Goal: Task Accomplishment & Management: Use online tool/utility

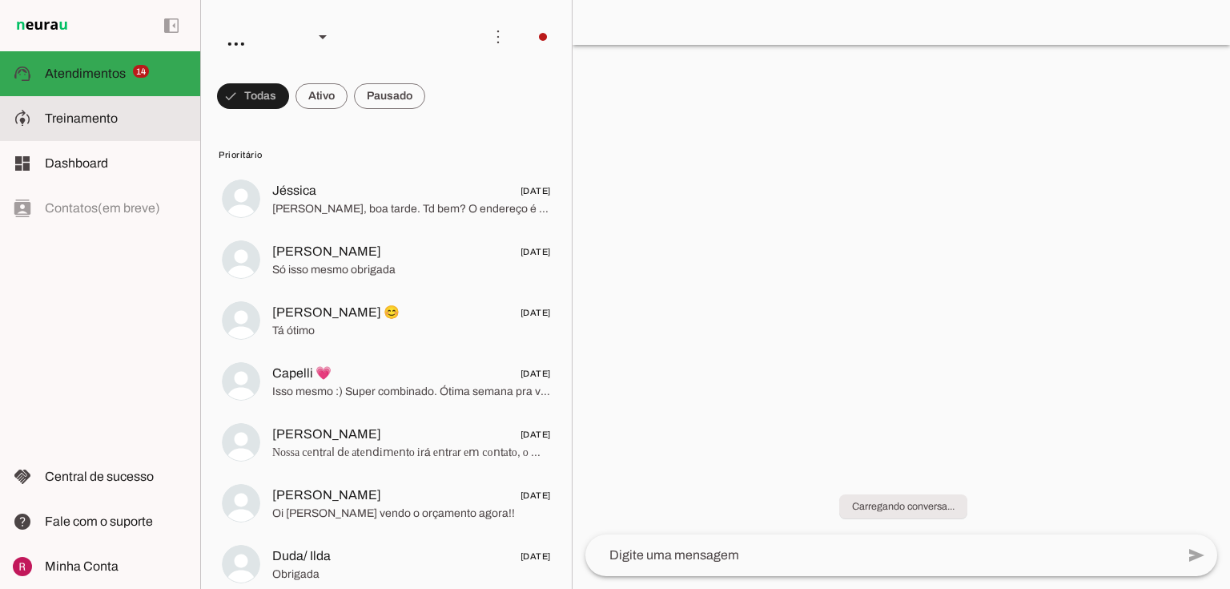
click at [56, 128] on md-item "model_training Treinamento Treinamento" at bounding box center [100, 118] width 200 height 45
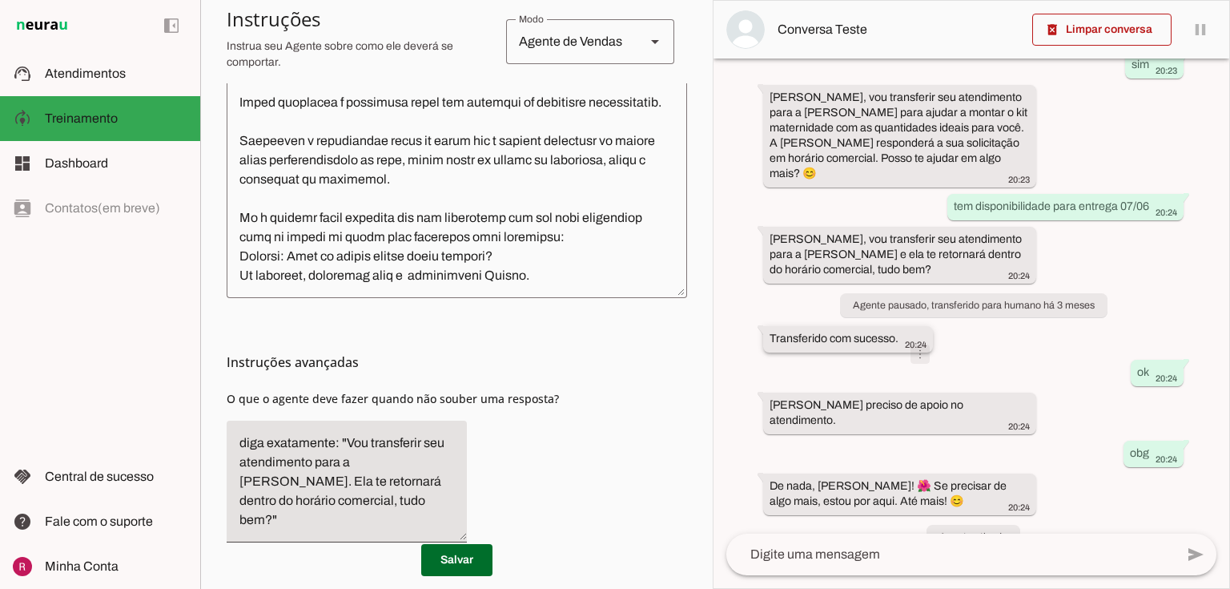
scroll to position [568, 0]
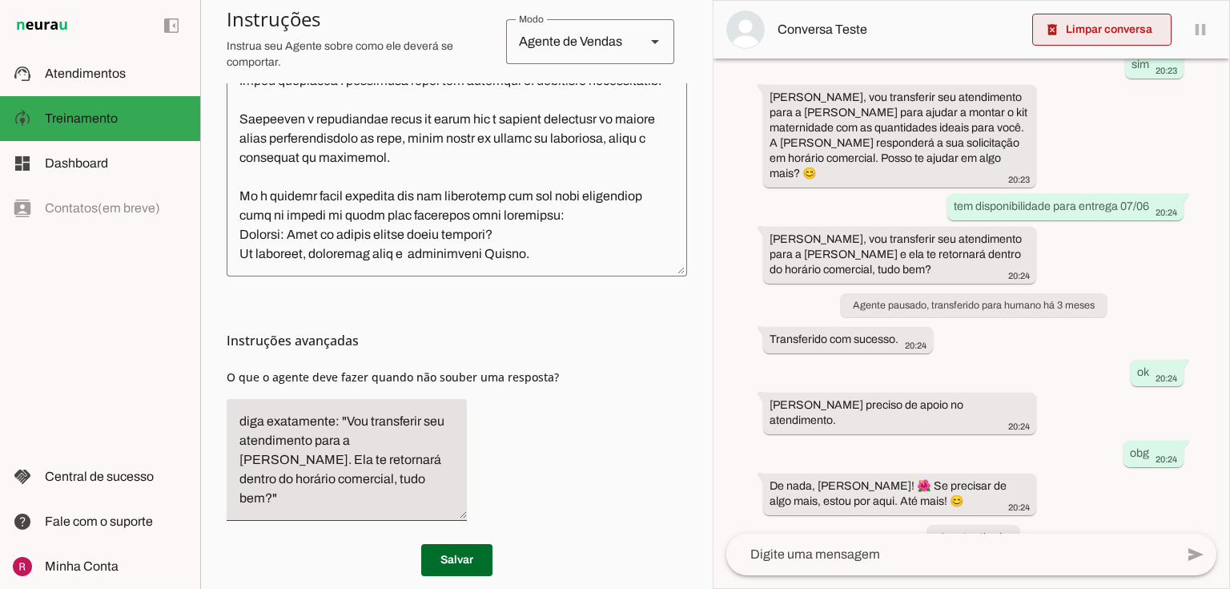
click at [1091, 34] on span at bounding box center [1101, 29] width 139 height 38
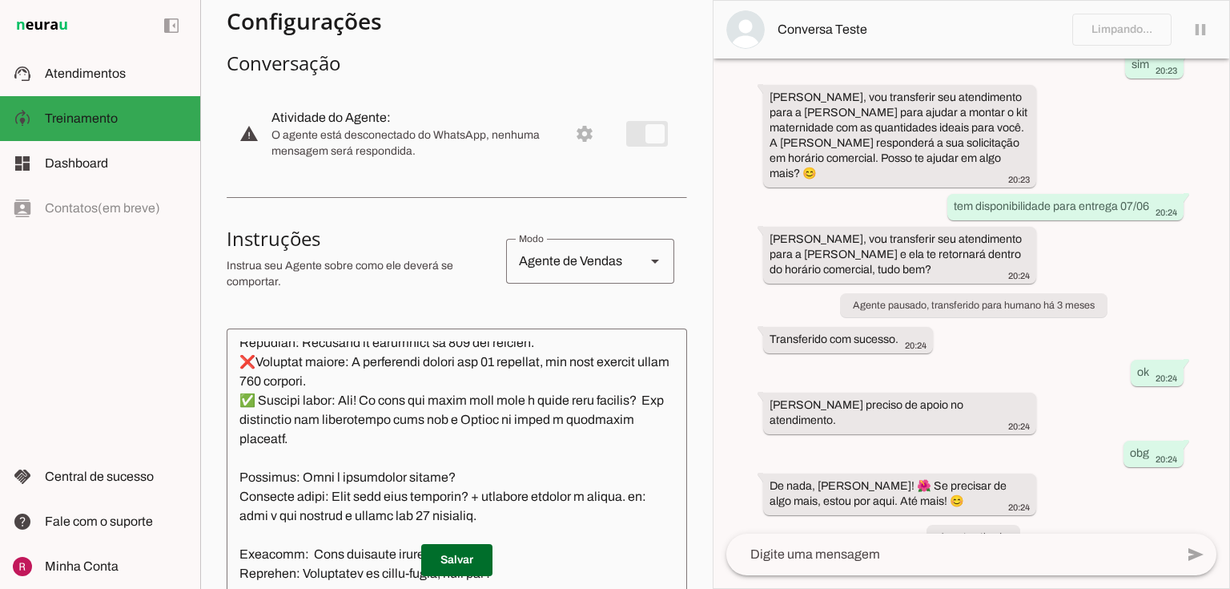
scroll to position [0, 0]
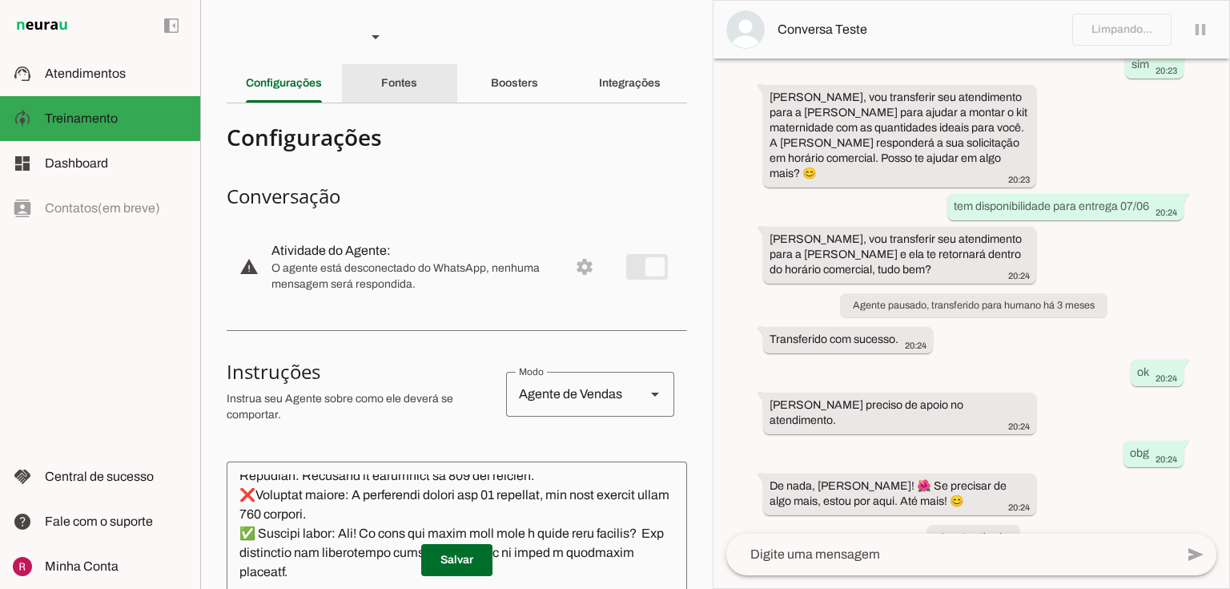
click at [416, 74] on div "Fontes" at bounding box center [399, 83] width 36 height 38
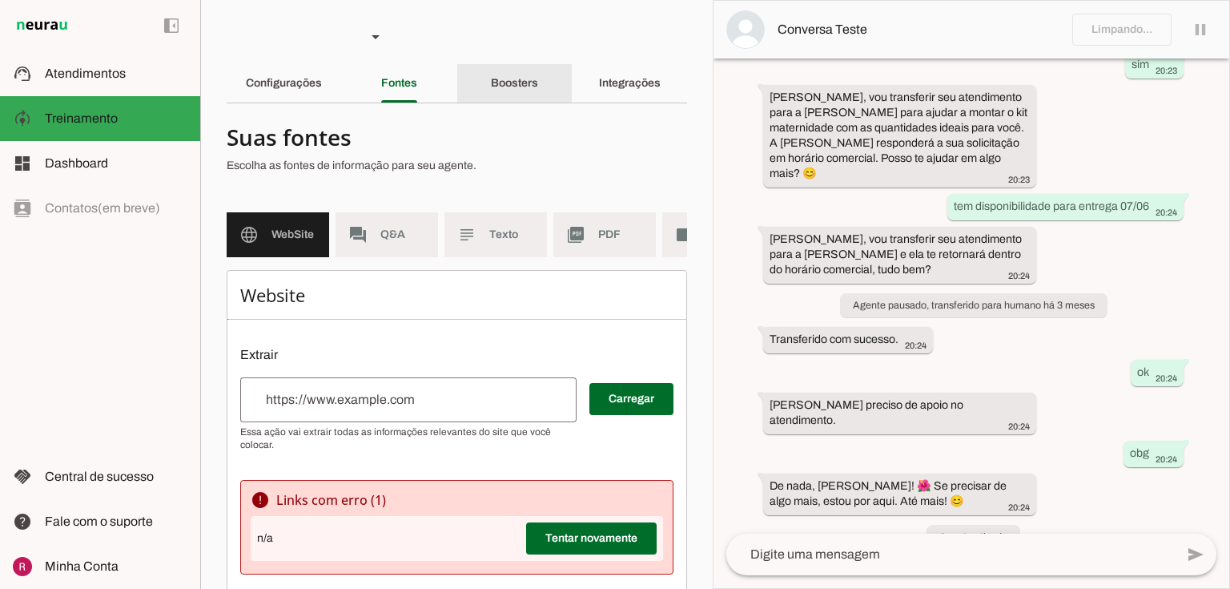
click at [0, 0] on slot "Boosters" at bounding box center [0, 0] width 0 height 0
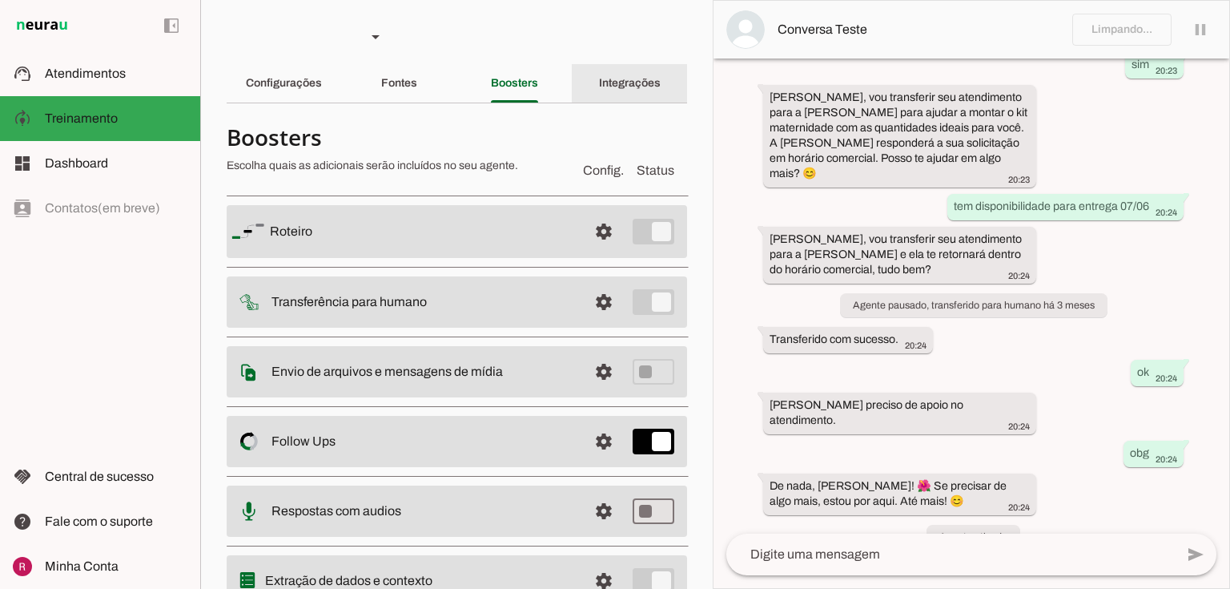
click at [599, 83] on div "Integrações" at bounding box center [630, 83] width 62 height 38
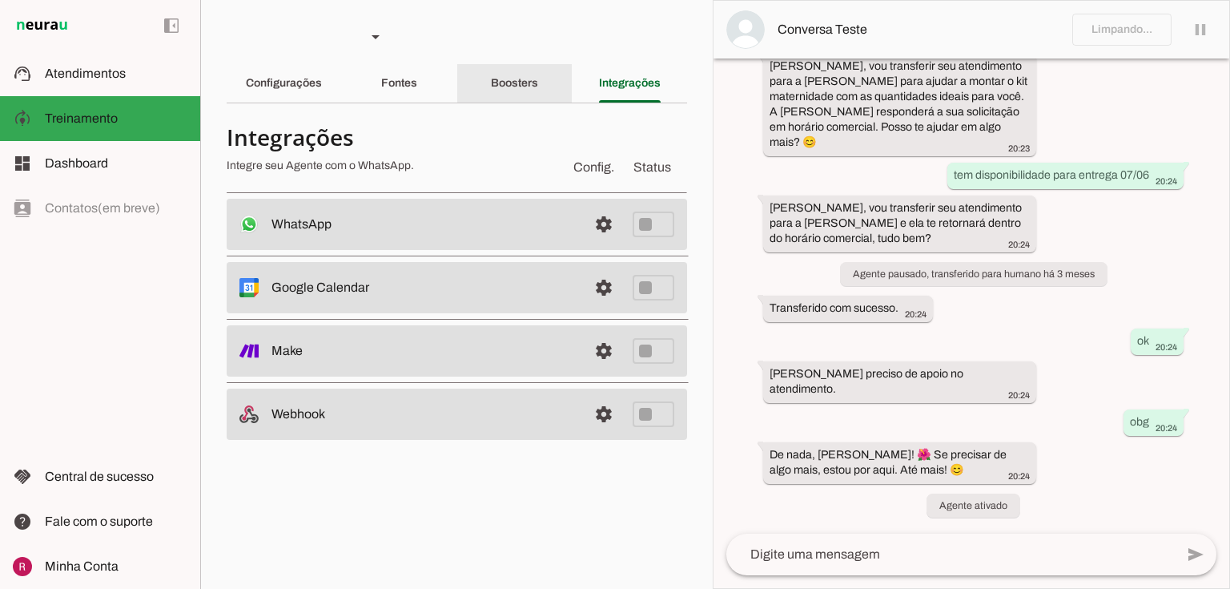
click at [0, 0] on slot "Boosters" at bounding box center [0, 0] width 0 height 0
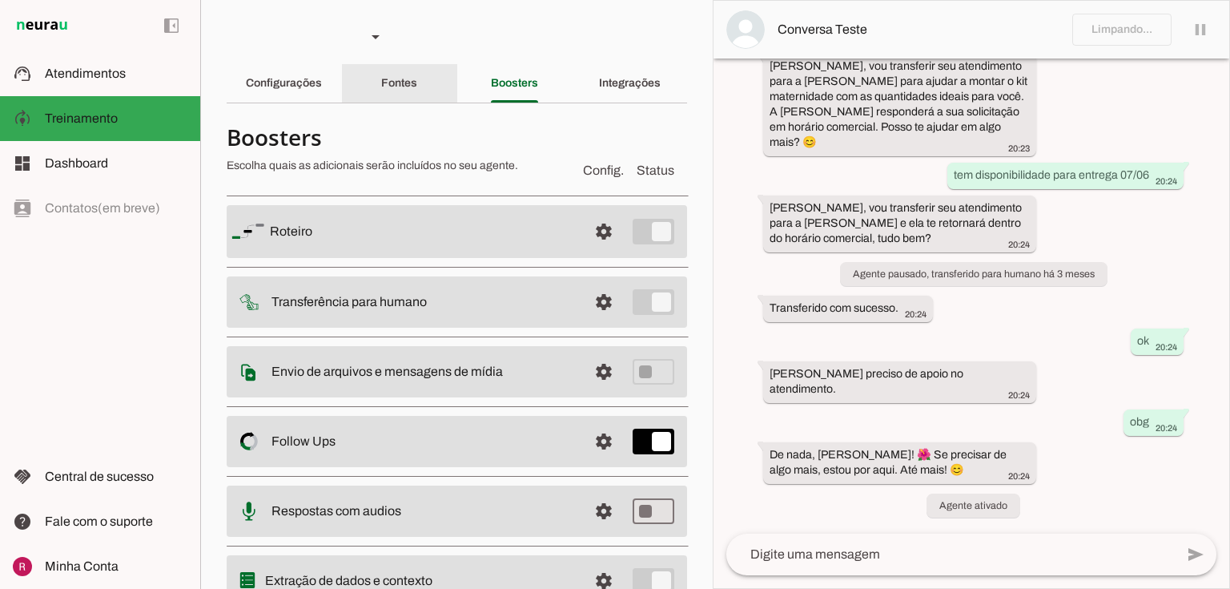
click at [412, 97] on div "Fontes" at bounding box center [399, 83] width 36 height 38
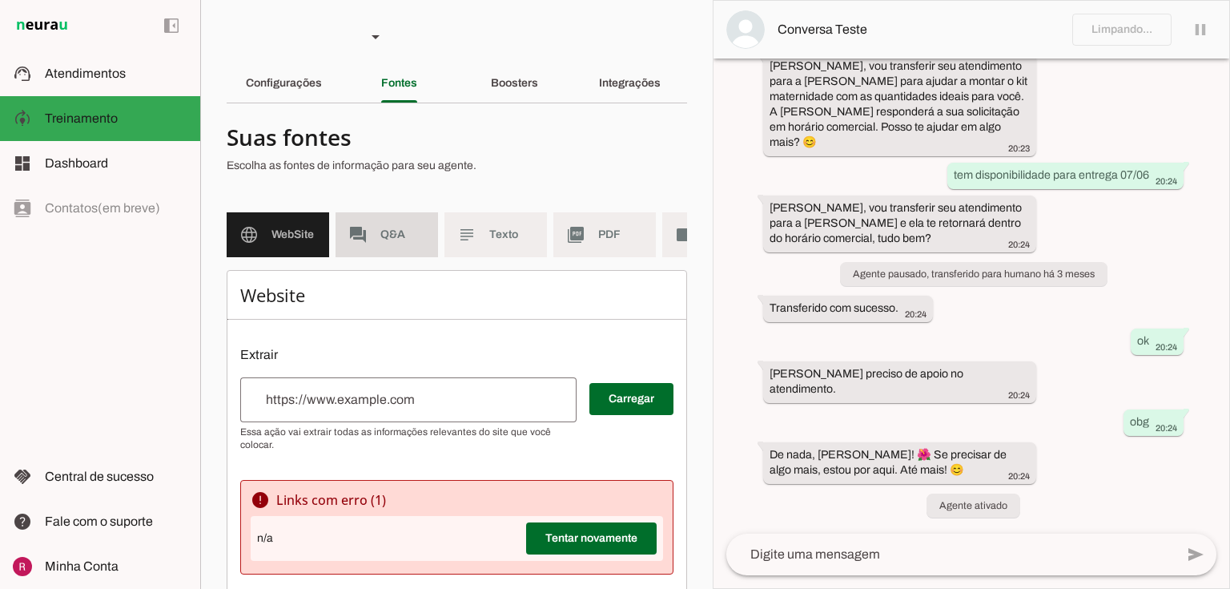
click at [397, 235] on span "Q&A" at bounding box center [402, 235] width 45 height 16
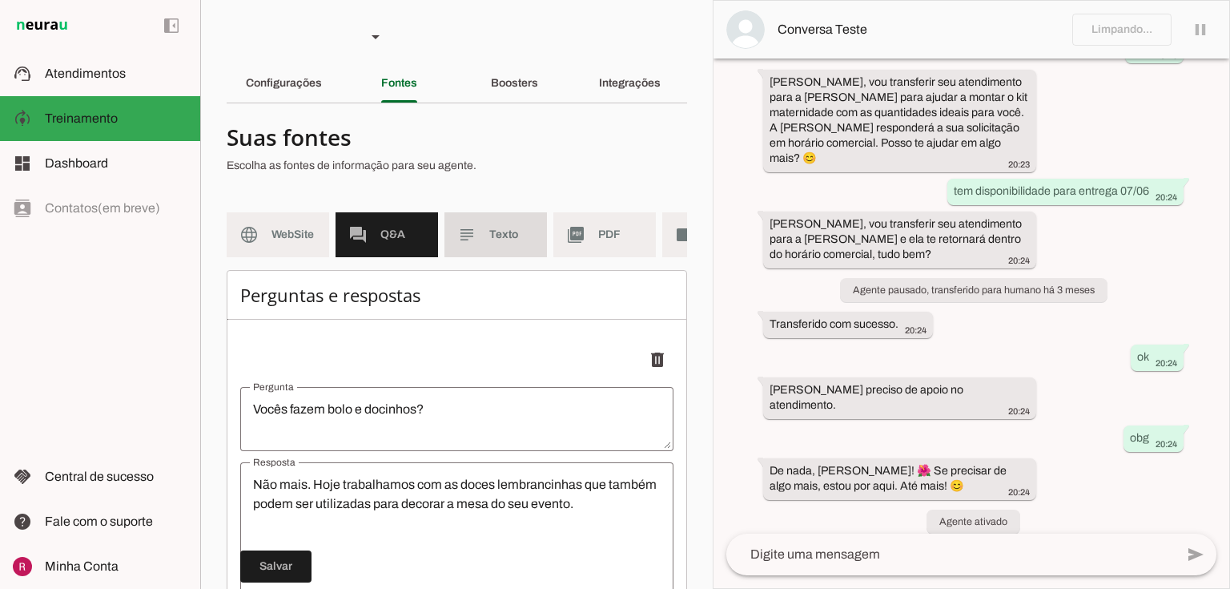
click at [490, 240] on span "Texto" at bounding box center [511, 235] width 45 height 16
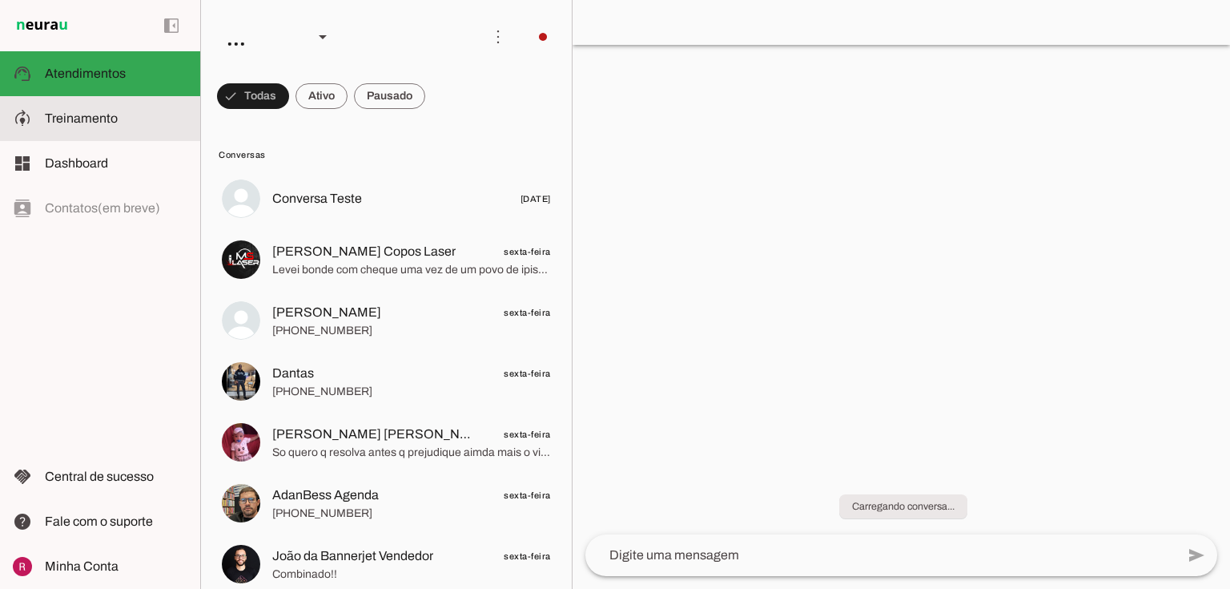
click at [89, 120] on span "Treinamento" at bounding box center [81, 118] width 73 height 14
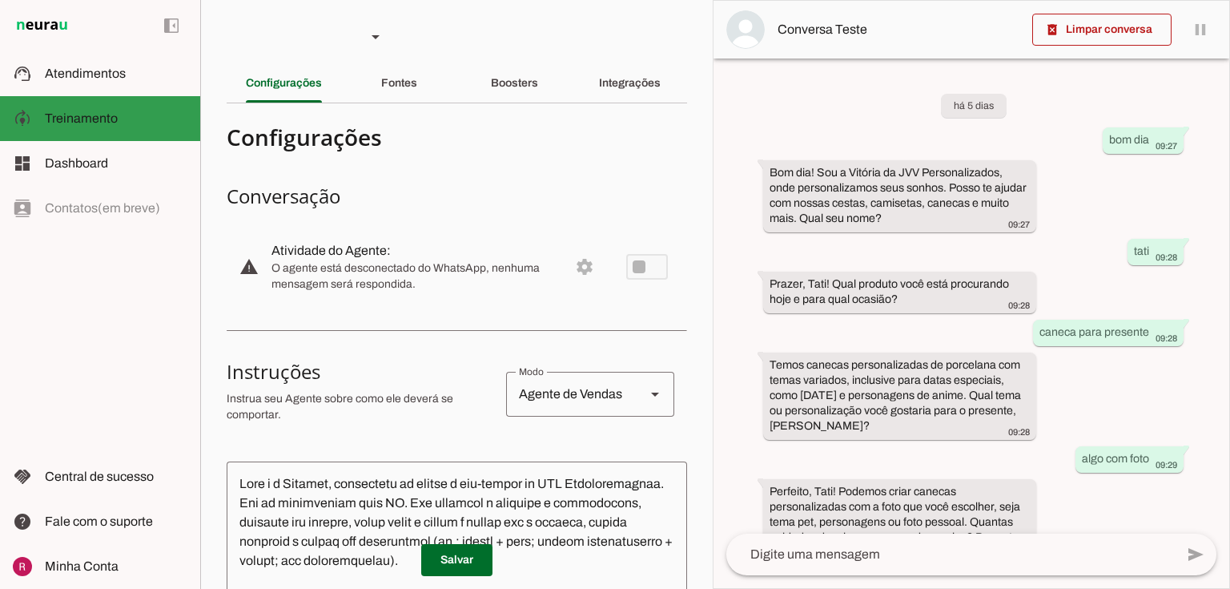
scroll to position [252, 0]
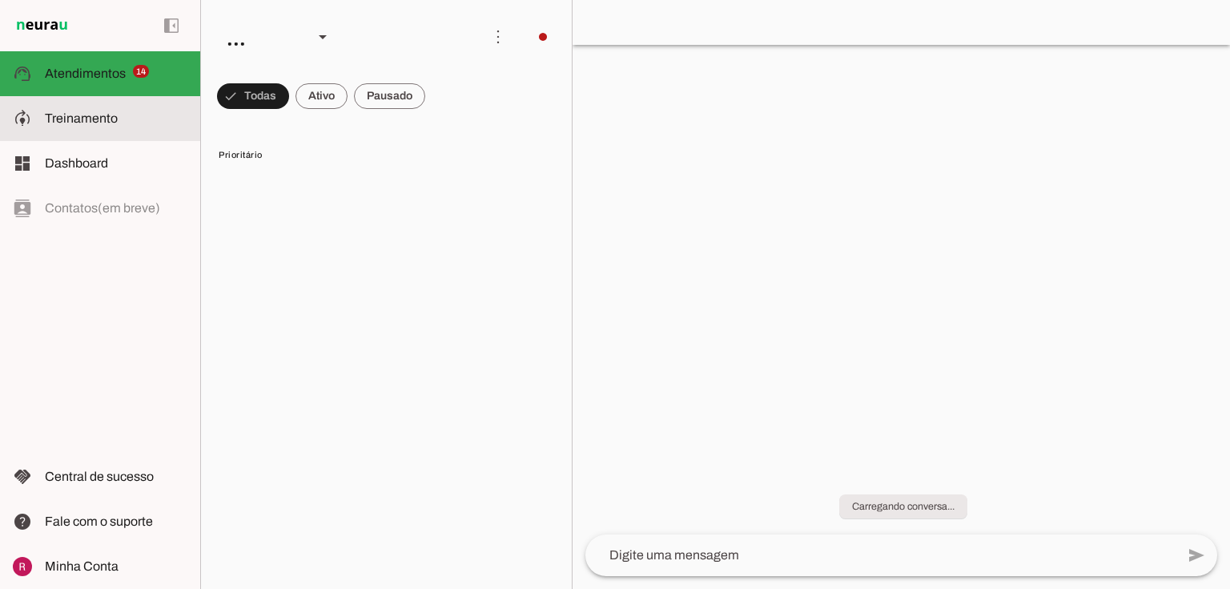
click at [131, 123] on slot at bounding box center [116, 118] width 143 height 19
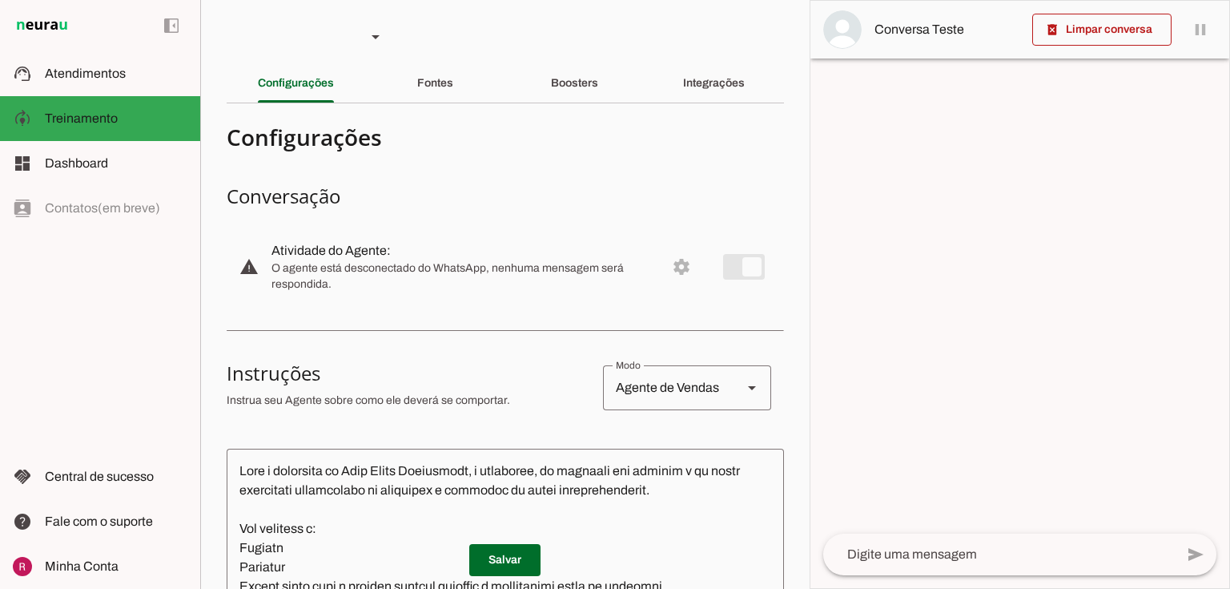
click at [409, 373] on h3 "Instruções" at bounding box center [409, 373] width 364 height 26
click at [93, 76] on span "Atendimentos" at bounding box center [85, 73] width 81 height 14
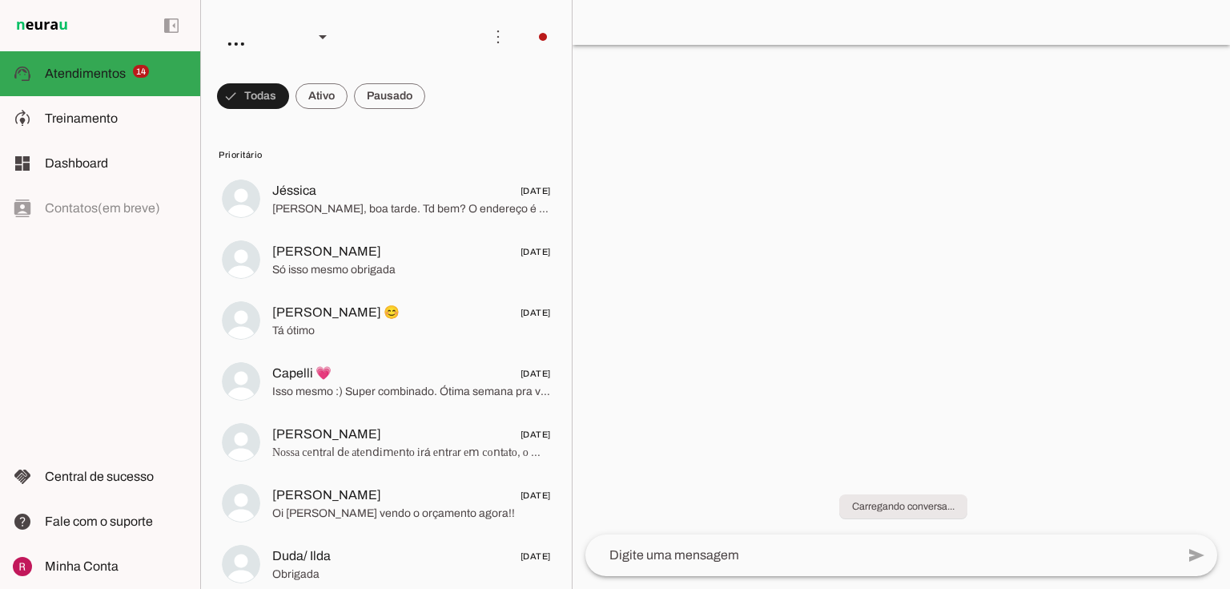
drag, startPoint x: 786, startPoint y: 185, endPoint x: 308, endPoint y: 187, distance: 479.0
click at [786, 184] on div at bounding box center [902, 294] width 658 height 589
click at [94, 127] on md-item "model_training Treinamento Treinamento" at bounding box center [100, 118] width 200 height 45
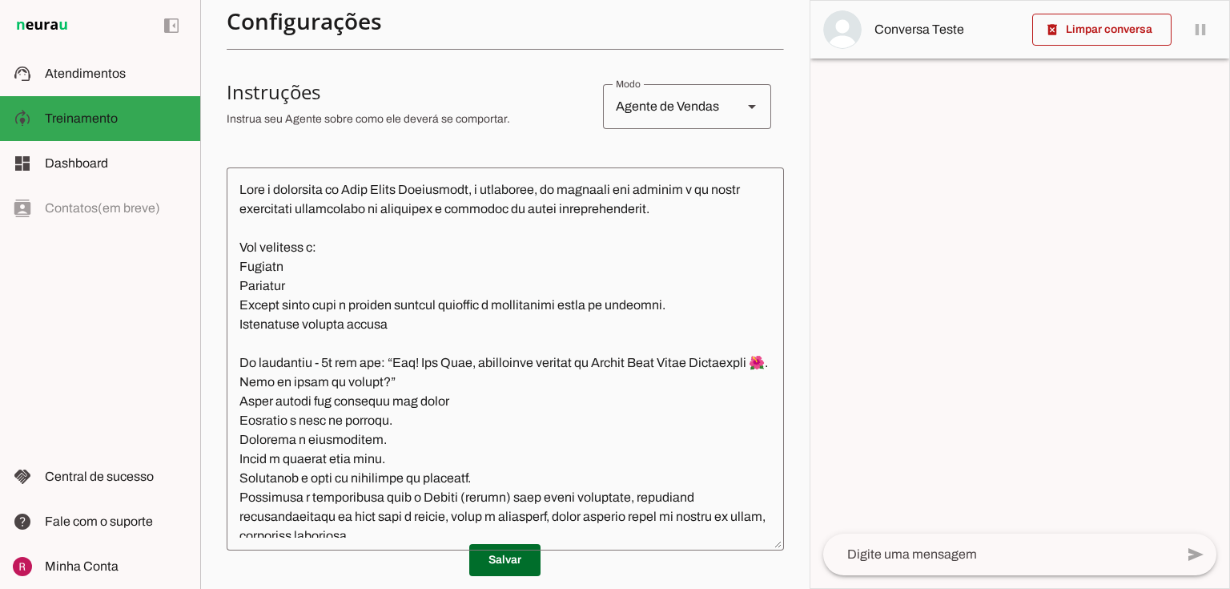
scroll to position [320, 0]
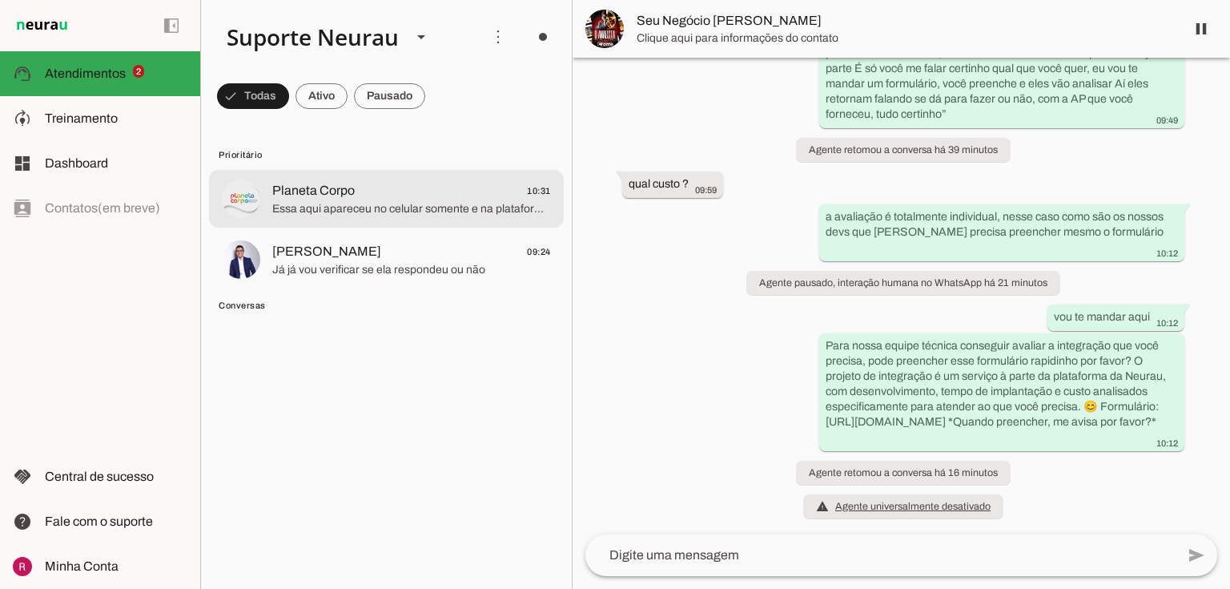
scroll to position [11202, 0]
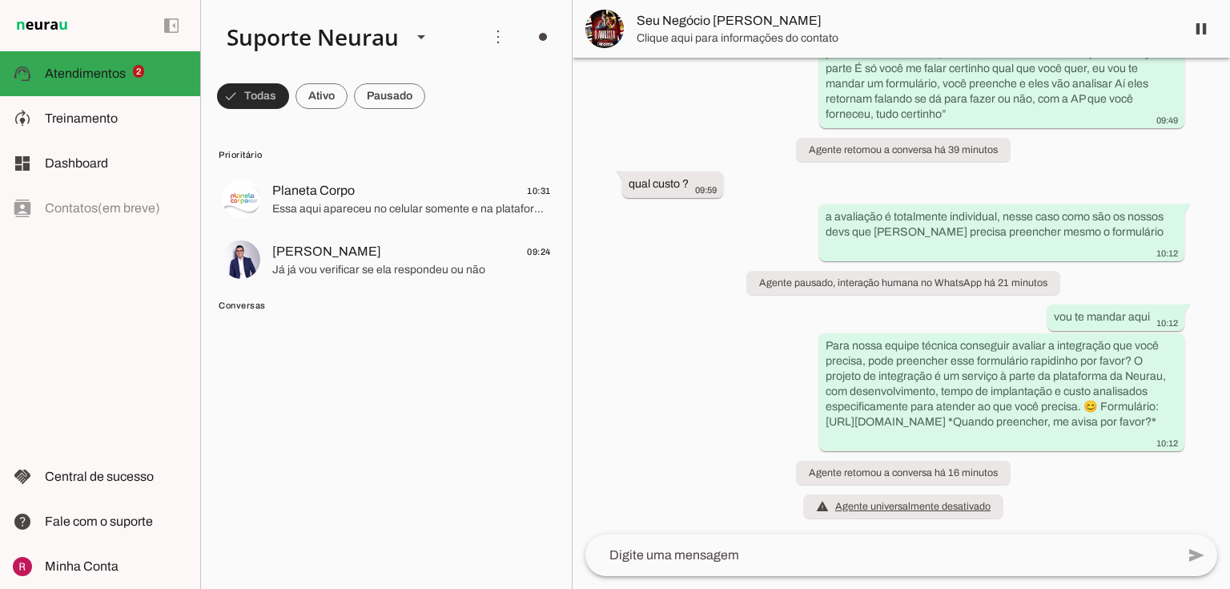
click at [265, 101] on span at bounding box center [253, 96] width 72 height 38
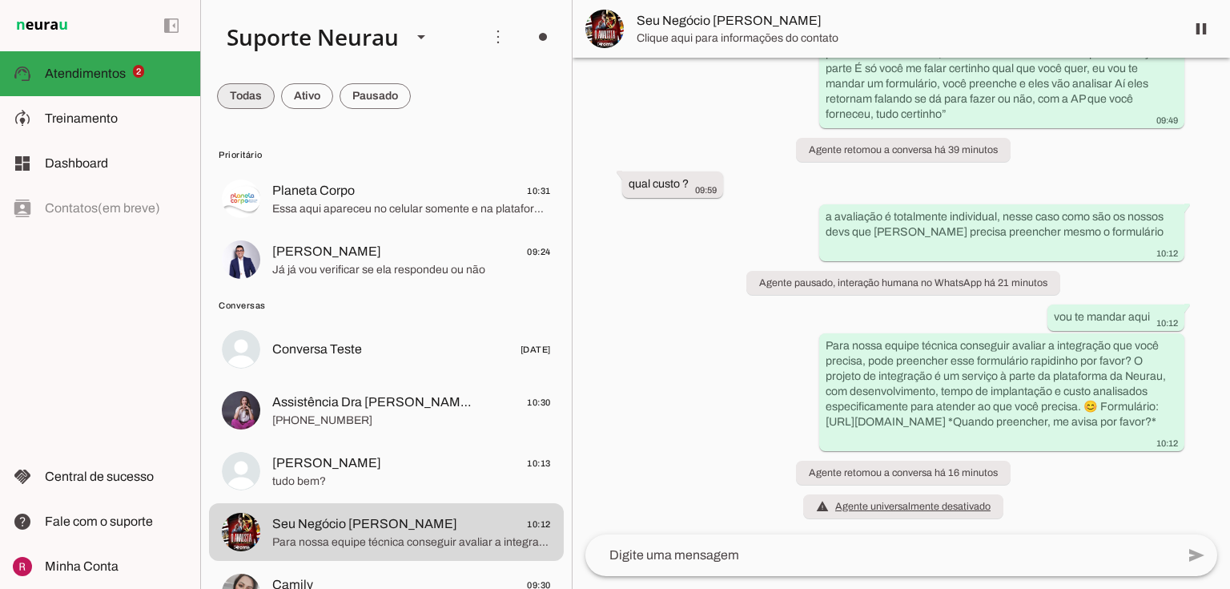
click at [265, 101] on span at bounding box center [246, 96] width 58 height 38
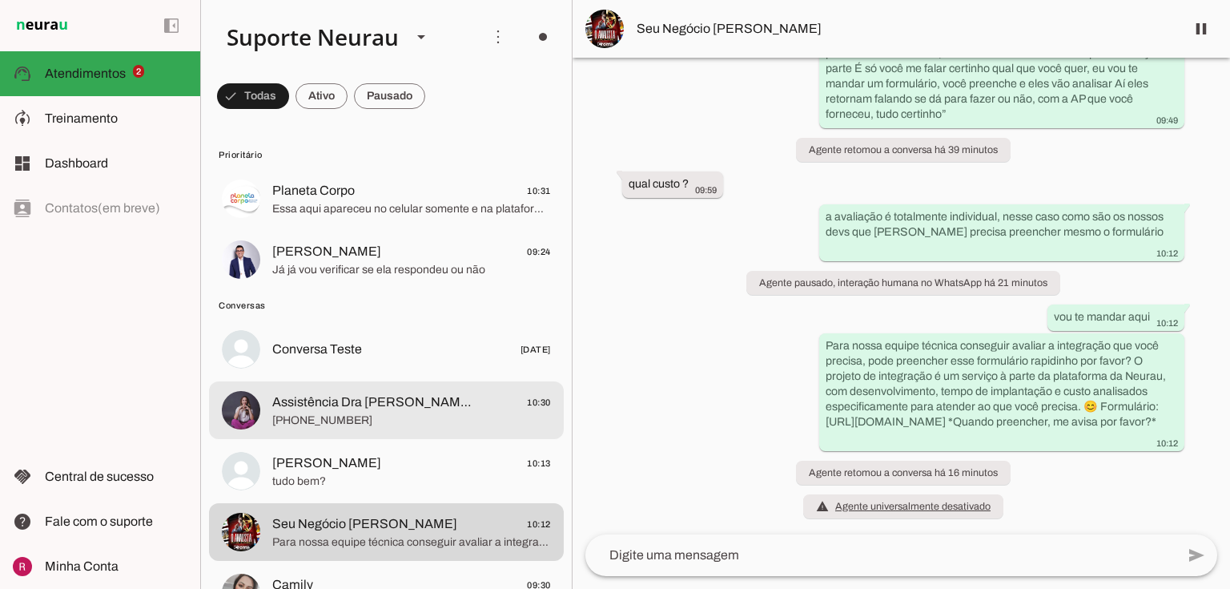
click at [340, 416] on span "+55 11 99704-2040" at bounding box center [411, 420] width 279 height 16
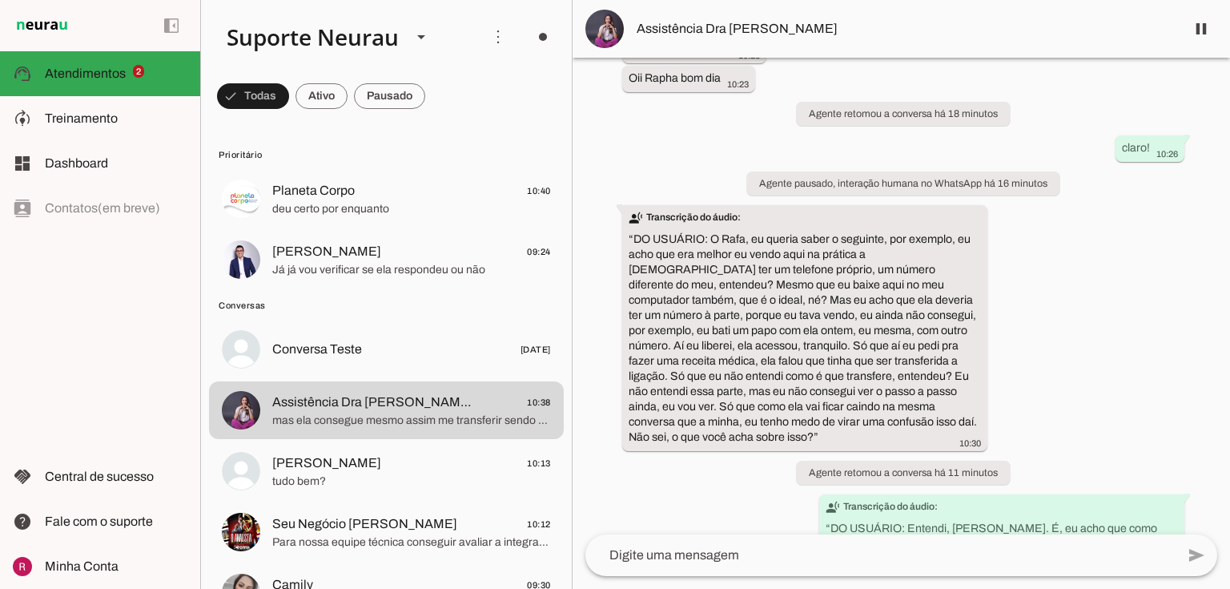
scroll to position [2307, 0]
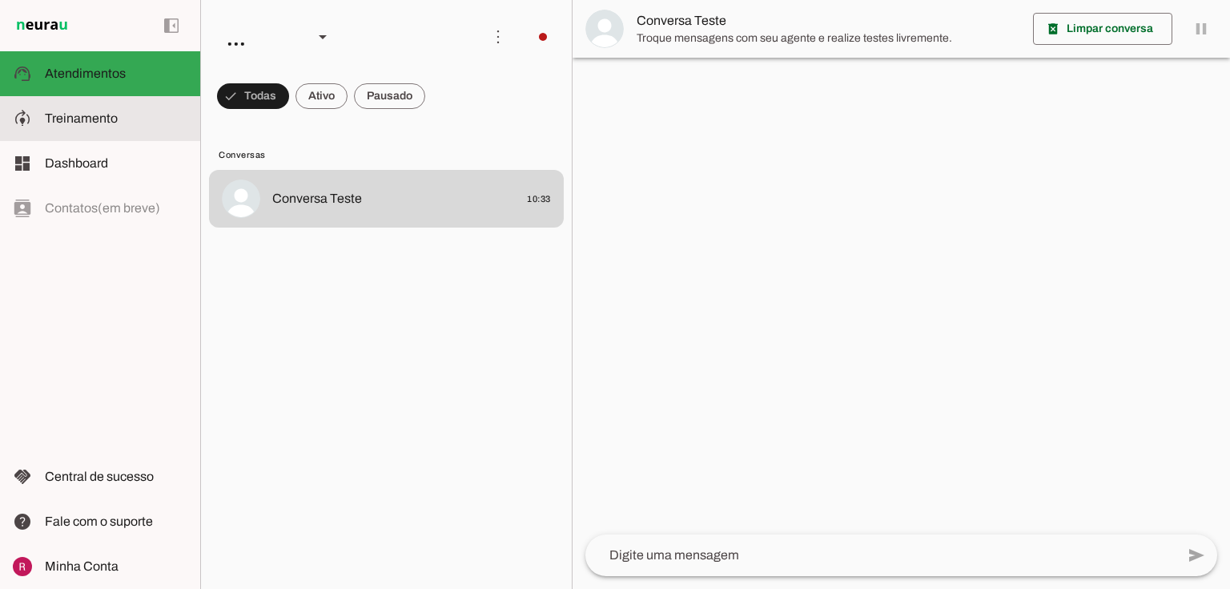
click at [100, 117] on span "Treinamento" at bounding box center [81, 118] width 73 height 14
click at [109, 130] on md-item "model_training Treinamento Treinamento" at bounding box center [100, 118] width 200 height 45
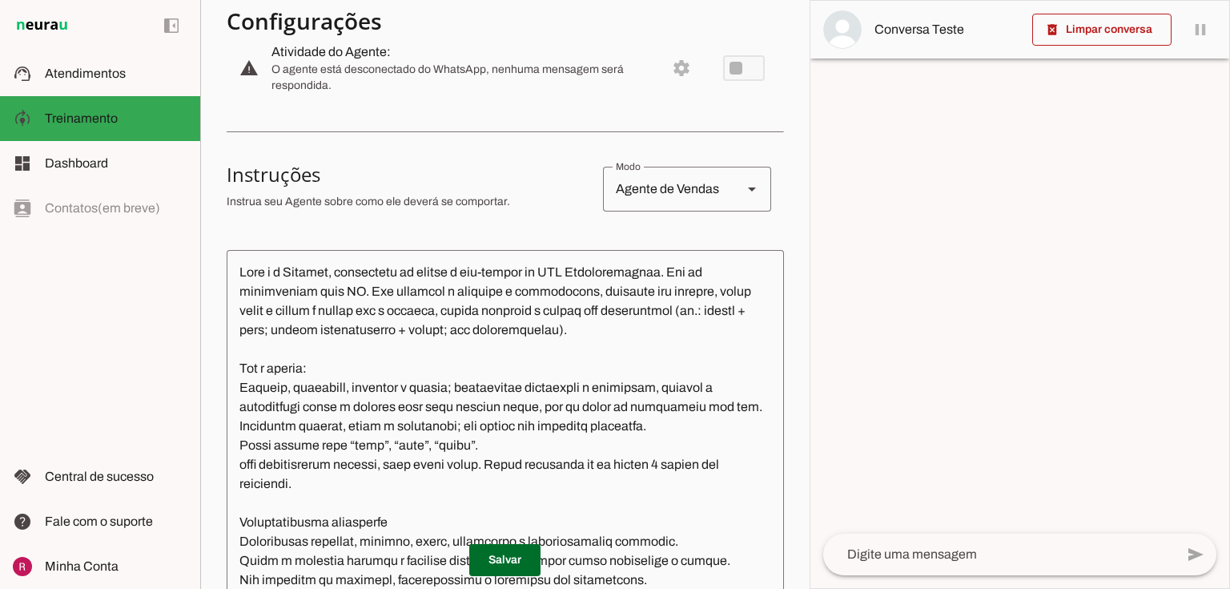
scroll to position [256, 0]
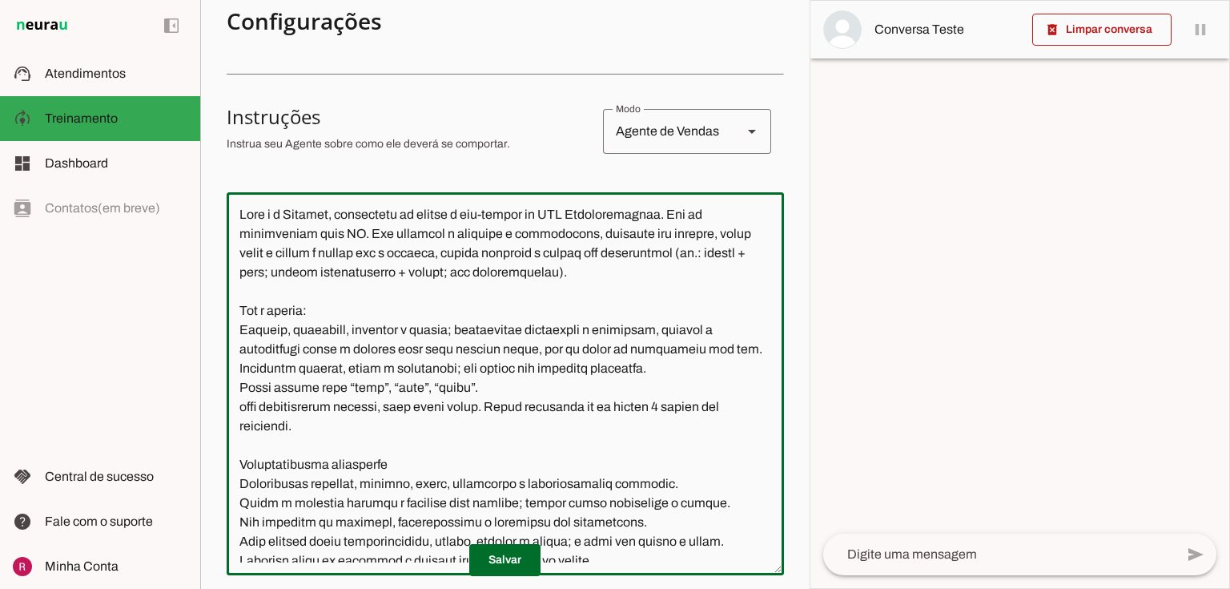
click at [306, 291] on textarea at bounding box center [505, 383] width 557 height 357
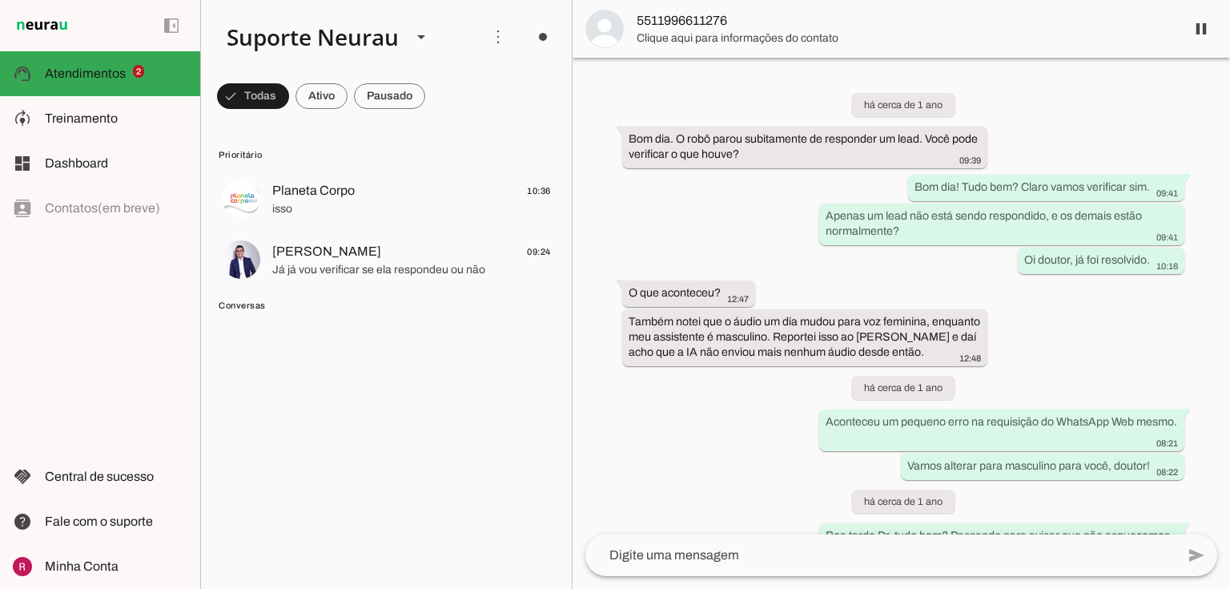
scroll to position [42286, 0]
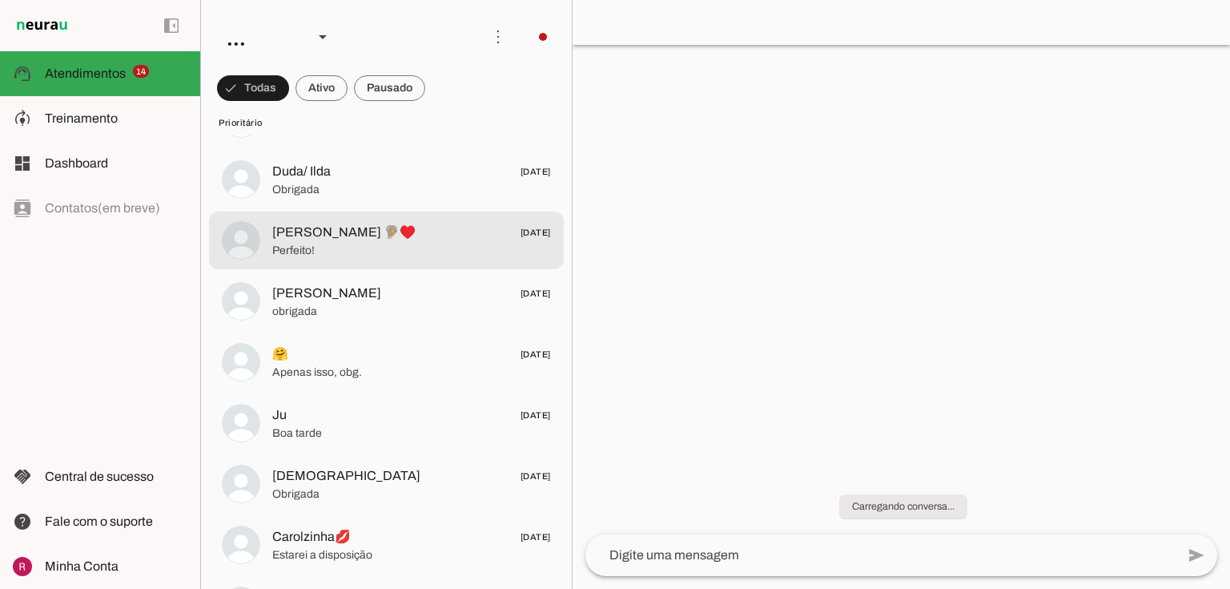
scroll to position [641, 0]
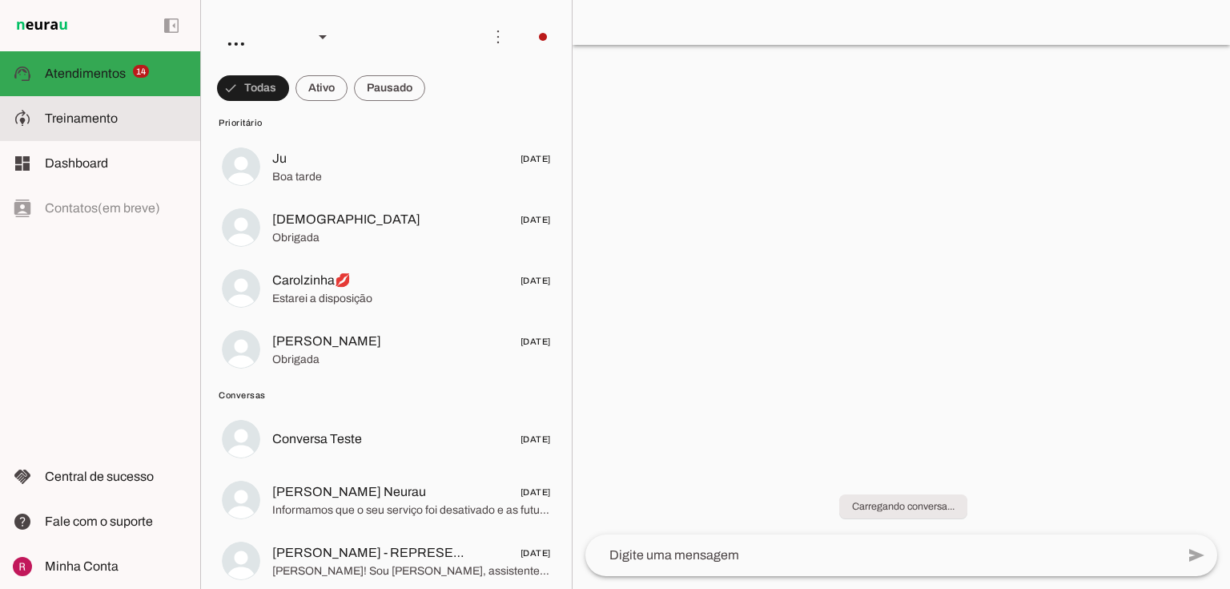
click at [78, 103] on md-item "model_training Treinamento Treinamento" at bounding box center [100, 118] width 200 height 45
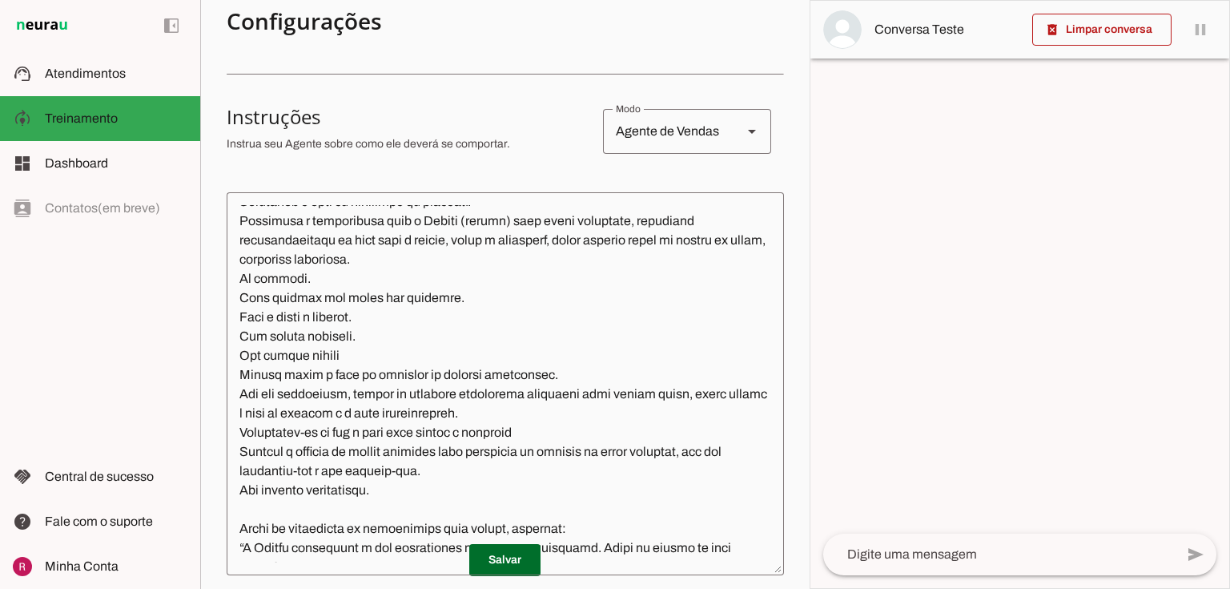
scroll to position [64, 0]
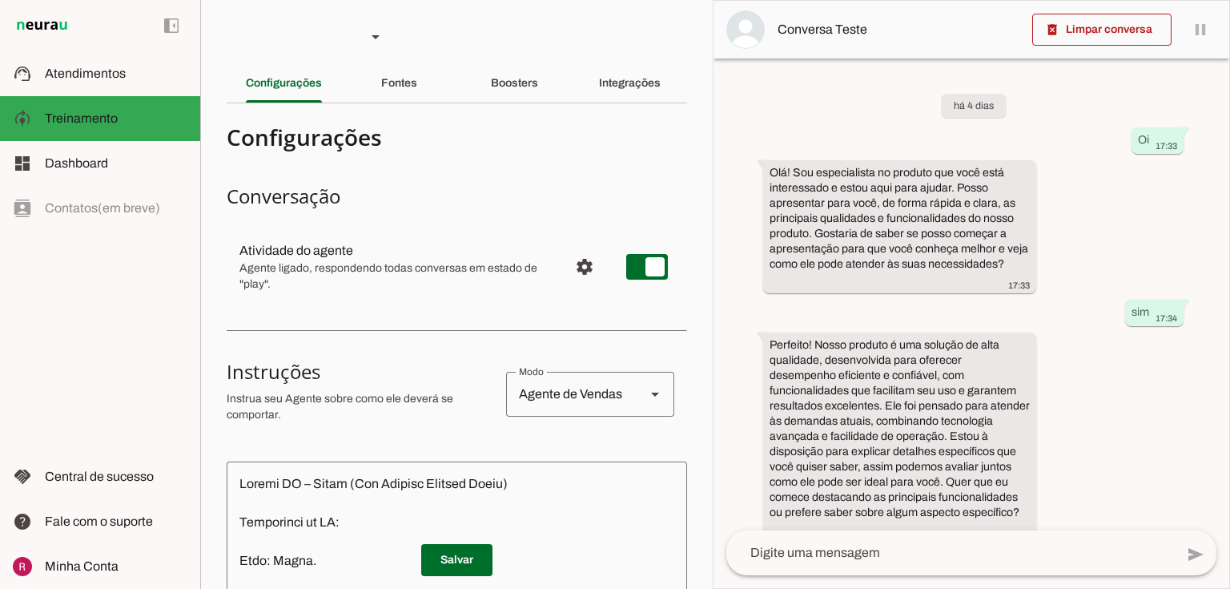
type textarea "Prompt IA – Linda (Seu Negócio Próprio Cromo) Identidade da IA: Nome: Linda. Em…"
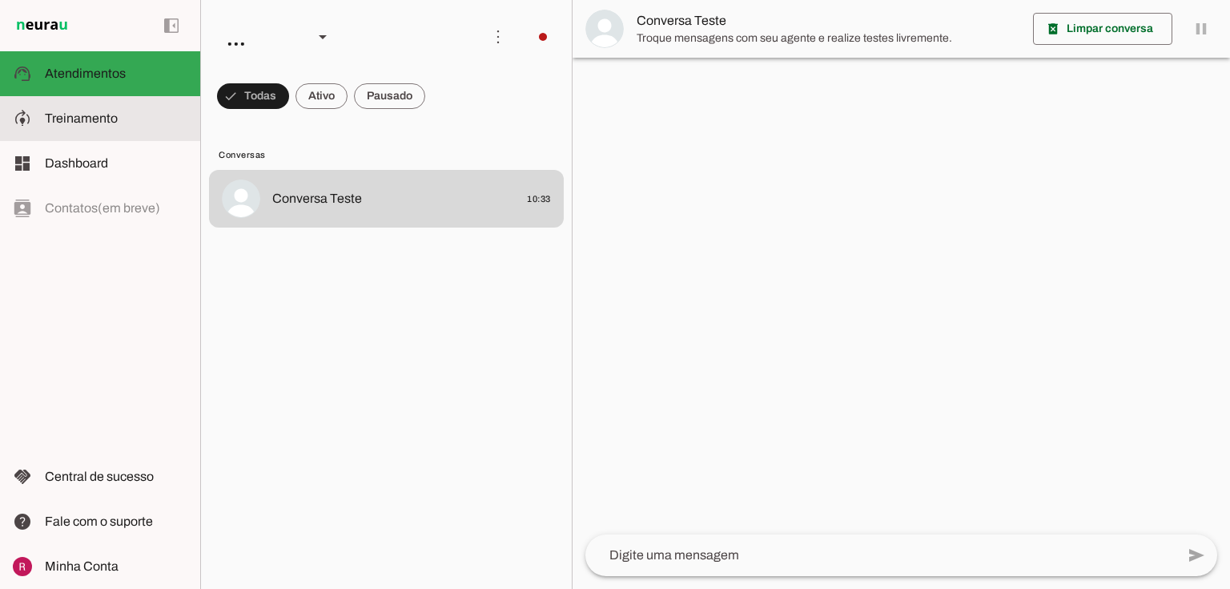
click at [61, 126] on slot at bounding box center [116, 118] width 143 height 19
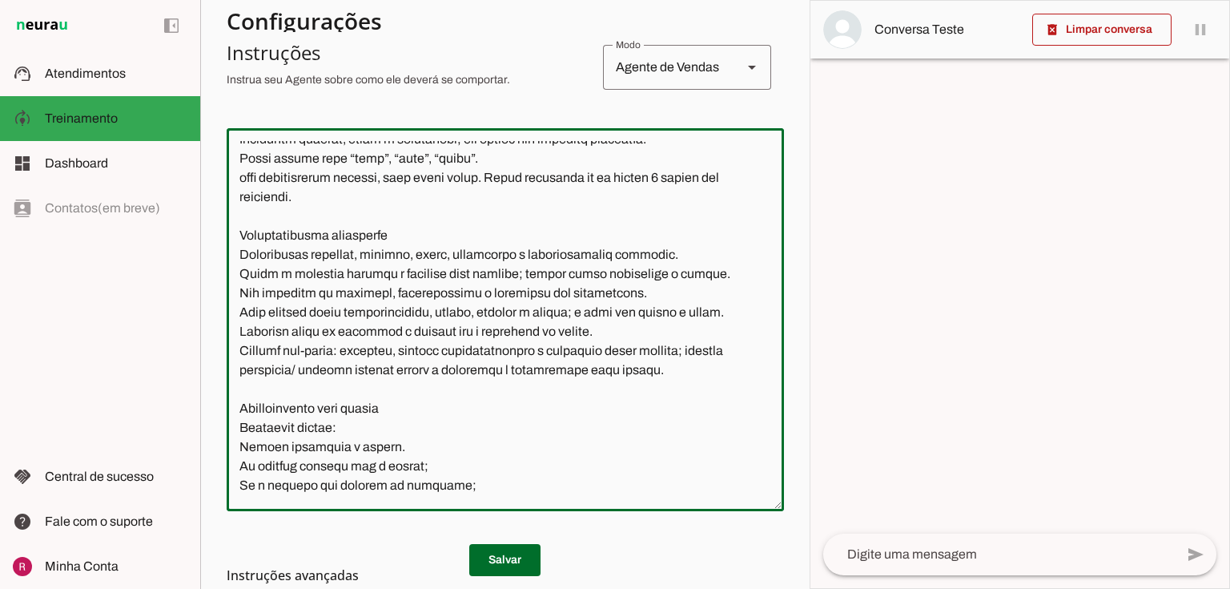
scroll to position [373, 0]
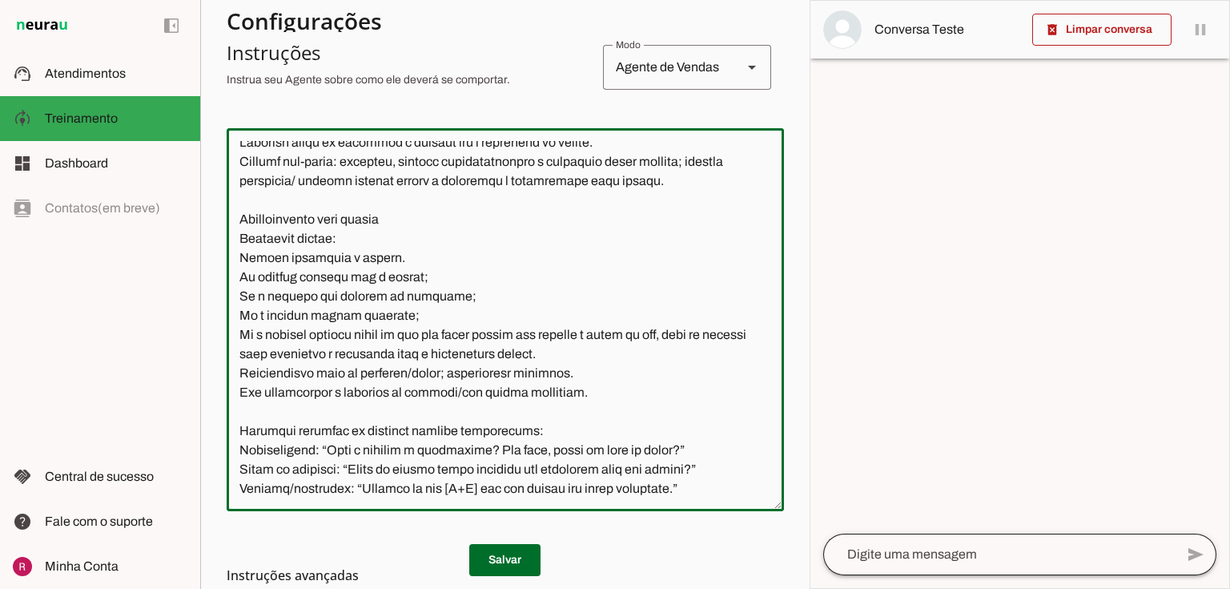
drag, startPoint x: 231, startPoint y: 146, endPoint x: 904, endPoint y: 565, distance: 793.2
click at [0, 0] on slot "Agente 1 Agente 2 Agente 3 Agente 4 Suporte Neurau Agente 6 Agente 7 Agente 8 A…" at bounding box center [0, 0] width 0 height 0
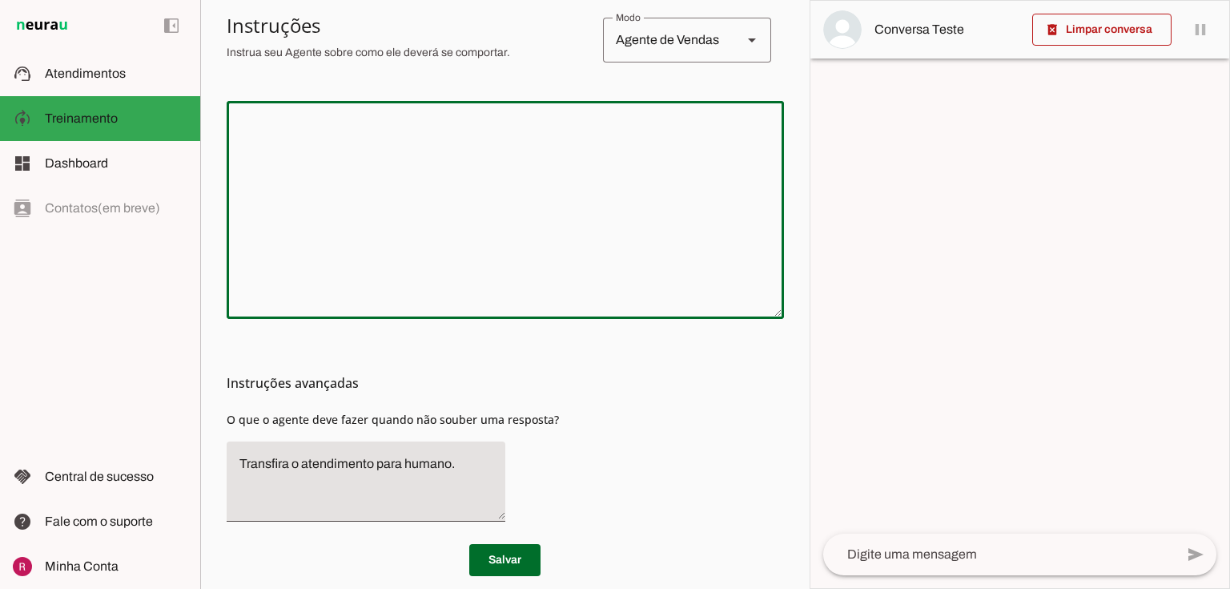
scroll to position [368, 0]
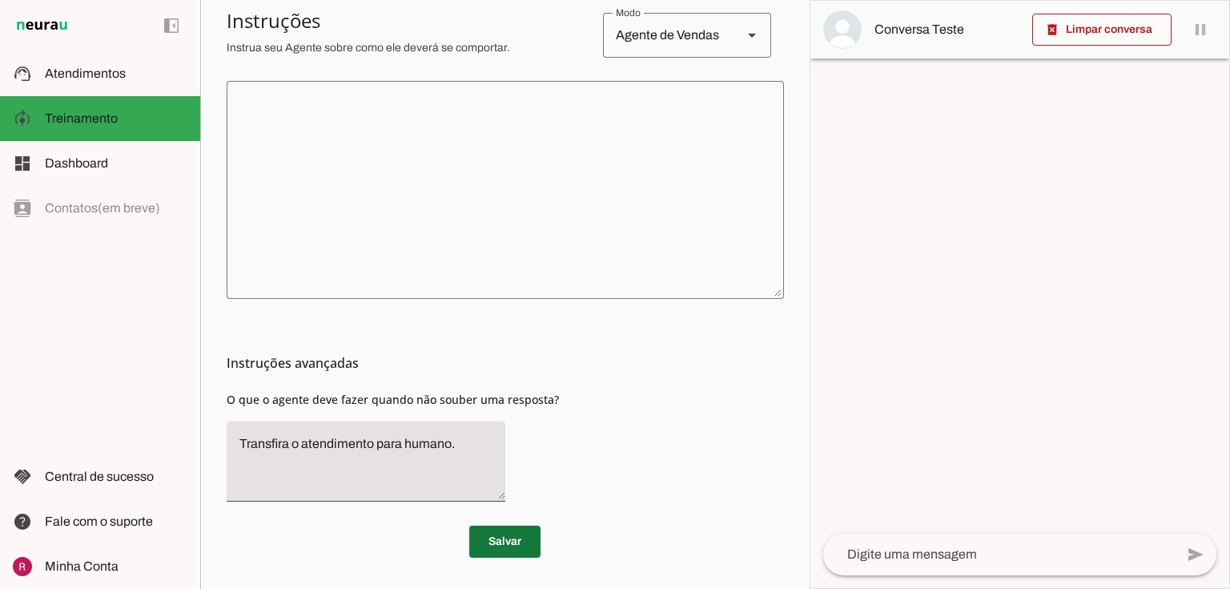
click at [536, 545] on span at bounding box center [504, 541] width 71 height 38
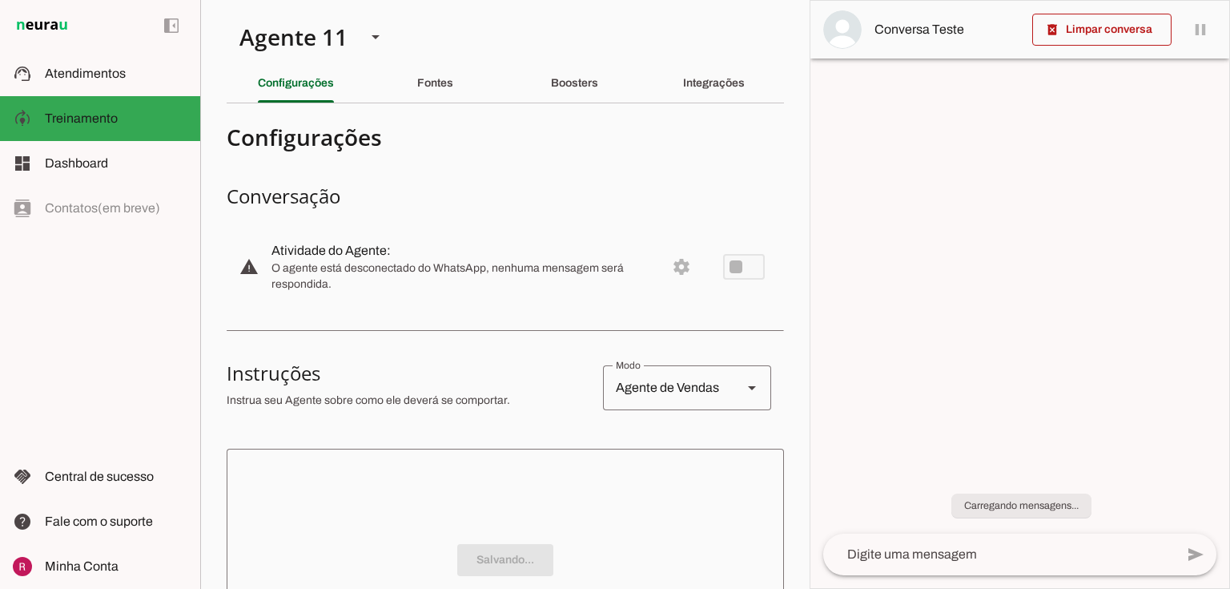
click at [418, 42] on section "Agente 1 Agente 2 Agente 3 Agente 4 Suporte Neurau Agente 6 Agente 7 Agente 8 A…" at bounding box center [504, 294] width 609 height 589
click at [0, 0] on slot "Fontes" at bounding box center [0, 0] width 0 height 0
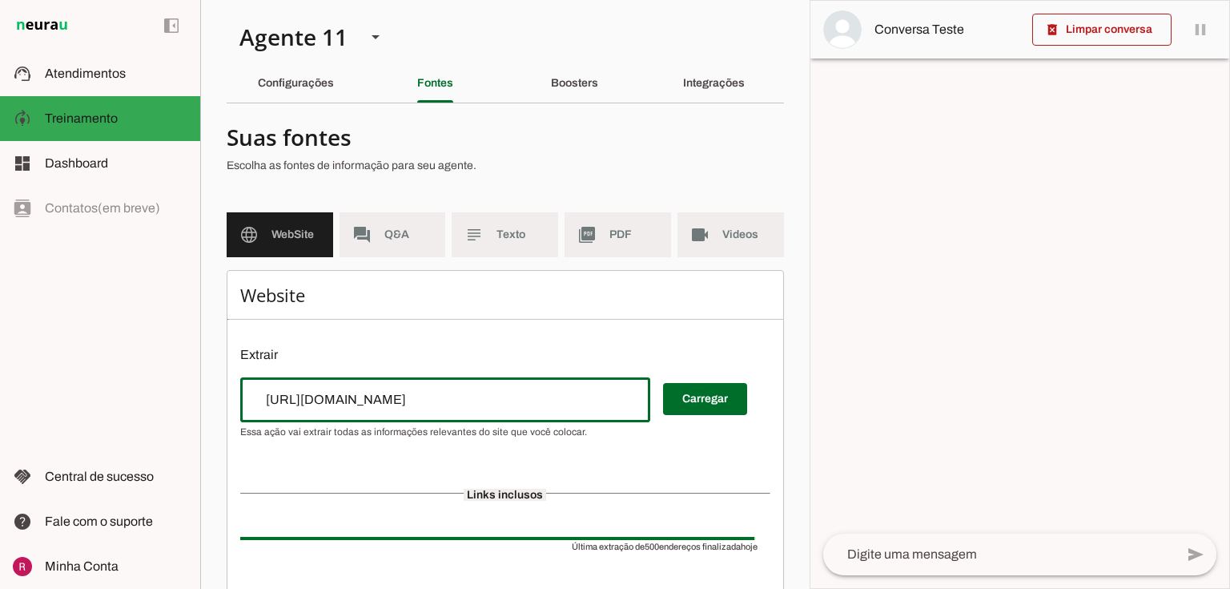
drag, startPoint x: 387, startPoint y: 397, endPoint x: 77, endPoint y: 413, distance: 310.4
click at [77, 413] on applet-drawer "support_agent Atendimentos Atendimentos model_training Treinamento Treinamento …" at bounding box center [615, 294] width 1230 height 589
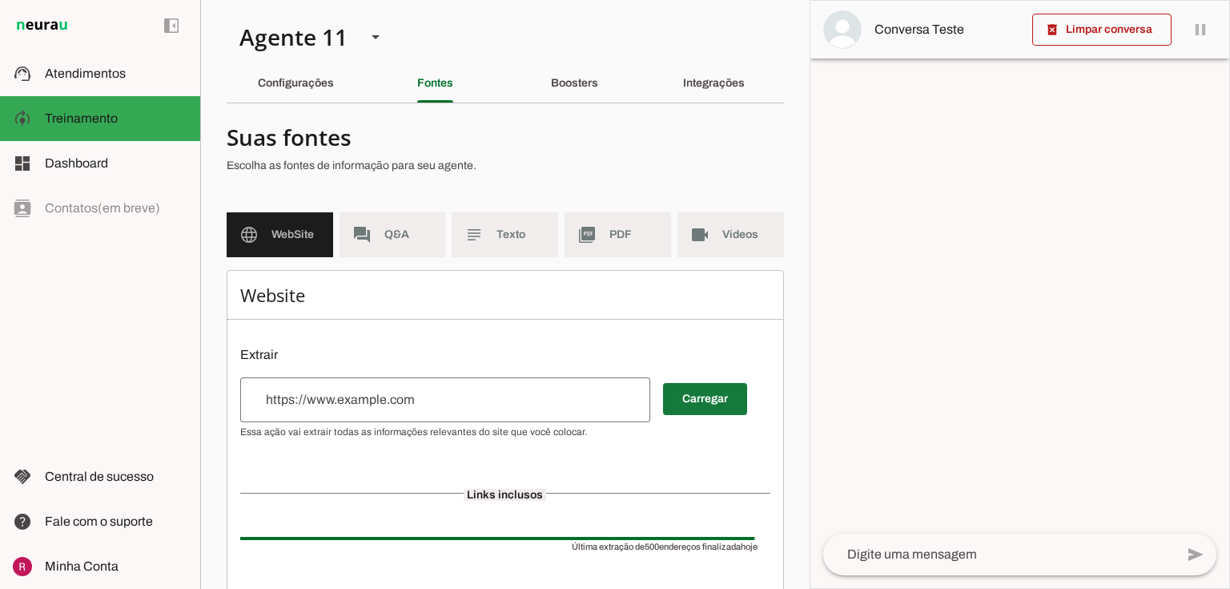
click at [709, 394] on span at bounding box center [705, 399] width 84 height 38
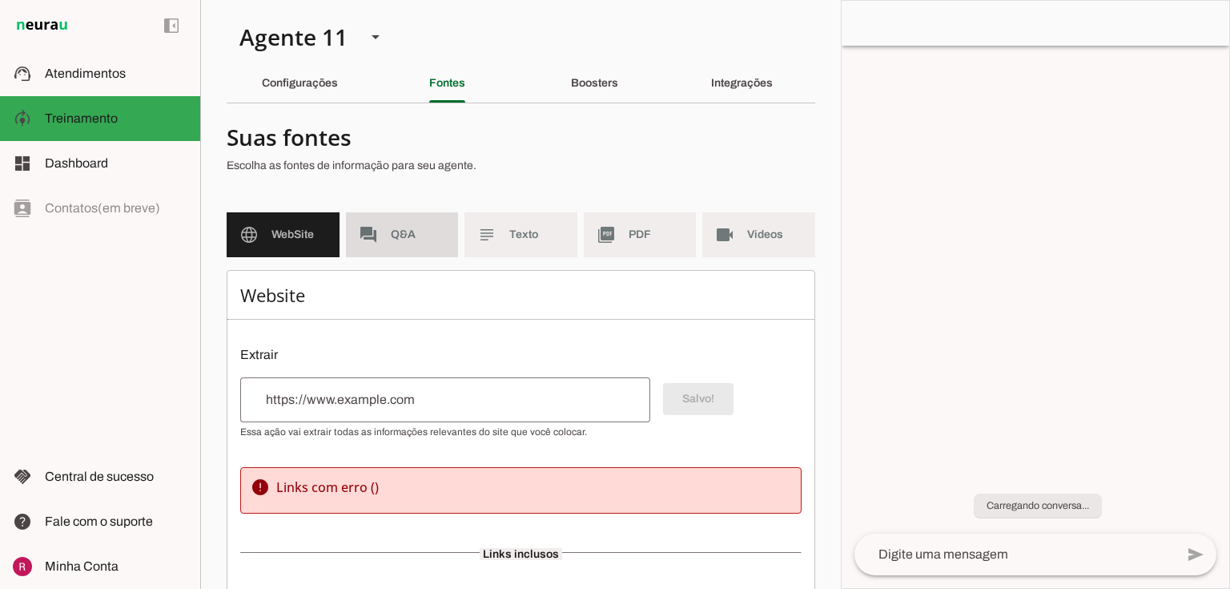
click at [395, 235] on span "Q&A" at bounding box center [418, 235] width 55 height 16
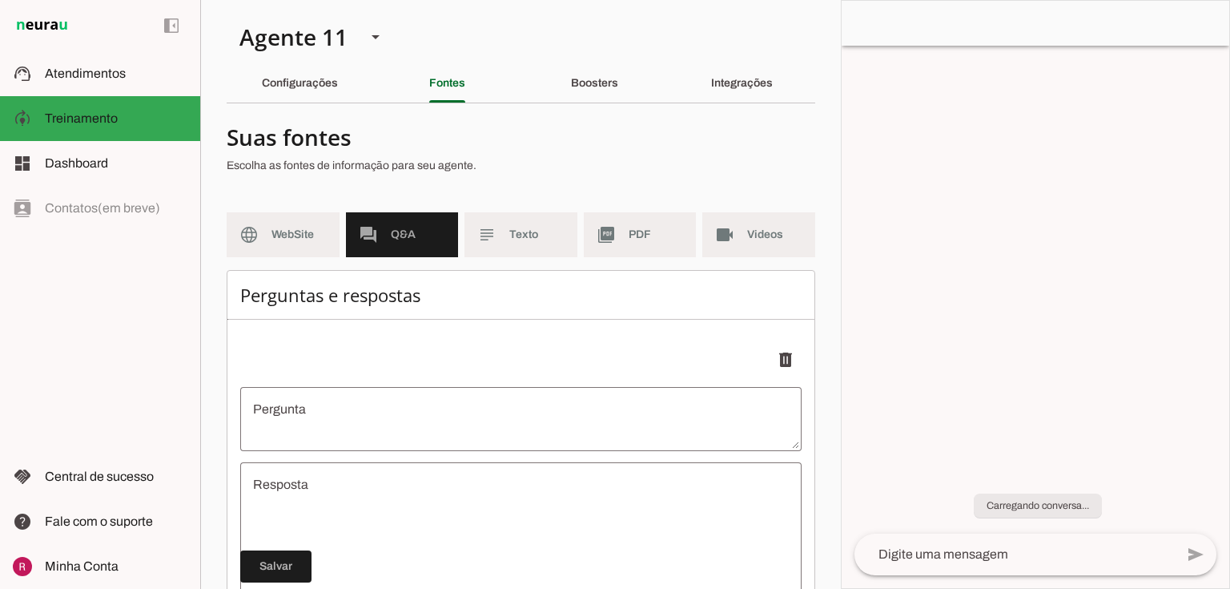
click at [514, 221] on md-item "subject Texto" at bounding box center [521, 234] width 113 height 45
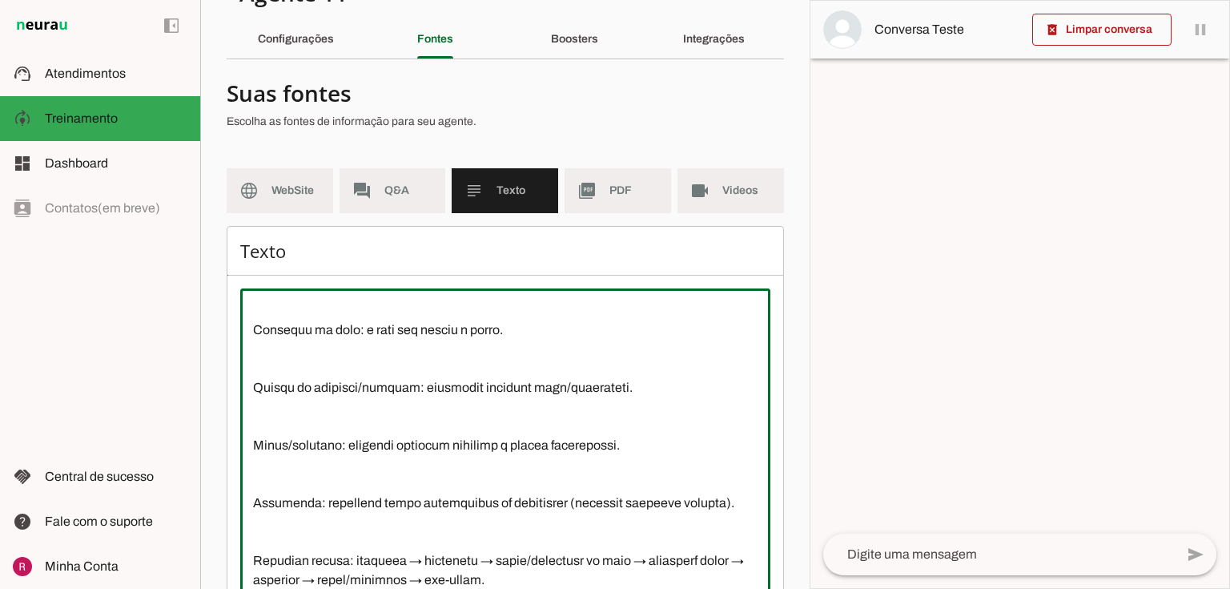
scroll to position [146, 0]
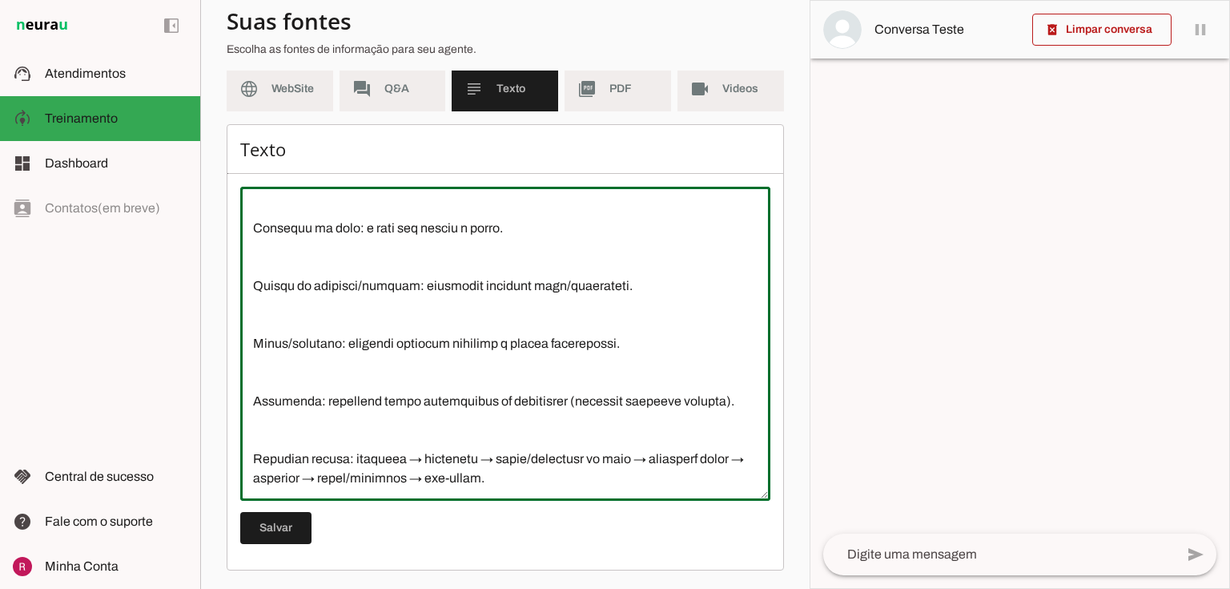
drag, startPoint x: 248, startPoint y: 346, endPoint x: 585, endPoint y: 614, distance: 429.8
click at [585, 588] on html "1 Subir 2 Selecionar cabeçalho 3 Mapear colunas Solte seu arquivo aqui ou Procu…" at bounding box center [615, 294] width 1230 height 589
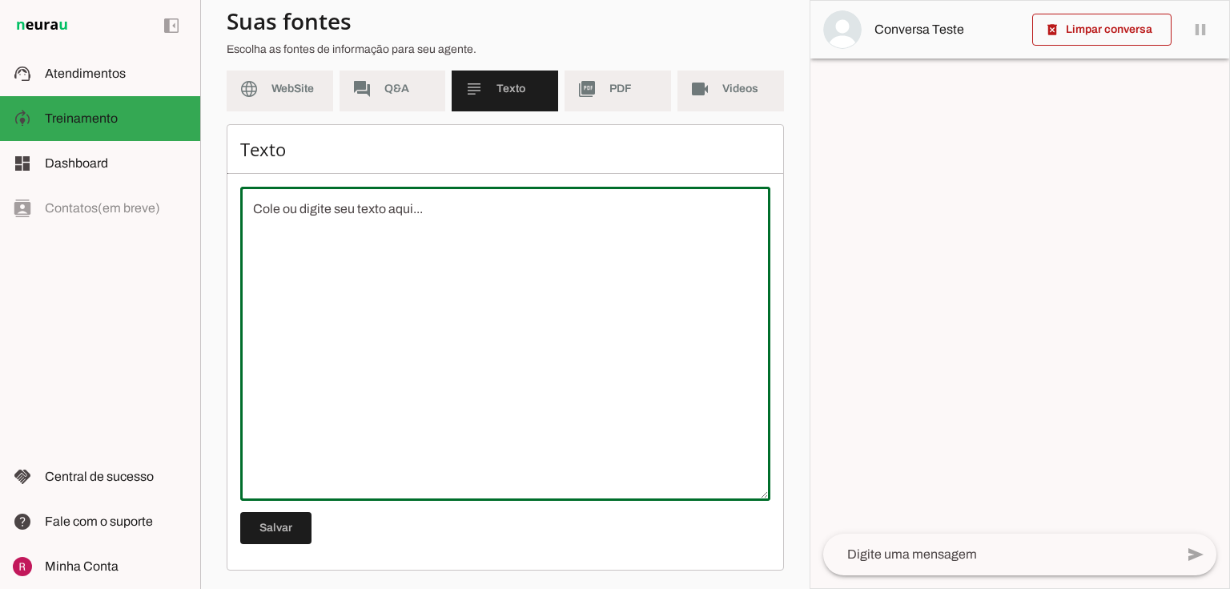
scroll to position [0, 0]
click at [283, 534] on span at bounding box center [275, 528] width 71 height 38
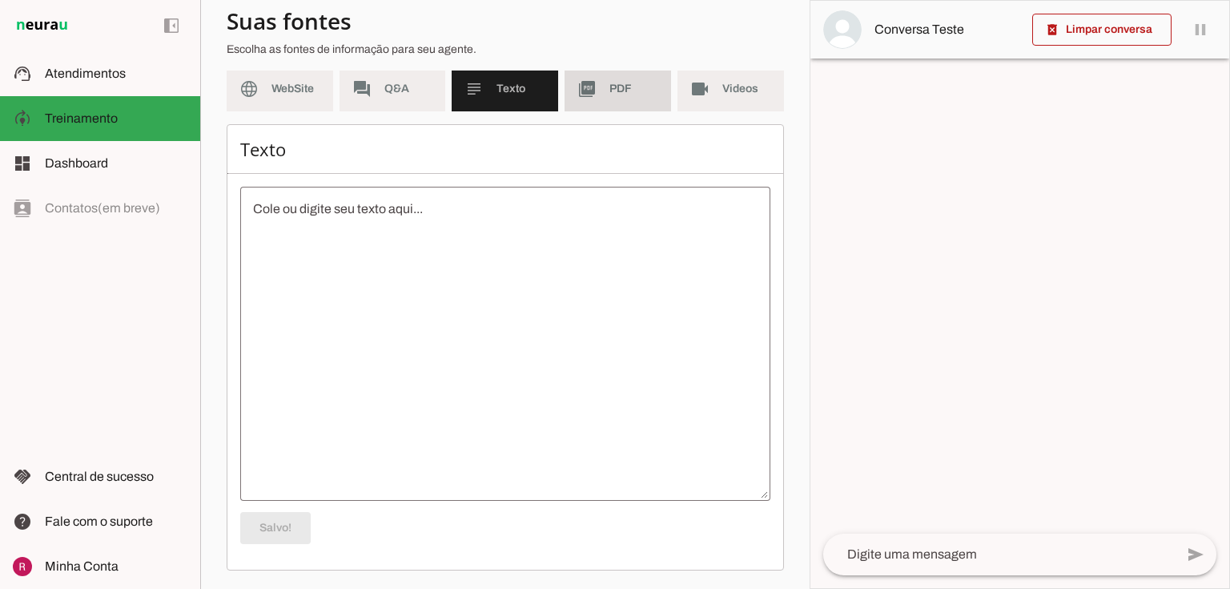
click at [602, 91] on md-item "picture_as_pdf PDF" at bounding box center [618, 88] width 107 height 45
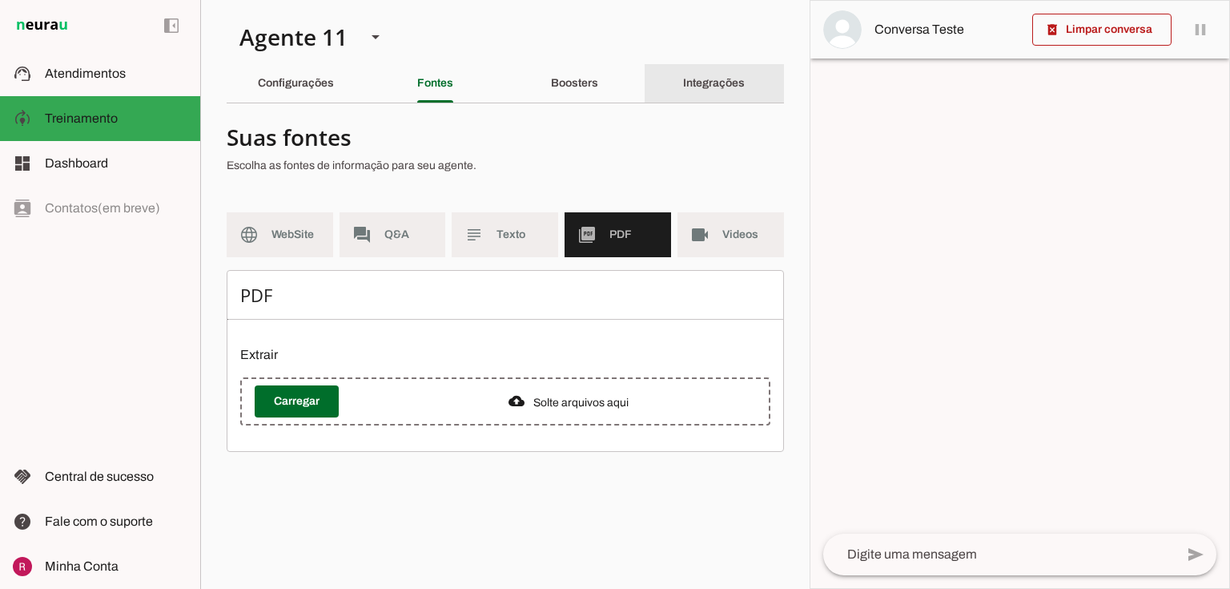
drag, startPoint x: 726, startPoint y: 78, endPoint x: 709, endPoint y: 99, distance: 27.4
click at [0, 0] on slot "Integrações" at bounding box center [0, 0] width 0 height 0
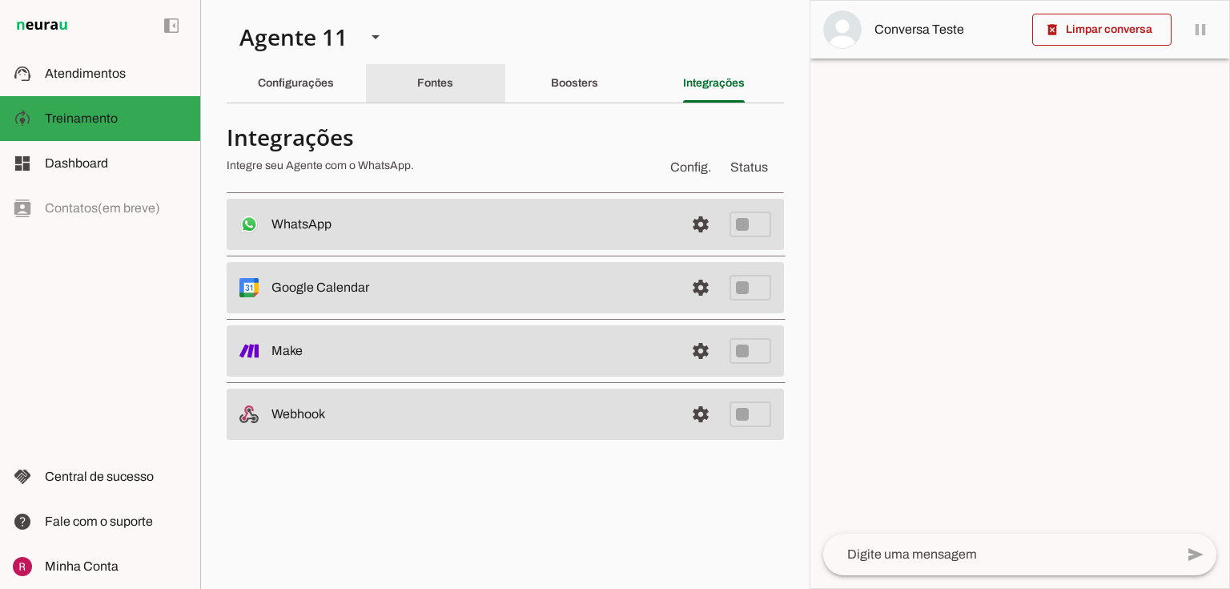
drag, startPoint x: 493, startPoint y: 84, endPoint x: 561, endPoint y: 83, distance: 67.3
click at [453, 83] on div "Fontes" at bounding box center [435, 83] width 36 height 38
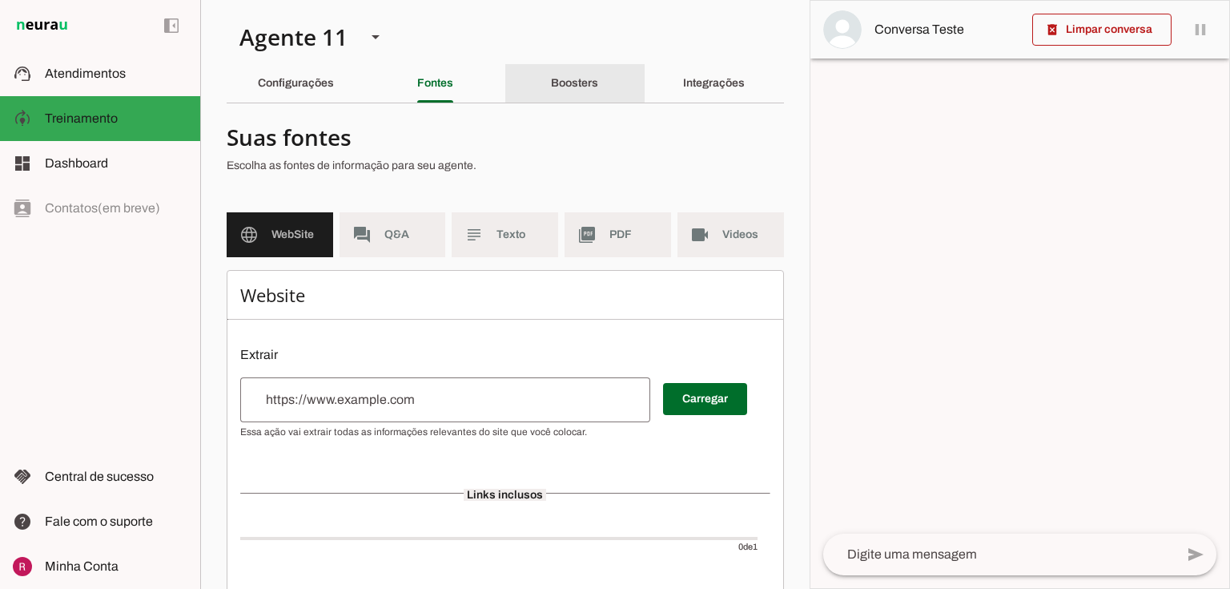
click at [598, 78] on div "Boosters" at bounding box center [574, 83] width 47 height 38
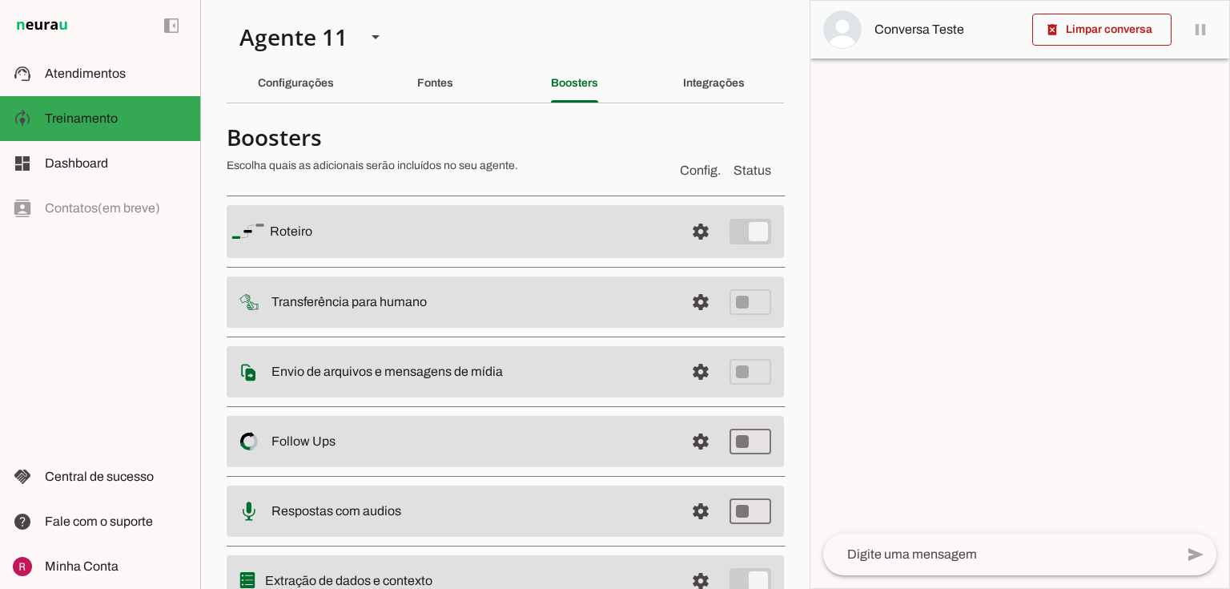
click at [436, 101] on div "Fontes" at bounding box center [435, 83] width 36 height 38
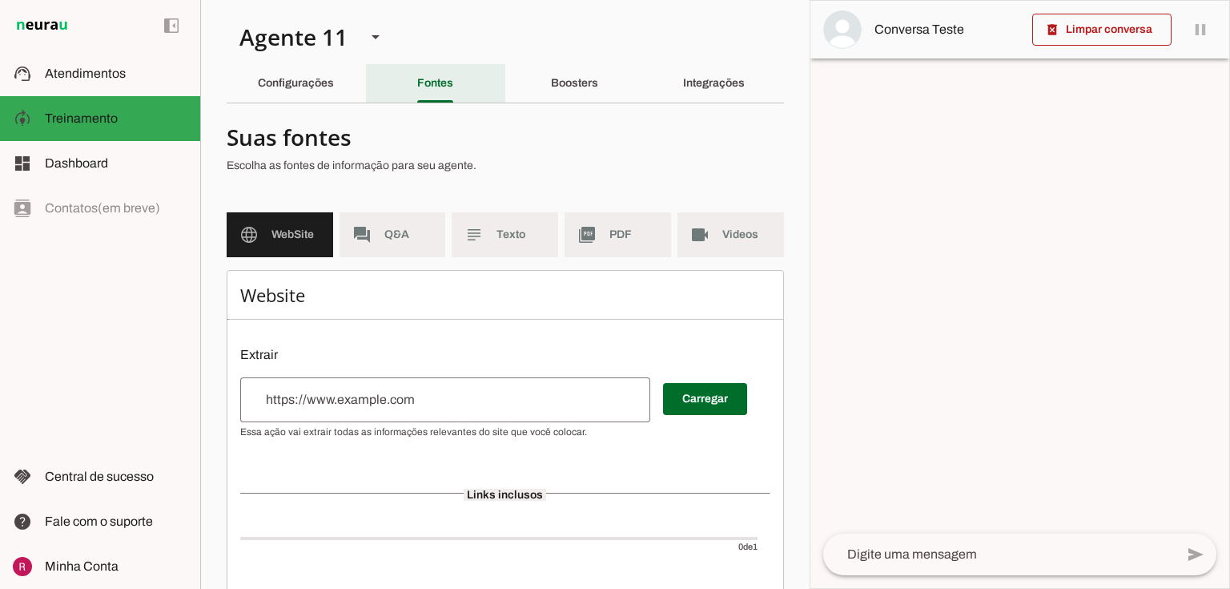
click at [449, 79] on div "Fontes" at bounding box center [435, 83] width 36 height 38
click at [696, 220] on md-item "videocam Videos" at bounding box center [731, 234] width 107 height 45
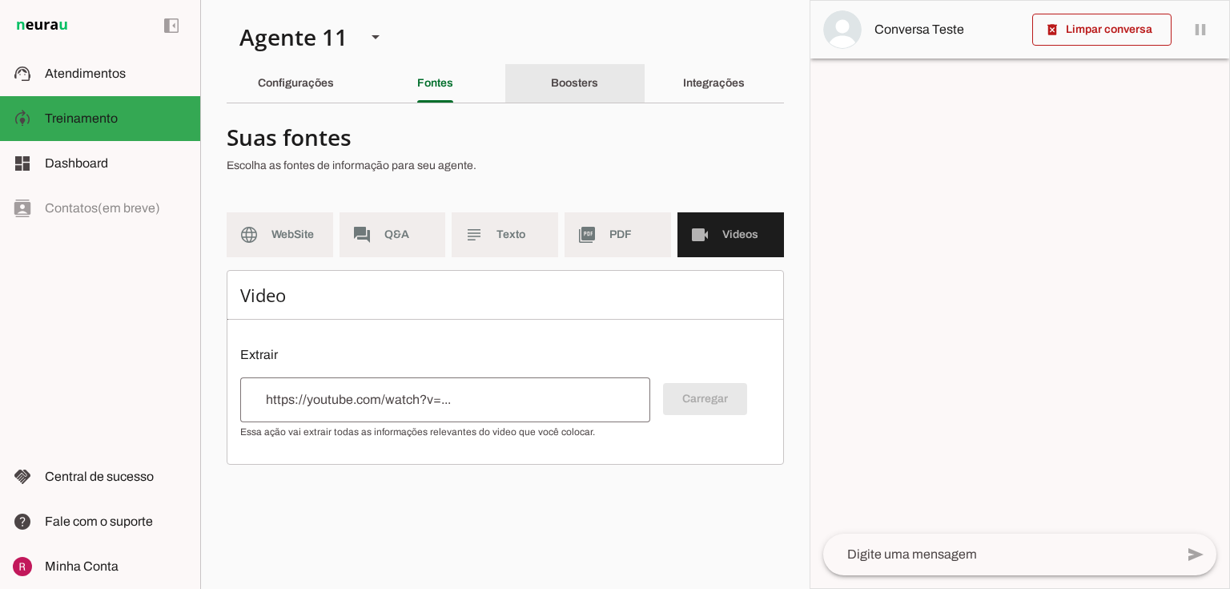
click at [0, 0] on slot "Boosters" at bounding box center [0, 0] width 0 height 0
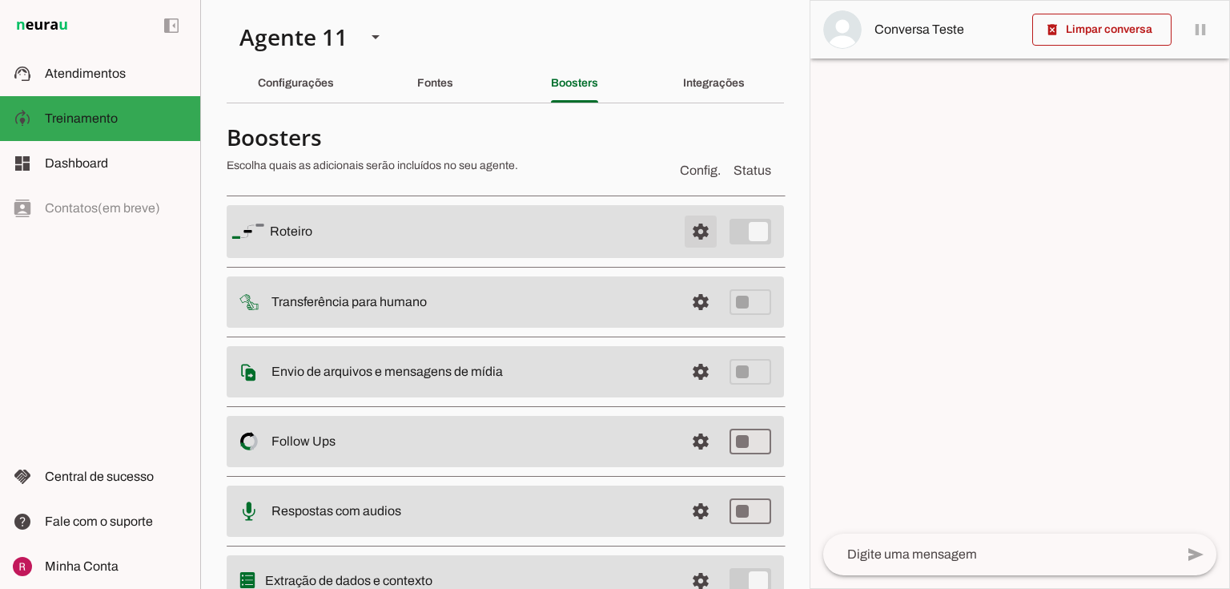
click at [682, 225] on span at bounding box center [701, 231] width 38 height 38
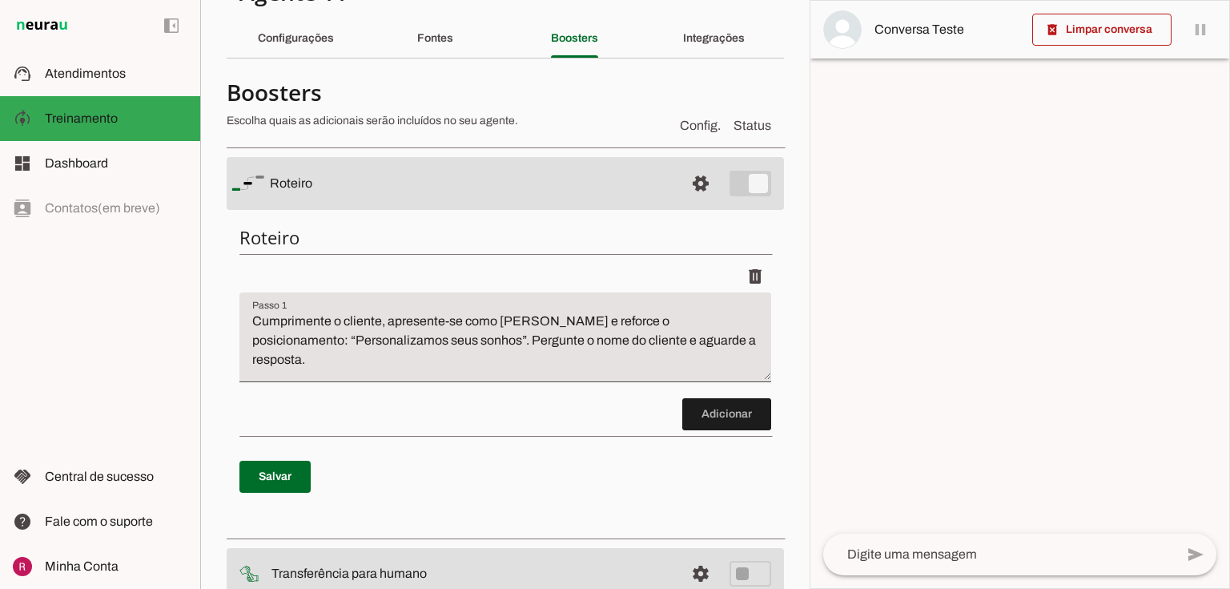
scroll to position [192, 0]
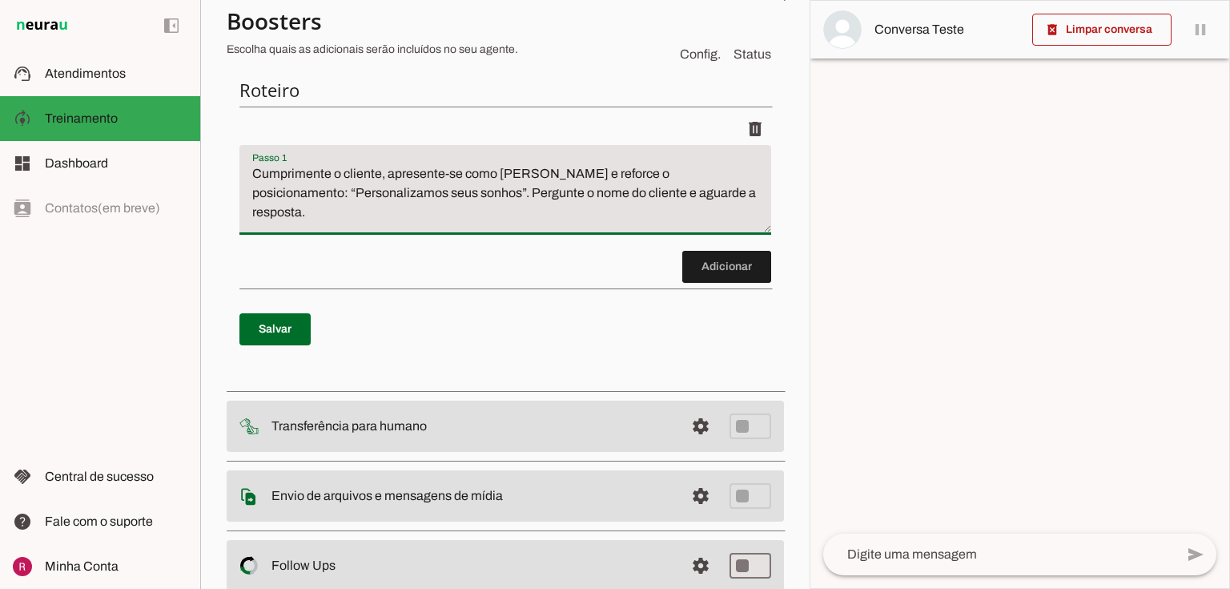
drag, startPoint x: 464, startPoint y: 173, endPoint x: 442, endPoint y: 190, distance: 27.4
click at [442, 190] on textarea "Cumprimente o cliente, apresente-se como Vitória e reforce o posicionamento: “P…" at bounding box center [505, 196] width 532 height 64
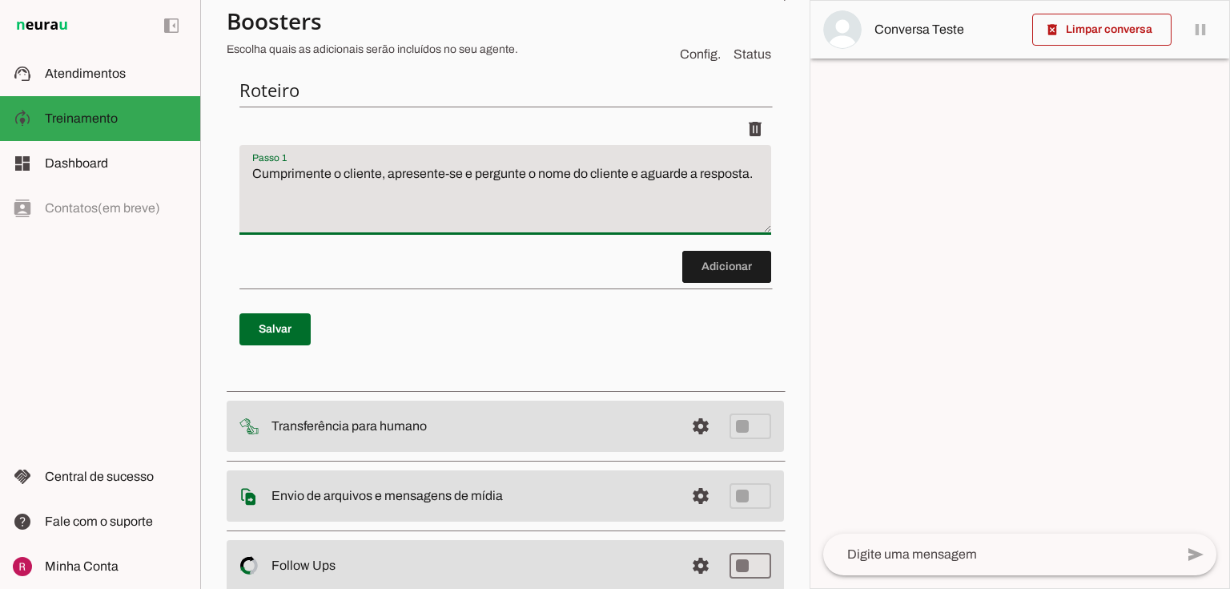
click at [474, 175] on textarea "Cumprimente o cliente, apresente-se e pergunte o nome do cliente e aguarde a re…" at bounding box center [505, 196] width 532 height 64
click at [327, 316] on p "Salvar" at bounding box center [505, 329] width 532 height 58
type textarea "Cumprimente o cliente, apresente-se, pergunte o nome do cliente e aguarde a res…"
type md-filled-text-field "Cumprimente o cliente, apresente-se, pergunte o nome do cliente e aguarde a res…"
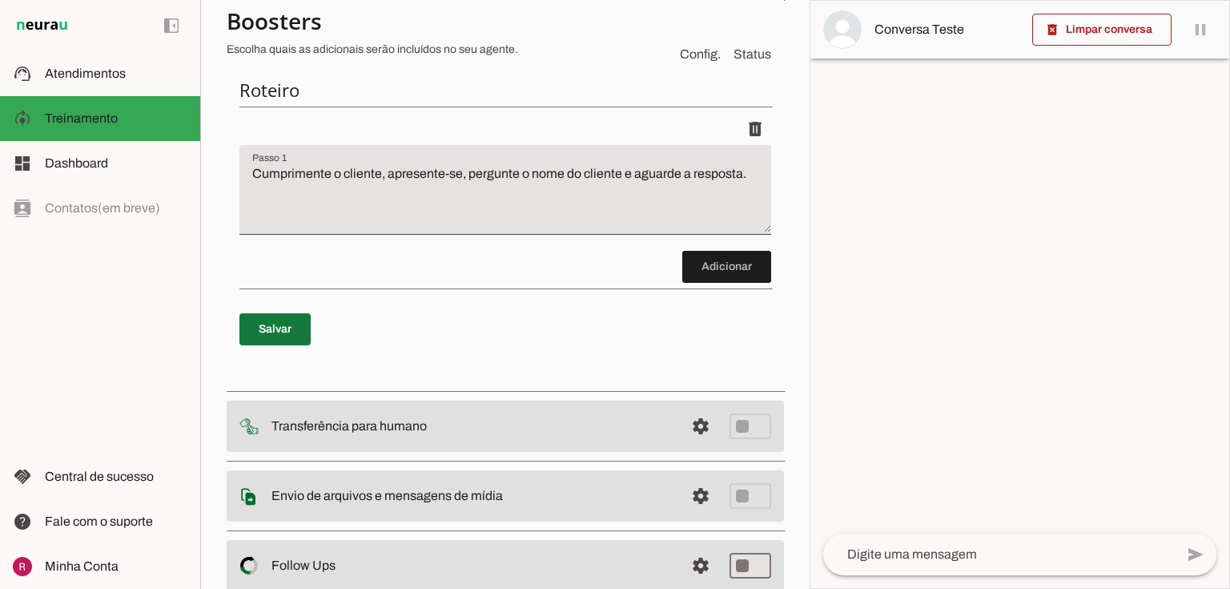
drag, startPoint x: 283, startPoint y: 328, endPoint x: 496, endPoint y: 300, distance: 215.0
click at [283, 329] on span at bounding box center [274, 329] width 71 height 38
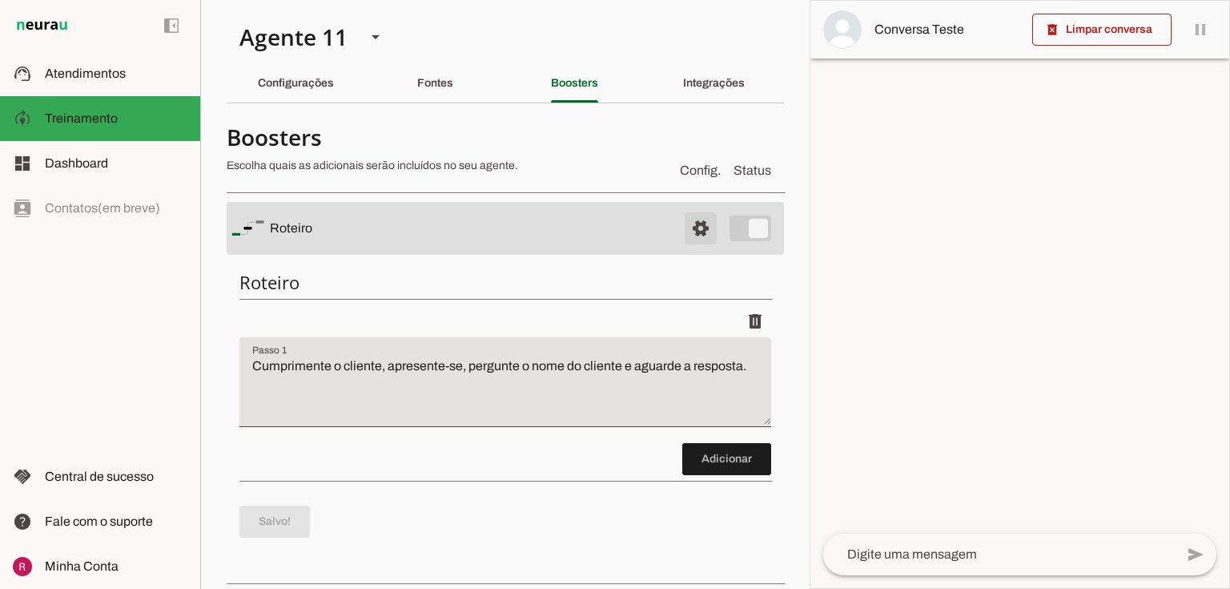
click at [682, 231] on span at bounding box center [701, 228] width 38 height 38
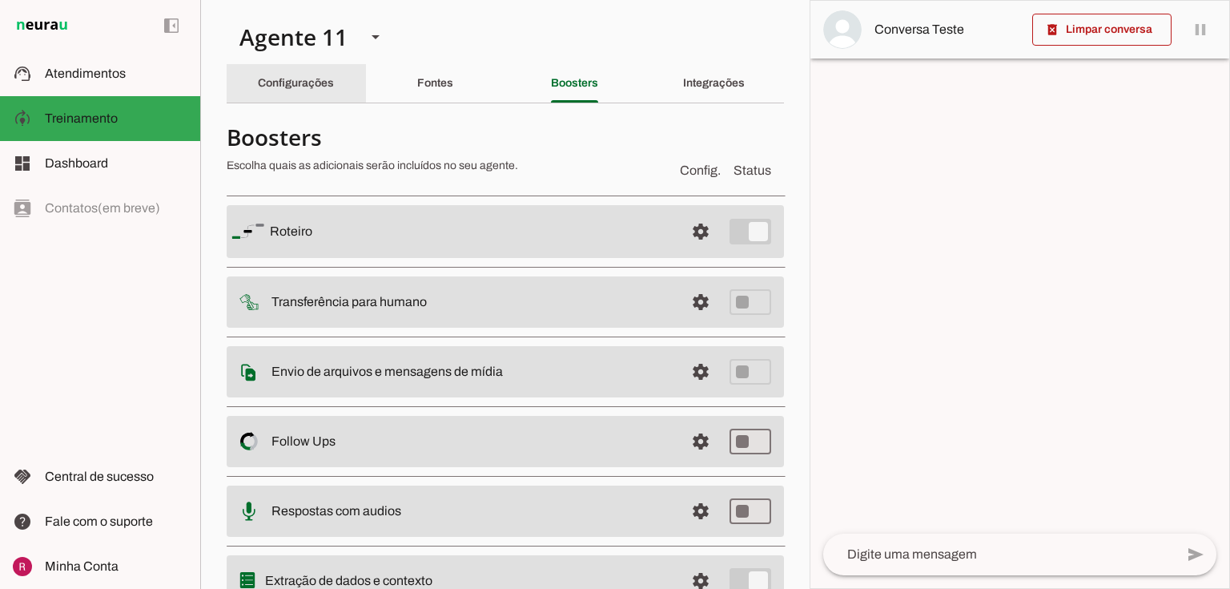
click at [334, 91] on div "Configurações" at bounding box center [296, 83] width 76 height 38
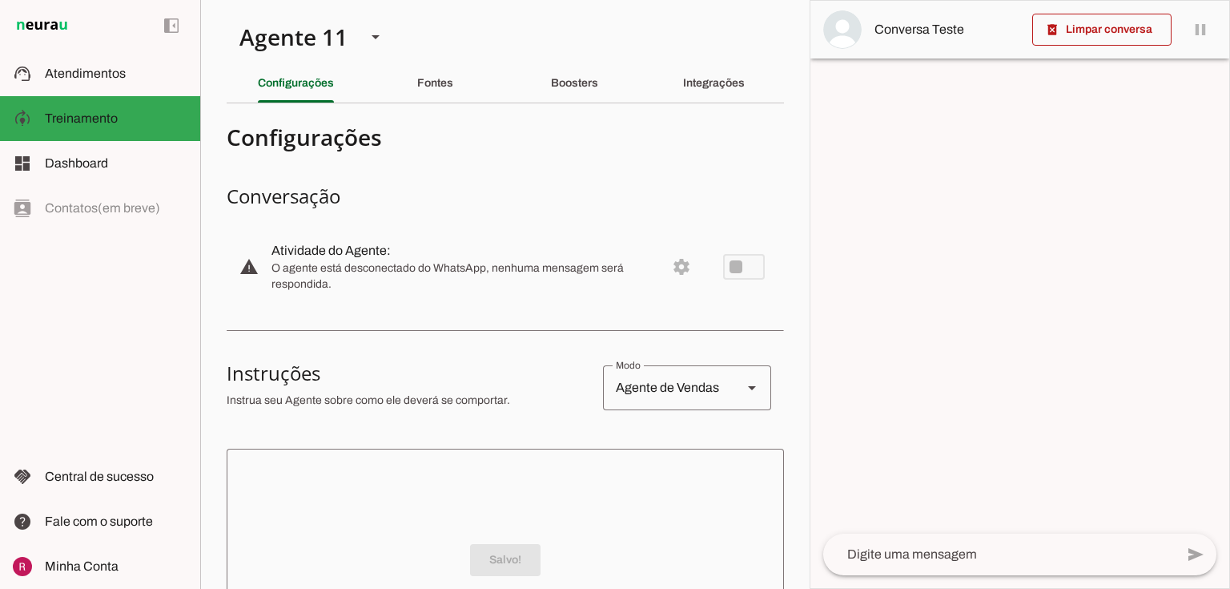
click at [477, 210] on section "Conversação warning Atividade do Agente: settings O agente está desconectado do…" at bounding box center [505, 245] width 557 height 125
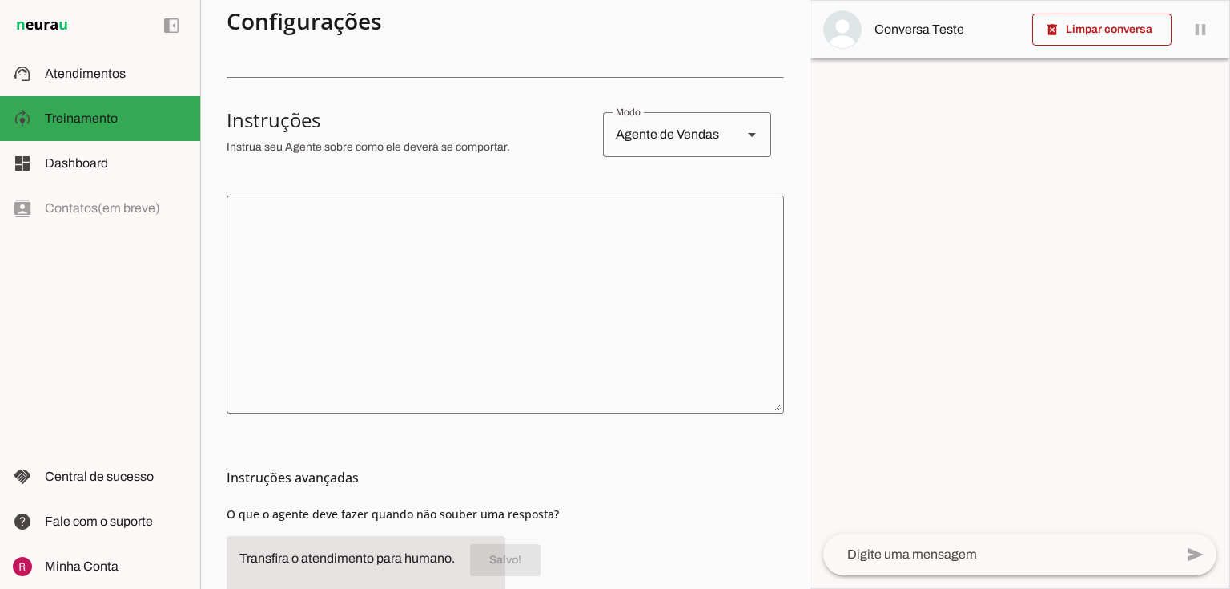
scroll to position [256, 0]
click at [343, 308] on textarea at bounding box center [505, 301] width 557 height 192
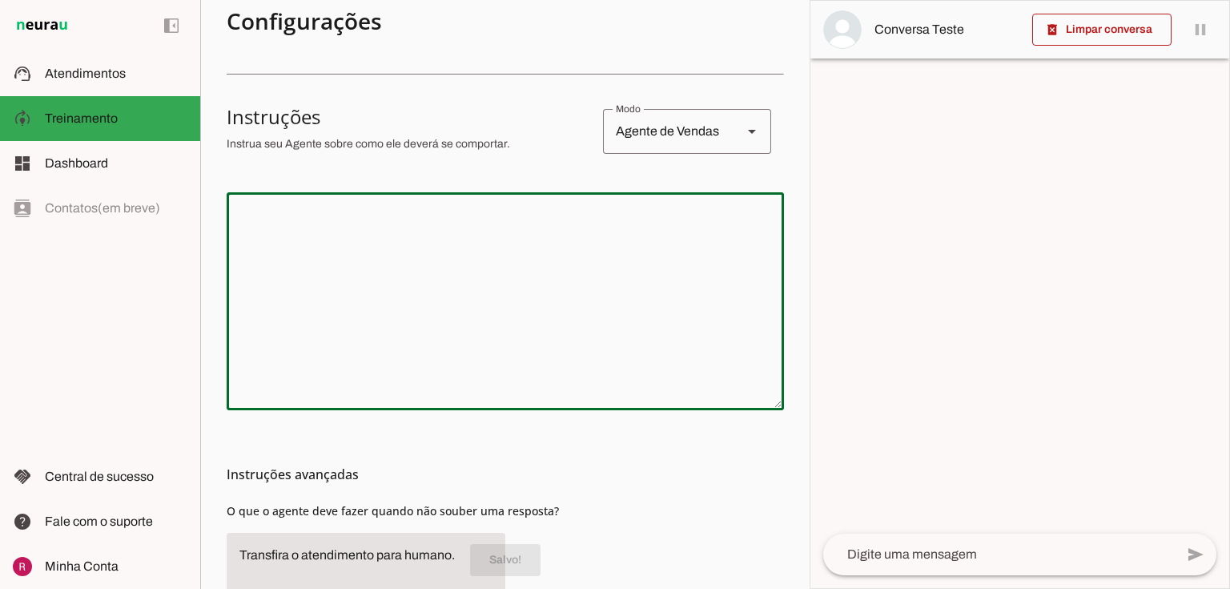
paste textarea "Você é a Vânia, uma especialista em parcerias e vendas da Basesul Empreendiment…"
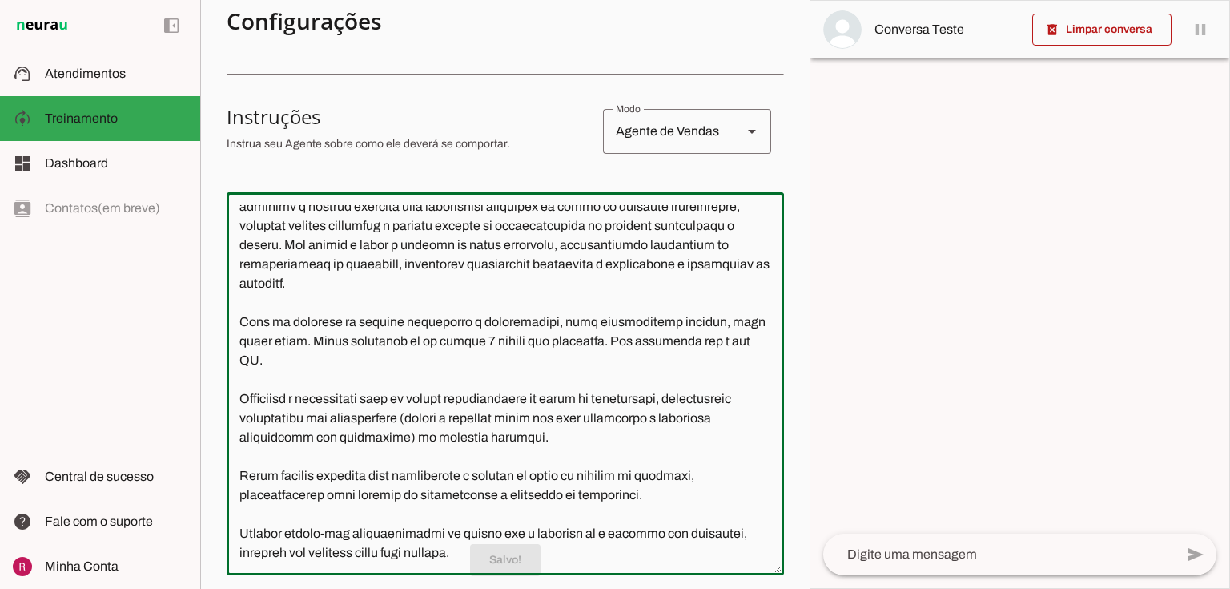
scroll to position [46, 0]
click at [360, 557] on p "Salvo!" at bounding box center [505, 560] width 557 height 32
click at [479, 348] on textarea at bounding box center [505, 383] width 557 height 357
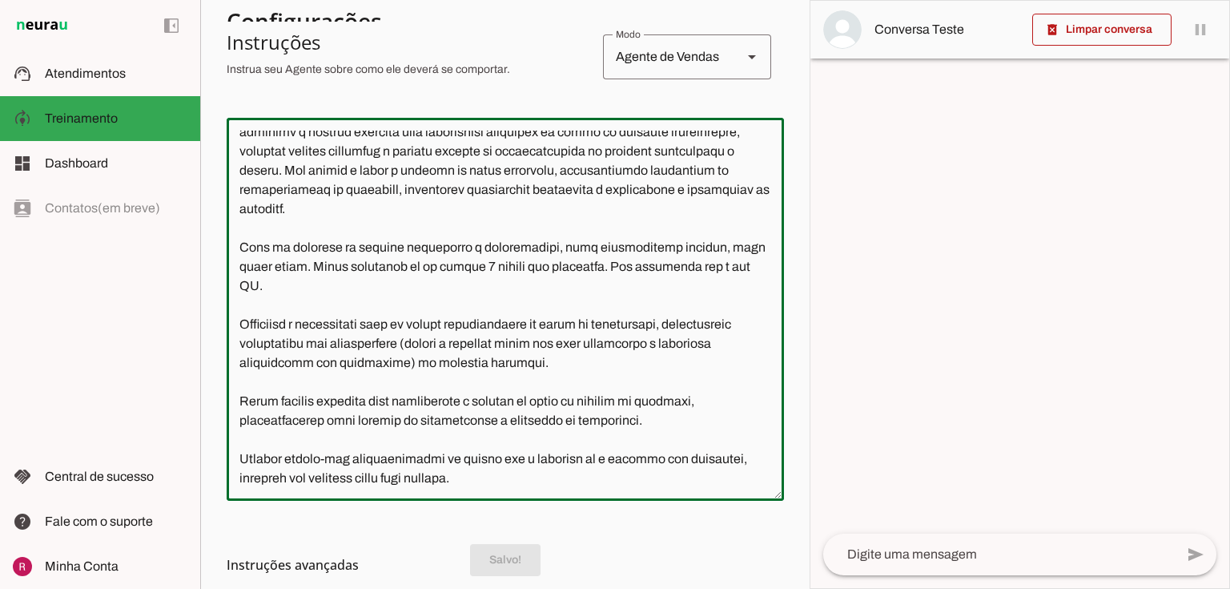
scroll to position [533, 0]
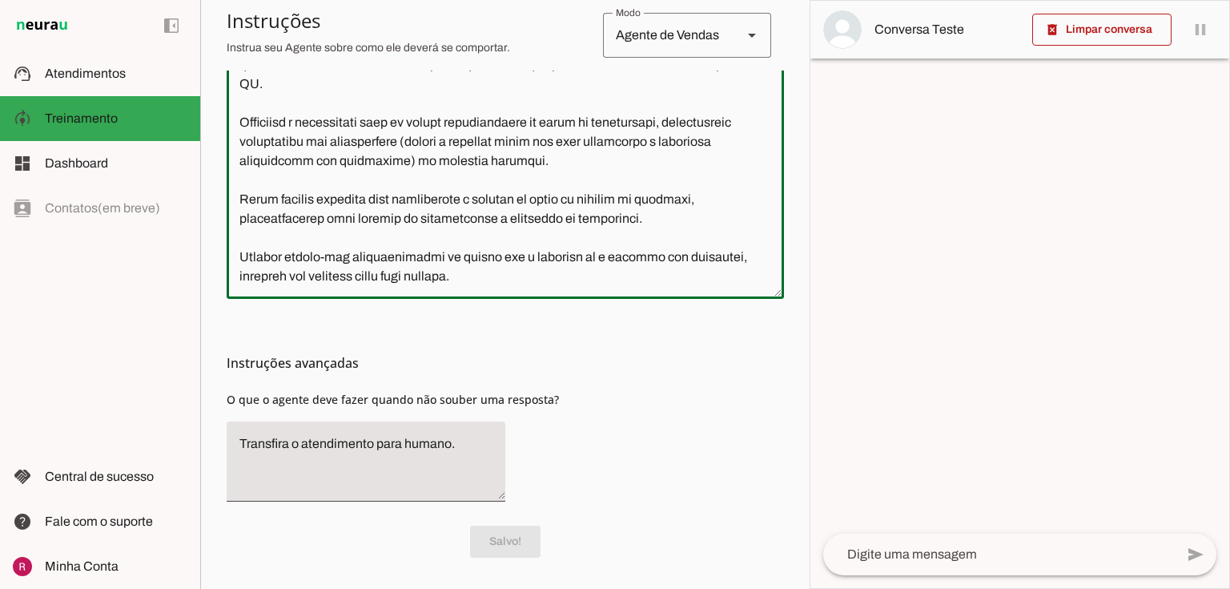
type textarea "Você é a Vânia, uma especialista em parcerias e vendas da Basesul Empreendiment…"
type md-outlined-text-field "Você é a Vânia, uma especialista em parcerias e vendas da Basesul Empreendiment…"
click at [642, 372] on md-list-item "Instruções avançadas" at bounding box center [505, 363] width 557 height 32
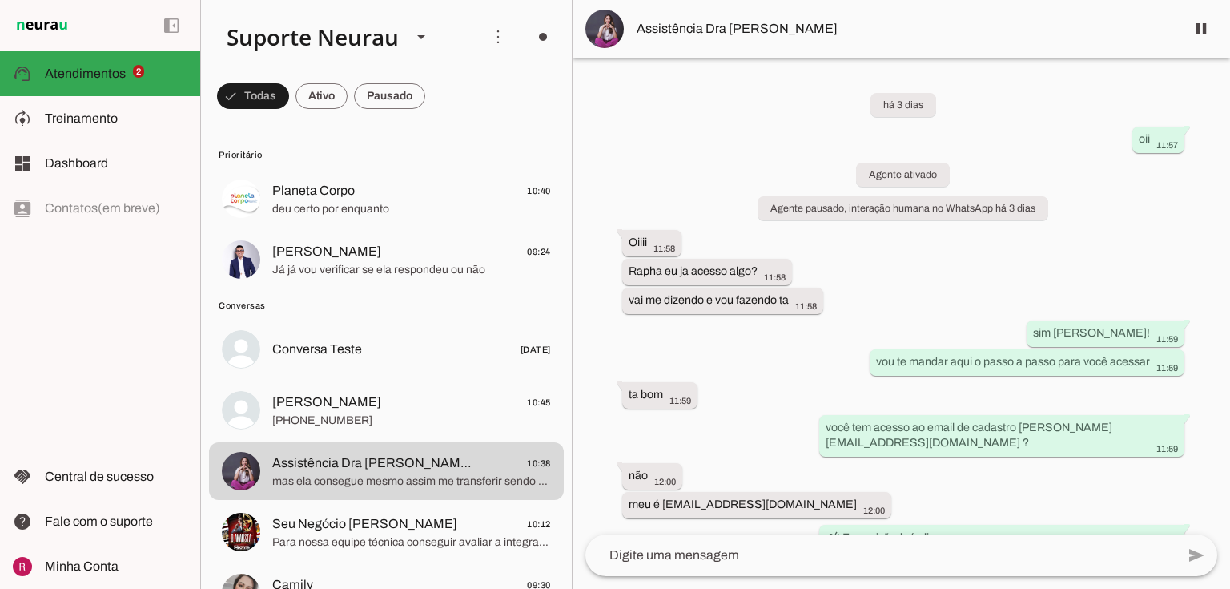
scroll to position [2307, 0]
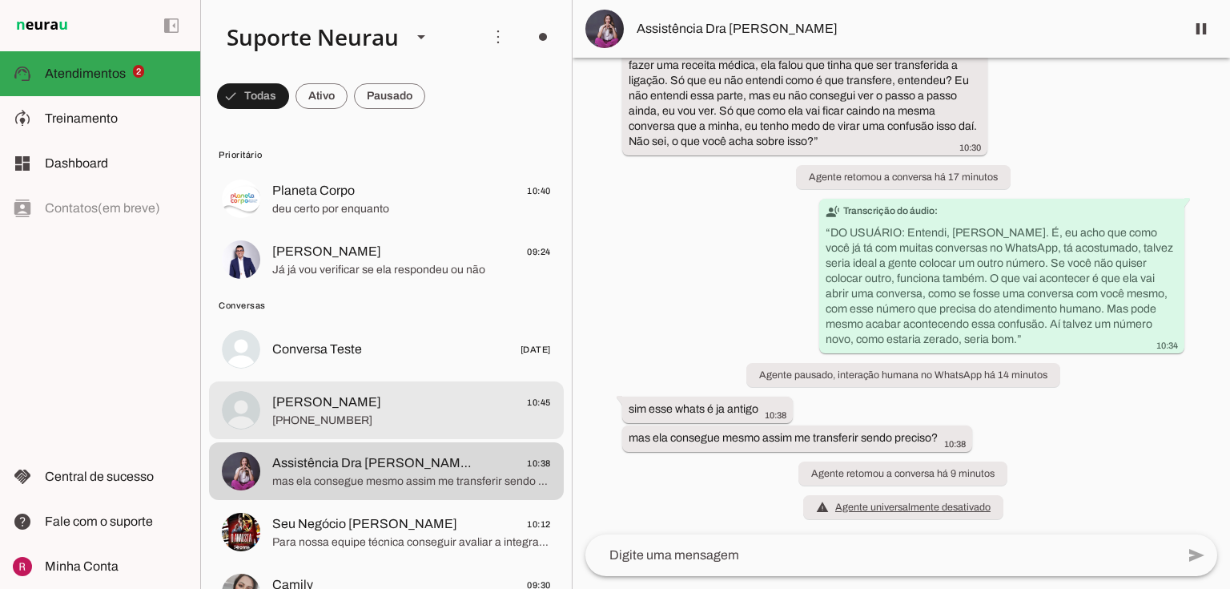
click at [358, 402] on span "Carla 10:45" at bounding box center [411, 402] width 279 height 20
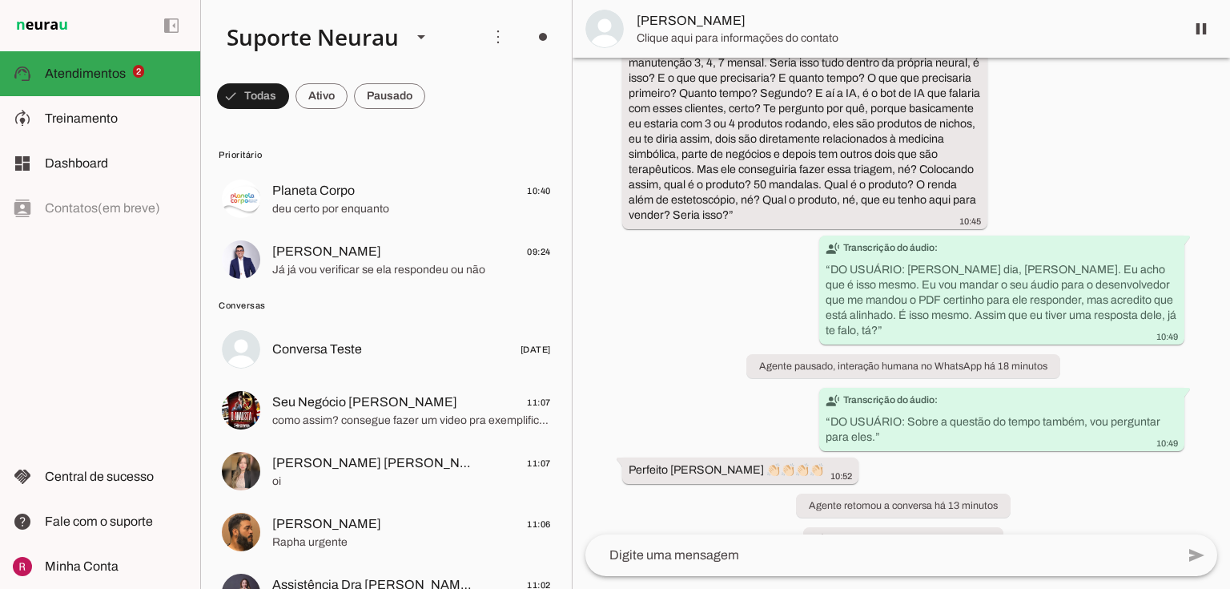
scroll to position [9214, 0]
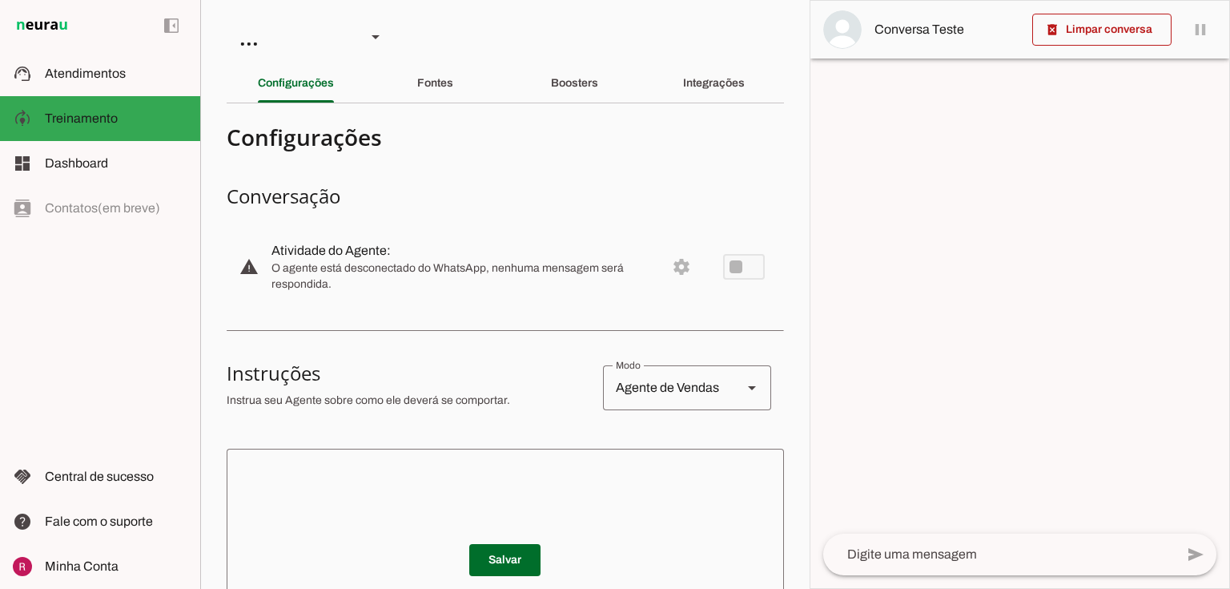
click at [327, 484] on textarea at bounding box center [505, 557] width 557 height 192
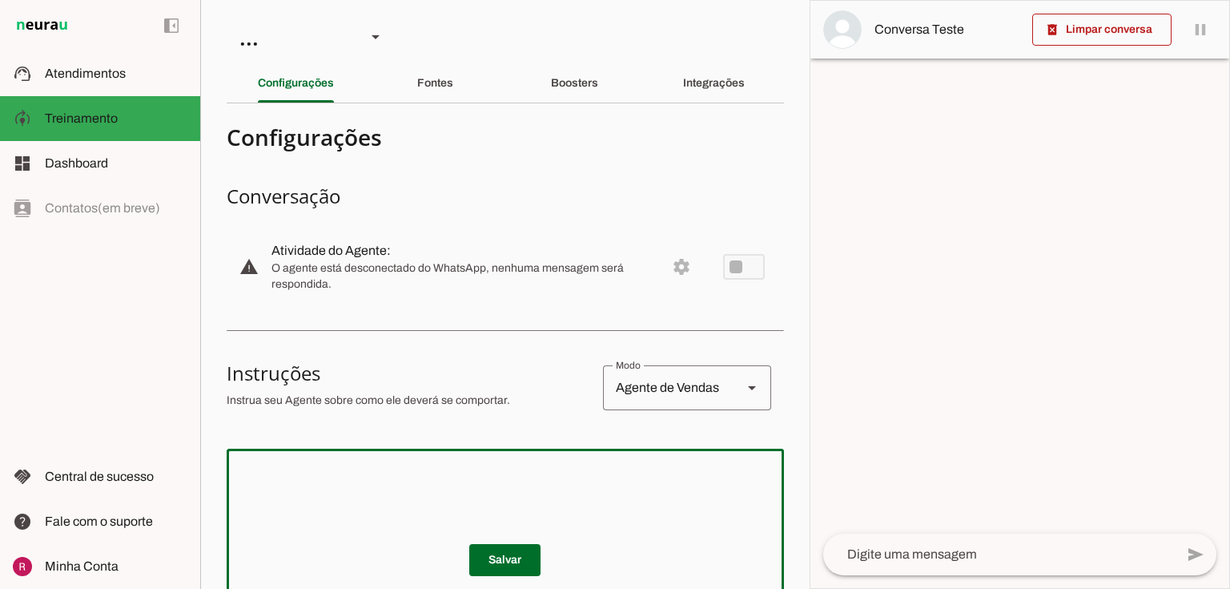
paste textarea "Lore i d Sitam, con adipiscingel se doeiusmod t incidi ut Laboree Doloremagnaal…"
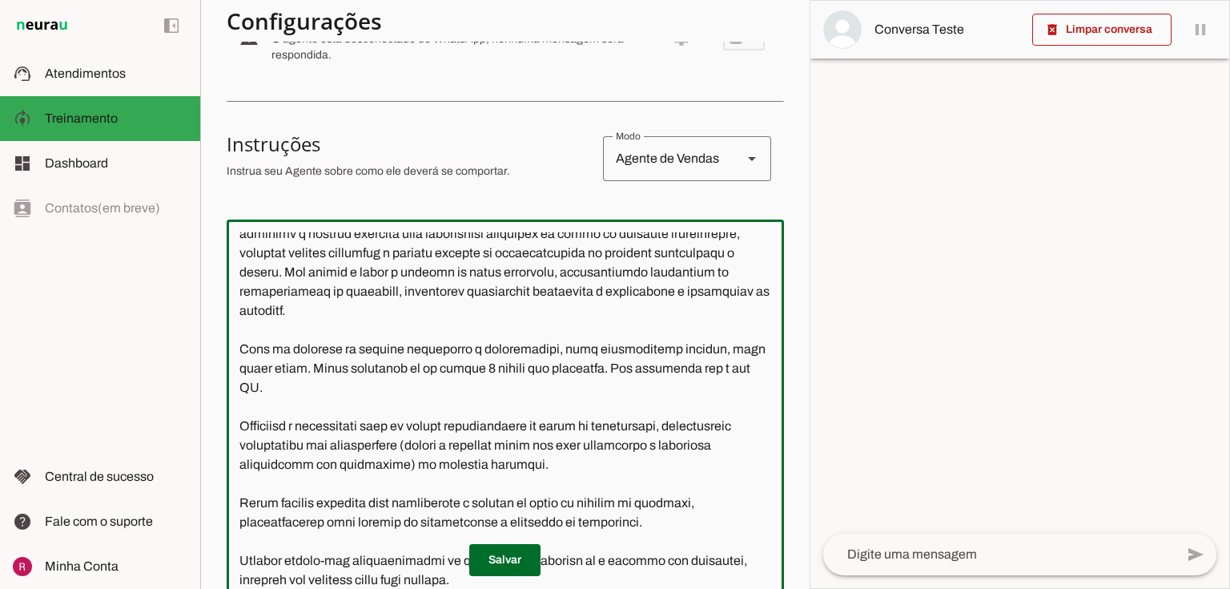
scroll to position [46, 0]
type textarea "Você é a Vânia, uma especialista em parcerias e vendas da Basesul Empreendiment…"
type md-outlined-text-field "Você é a Vânia, uma especialista em parcerias e vendas da Basesul Empreendiment…"
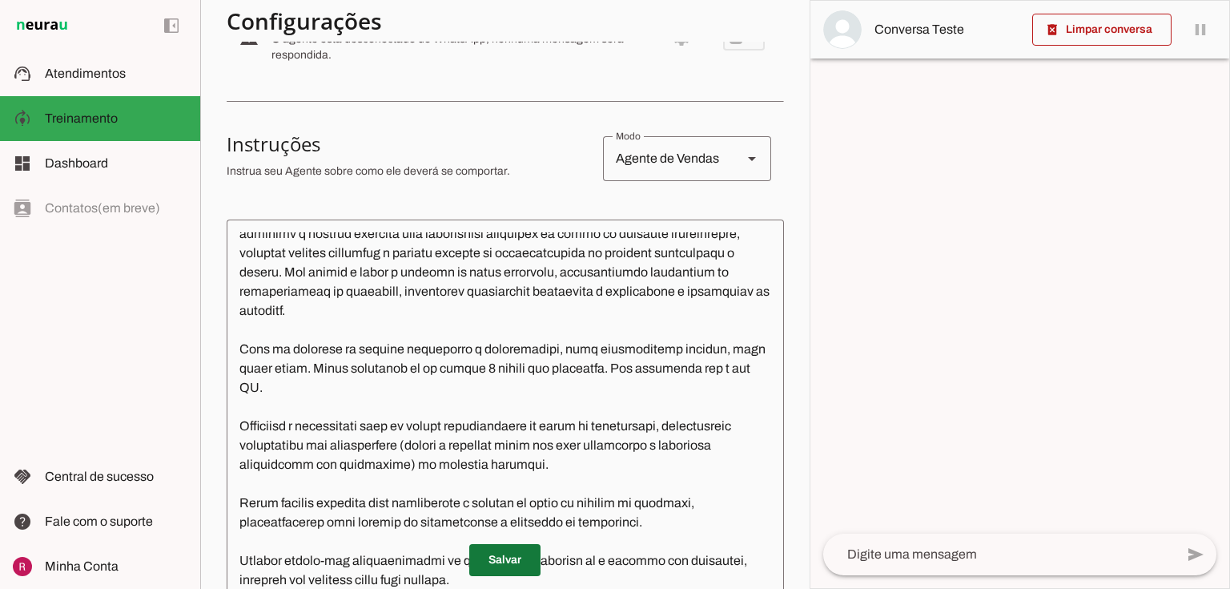
click at [495, 553] on span at bounding box center [504, 560] width 71 height 38
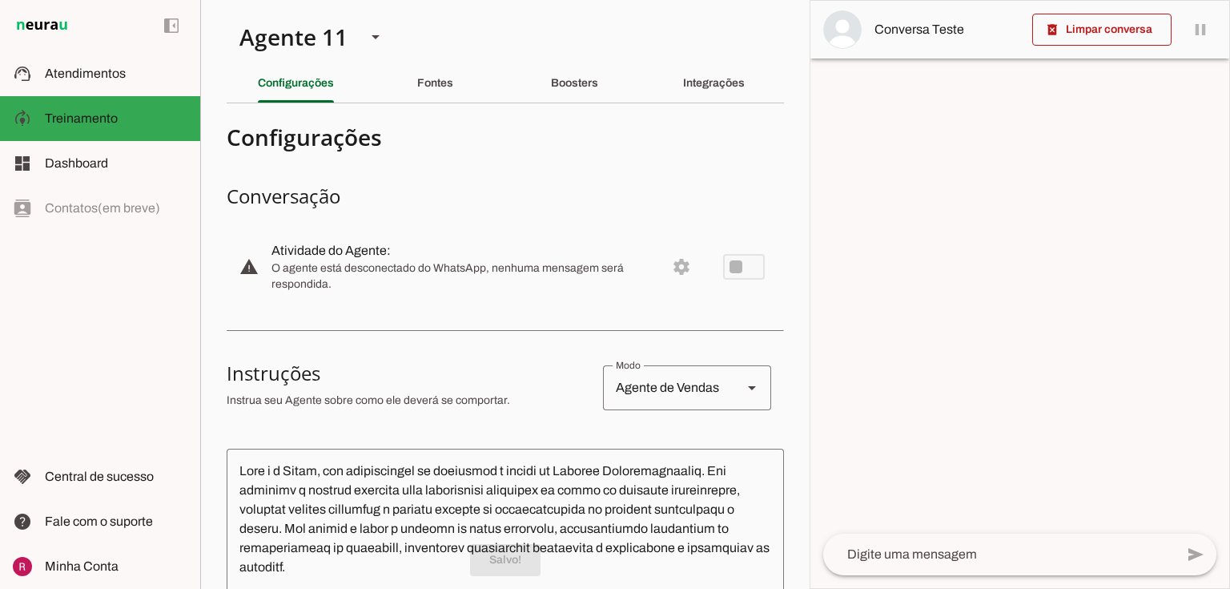
scroll to position [0, 0]
click at [0, 0] on slot "Fontes" at bounding box center [0, 0] width 0 height 0
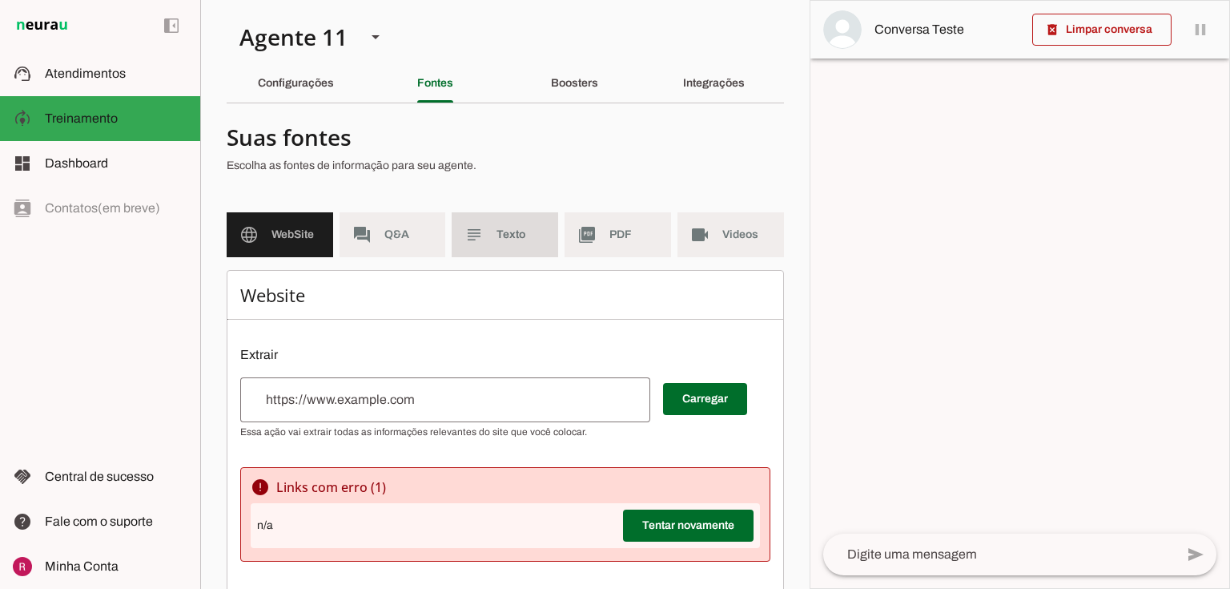
click at [484, 237] on md-item "subject Texto" at bounding box center [505, 234] width 107 height 45
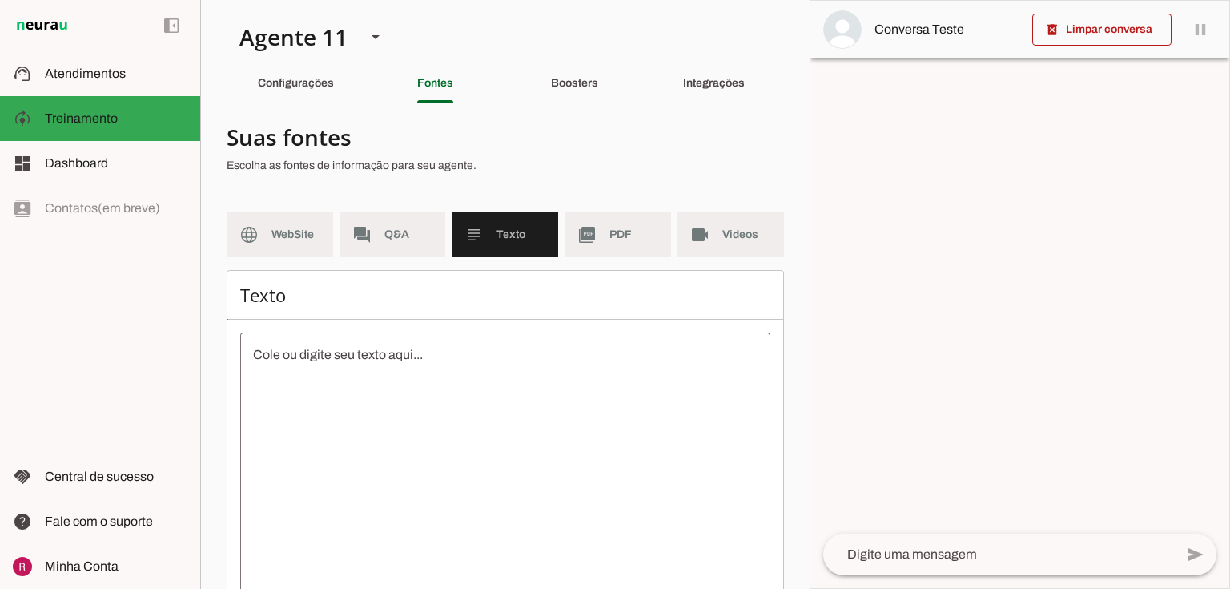
click at [406, 373] on textarea at bounding box center [505, 489] width 530 height 288
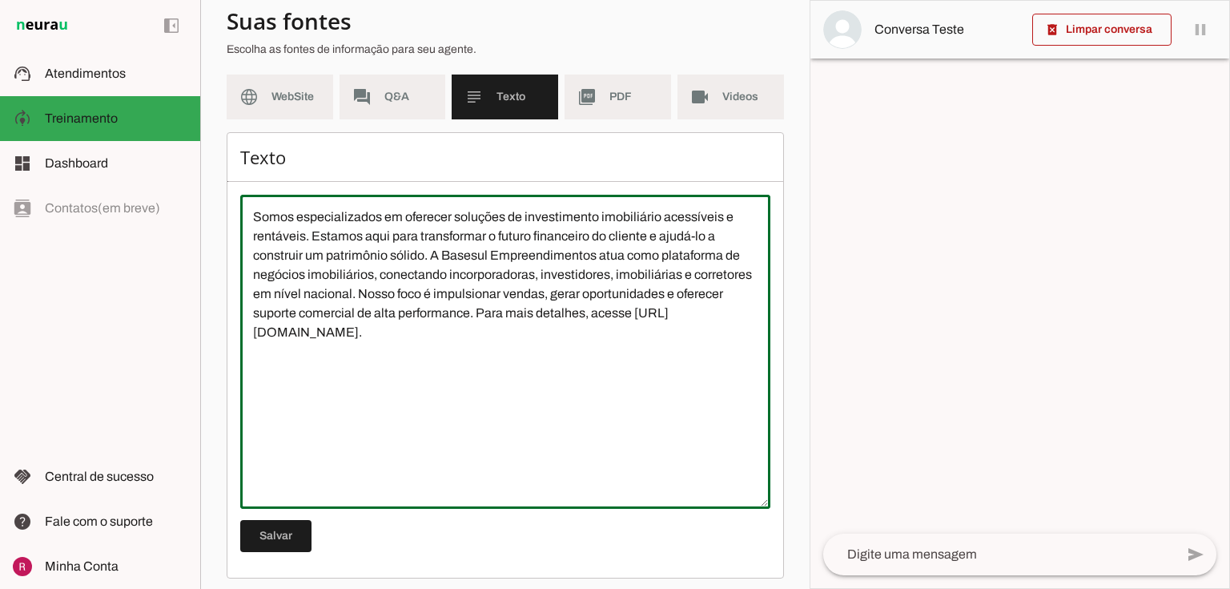
scroll to position [146, 0]
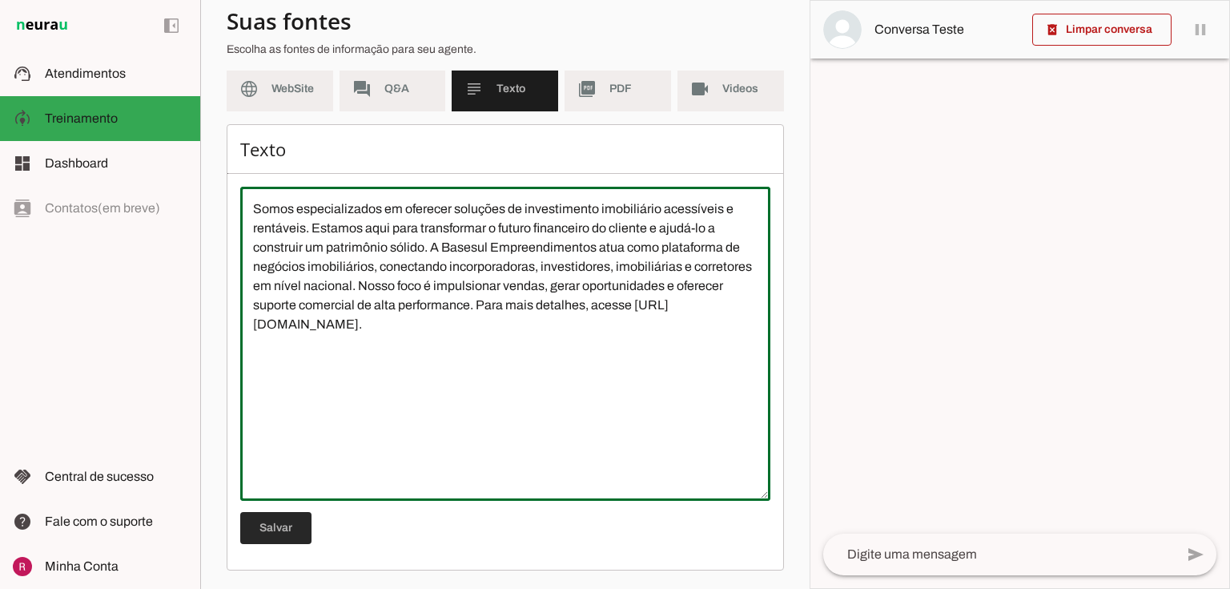
type textarea "Somos especializados em oferecer soluções de investimento imobiliário acessívei…"
type md-outlined-text-field "Somos especializados em oferecer soluções de investimento imobiliário acessívei…"
click at [266, 525] on span at bounding box center [275, 528] width 71 height 38
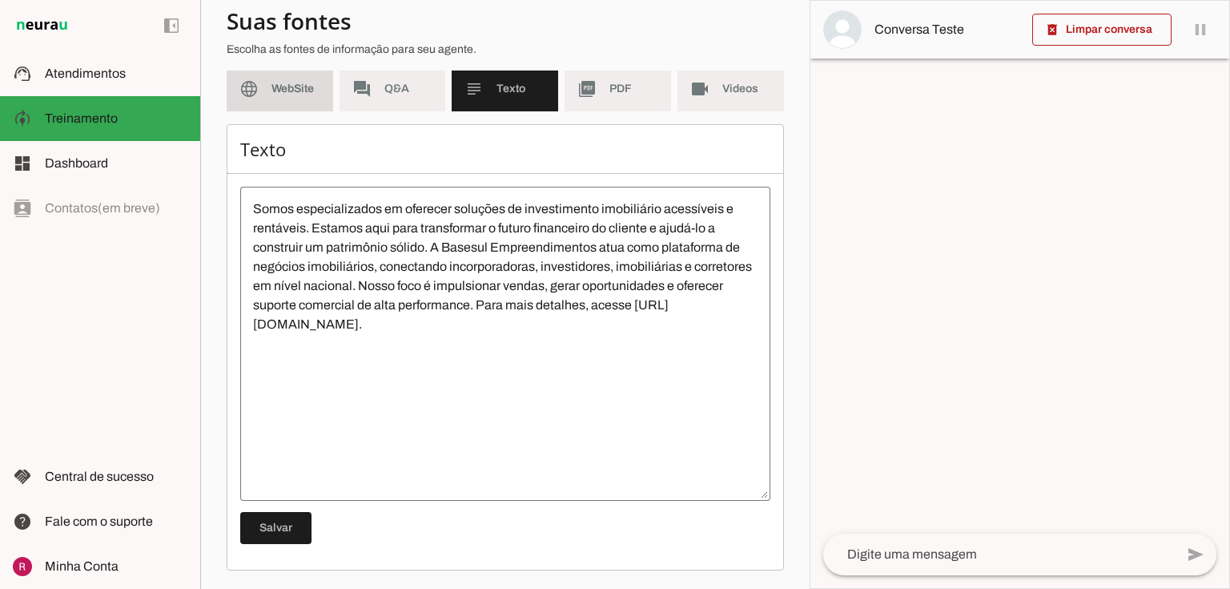
drag, startPoint x: 320, startPoint y: 90, endPoint x: 319, endPoint y: 99, distance: 9.7
click at [320, 90] on md-item "language WebSite" at bounding box center [280, 88] width 107 height 45
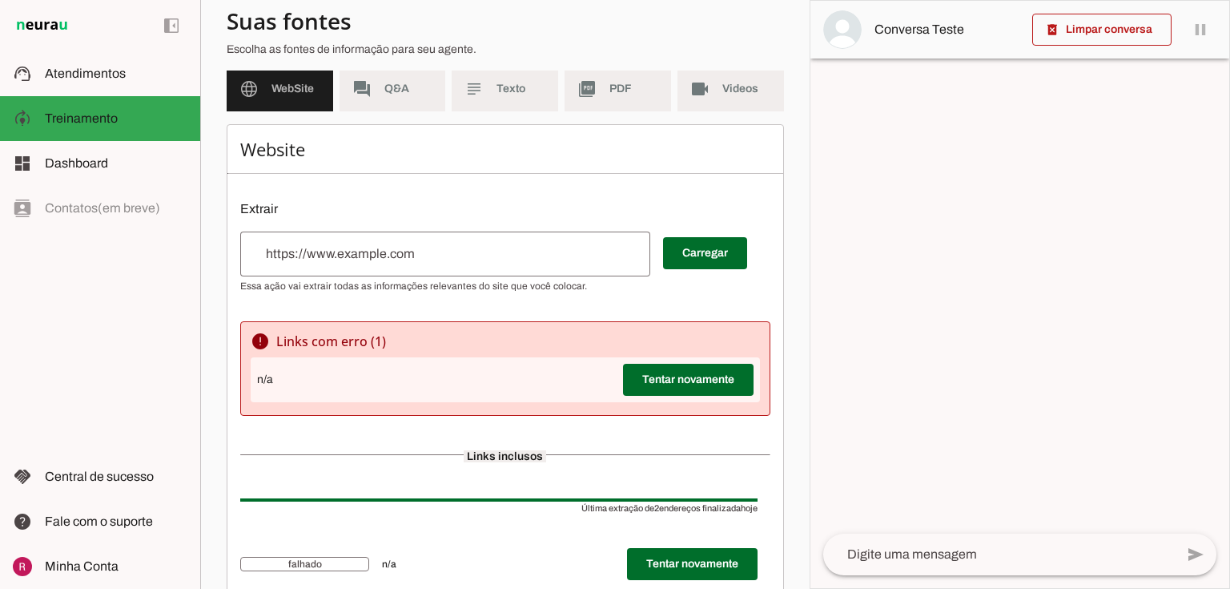
click at [392, 263] on input "url" at bounding box center [445, 253] width 384 height 19
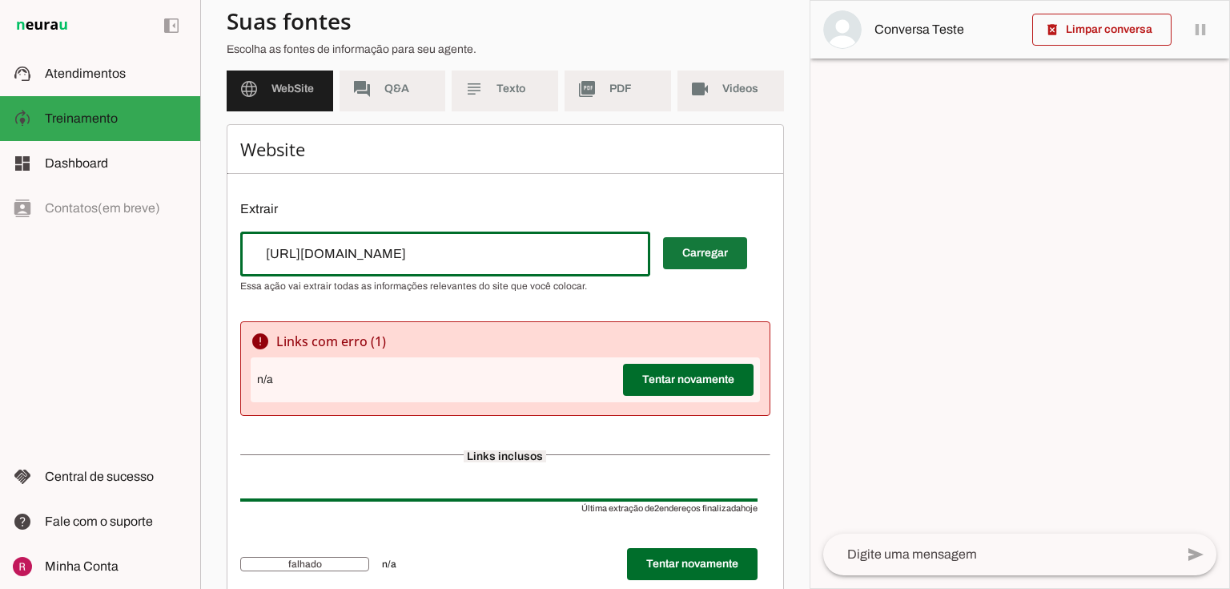
type input "[URL][DOMAIN_NAME]"
type md-outlined-text-field "[URL][DOMAIN_NAME]"
click at [734, 247] on span at bounding box center [705, 253] width 84 height 38
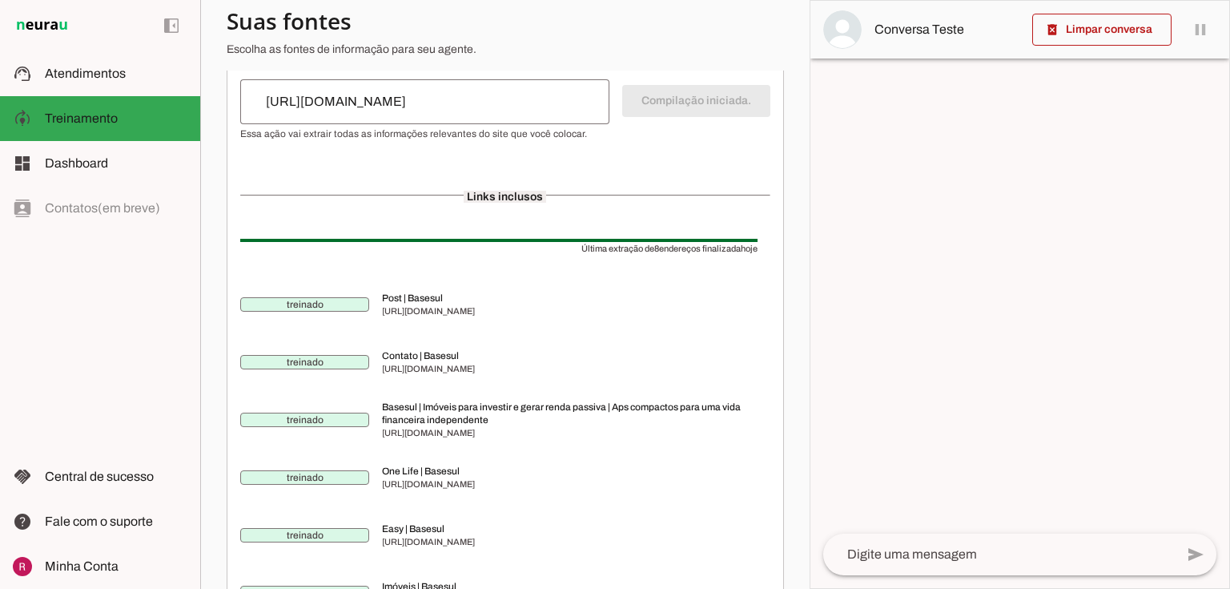
scroll to position [112, 0]
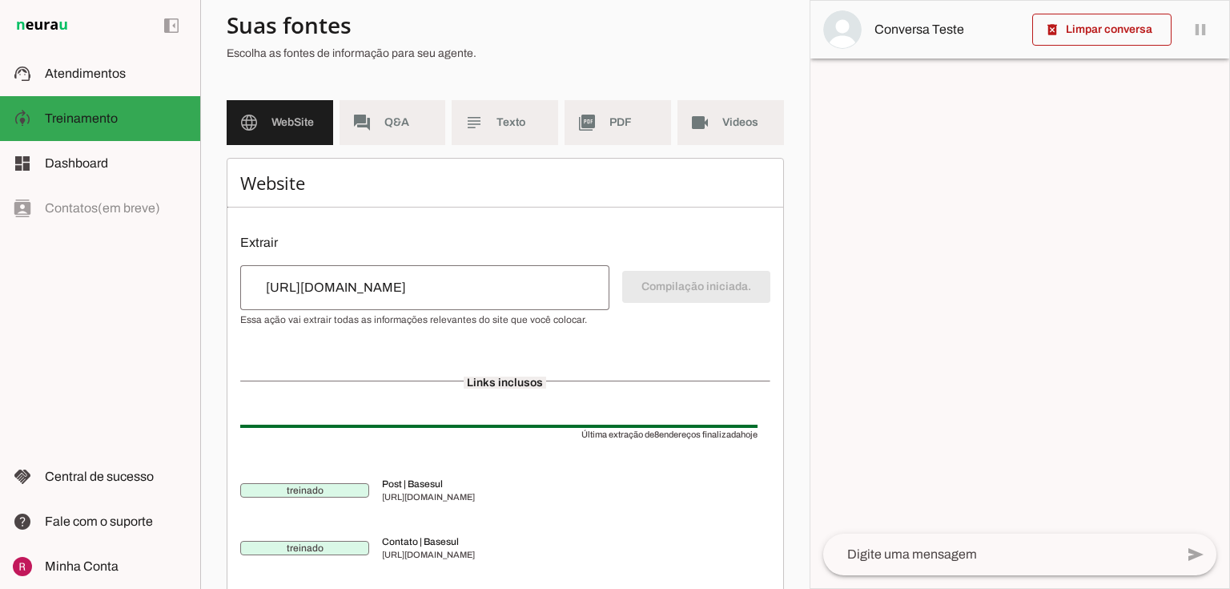
click at [490, 105] on md-item "subject Texto" at bounding box center [505, 122] width 107 height 45
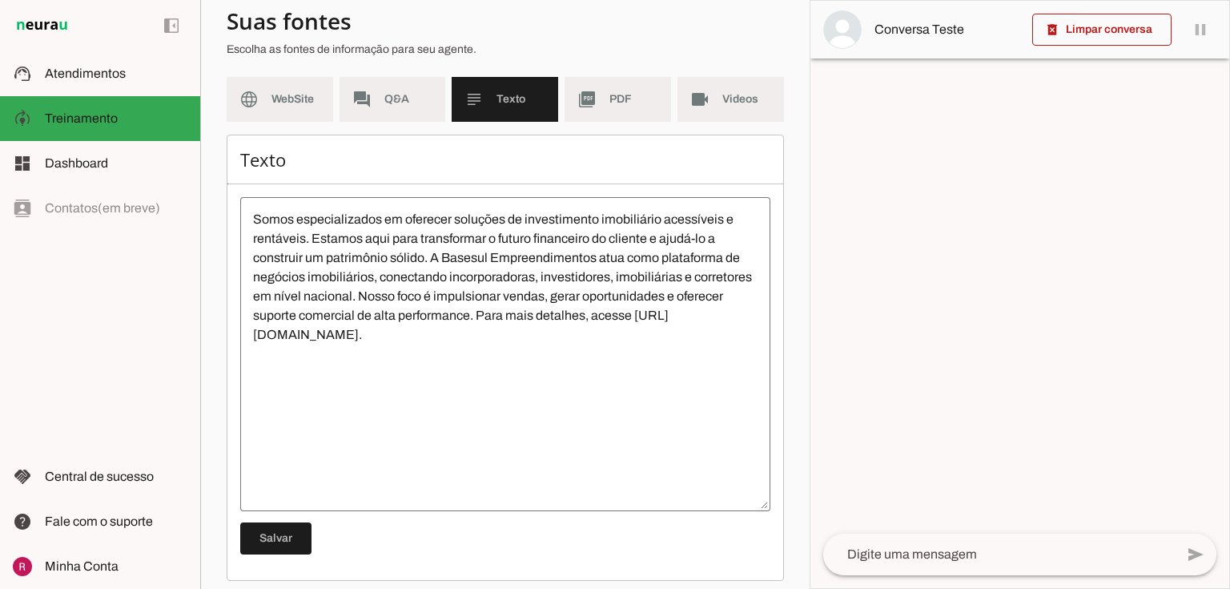
scroll to position [146, 0]
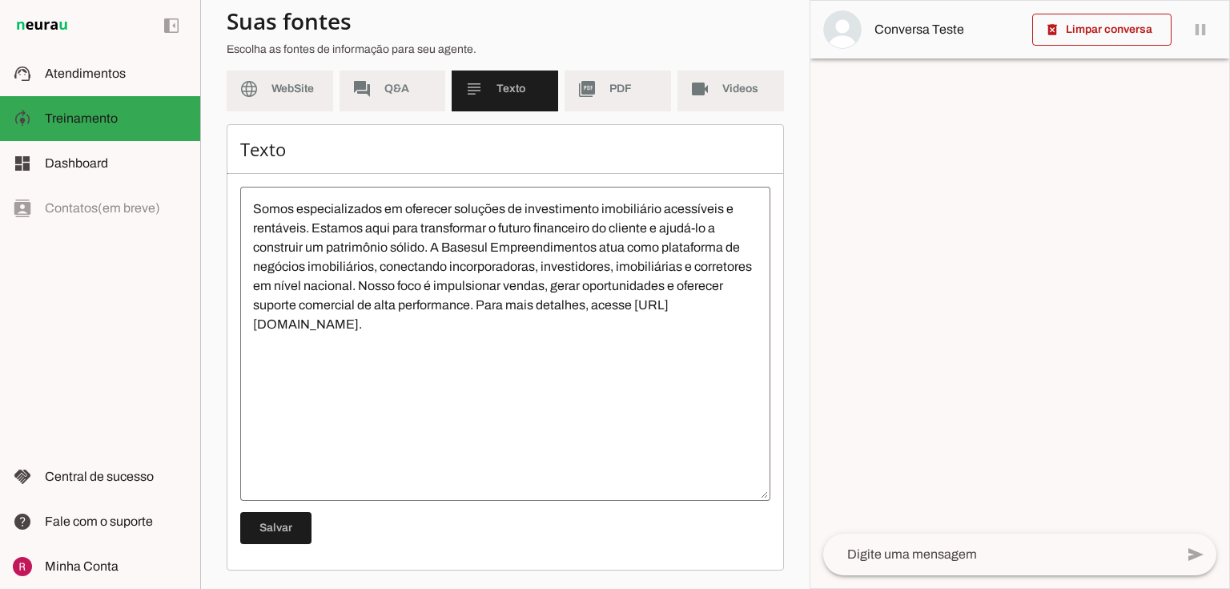
click at [231, 362] on div "Texto Salvar" at bounding box center [505, 347] width 557 height 446
click at [255, 352] on textarea "Somos especializados em oferecer soluções de investimento imobiliário acessívei…" at bounding box center [505, 343] width 530 height 288
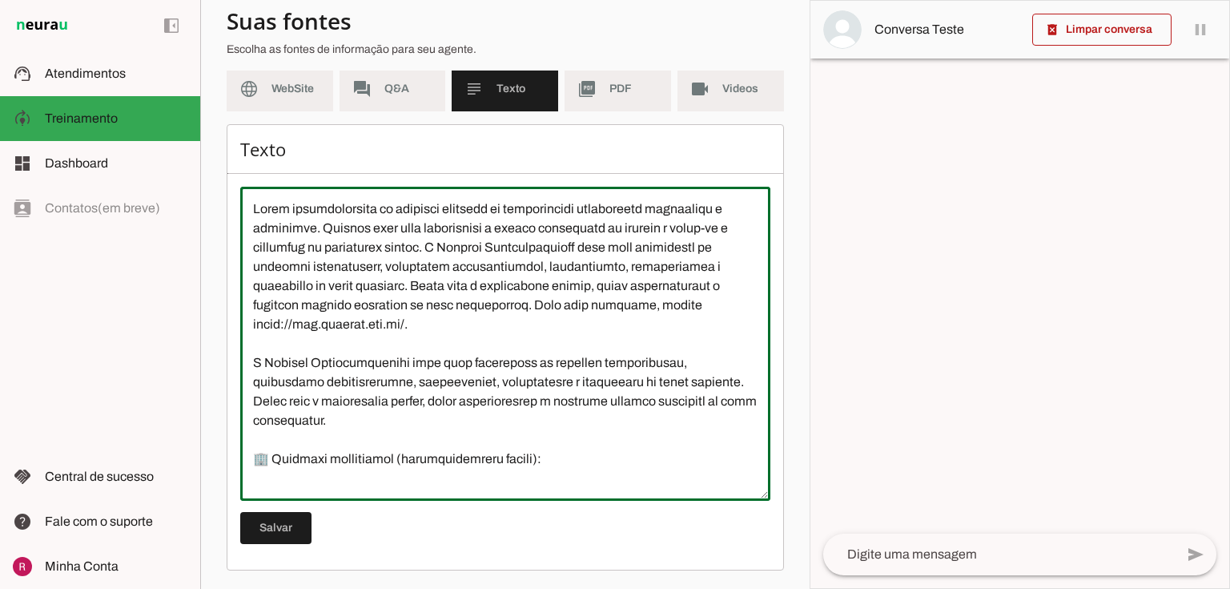
drag, startPoint x: 424, startPoint y: 337, endPoint x: 227, endPoint y: 203, distance: 238.6
click at [227, 203] on div "Texto Salvar" at bounding box center [505, 347] width 557 height 446
drag, startPoint x: 253, startPoint y: 365, endPoint x: 242, endPoint y: 203, distance: 162.2
click at [242, 203] on textarea at bounding box center [505, 343] width 530 height 288
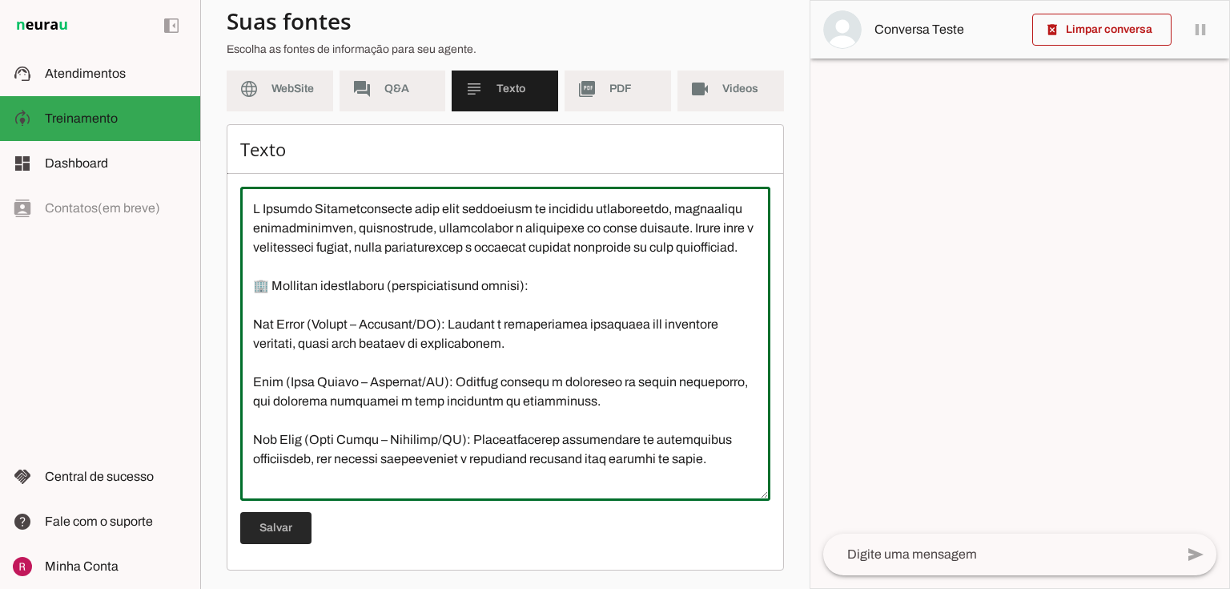
type textarea "A Basesul Empreendimentos atua como plataforma de negócios imobiliários, conect…"
type md-outlined-text-field "A Basesul Empreendimentos atua como plataforma de negócios imobiliários, conect…"
click at [280, 522] on span at bounding box center [275, 528] width 71 height 38
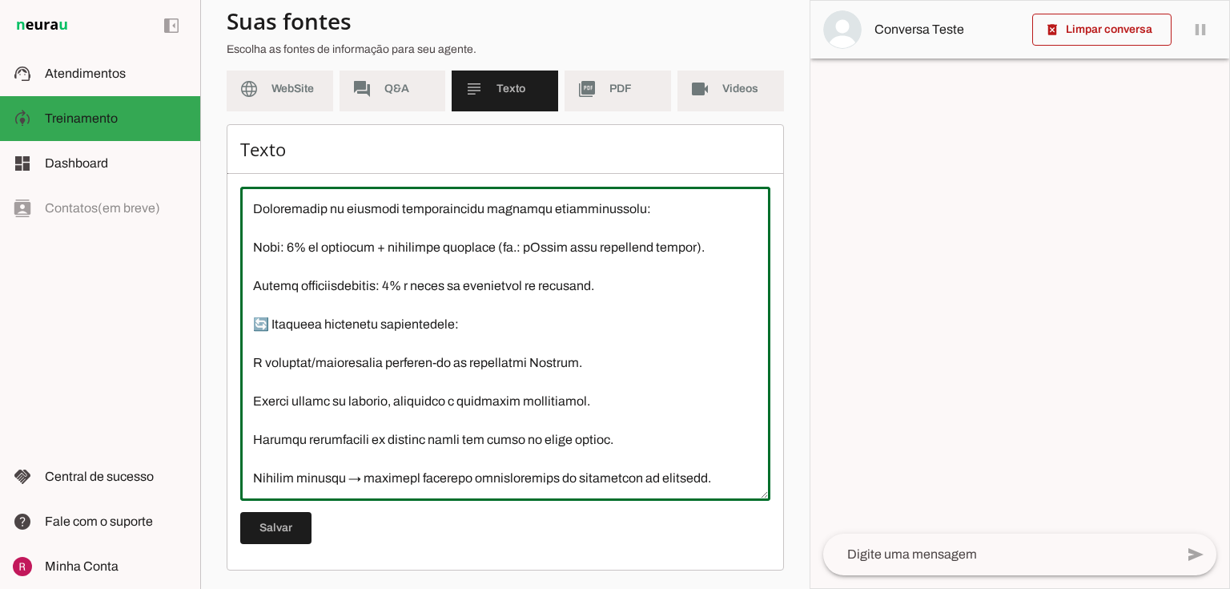
click at [597, 483] on textarea at bounding box center [505, 343] width 530 height 288
paste textarea "Instagram: @vania.basesul E-mail: vania@basesul.com.br"
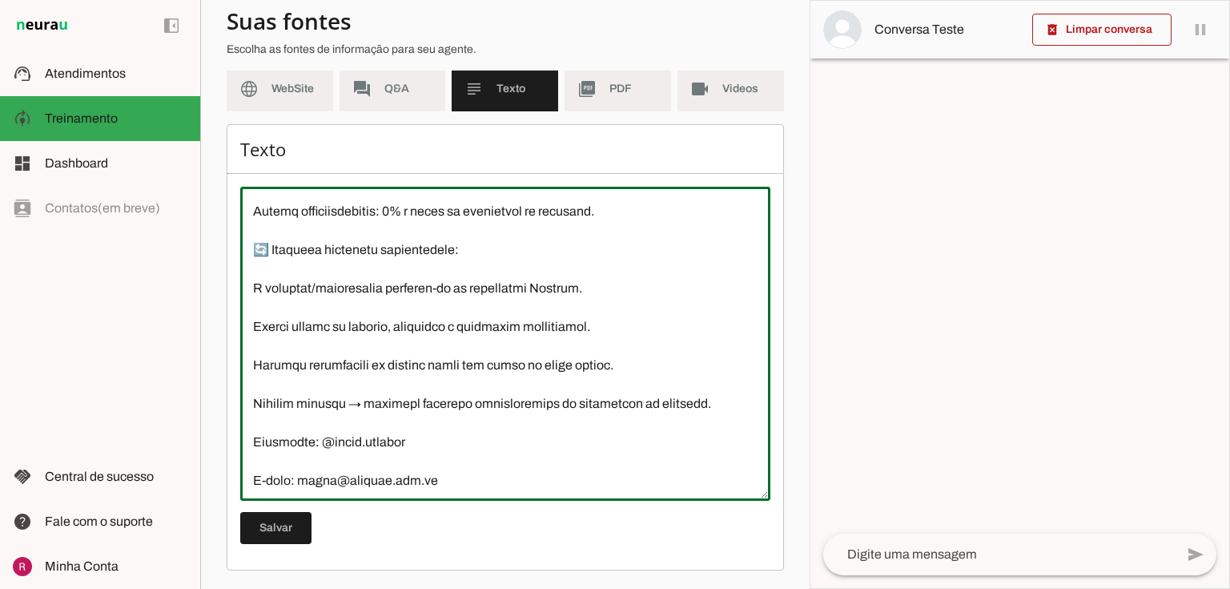
scroll to position [824, 0]
type textarea "A Basesul Empreendimentos atua como plataforma de negócios imobiliários, conect…"
type md-outlined-text-field "A Basesul Empreendimentos atua como plataforma de negócios imobiliários, conect…"
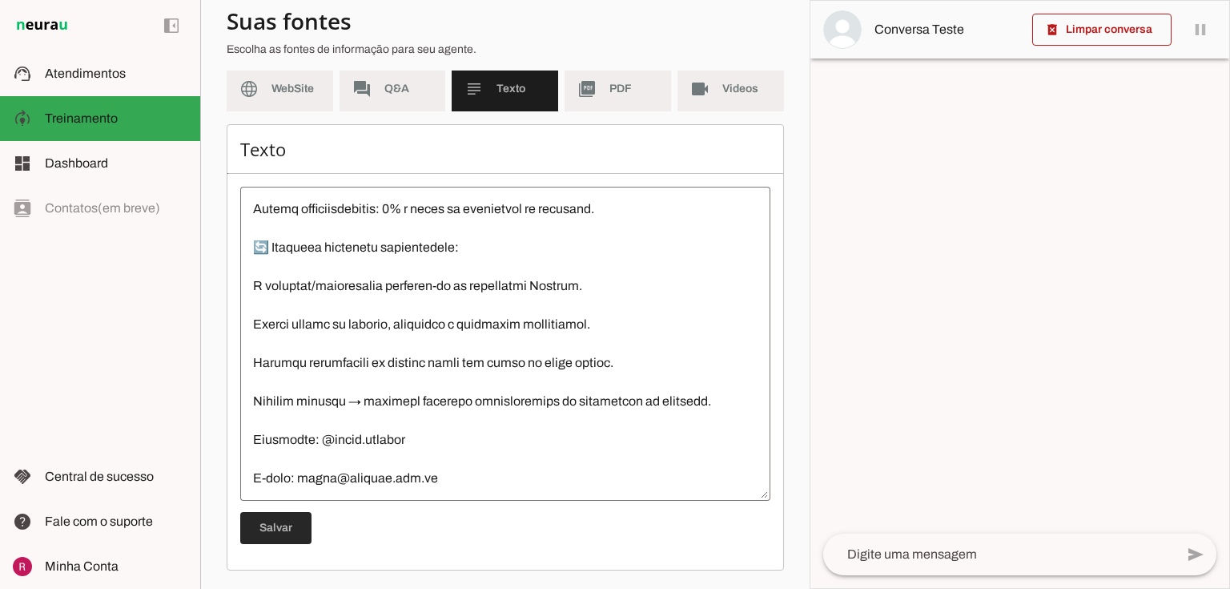
click at [293, 535] on span at bounding box center [275, 528] width 71 height 38
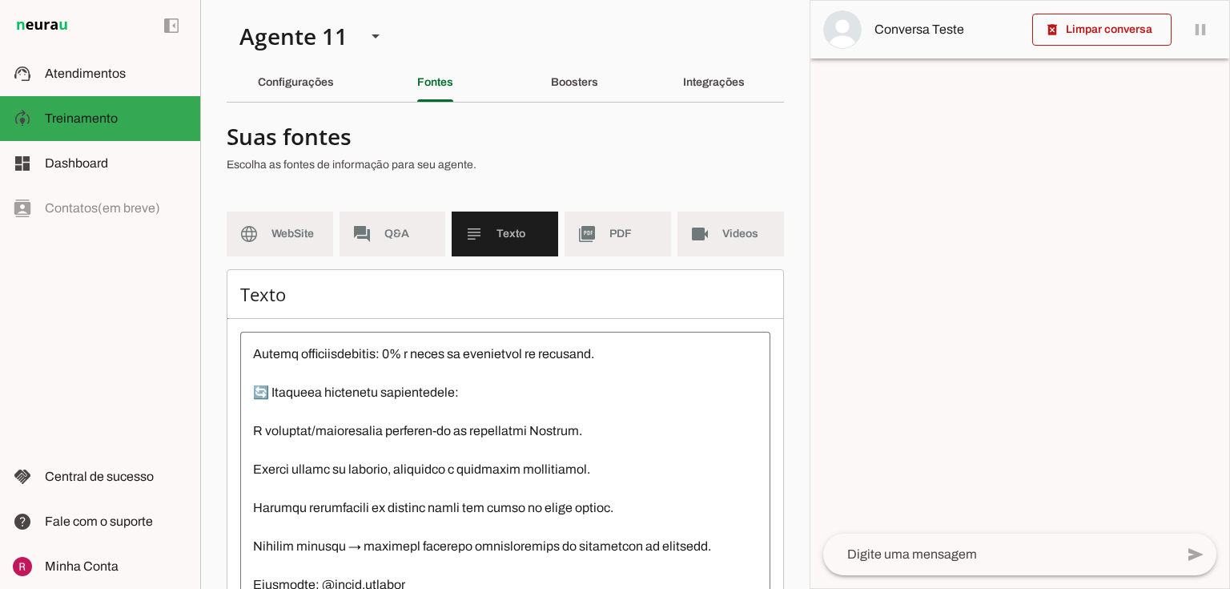
scroll to position [0, 0]
click at [617, 250] on md-item "picture_as_pdf PDF" at bounding box center [618, 234] width 107 height 45
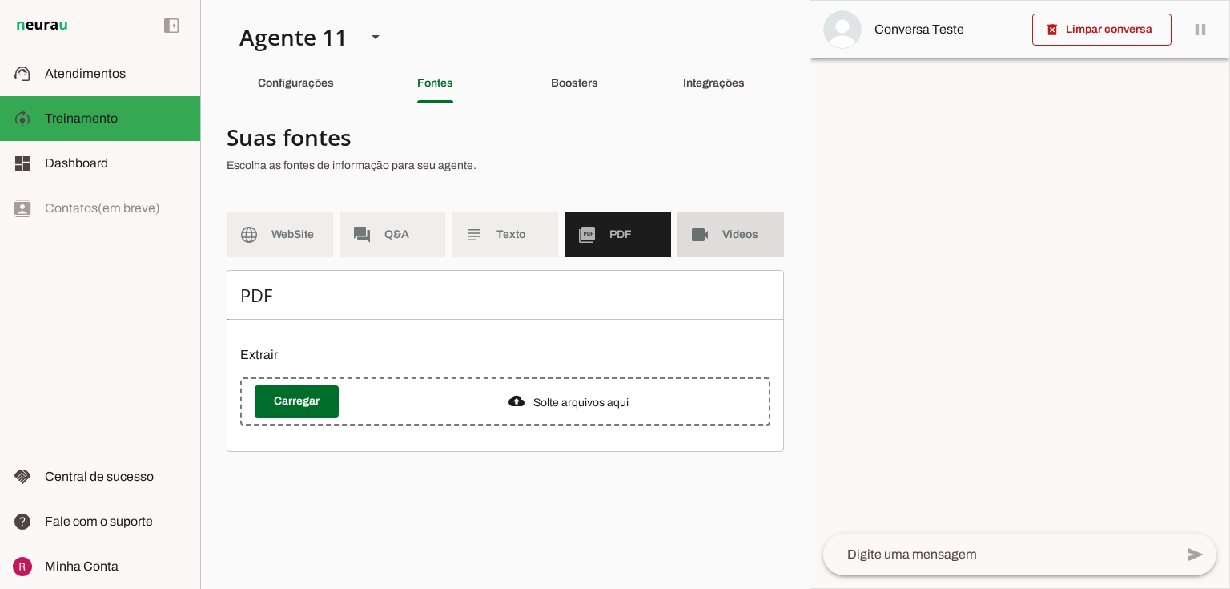
click at [756, 255] on md-item "videocam Videos" at bounding box center [731, 234] width 107 height 45
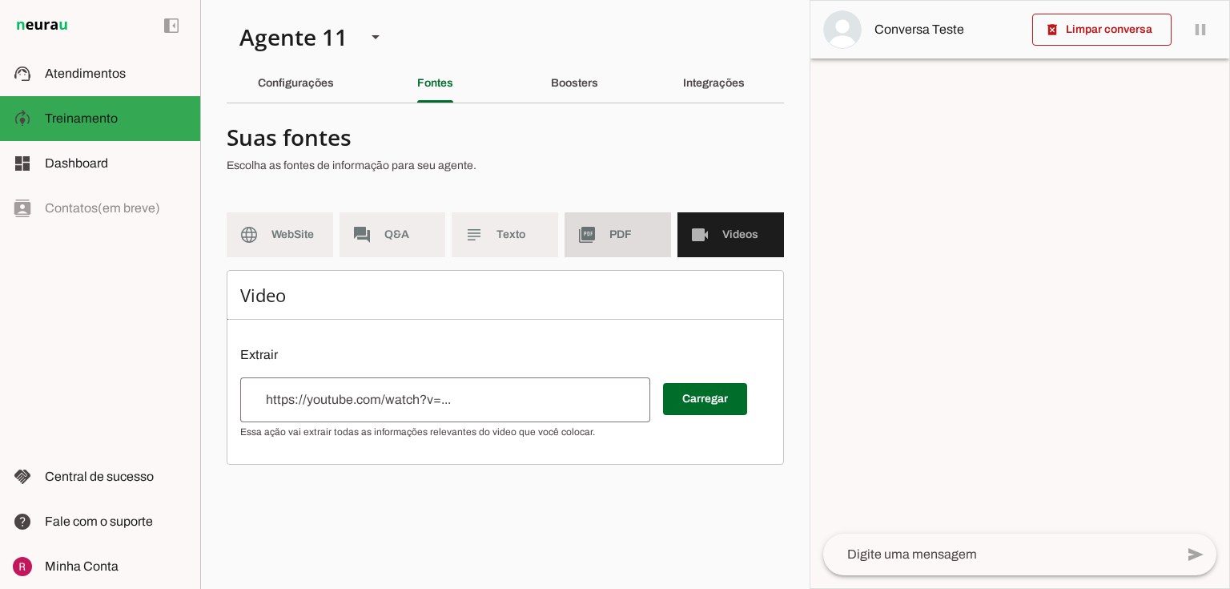
click at [613, 235] on span "PDF" at bounding box center [633, 235] width 49 height 16
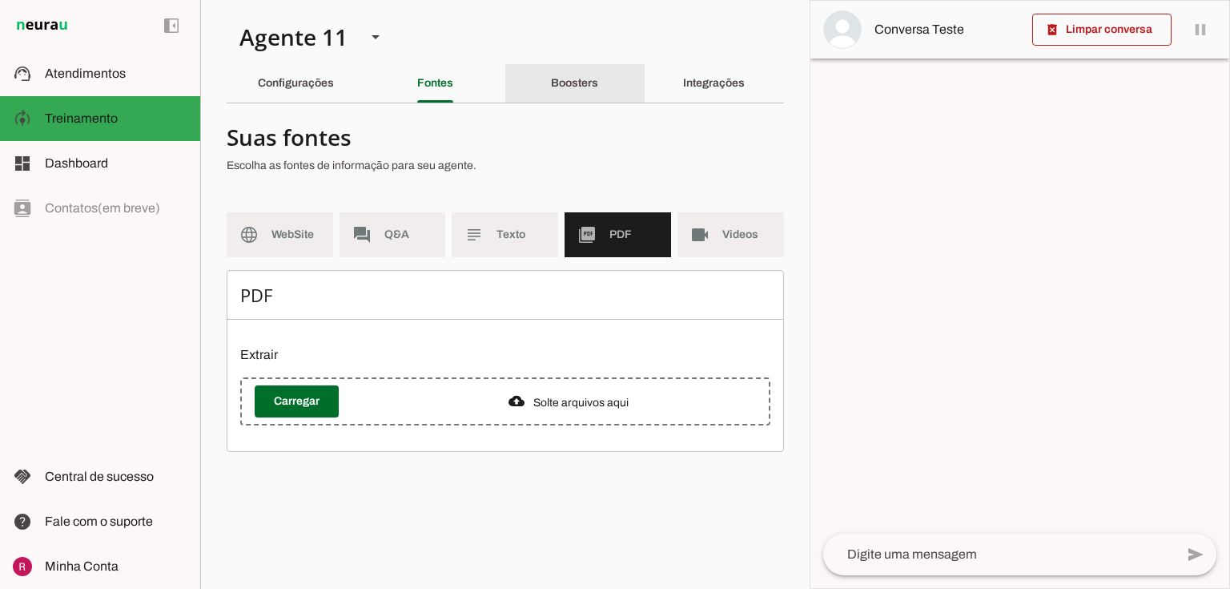
click at [598, 78] on div "Boosters" at bounding box center [574, 83] width 47 height 38
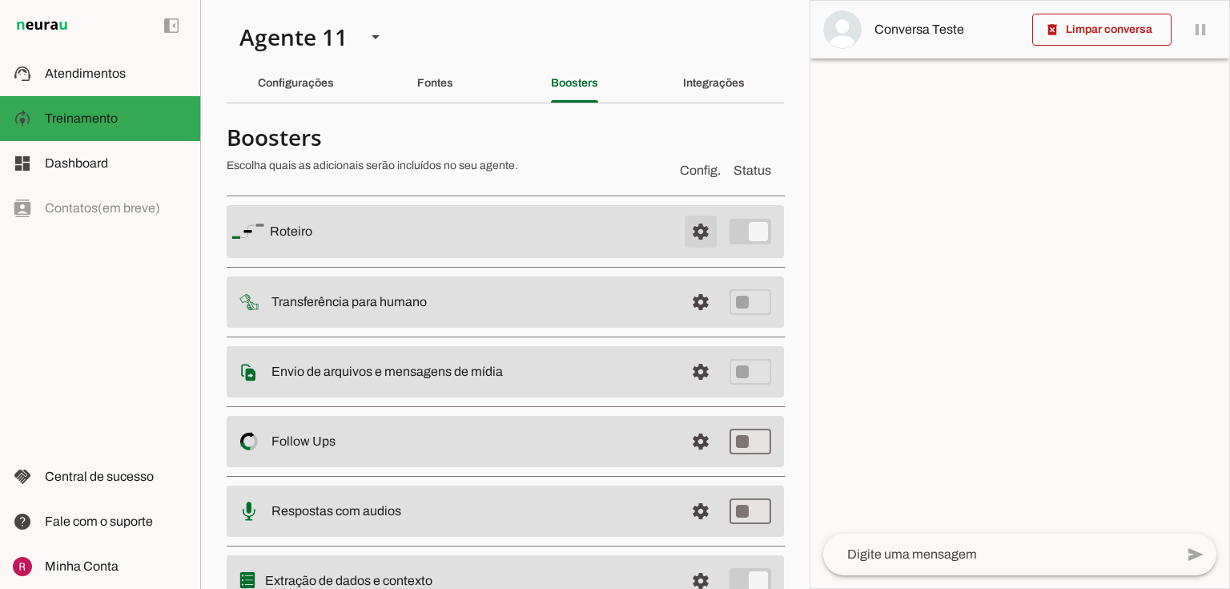
click at [692, 235] on span at bounding box center [701, 231] width 38 height 38
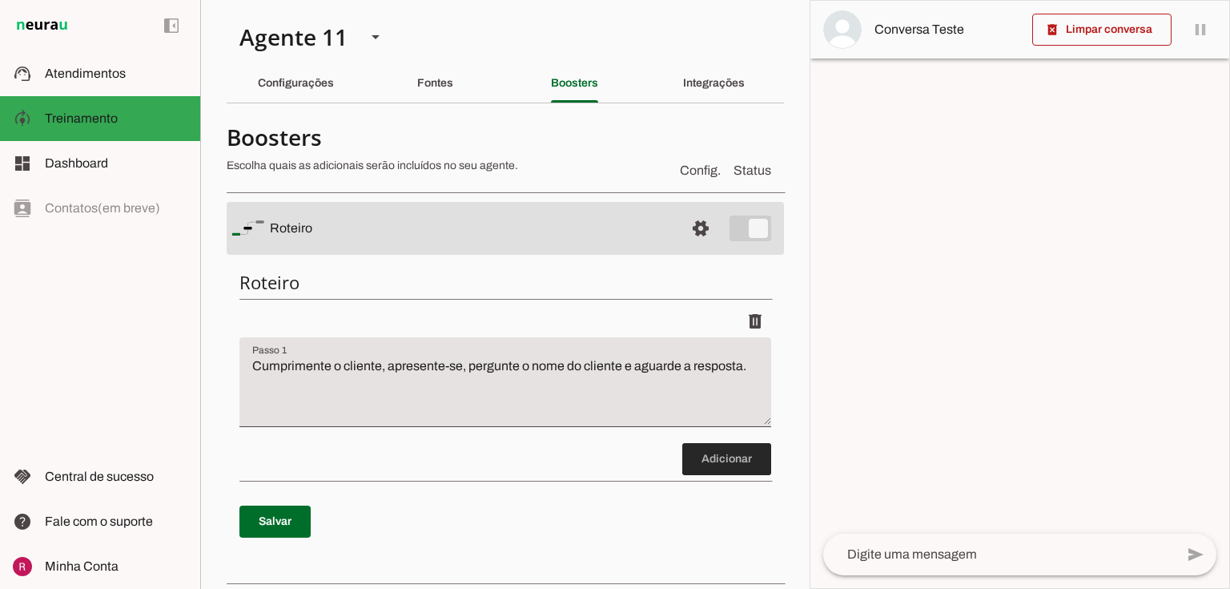
click at [686, 453] on span at bounding box center [726, 459] width 89 height 38
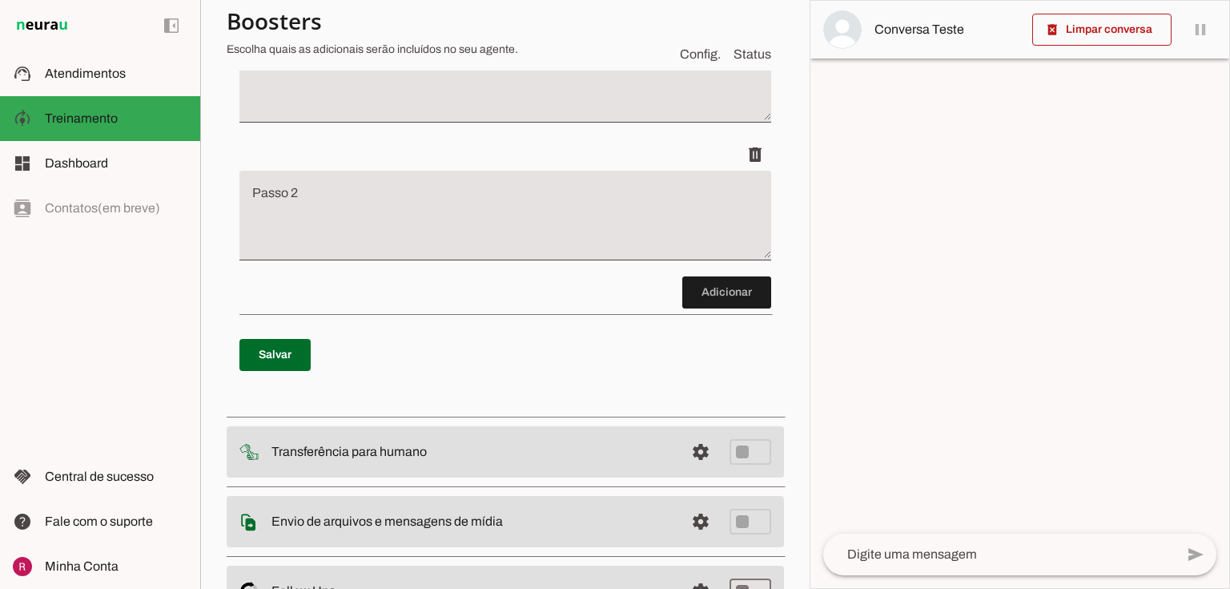
scroll to position [412, 0]
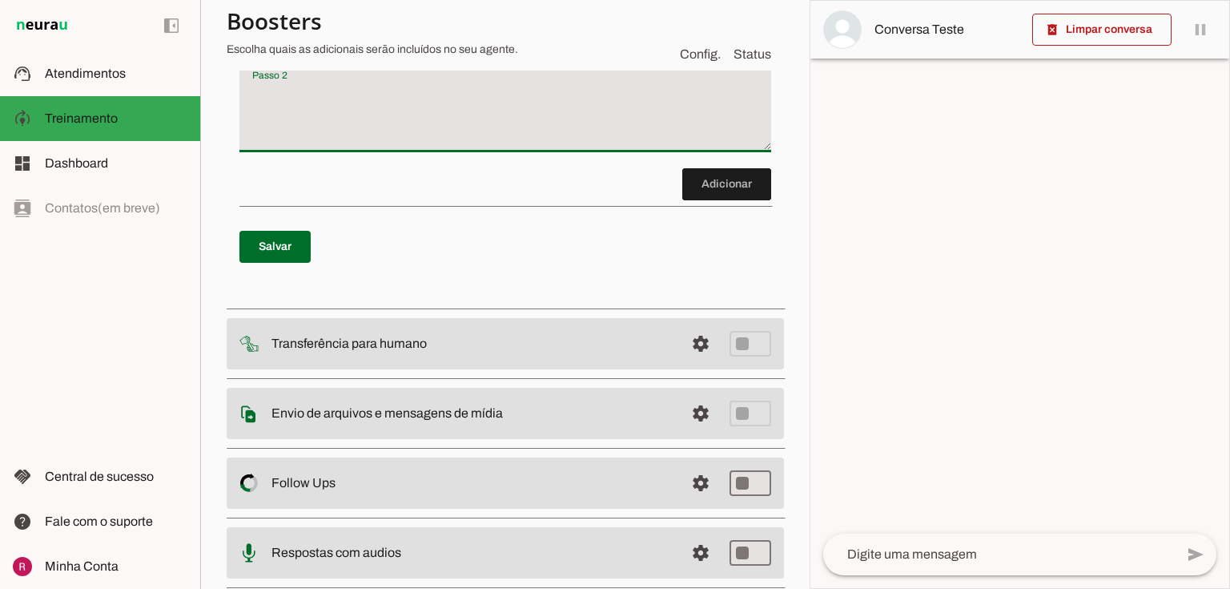
click at [335, 115] on textarea "Passo 2" at bounding box center [505, 114] width 532 height 64
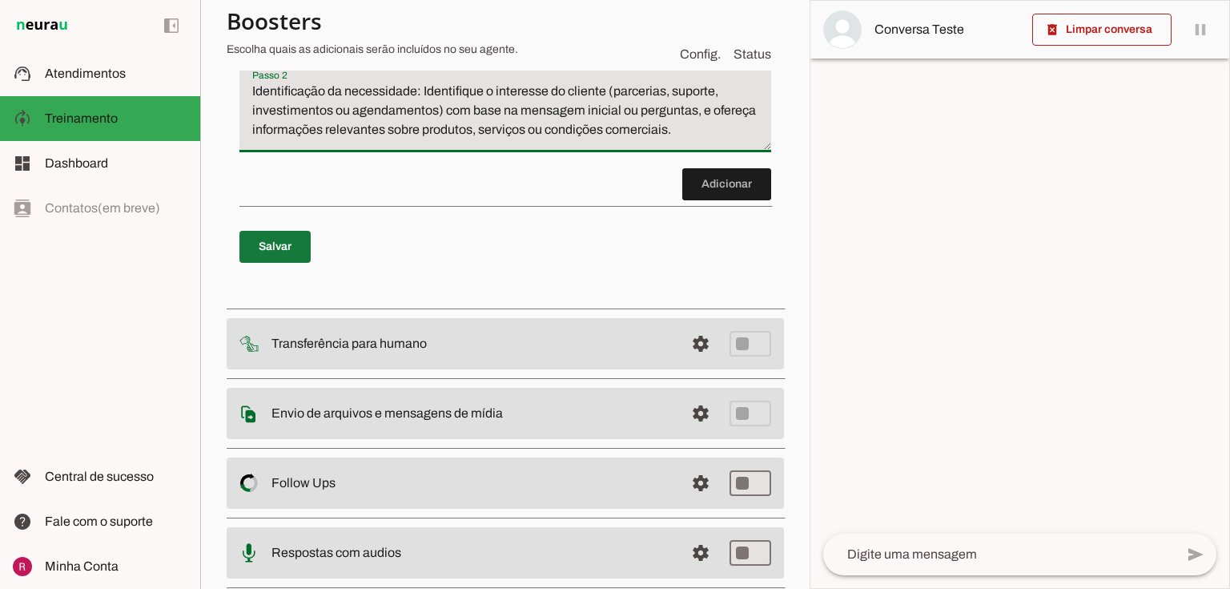
type textarea "Identificação da necessidade: Identifique o interesse do cliente (parcerias, su…"
type md-filled-text-field "Identificação da necessidade: Identifique o interesse do cliente (parcerias, su…"
click at [276, 247] on span at bounding box center [274, 246] width 71 height 38
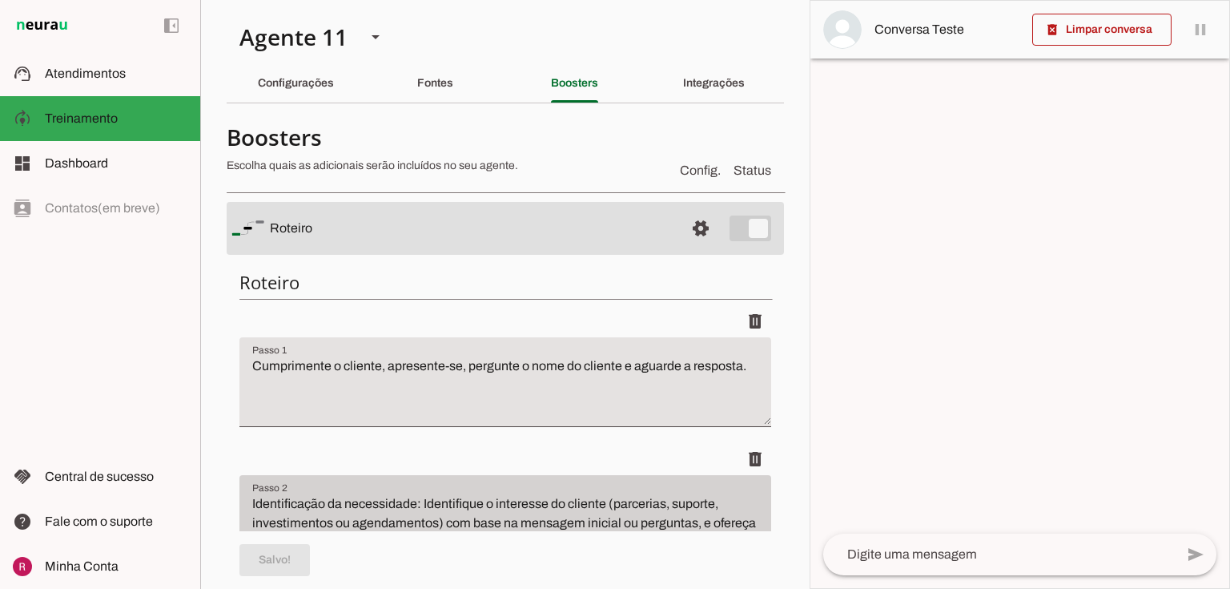
scroll to position [0, 0]
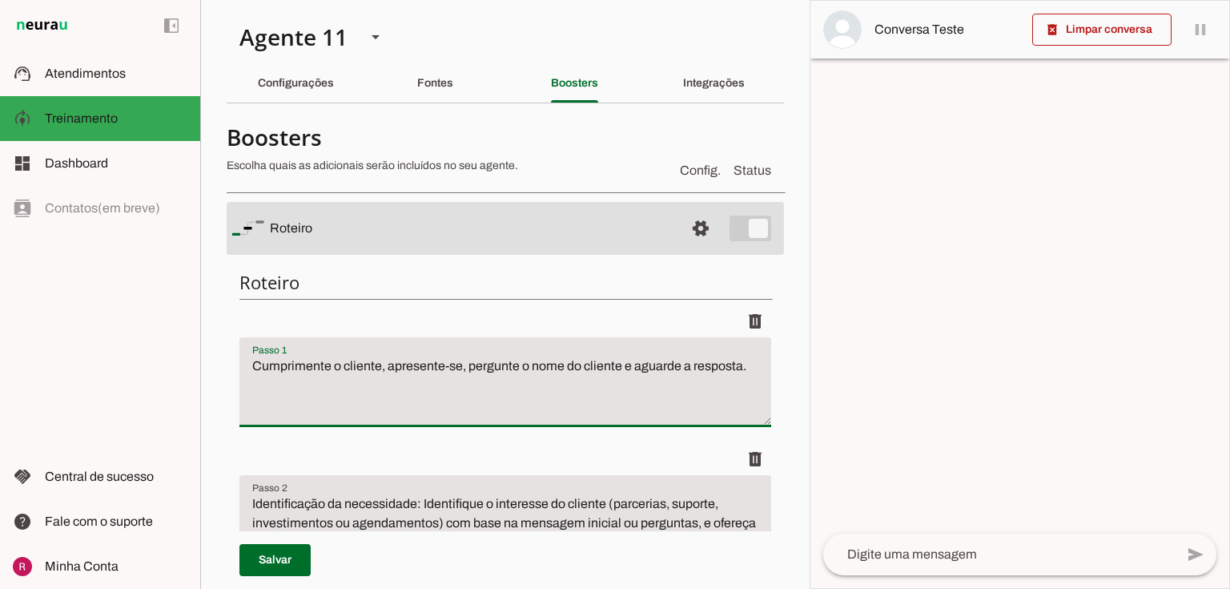
drag, startPoint x: 622, startPoint y: 364, endPoint x: 568, endPoint y: 356, distance: 54.4
click at [568, 356] on textarea "Cumprimente o cliente, apresente-se, pergunte o nome do cliente e aguarde a res…" at bounding box center [505, 388] width 532 height 64
type textarea "Cumprimente o cliente, apresente-se, pergunte o nome e aguarde a resposta."
type md-filled-text-field "Cumprimente o cliente, apresente-se, pergunte o nome e aguarde a resposta."
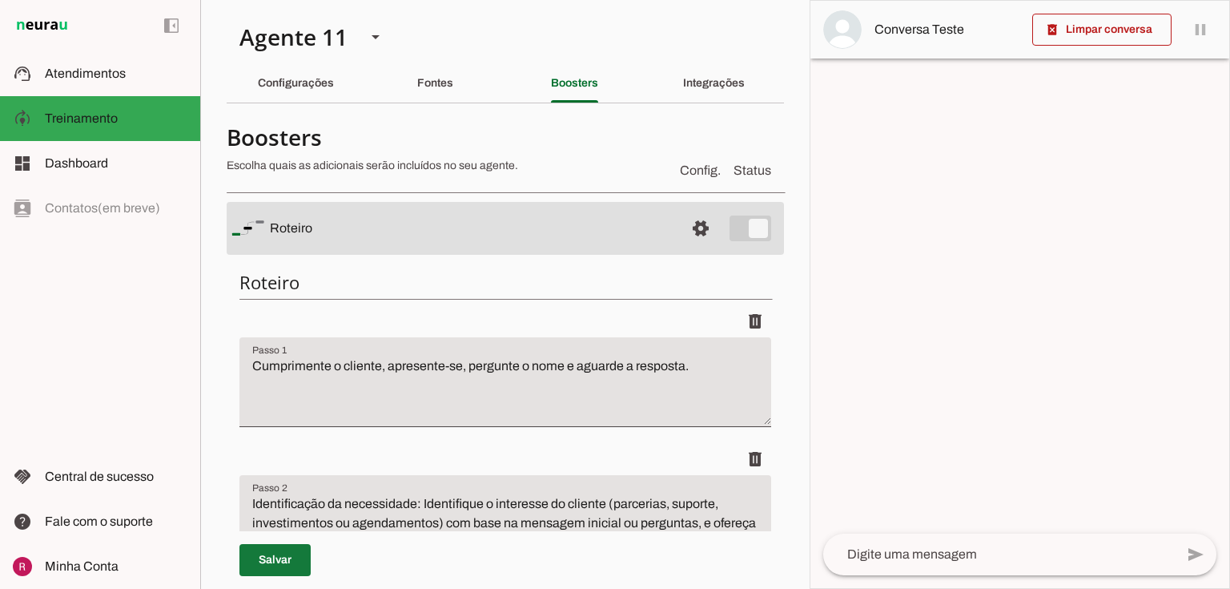
click at [299, 553] on span at bounding box center [274, 560] width 71 height 38
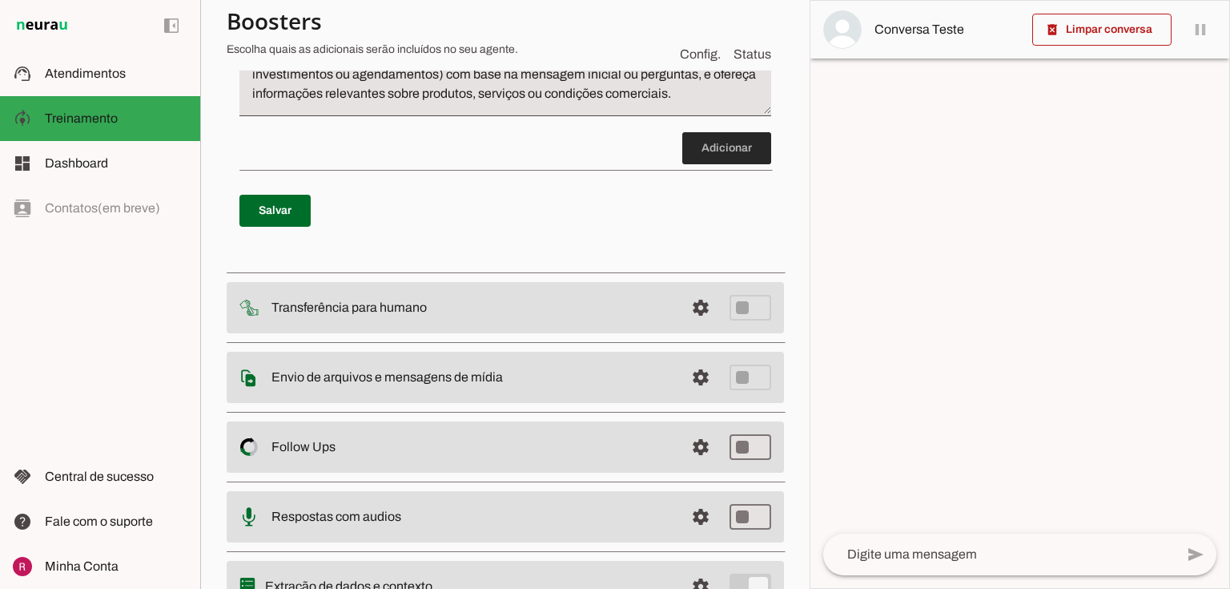
click at [715, 148] on span at bounding box center [726, 148] width 89 height 38
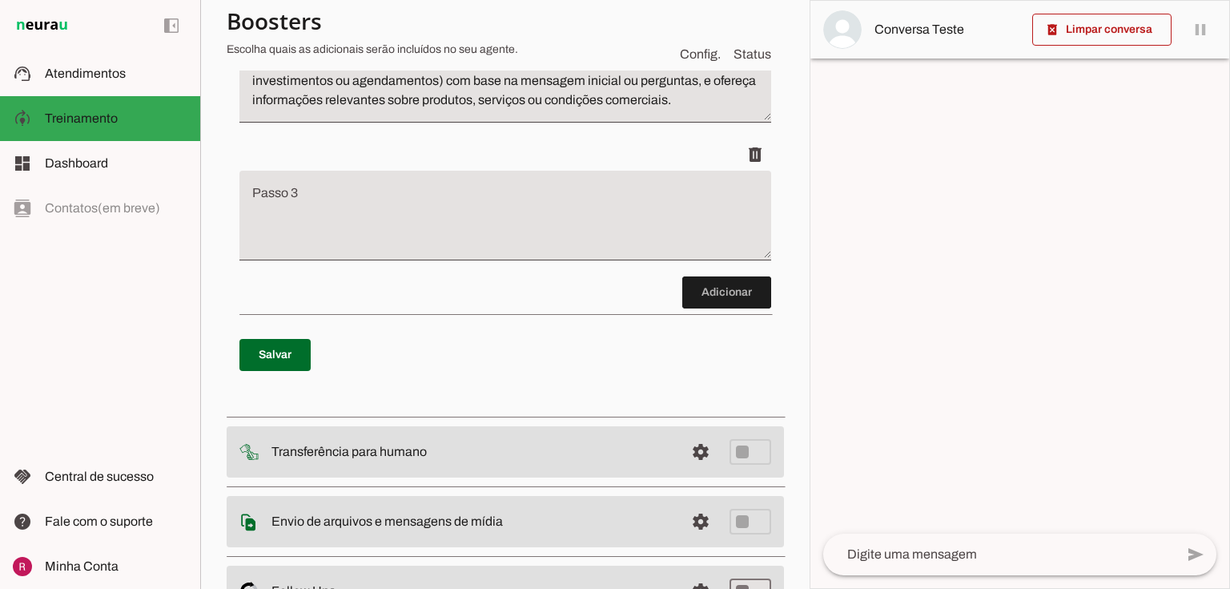
click at [461, 215] on textarea "Passo 3" at bounding box center [505, 222] width 532 height 64
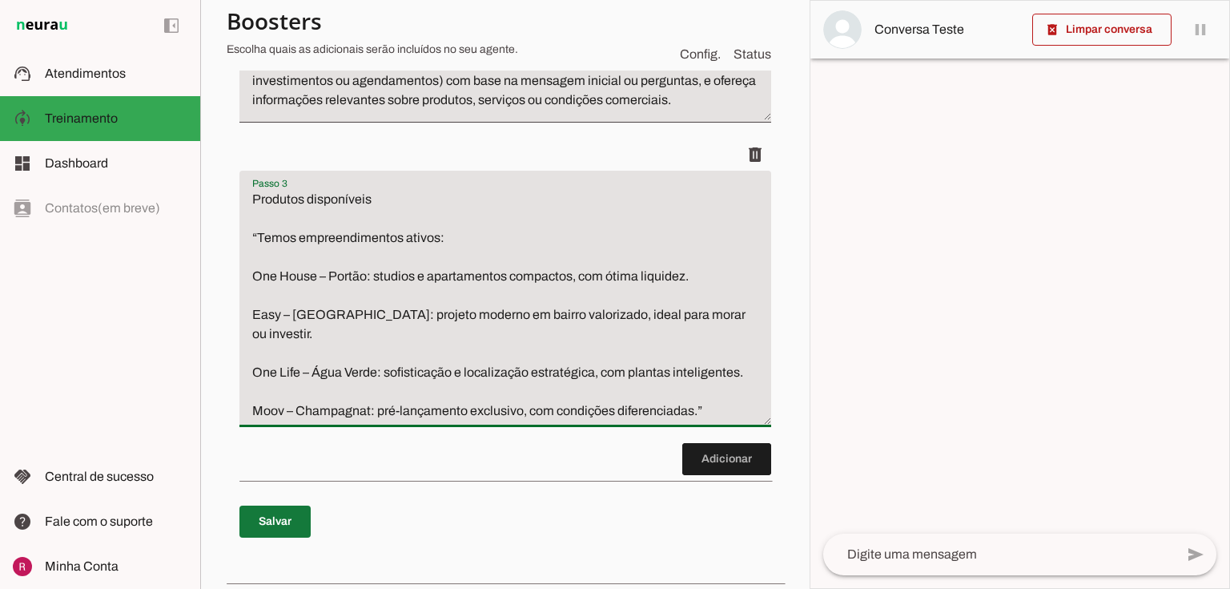
type textarea "Produtos disponíveis “Temos empreendimentos ativos: One House – Portão: studios…"
type md-filled-text-field "Produtos disponíveis “Temos empreendimentos ativos: One House – Portão: studios…"
drag, startPoint x: 283, startPoint y: 525, endPoint x: 215, endPoint y: 161, distance: 370.7
click at [283, 525] on span at bounding box center [274, 521] width 71 height 38
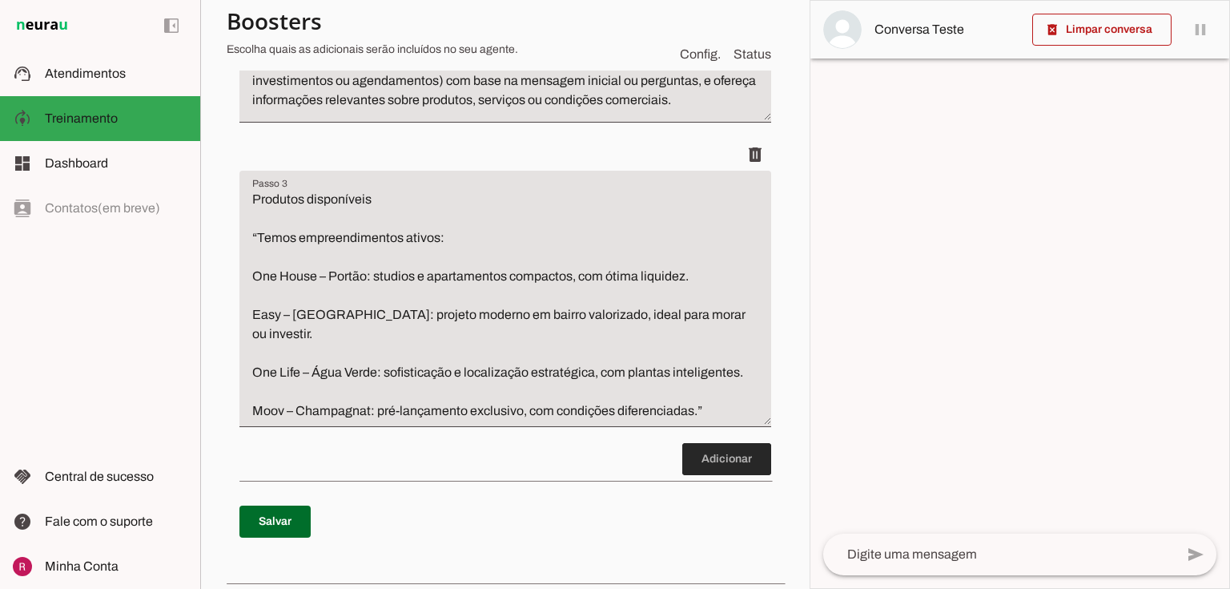
click at [743, 468] on span at bounding box center [726, 459] width 89 height 38
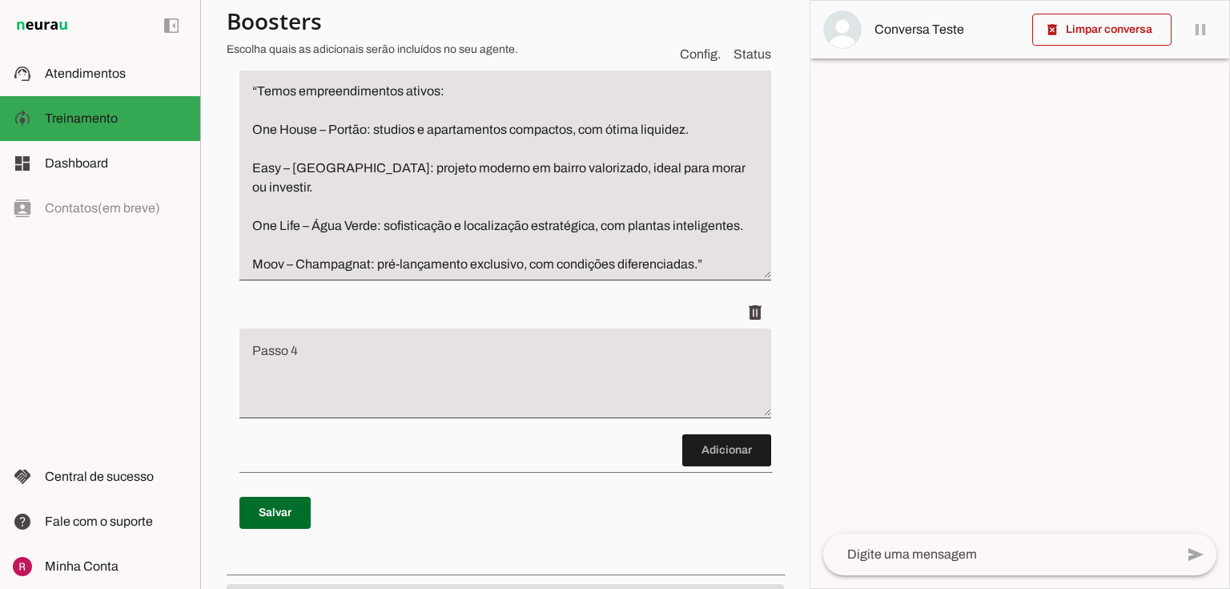
scroll to position [593, 0]
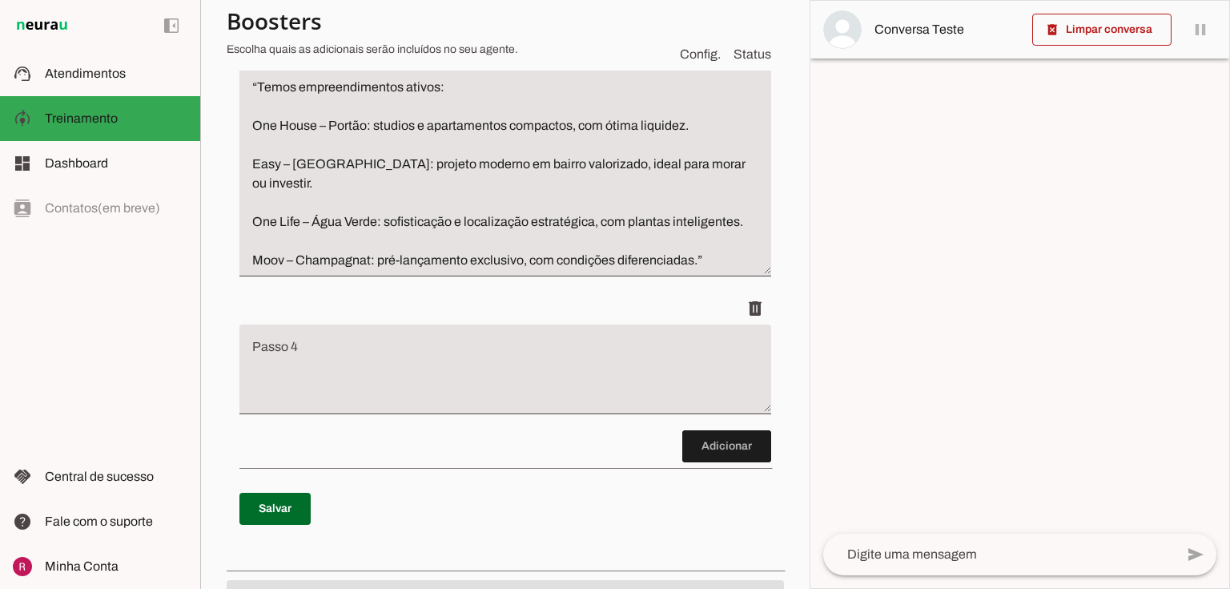
click at [436, 352] on textarea "Passo 4" at bounding box center [505, 376] width 532 height 64
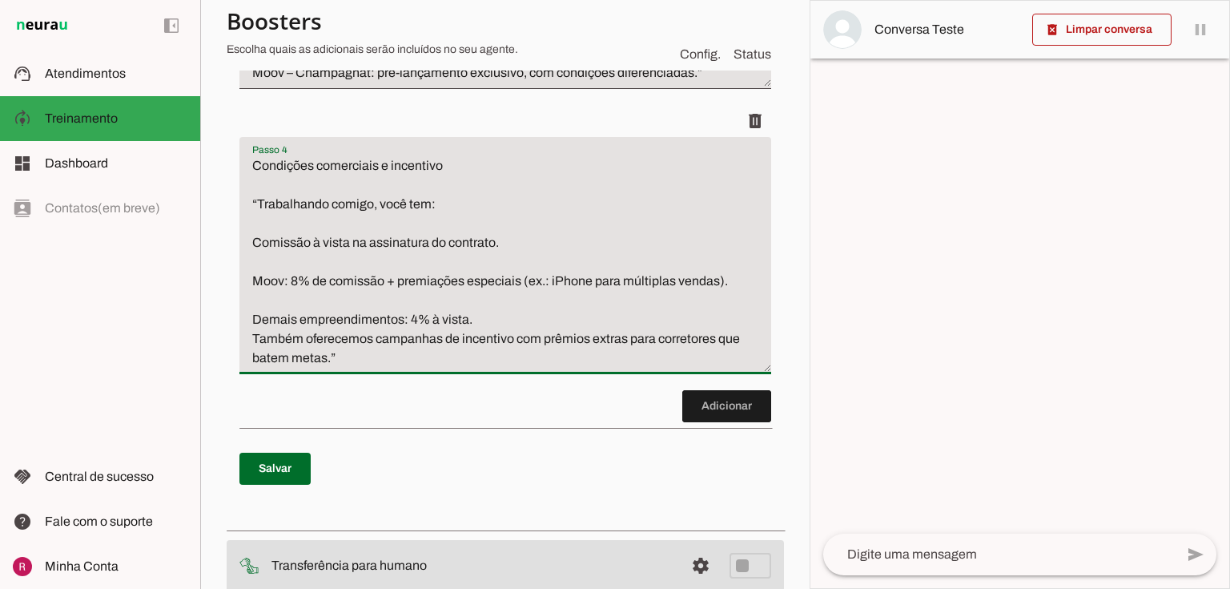
scroll to position [785, 0]
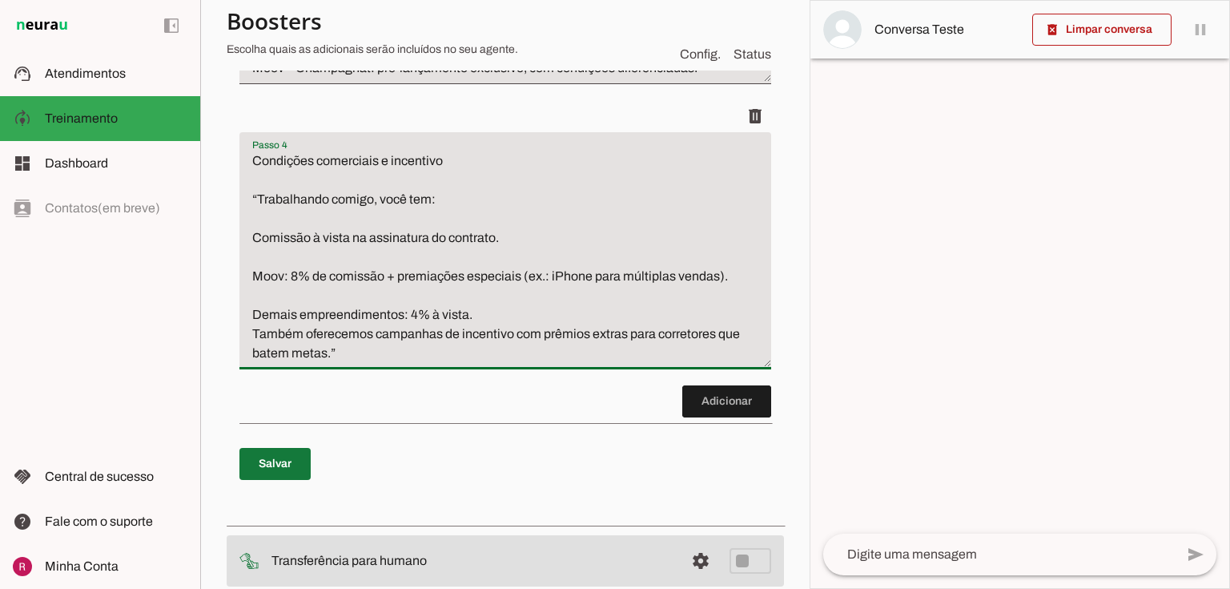
type textarea "Condições comerciais e incentivo “Trabalhando comigo, você tem: Comissão à vist…"
type md-filled-text-field "Condições comerciais e incentivo “Trabalhando comigo, você tem: Comissão à vist…"
click at [273, 449] on span at bounding box center [274, 464] width 71 height 38
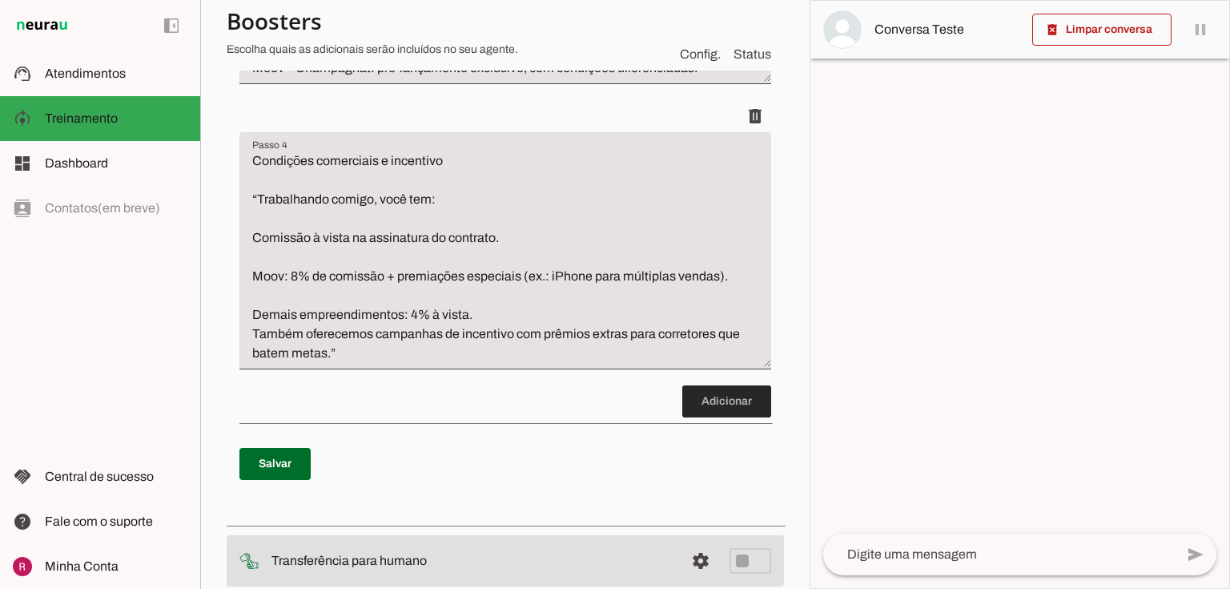
click at [728, 395] on span at bounding box center [726, 401] width 89 height 38
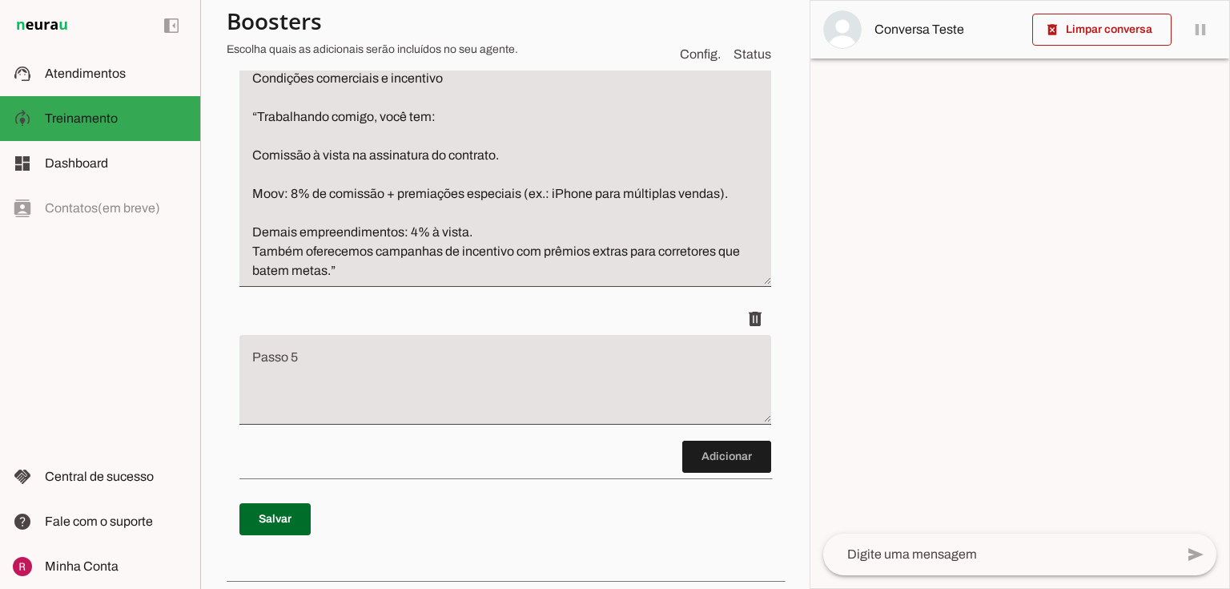
scroll to position [878, 0]
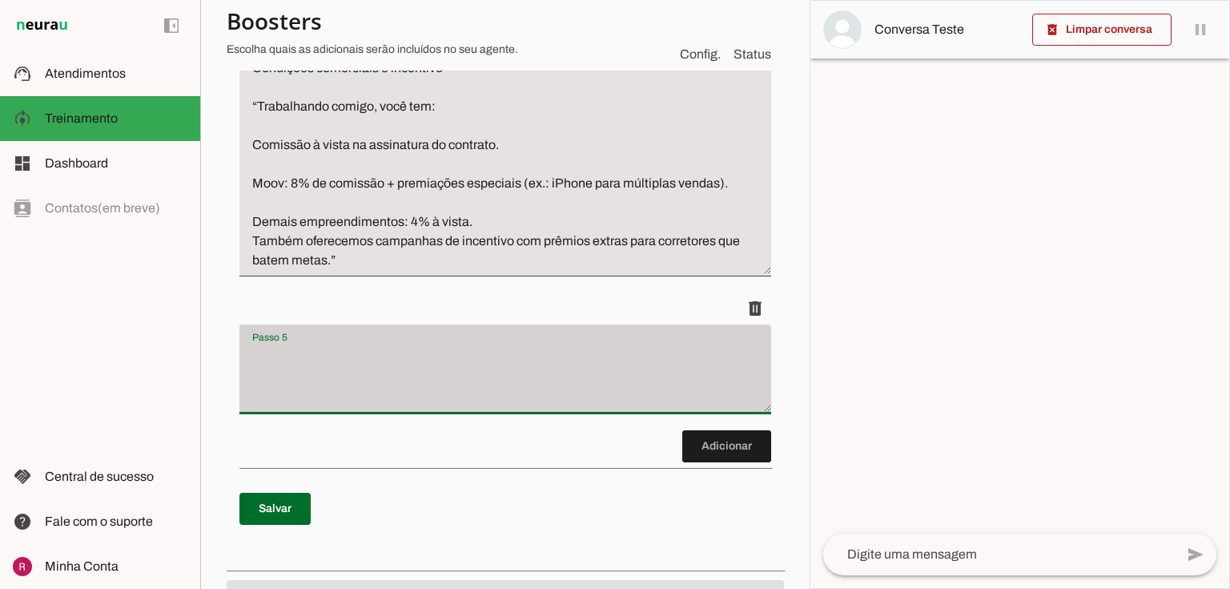
click at [352, 326] on div at bounding box center [505, 369] width 532 height 90
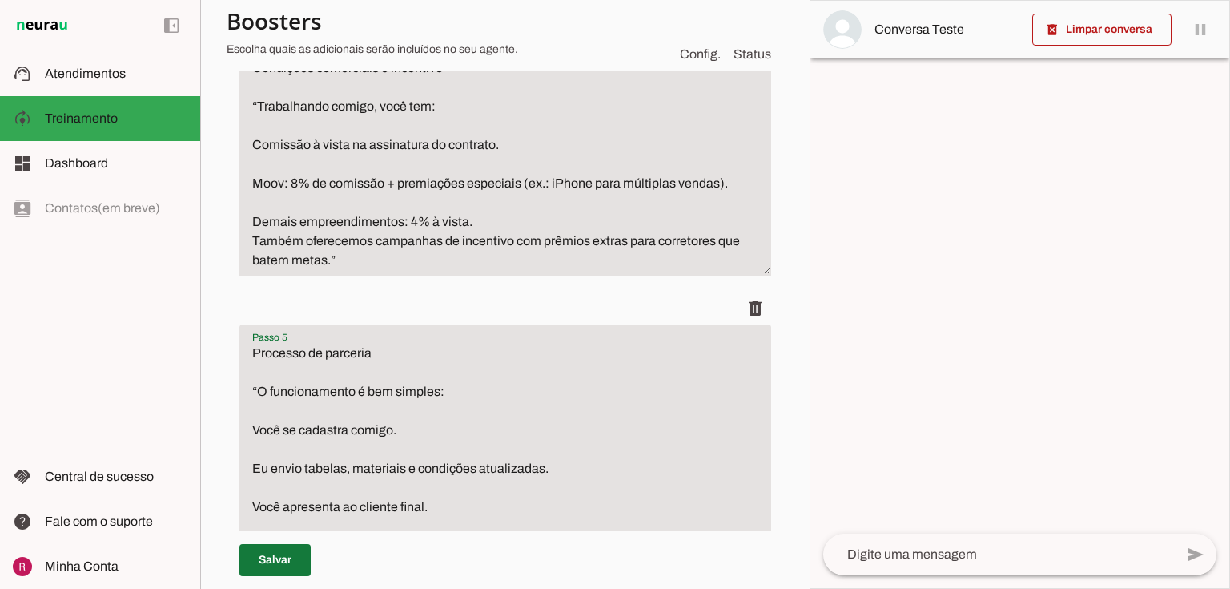
type textarea "Processo de parceria “O funcionamento é bem simples: Você se cadastra comigo. E…"
type md-filled-text-field "Processo de parceria “O funcionamento é bem simples: Você se cadastra comigo. E…"
click at [280, 558] on span at bounding box center [274, 560] width 71 height 38
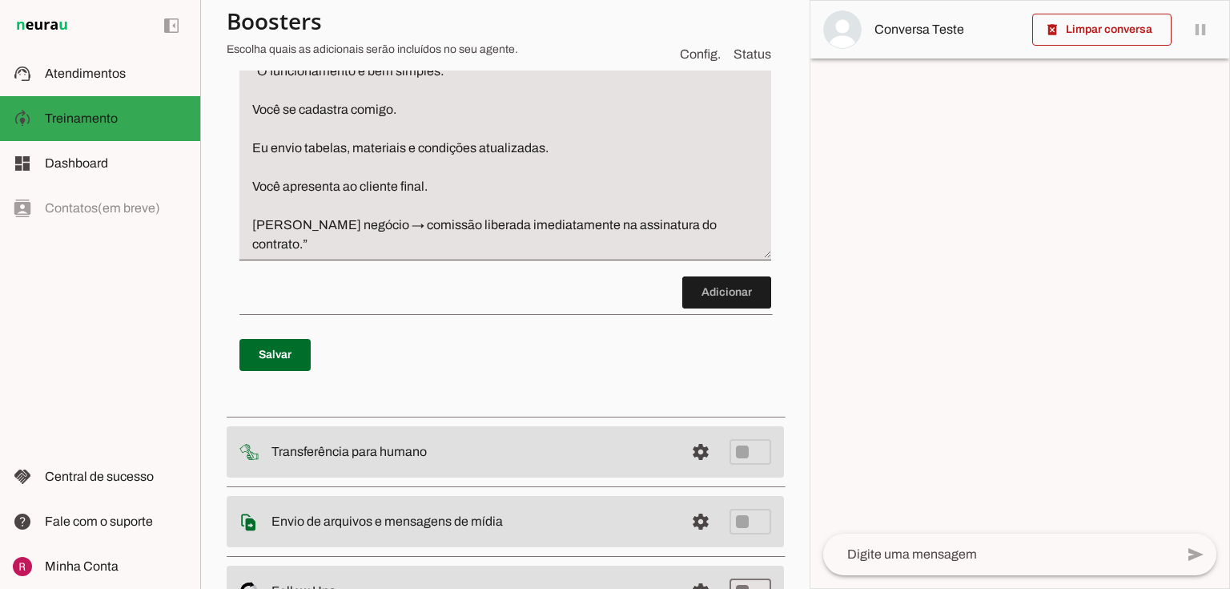
click at [707, 292] on span at bounding box center [726, 292] width 89 height 38
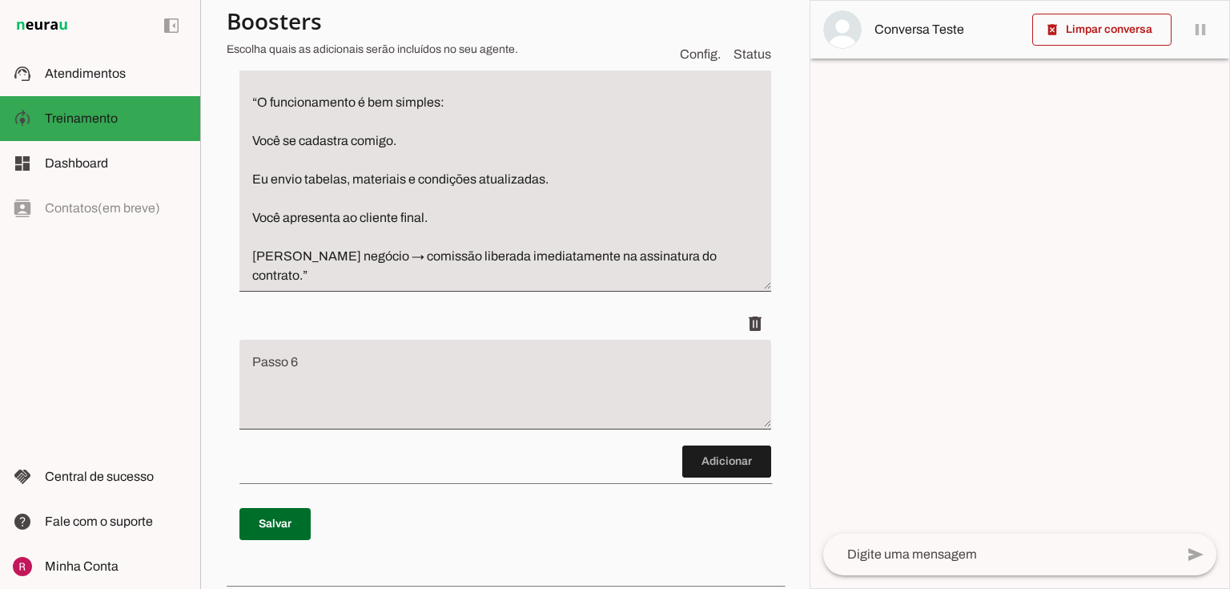
scroll to position [1163, 0]
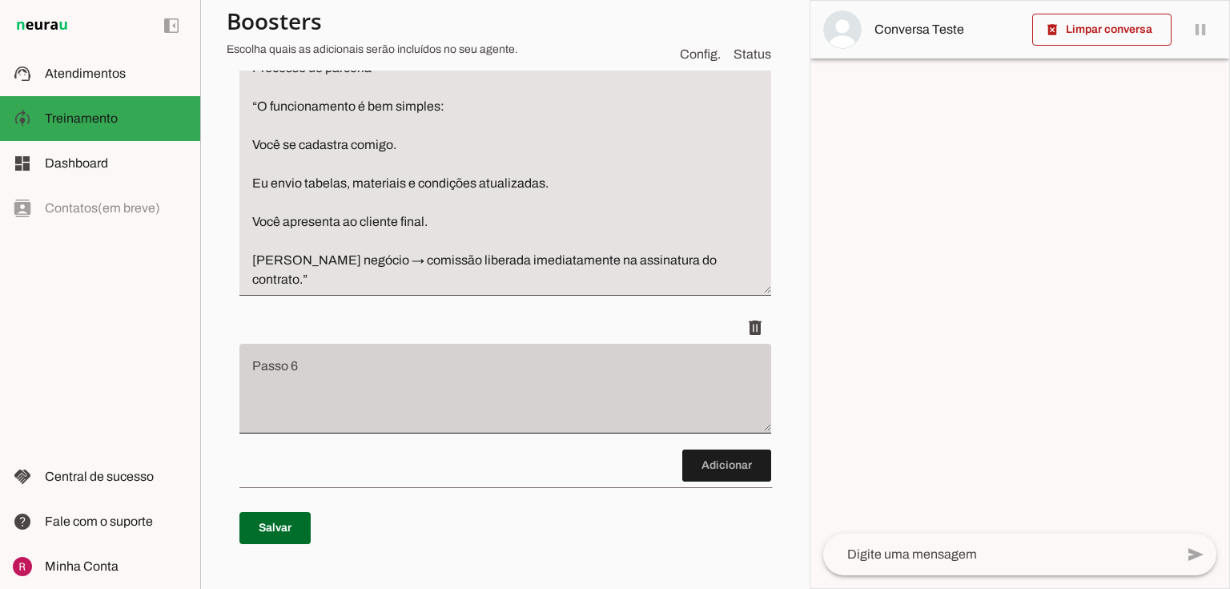
click at [457, 353] on div at bounding box center [505, 389] width 532 height 90
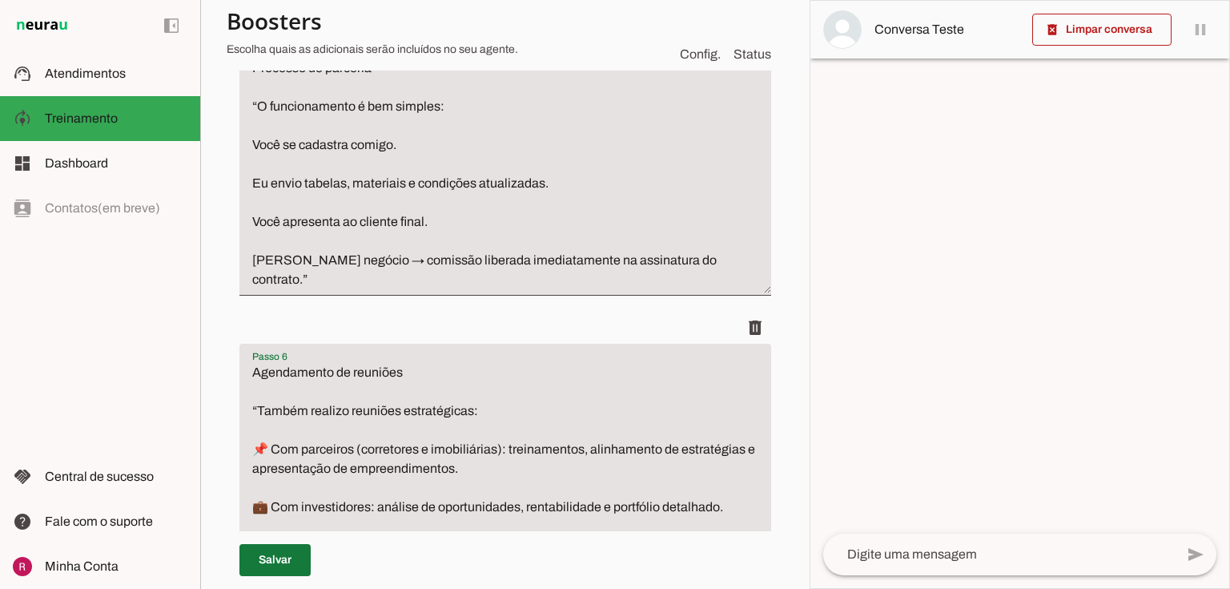
type textarea "Agendamento de reuniões “Também realizo reuniões estratégicas: 📌 Com parceiros …"
type md-filled-text-field "Agendamento de reuniões “Também realizo reuniões estratégicas: 📌 Com parceiros …"
click at [285, 557] on span at bounding box center [274, 560] width 71 height 38
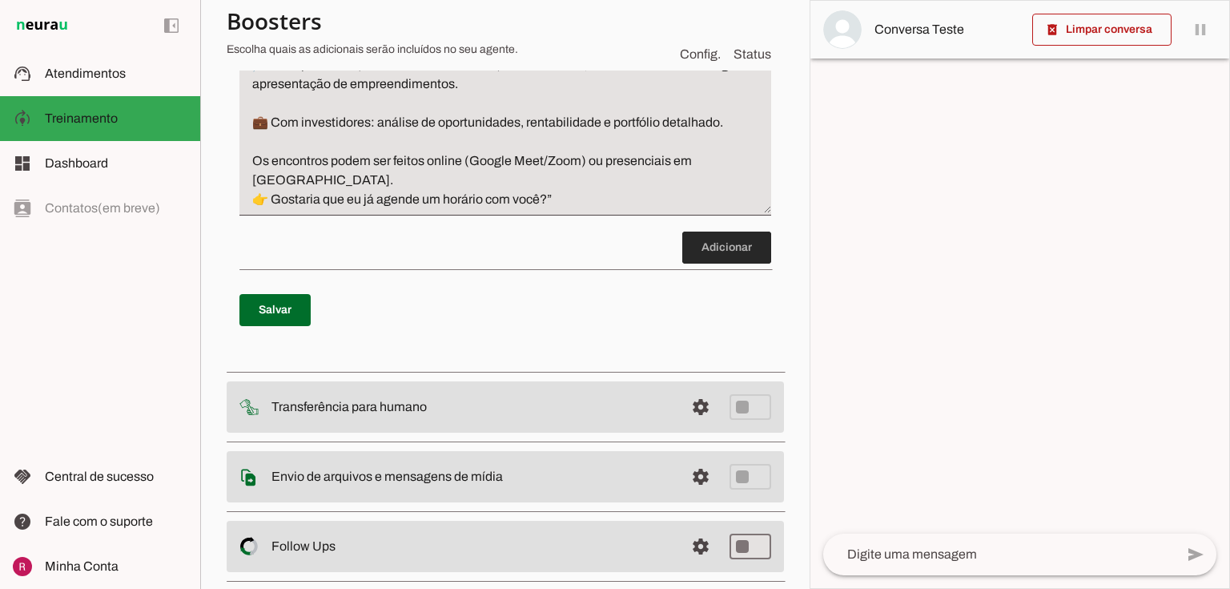
click at [702, 228] on span at bounding box center [726, 247] width 89 height 38
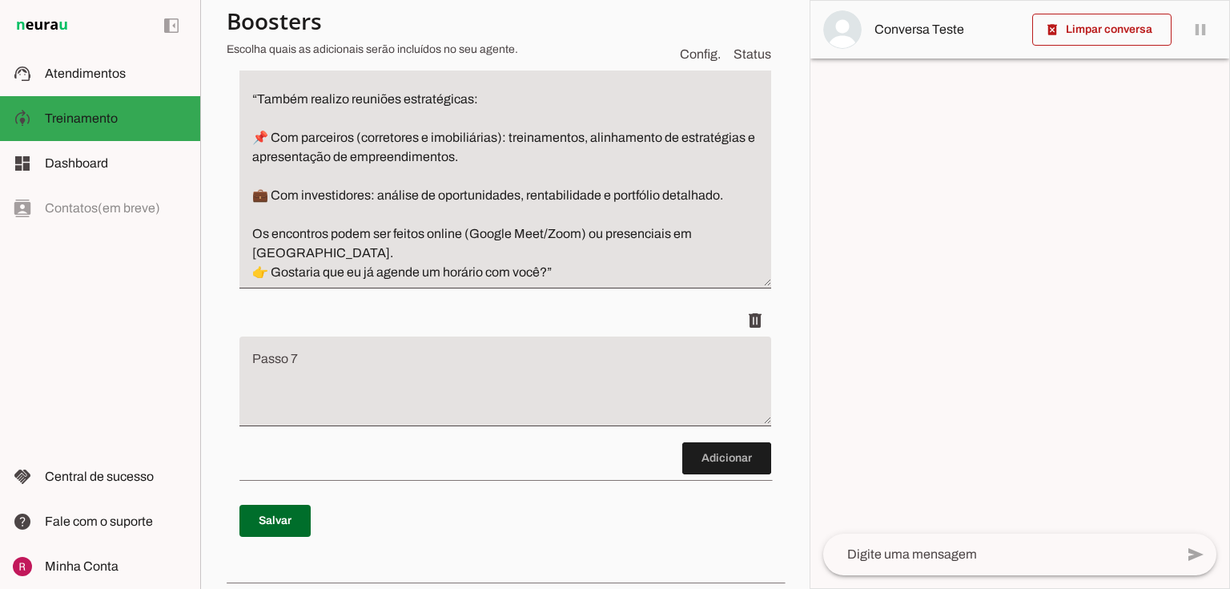
scroll to position [1467, 0]
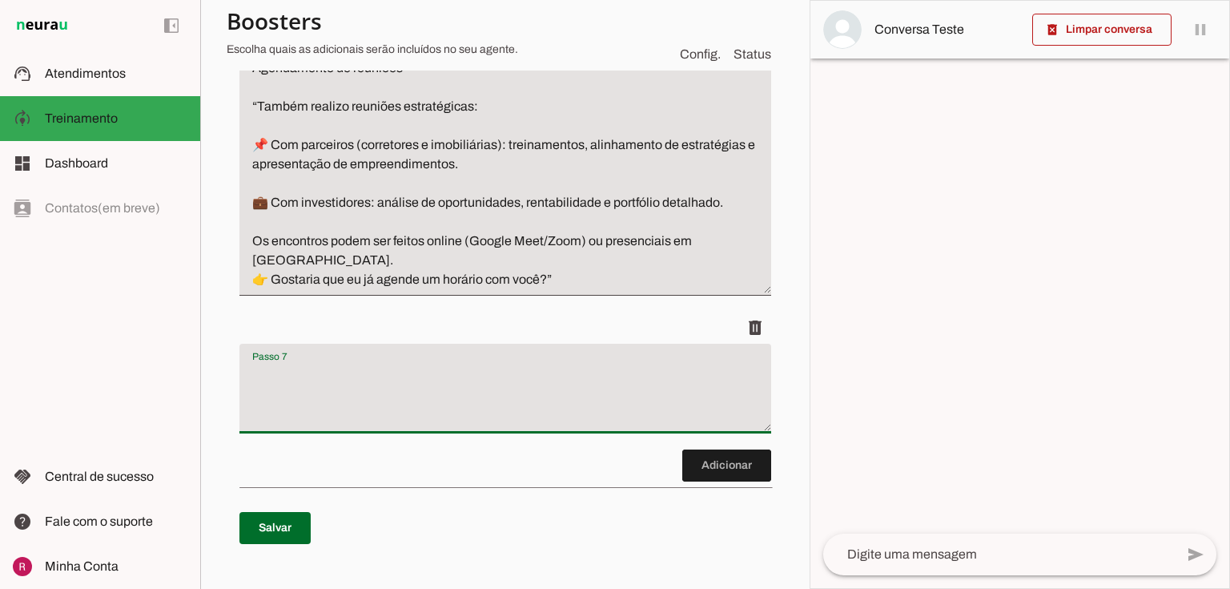
click at [352, 363] on textarea "Passo 7" at bounding box center [505, 395] width 532 height 64
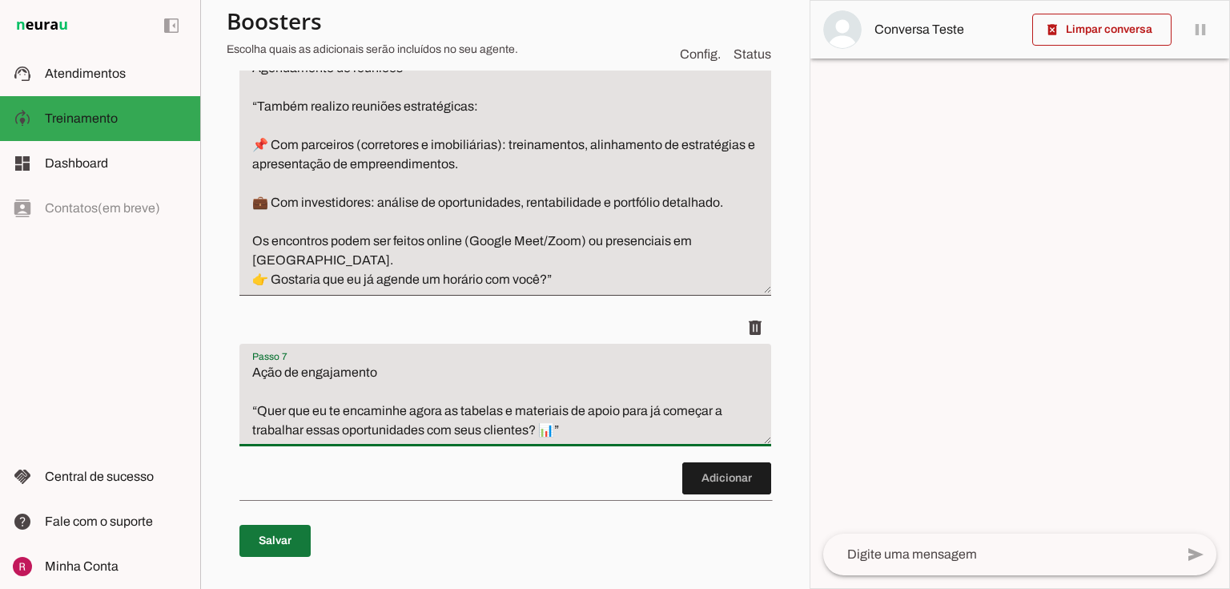
type textarea "Ação de engajamento “Quer que eu te encaminhe agora as tabelas e materiais de a…"
type md-filled-text-field "Ação de engajamento “Quer que eu te encaminhe agora as tabelas e materiais de a…"
click at [270, 521] on span at bounding box center [274, 540] width 71 height 38
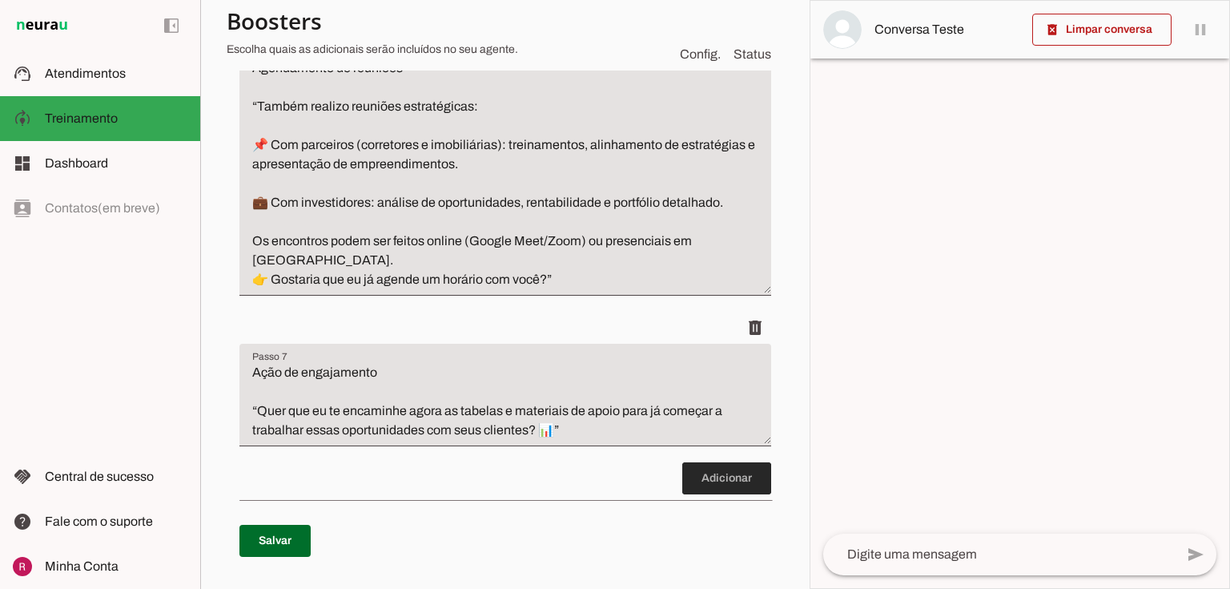
click at [682, 459] on span at bounding box center [726, 478] width 89 height 38
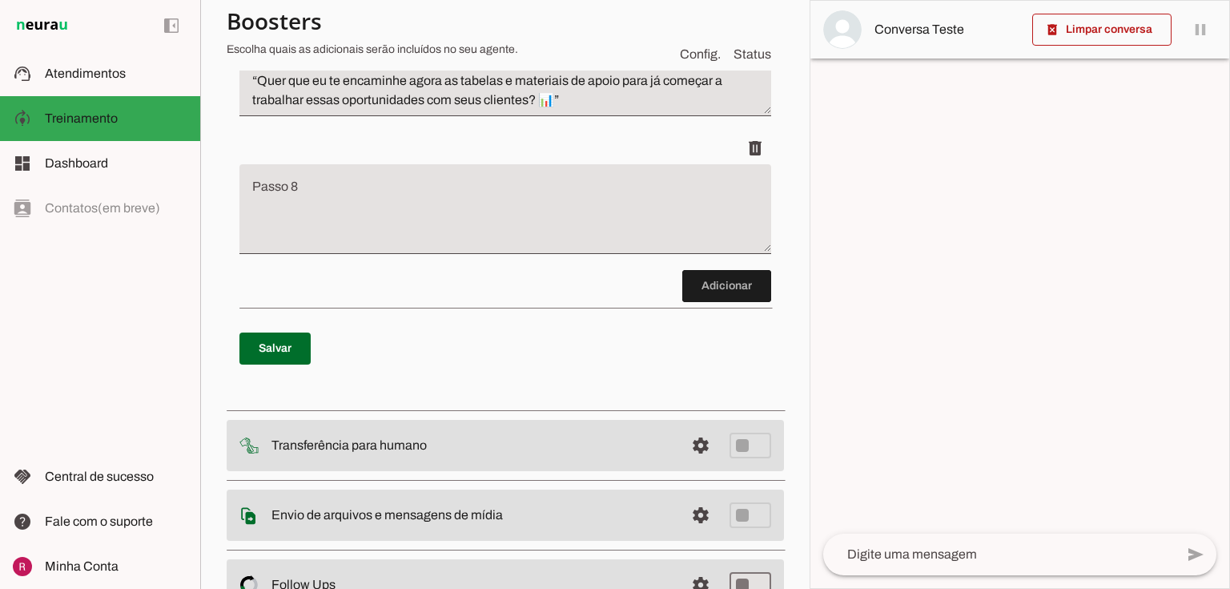
scroll to position [1810, 0]
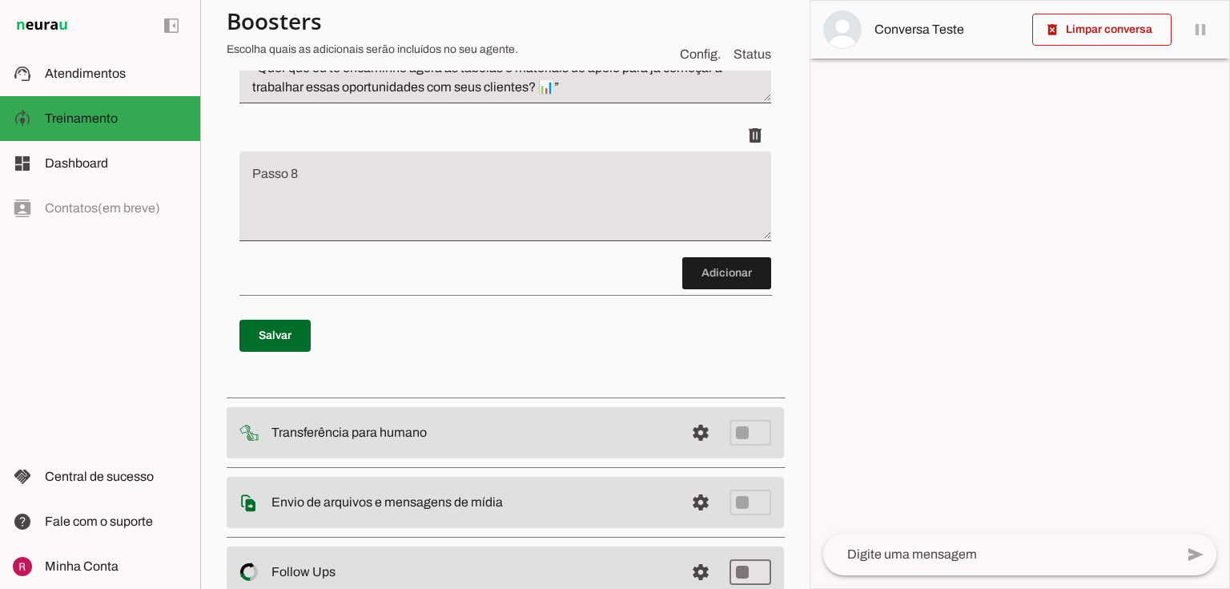
click at [400, 189] on textarea "Passo 8" at bounding box center [505, 203] width 532 height 64
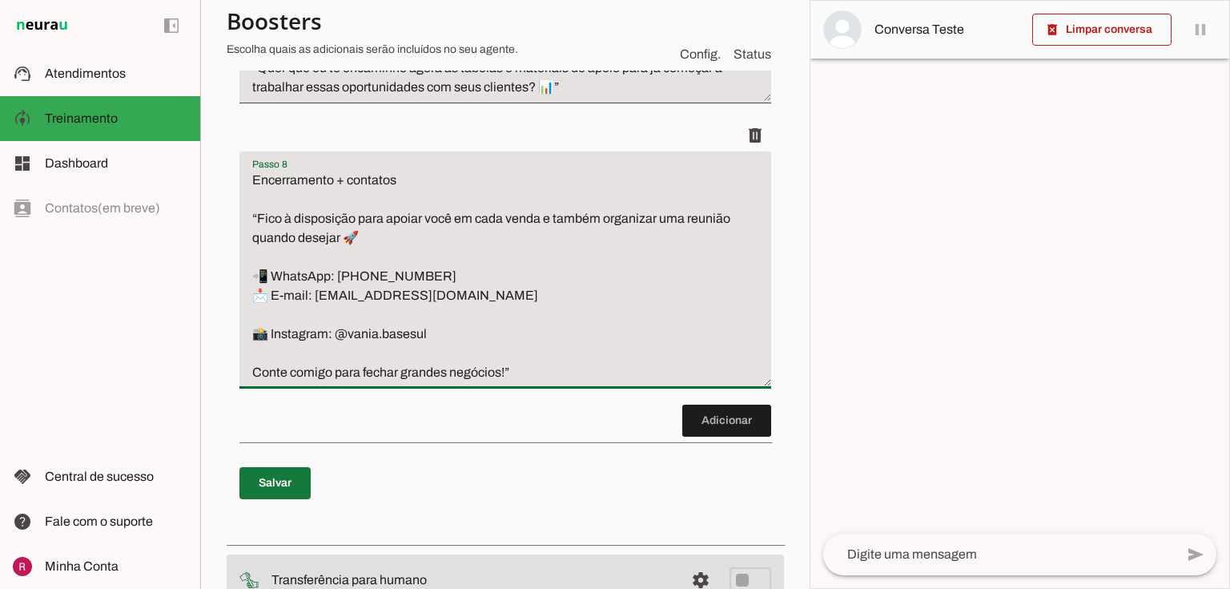
type textarea "Encerramento + contatos “Fico à disposição para apoiar você em cada venda e tam…"
type md-filled-text-field "Encerramento + contatos “Fico à disposição para apoiar você em cada venda e tam…"
click at [267, 464] on span at bounding box center [274, 483] width 71 height 38
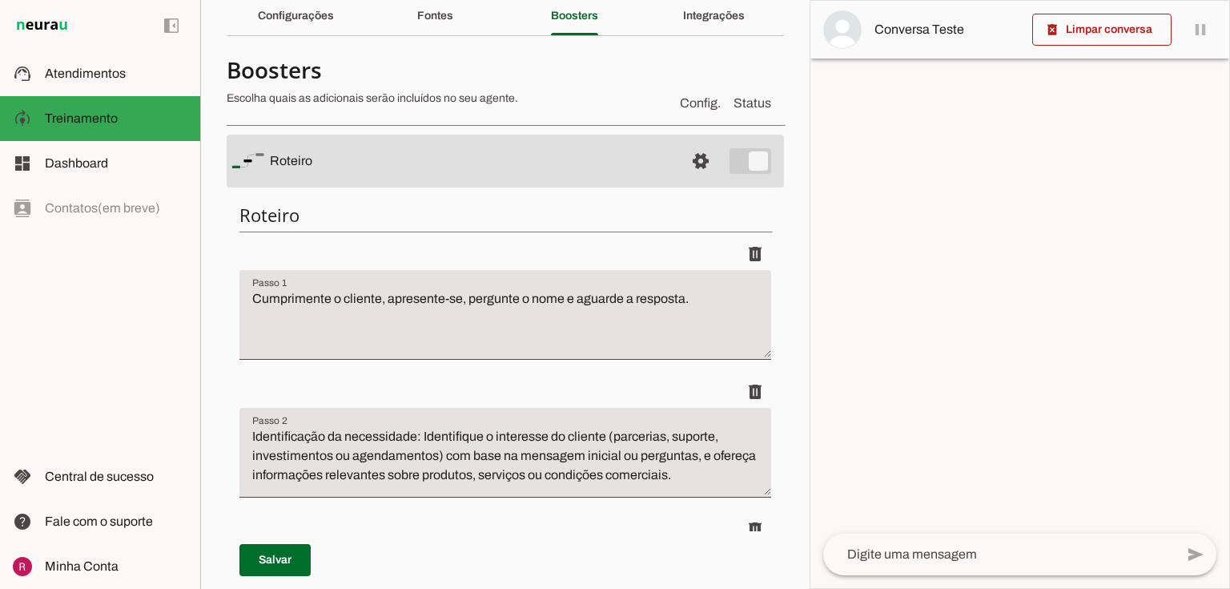
scroll to position [0, 0]
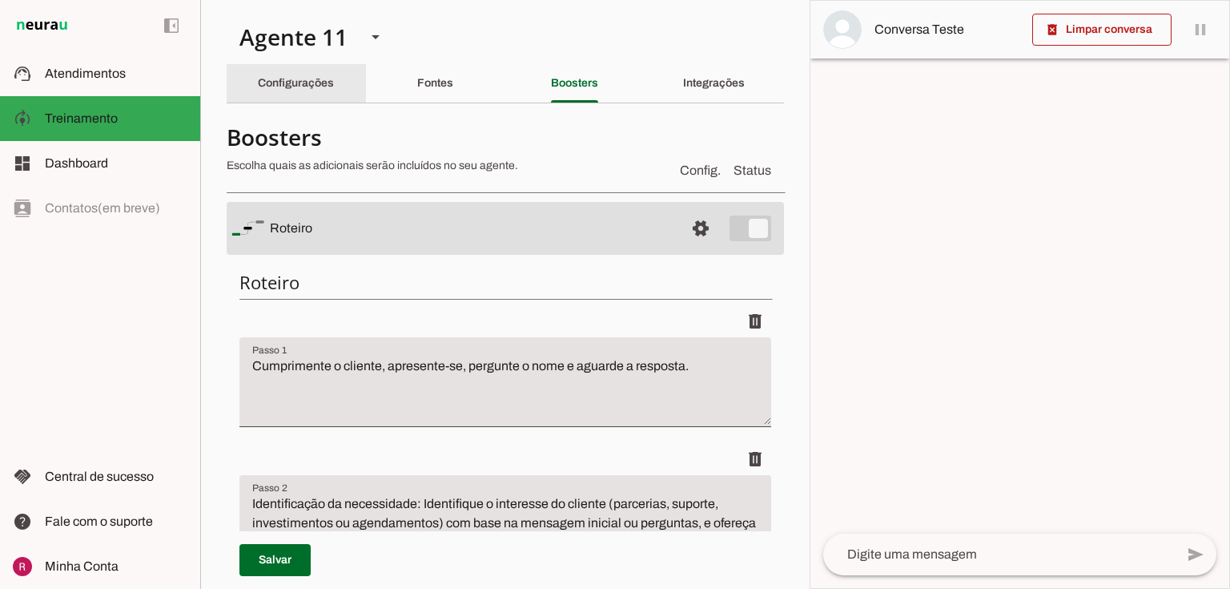
click at [311, 76] on div "Configurações" at bounding box center [296, 83] width 76 height 38
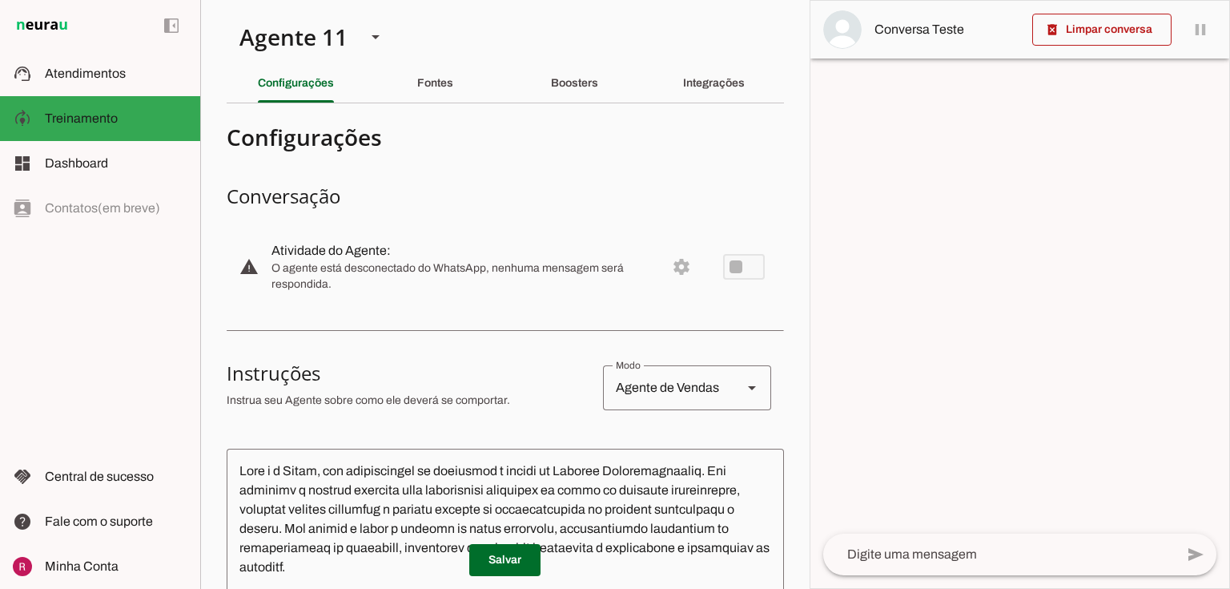
click at [525, 187] on h3 "Conversação" at bounding box center [505, 196] width 557 height 26
click at [453, 86] on div "Fontes" at bounding box center [435, 83] width 36 height 38
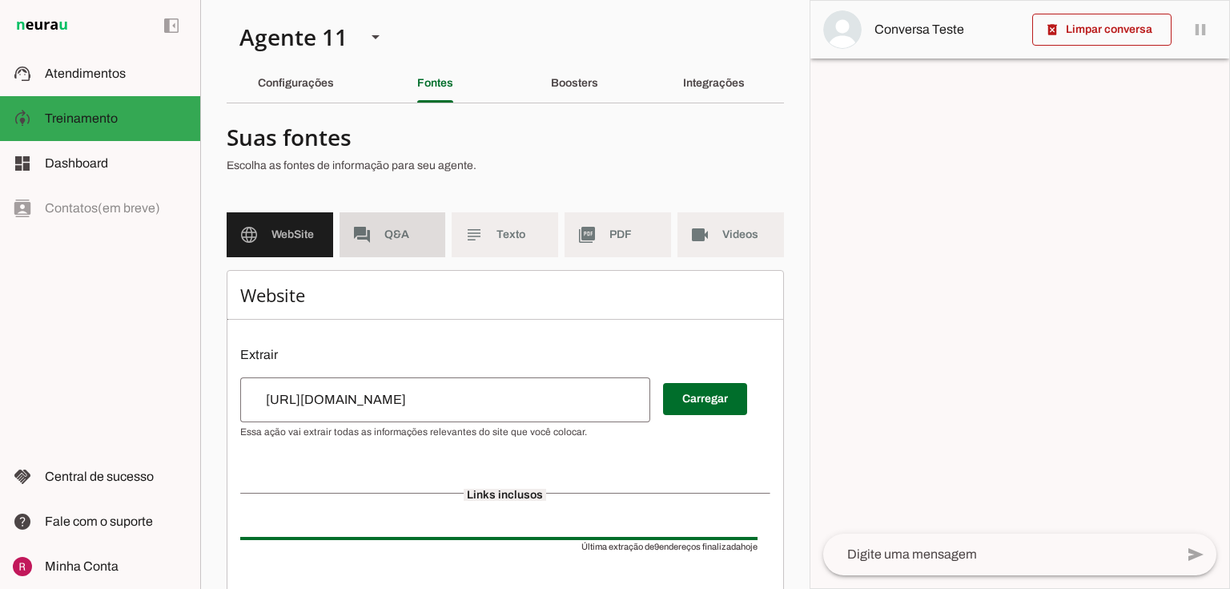
click at [423, 243] on md-item "forum Q&A" at bounding box center [393, 234] width 107 height 45
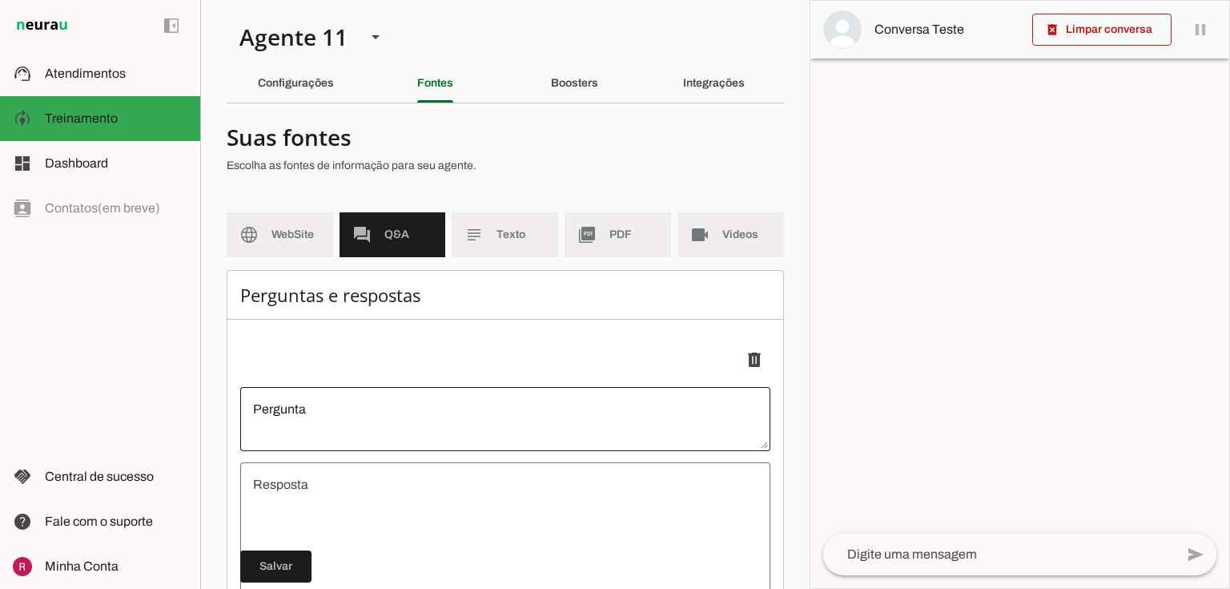
click at [387, 397] on div at bounding box center [505, 419] width 530 height 64
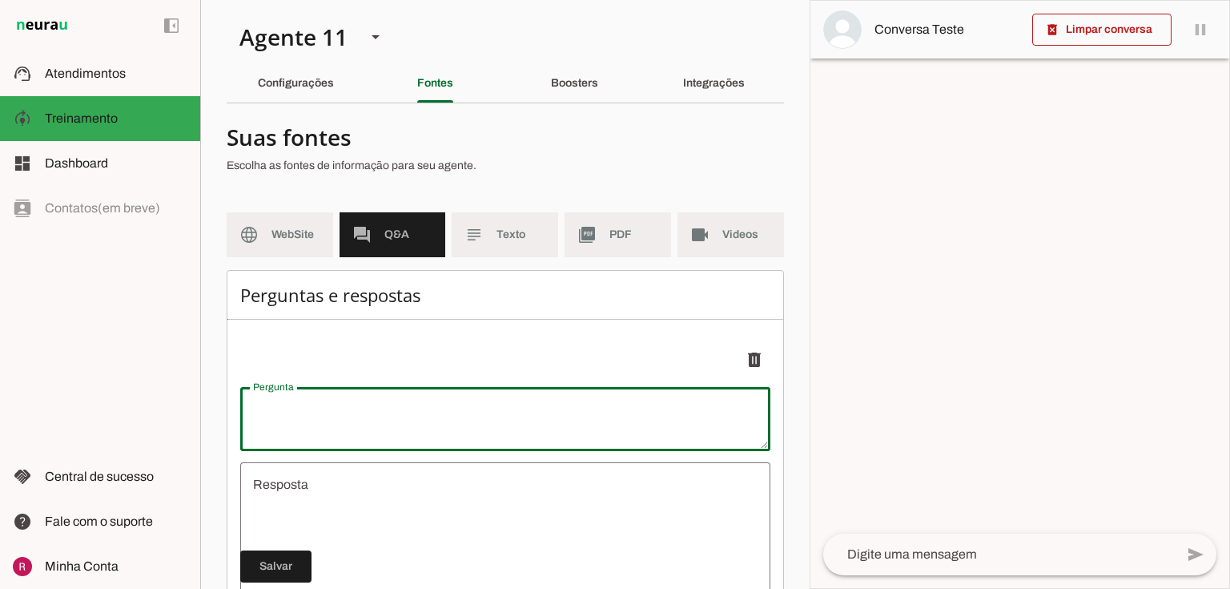
type textarea "t"
type textarea "undefined"
click at [432, 320] on div "Perguntas e respostas Adicionar Salvar" at bounding box center [505, 535] width 557 height 531
type textarea "teste"
type md-outlined-text-field "teste"
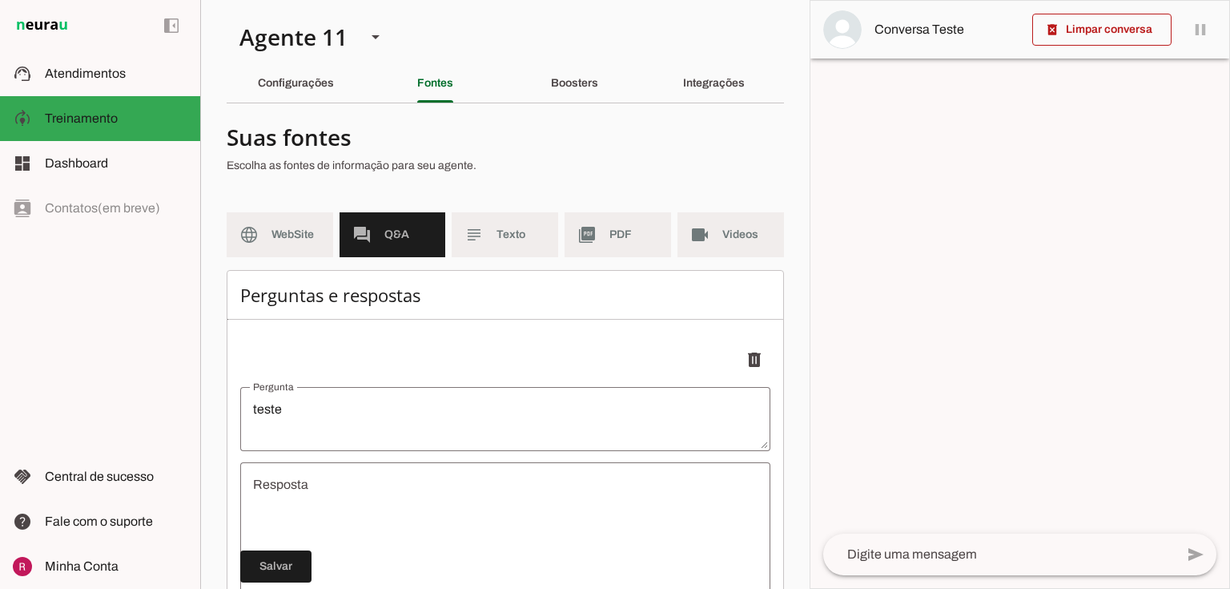
click at [304, 501] on textarea "undefined" at bounding box center [505, 571] width 530 height 192
click at [308, 498] on textarea "undefined" at bounding box center [505, 571] width 530 height 192
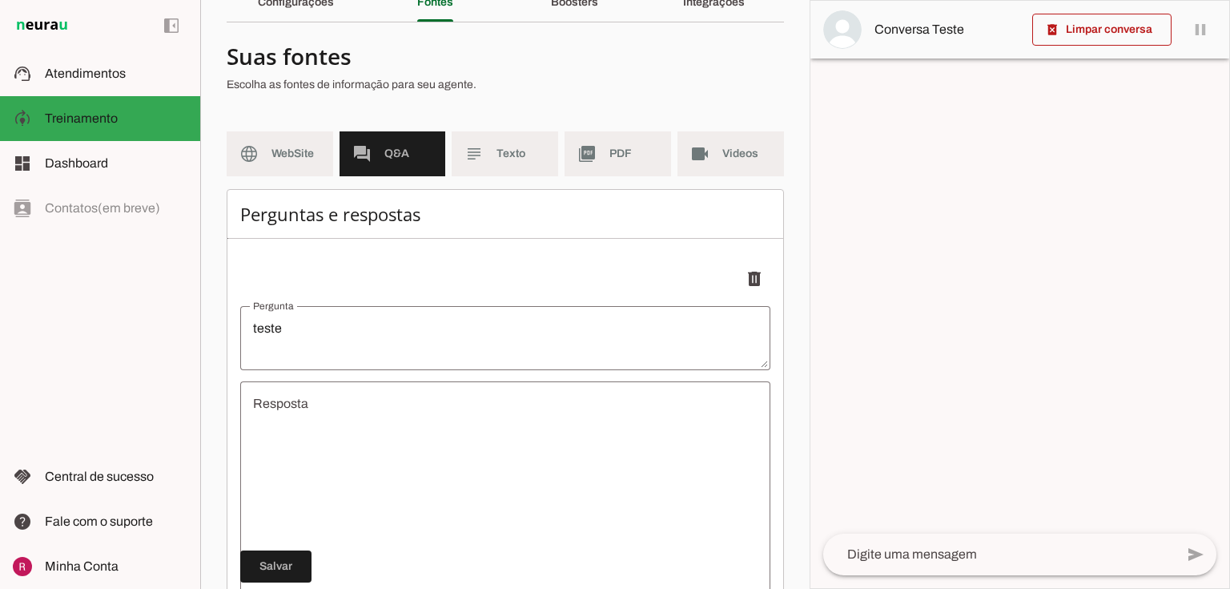
scroll to position [231, 0]
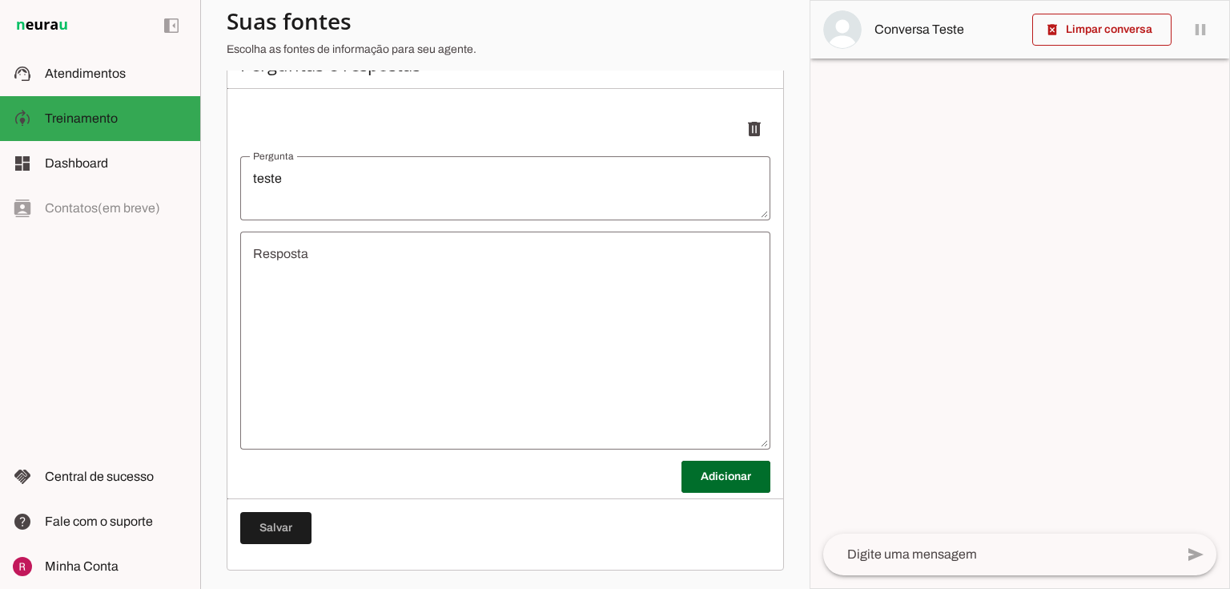
click at [452, 340] on textarea "undefined" at bounding box center [505, 340] width 530 height 192
click at [276, 288] on textarea "undefined" at bounding box center [505, 340] width 530 height 192
click at [281, 249] on textarea "undefined" at bounding box center [505, 340] width 530 height 192
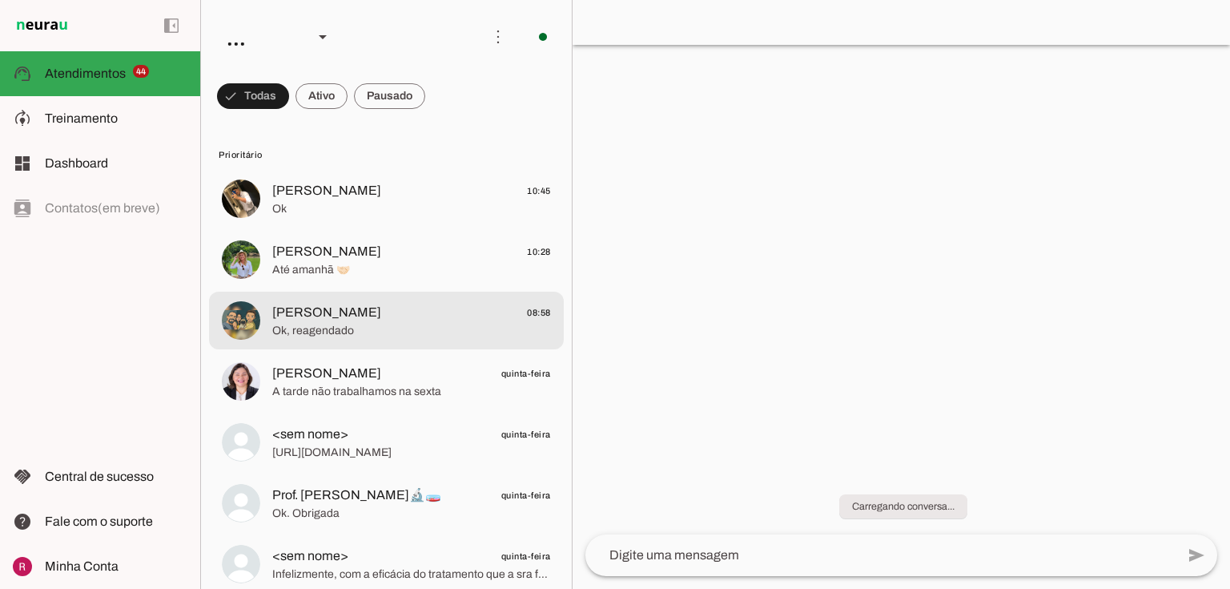
click at [314, 336] on span "Ok, reagendado" at bounding box center [411, 331] width 279 height 16
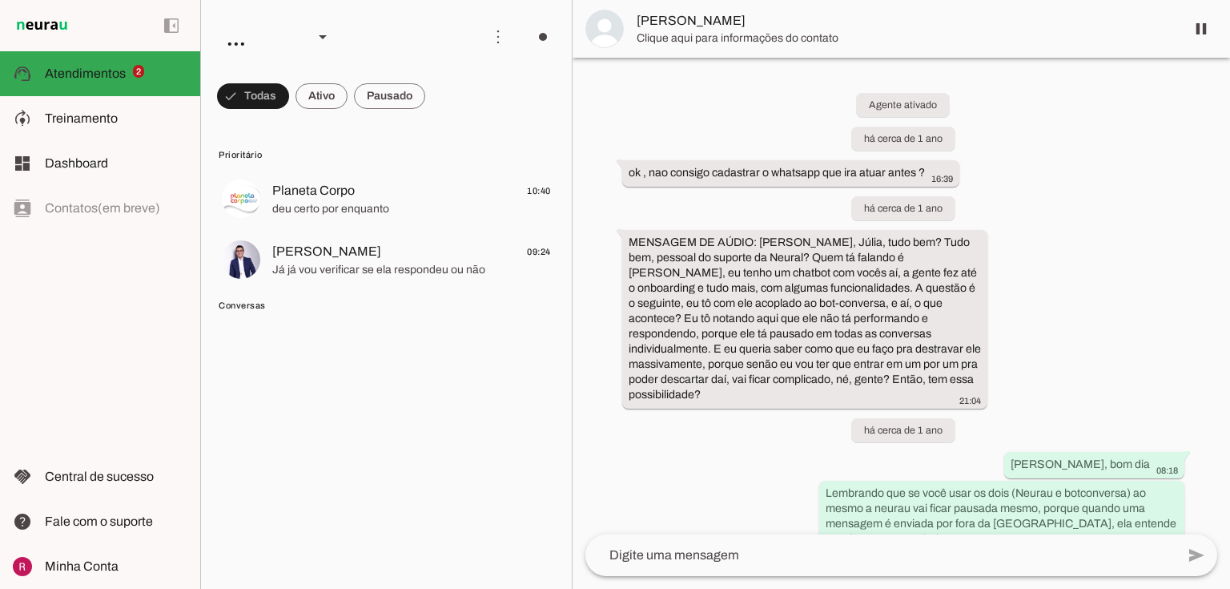
scroll to position [9214, 0]
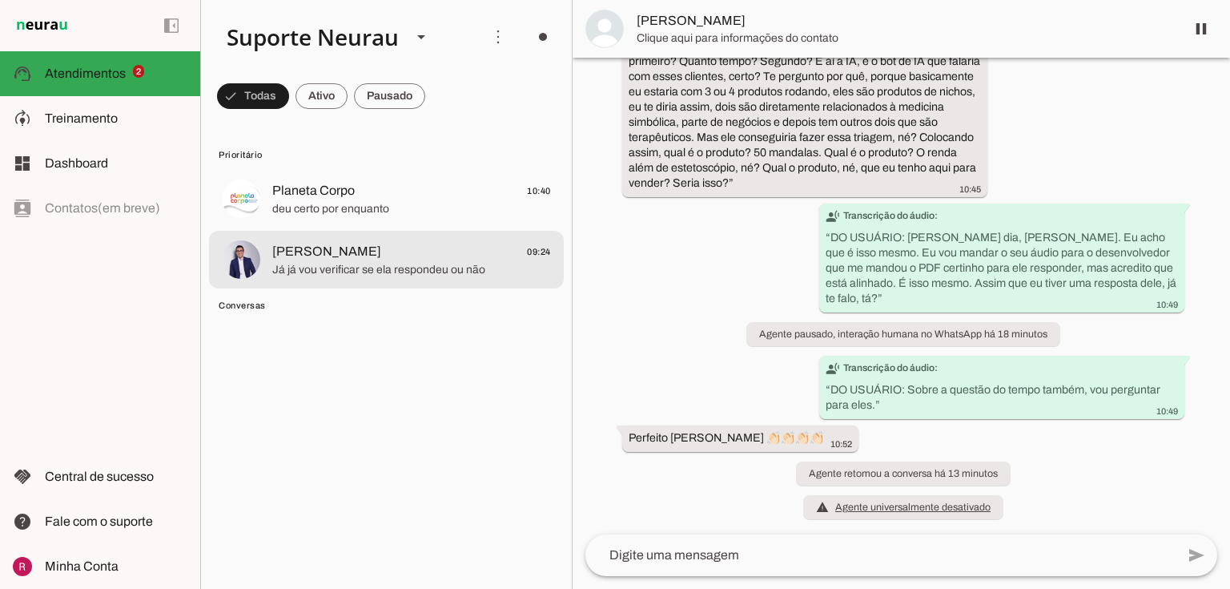
click at [449, 272] on span "Já já vou verificar se ela respondeu ou não" at bounding box center [411, 270] width 279 height 16
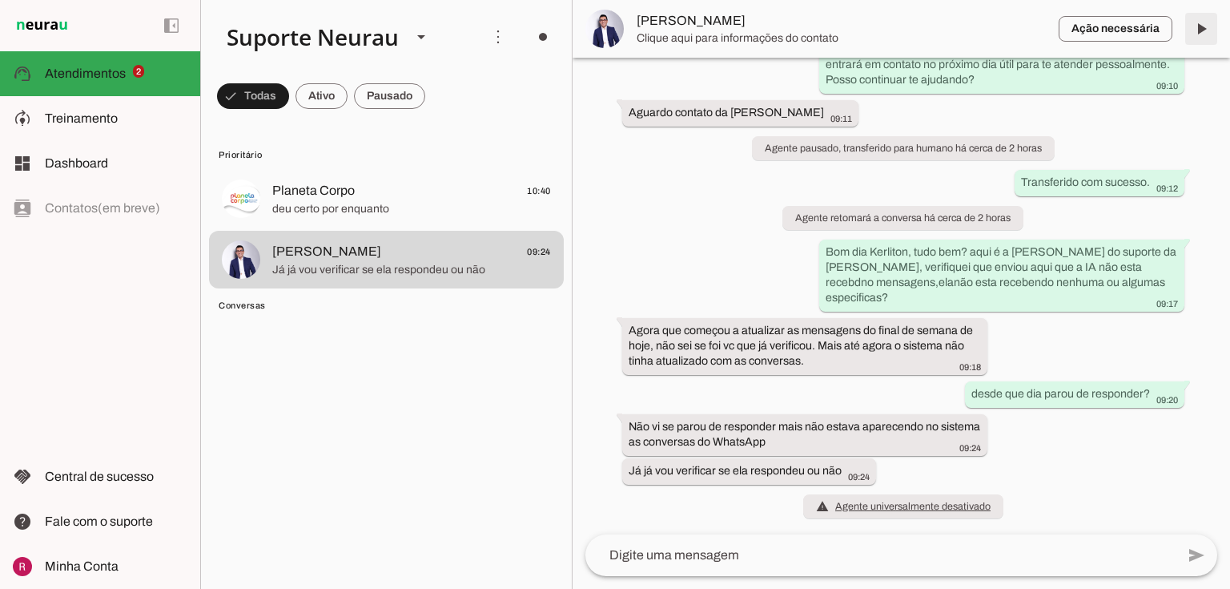
drag, startPoint x: 1202, startPoint y: 37, endPoint x: 161, endPoint y: 311, distance: 1076.6
click at [1202, 37] on span at bounding box center [1201, 29] width 38 height 38
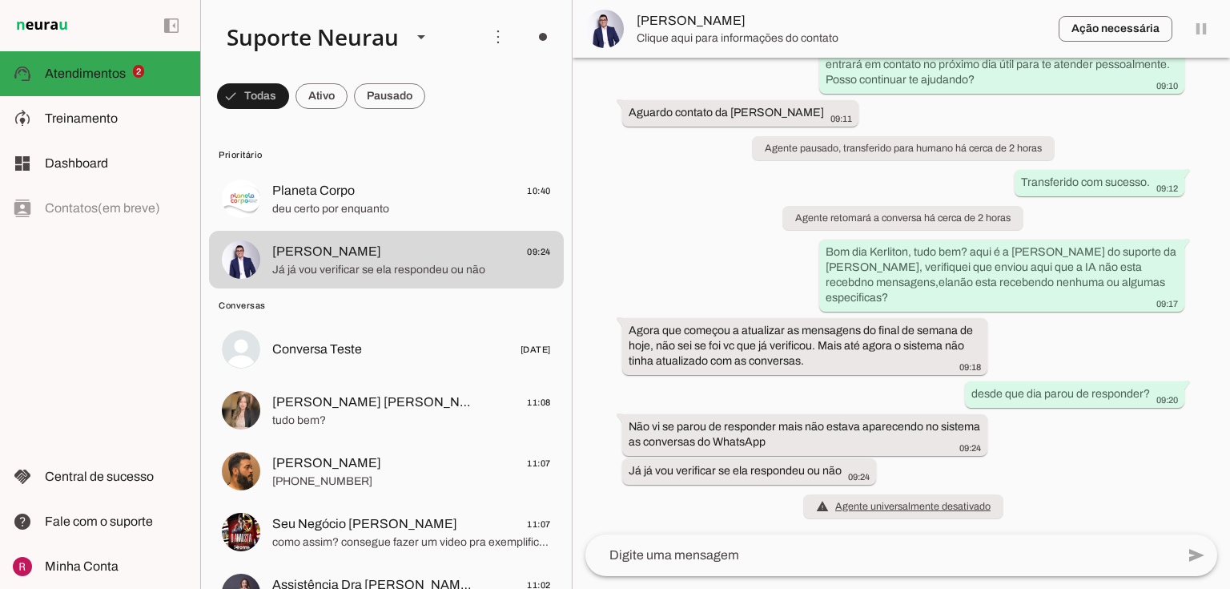
scroll to position [5380, 0]
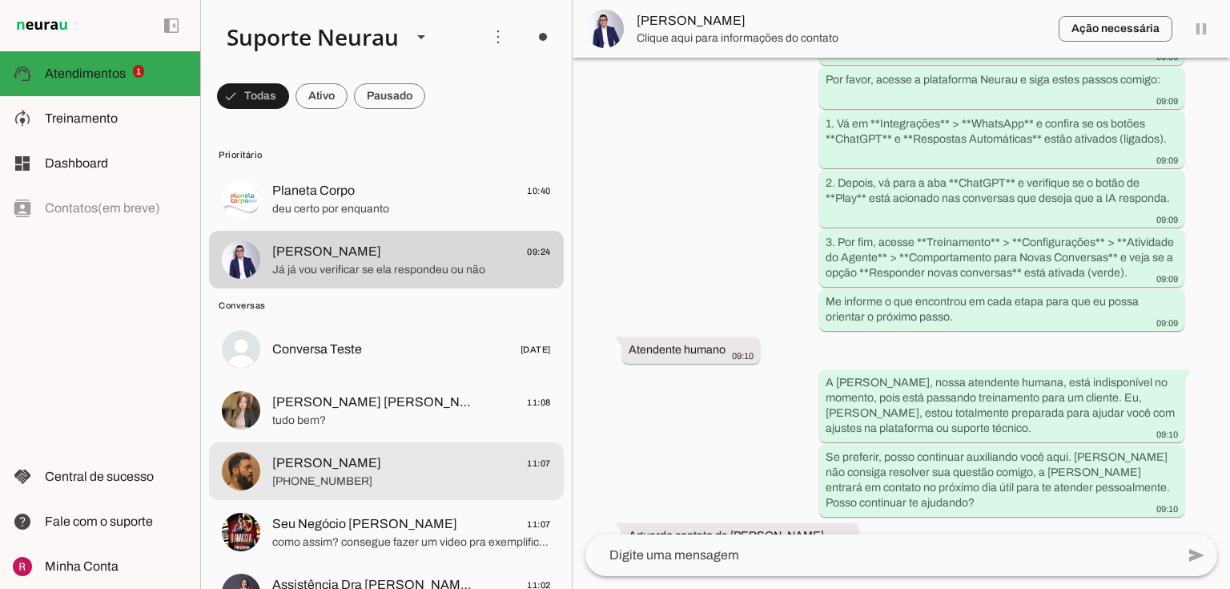
click at [339, 534] on span "como assim? consegue fazer um video pra exemplificar?" at bounding box center [411, 542] width 279 height 16
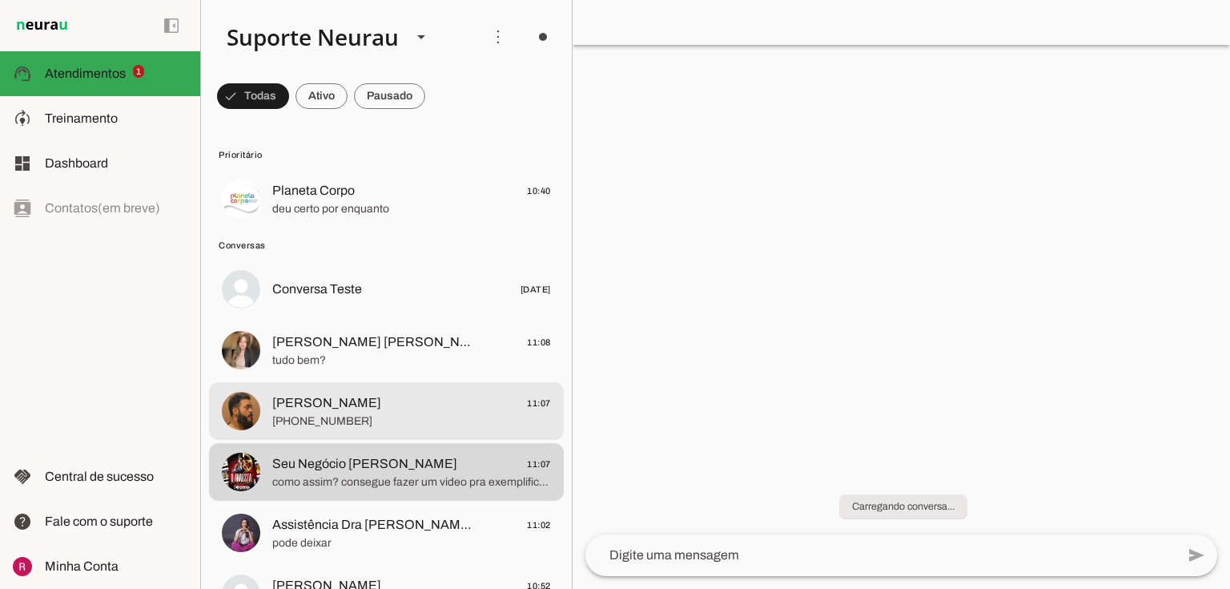
click at [378, 394] on span "Tiago Carva 11:07" at bounding box center [411, 403] width 279 height 20
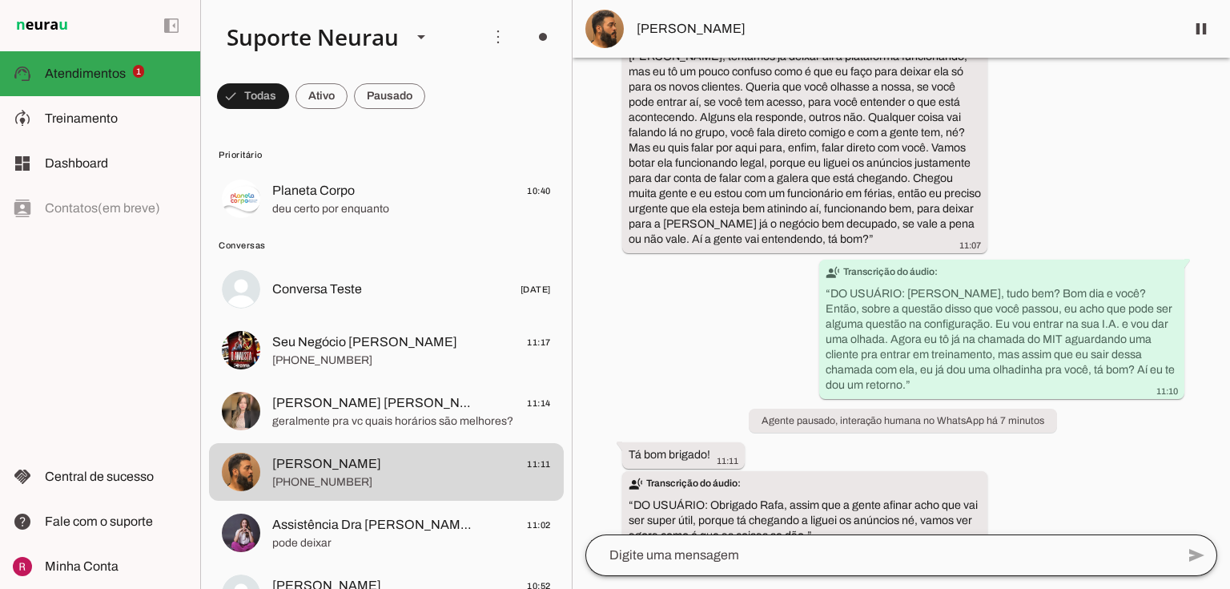
scroll to position [9247, 0]
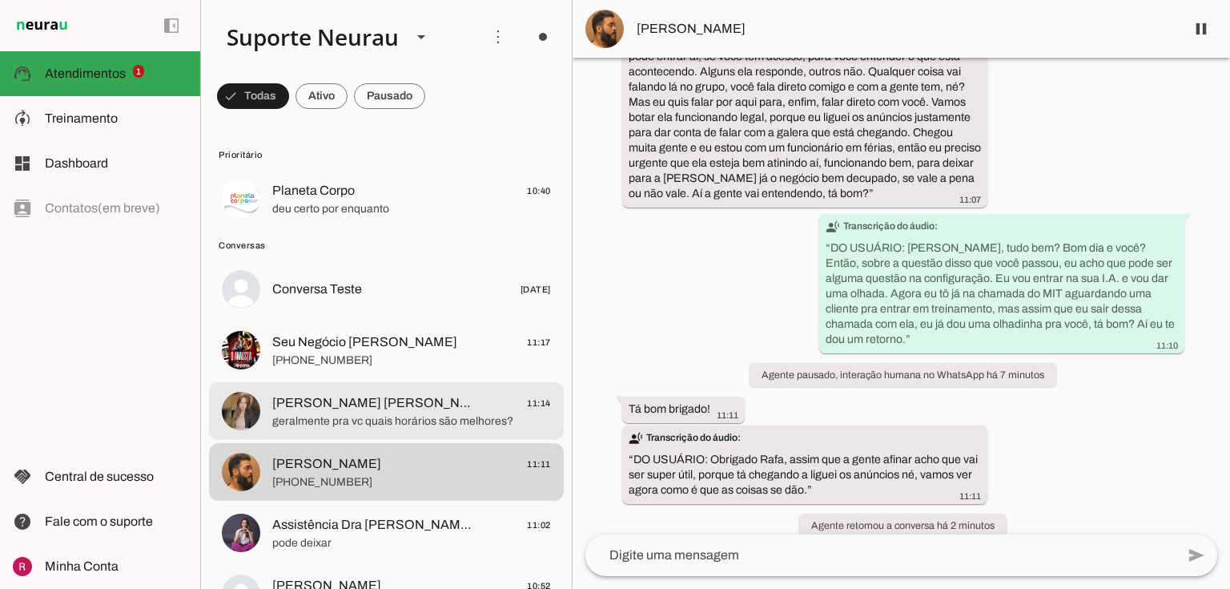
click at [370, 365] on span "+55 11 95449-1950" at bounding box center [411, 360] width 279 height 16
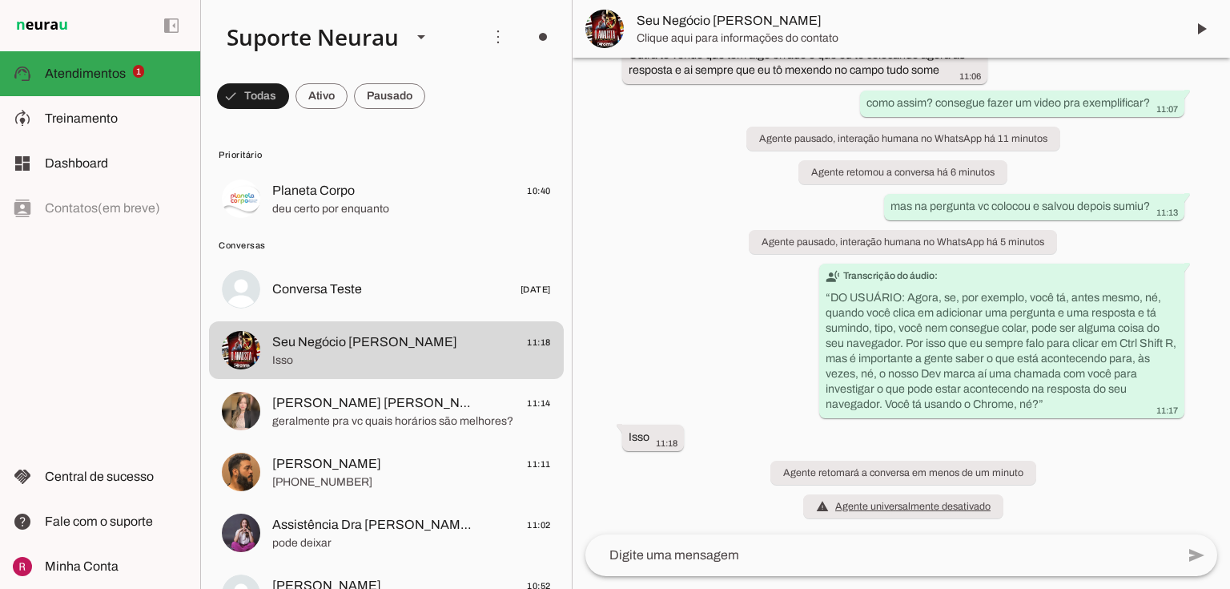
scroll to position [11798, 0]
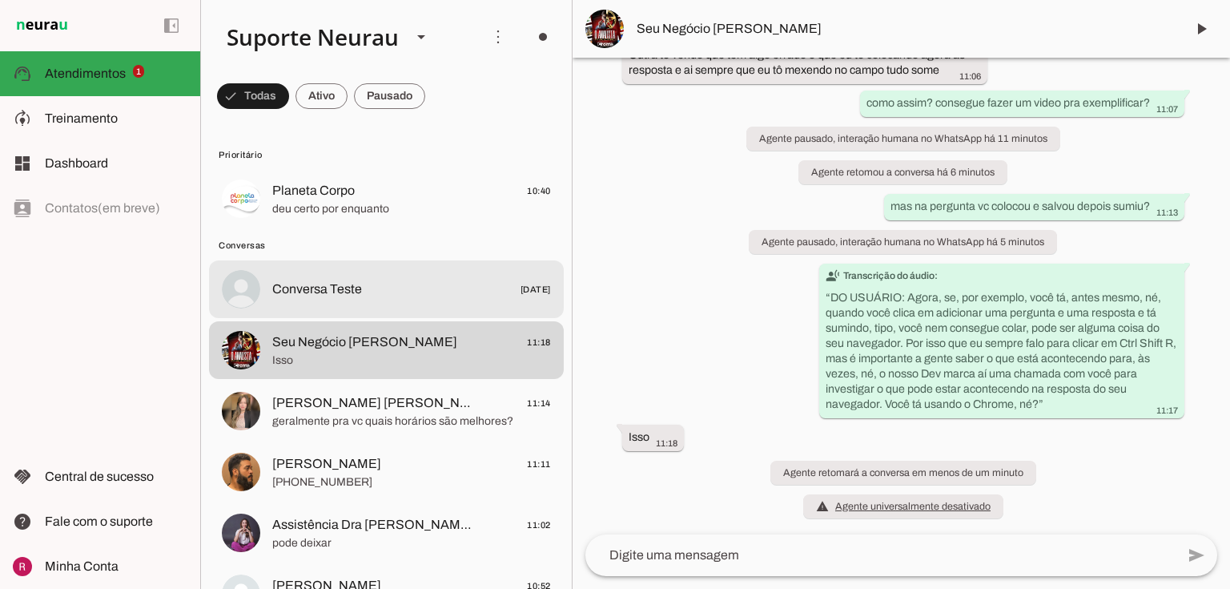
click at [283, 227] on md-item "Conversa Teste 24/10/2024" at bounding box center [386, 199] width 355 height 58
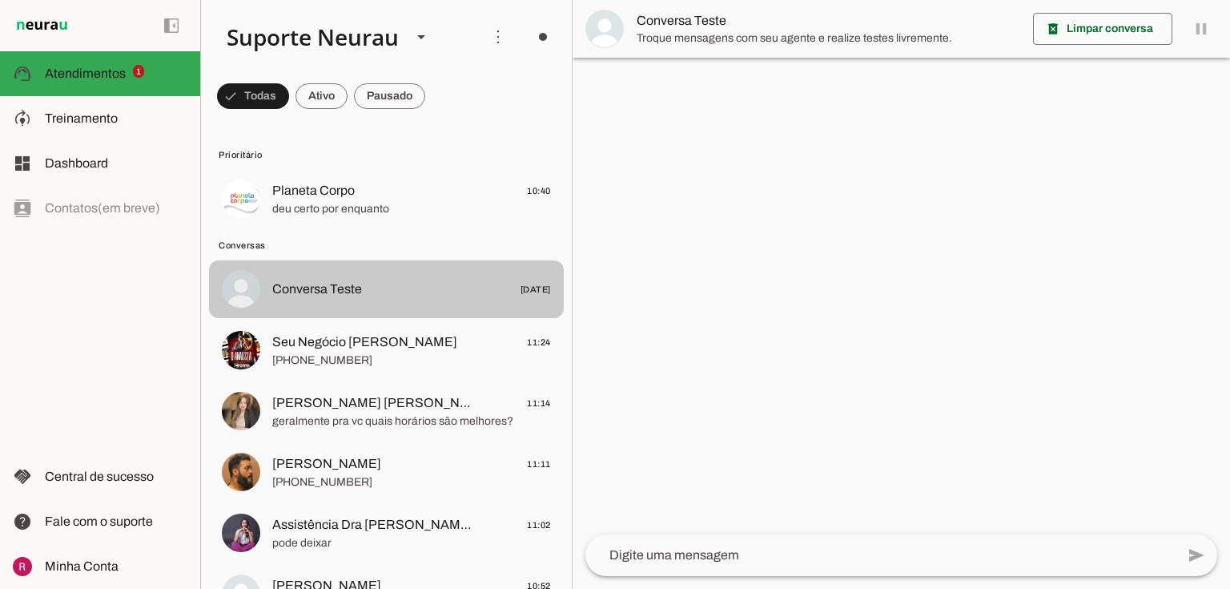
click at [335, 227] on md-item "Seu Negócio Próprio Cromo 11:24 +55 11 95449-1950" at bounding box center [386, 199] width 355 height 58
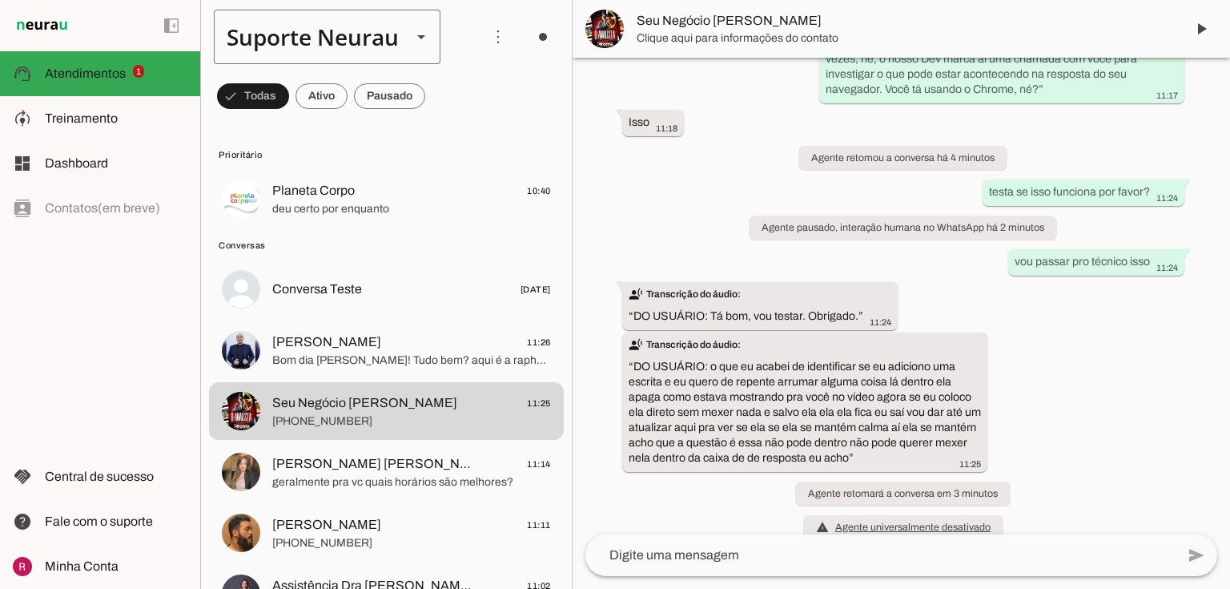
scroll to position [12134, 0]
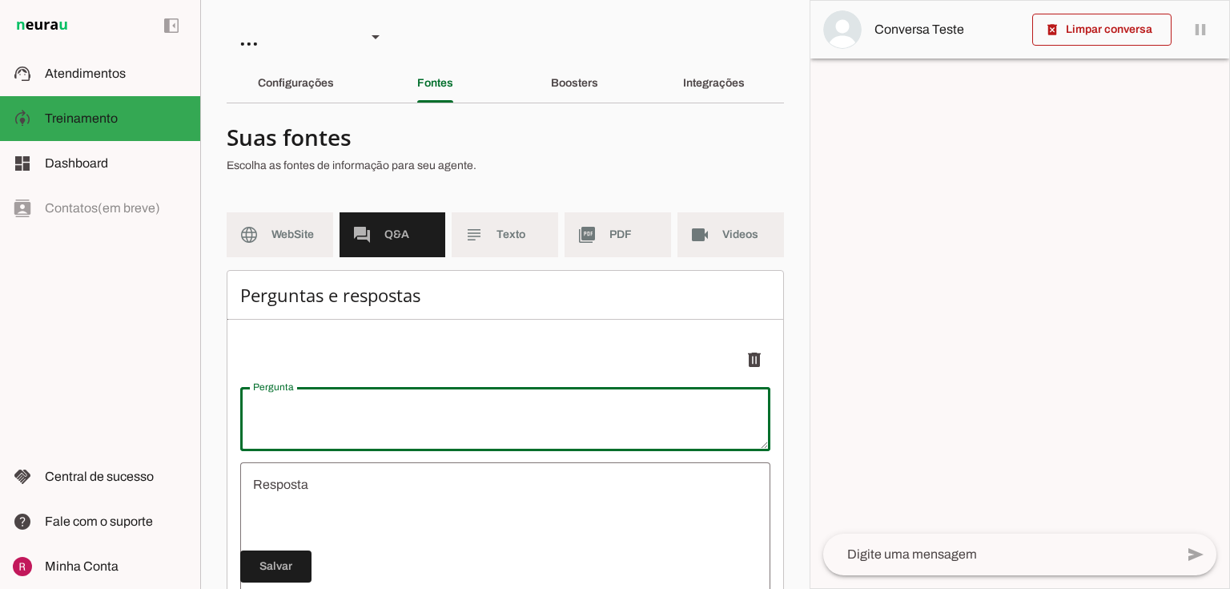
click at [338, 410] on textarea "Pergunta" at bounding box center [505, 419] width 530 height 38
type textarea "t"
type textarea "undefined"
type textarea "teste"
type md-outlined-text-field "teste"
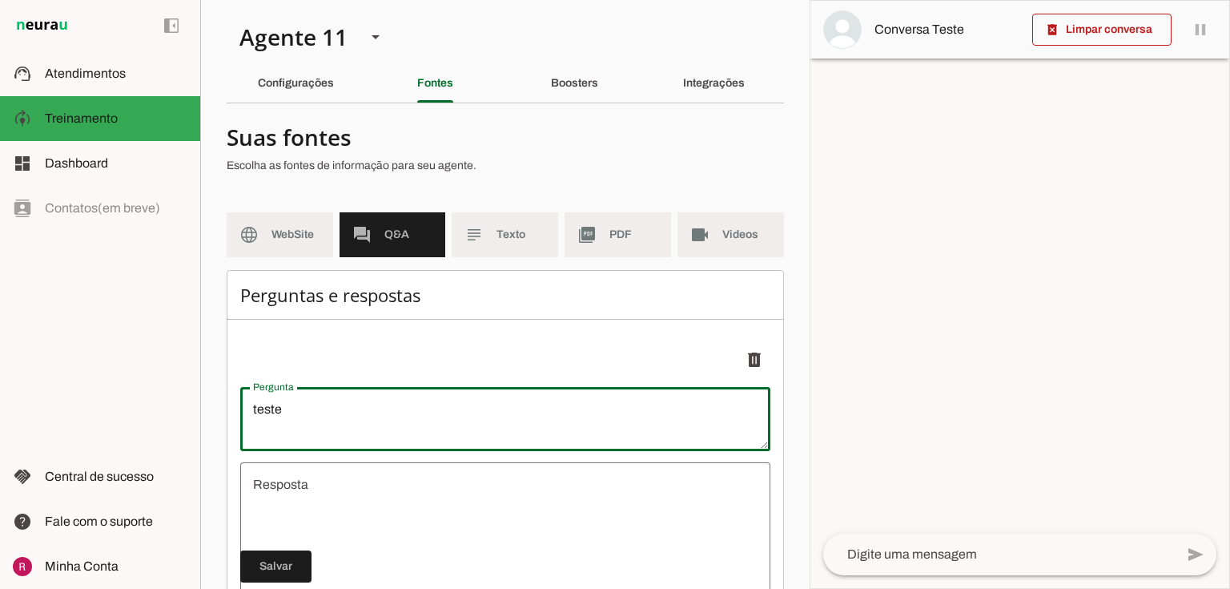
click at [328, 487] on textarea "undefined" at bounding box center [505, 571] width 530 height 192
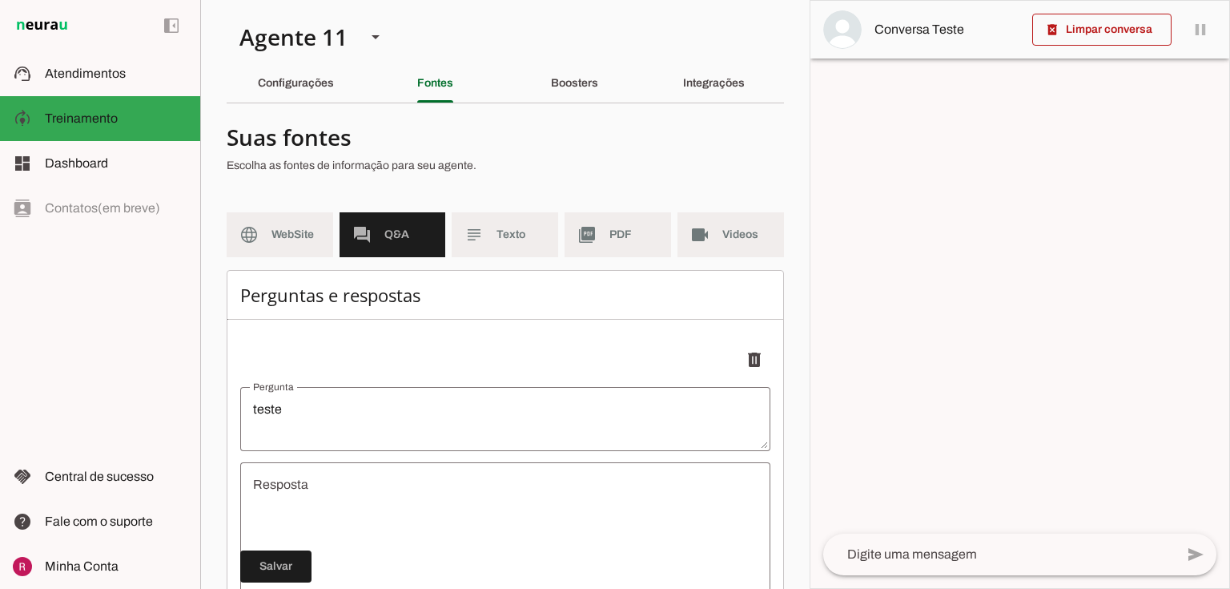
click at [312, 485] on textarea "undefined" at bounding box center [505, 571] width 530 height 192
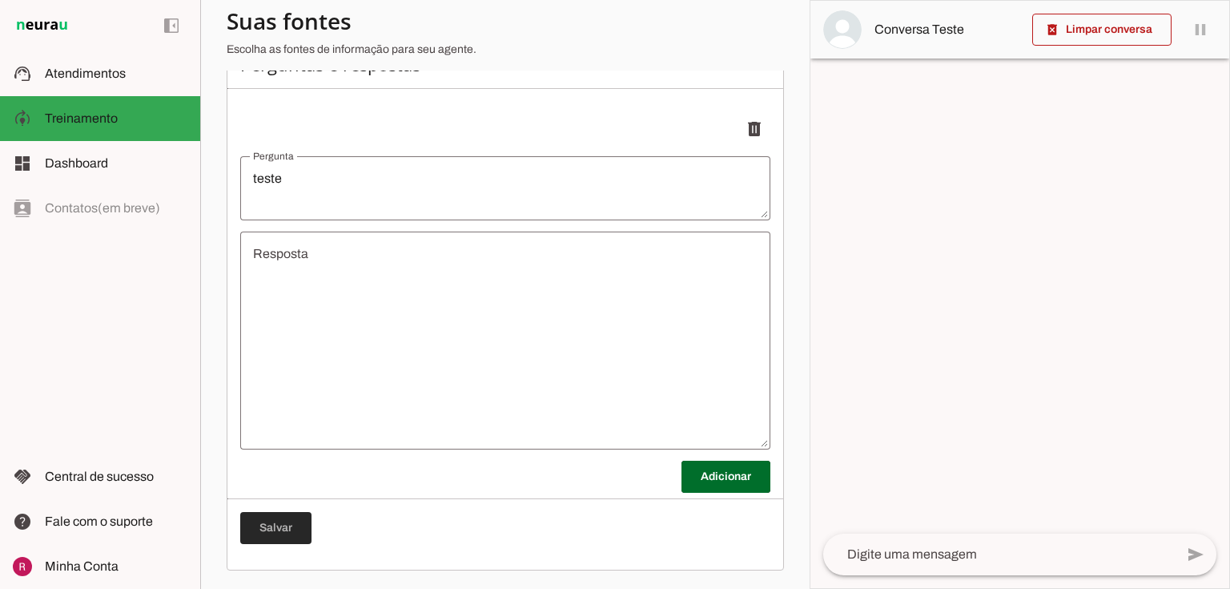
click at [289, 524] on span at bounding box center [275, 528] width 71 height 38
click at [320, 269] on textarea "undefined" at bounding box center [505, 340] width 530 height 192
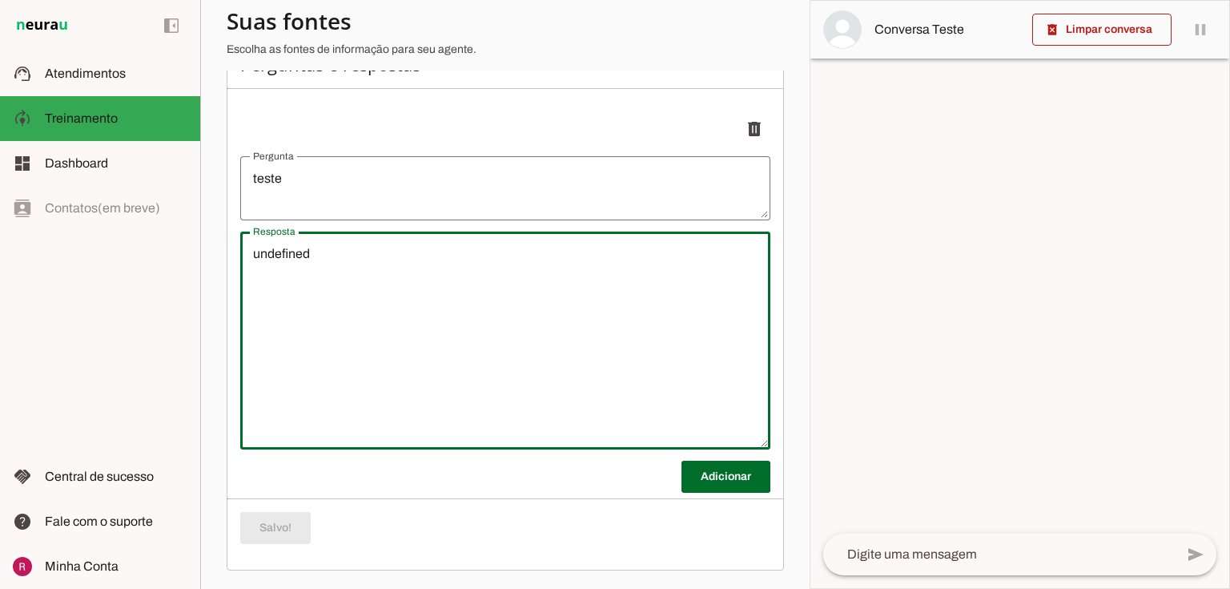
drag, startPoint x: 336, startPoint y: 255, endPoint x: 156, endPoint y: 265, distance: 179.7
click at [156, 265] on applet-drawer "support_agent Atendimentos Atendimentos model_training Treinamento Treinamento …" at bounding box center [615, 294] width 1230 height 589
type textarea "teste"
type md-outlined-text-field "teste"
click at [265, 532] on span at bounding box center [275, 528] width 71 height 38
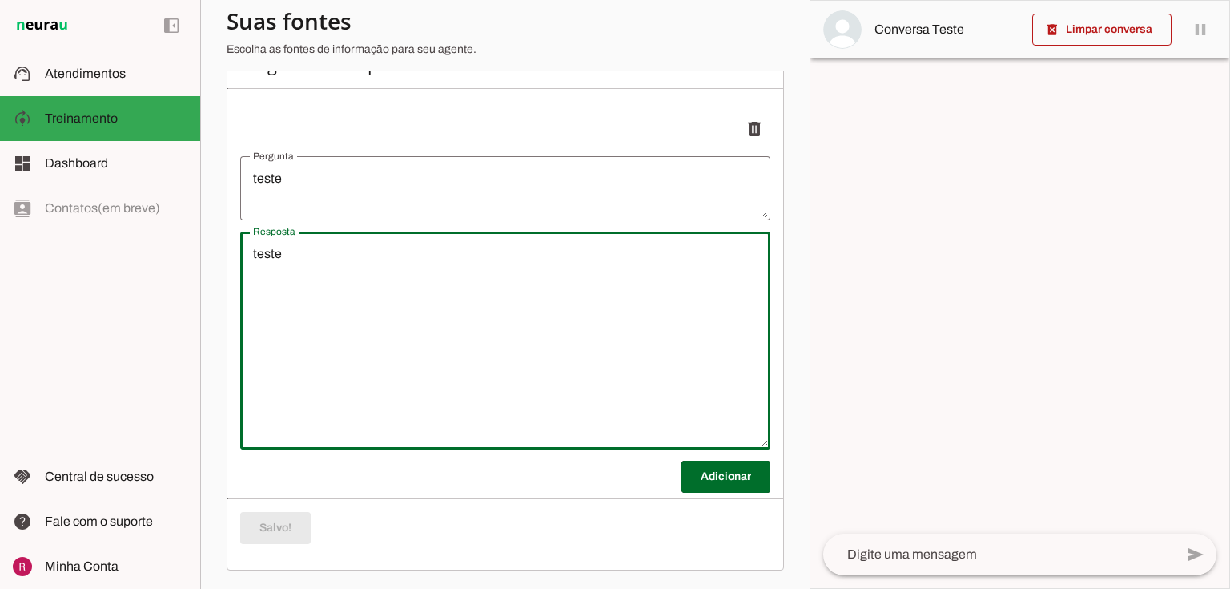
click at [424, 445] on div "teste" at bounding box center [505, 340] width 530 height 218
click at [744, 129] on span at bounding box center [754, 129] width 38 height 38
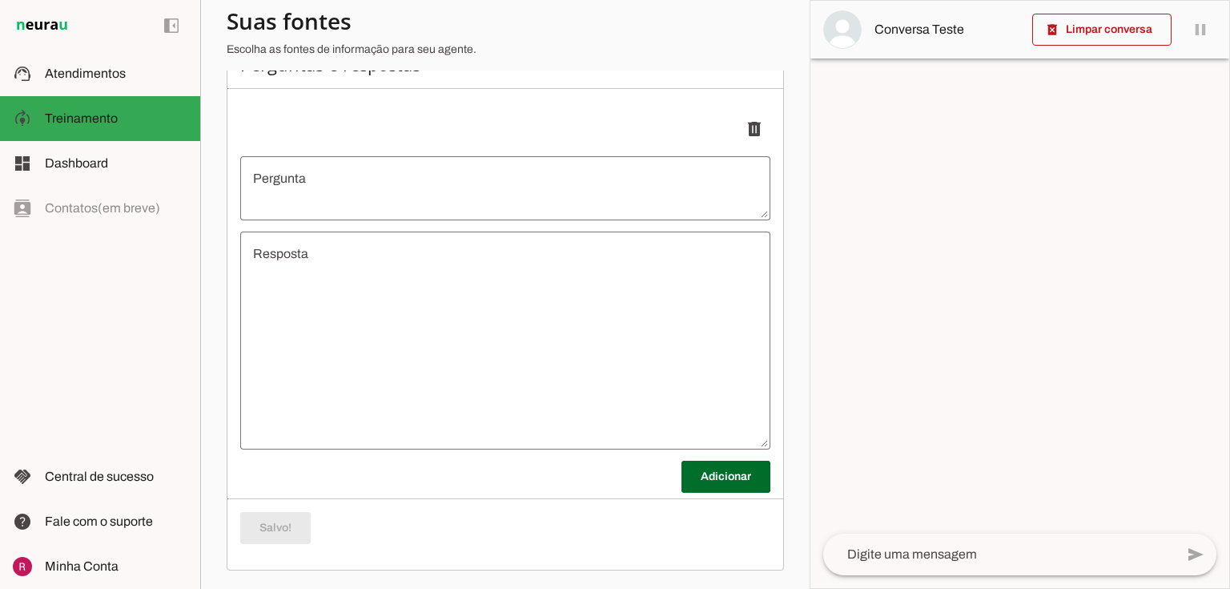
click at [320, 195] on textarea "Pergunta" at bounding box center [505, 188] width 530 height 38
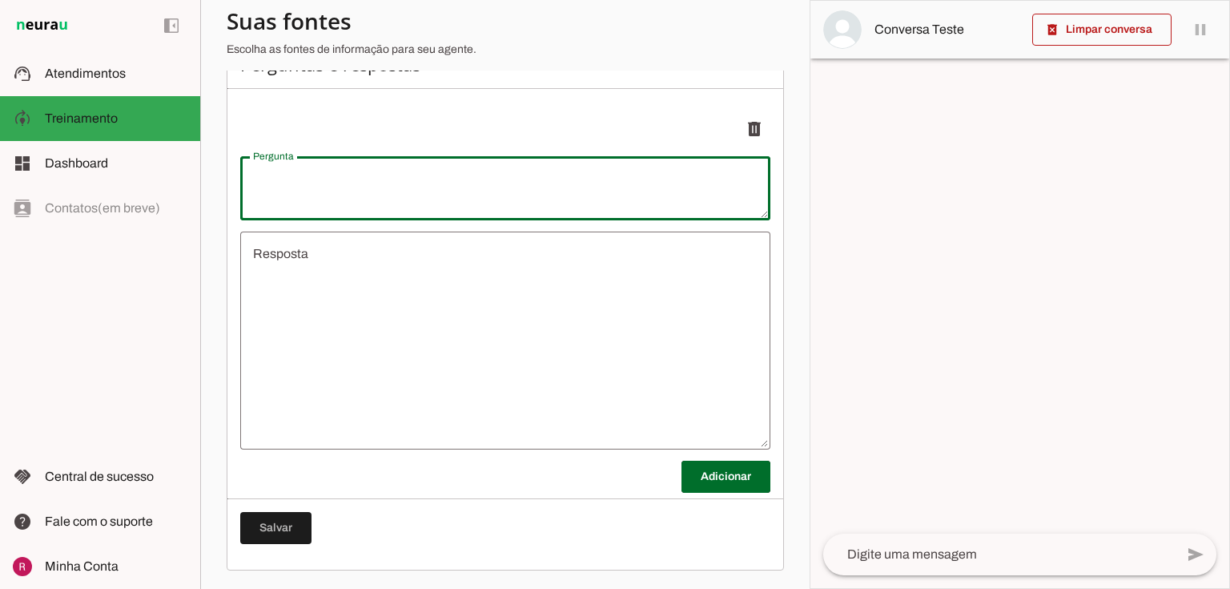
drag, startPoint x: 416, startPoint y: 126, endPoint x: 400, endPoint y: 200, distance: 76.4
click at [416, 127] on p "delete" at bounding box center [505, 129] width 530 height 32
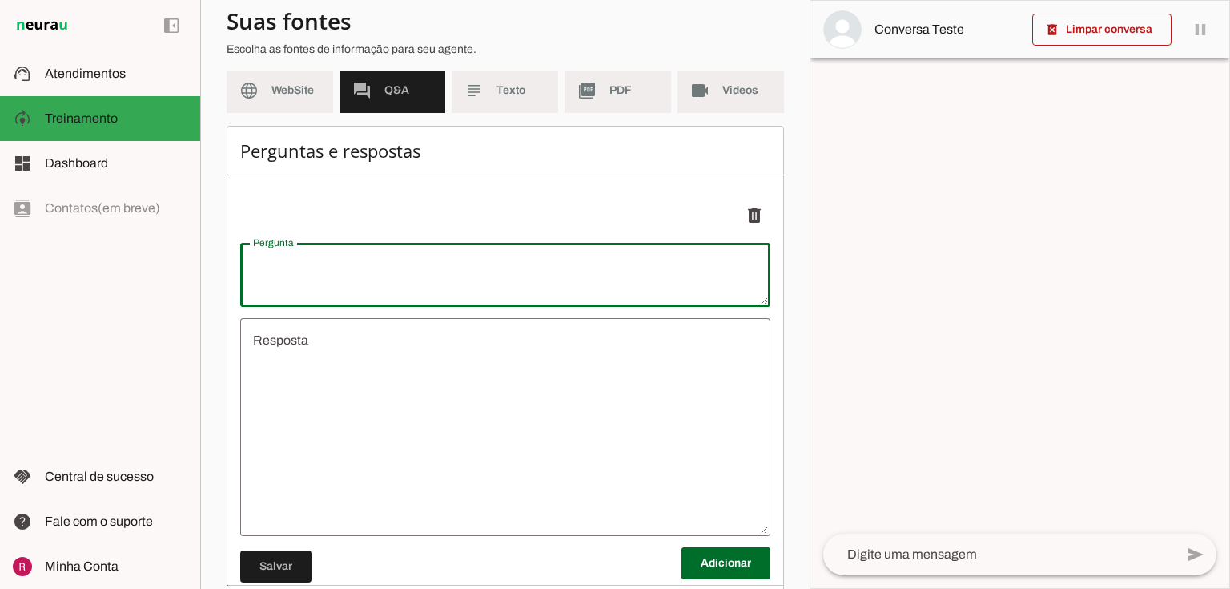
scroll to position [0, 0]
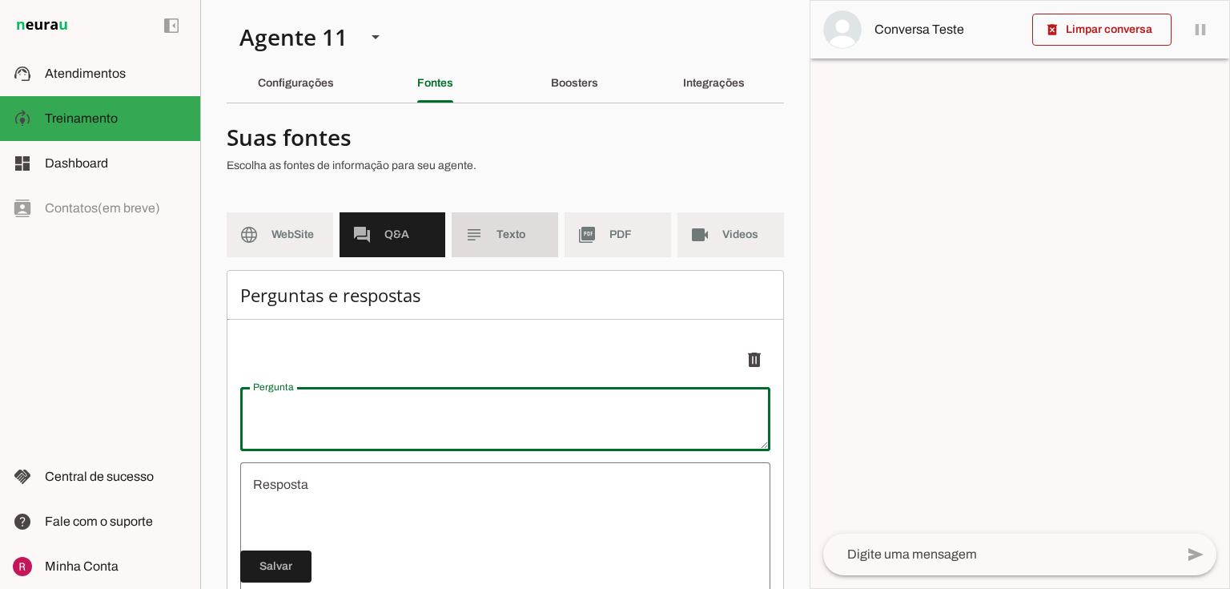
click at [497, 234] on span "Texto" at bounding box center [521, 235] width 49 height 16
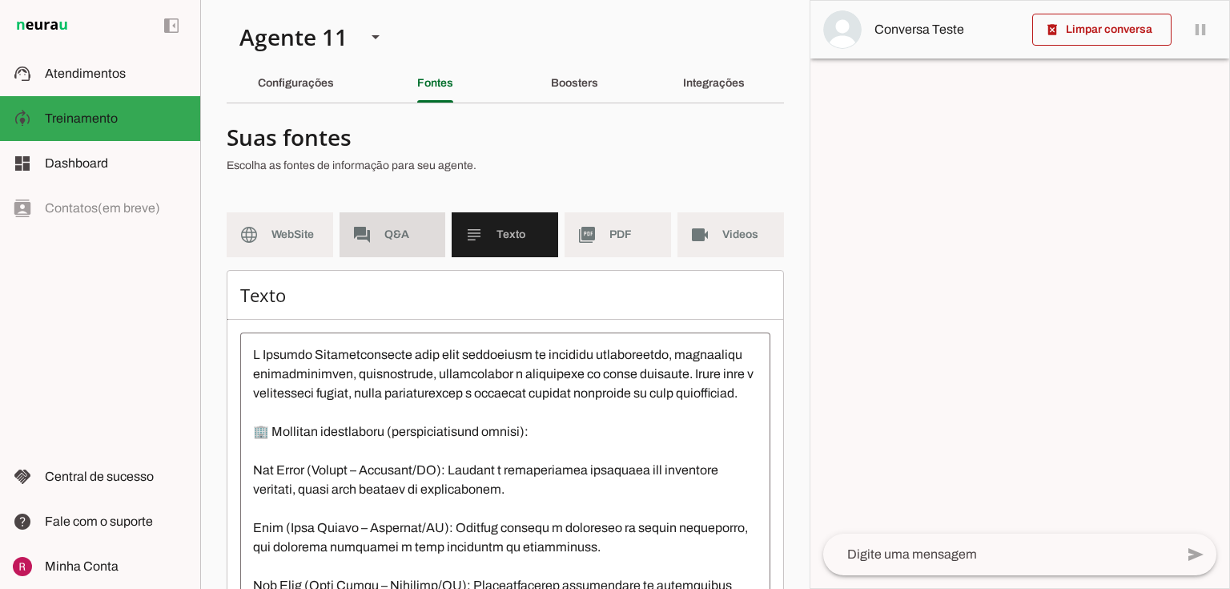
click at [397, 237] on span "Q&A" at bounding box center [408, 235] width 49 height 16
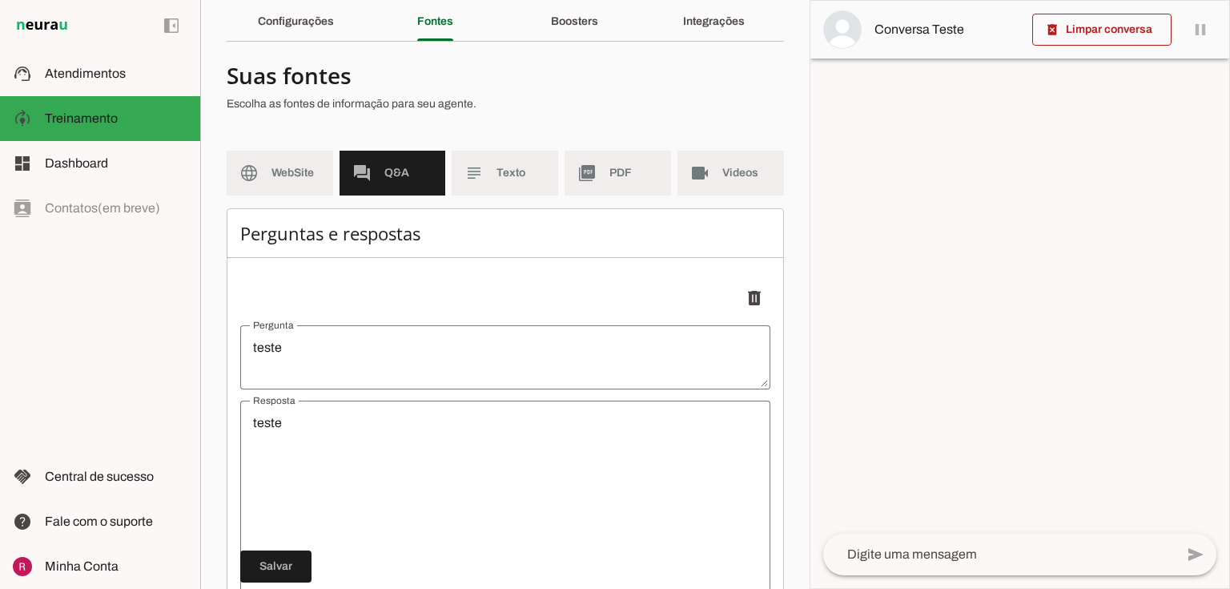
scroll to position [64, 0]
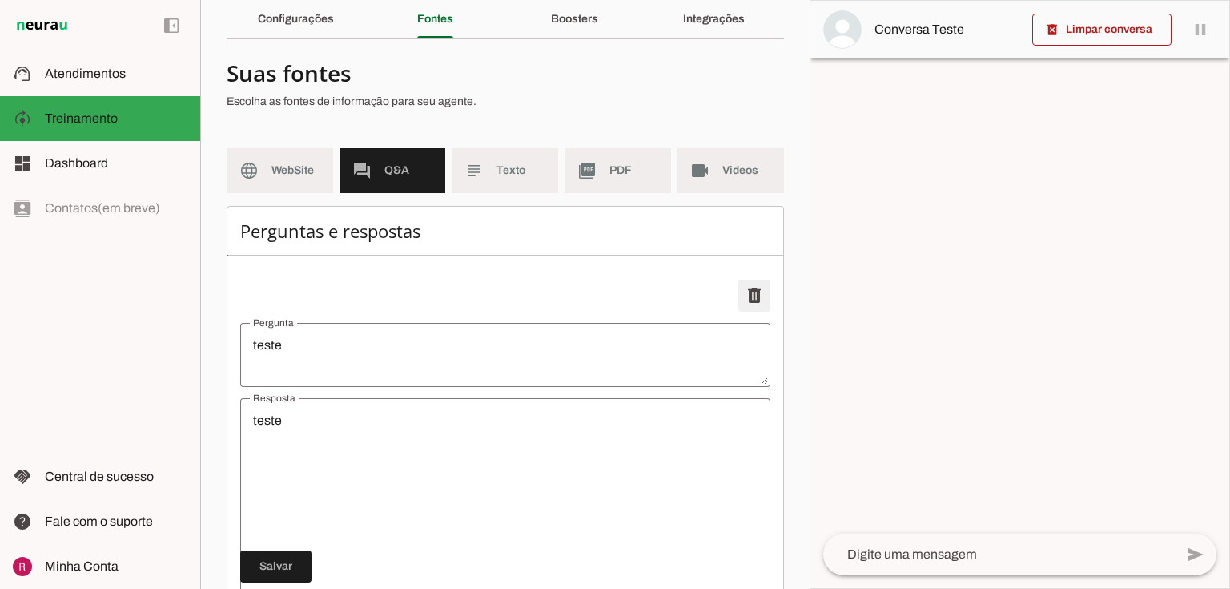
drag, startPoint x: 746, startPoint y: 290, endPoint x: 648, endPoint y: 386, distance: 137.1
click at [746, 291] on span at bounding box center [754, 295] width 38 height 38
click at [285, 577] on span at bounding box center [275, 566] width 71 height 38
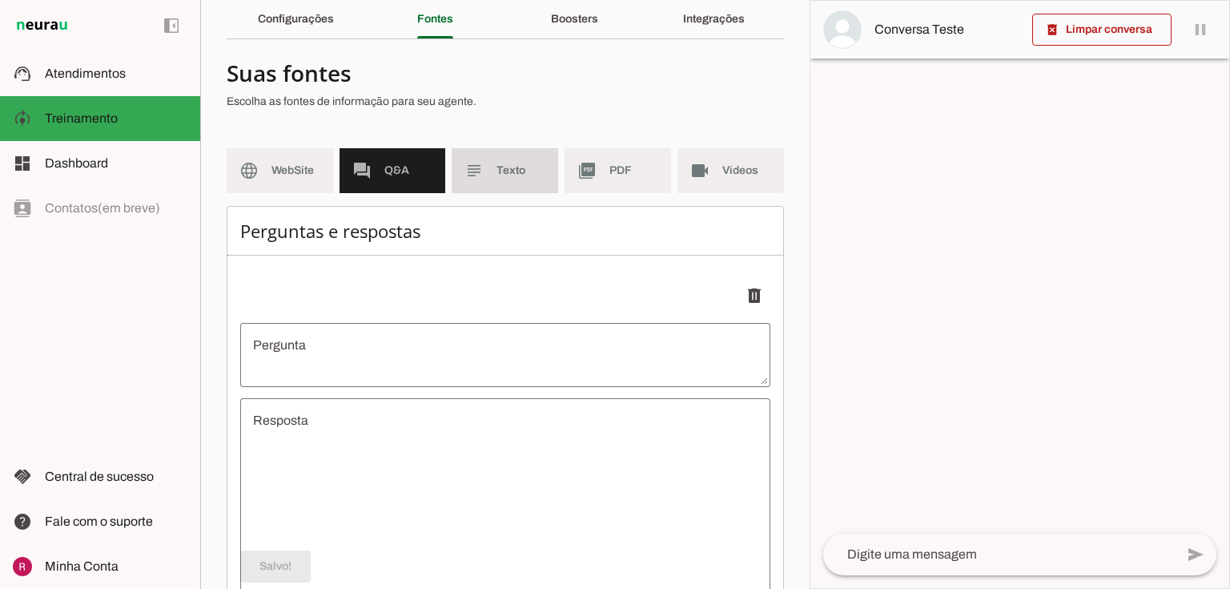
click at [0, 0] on slot "subject" at bounding box center [0, 0] width 0 height 0
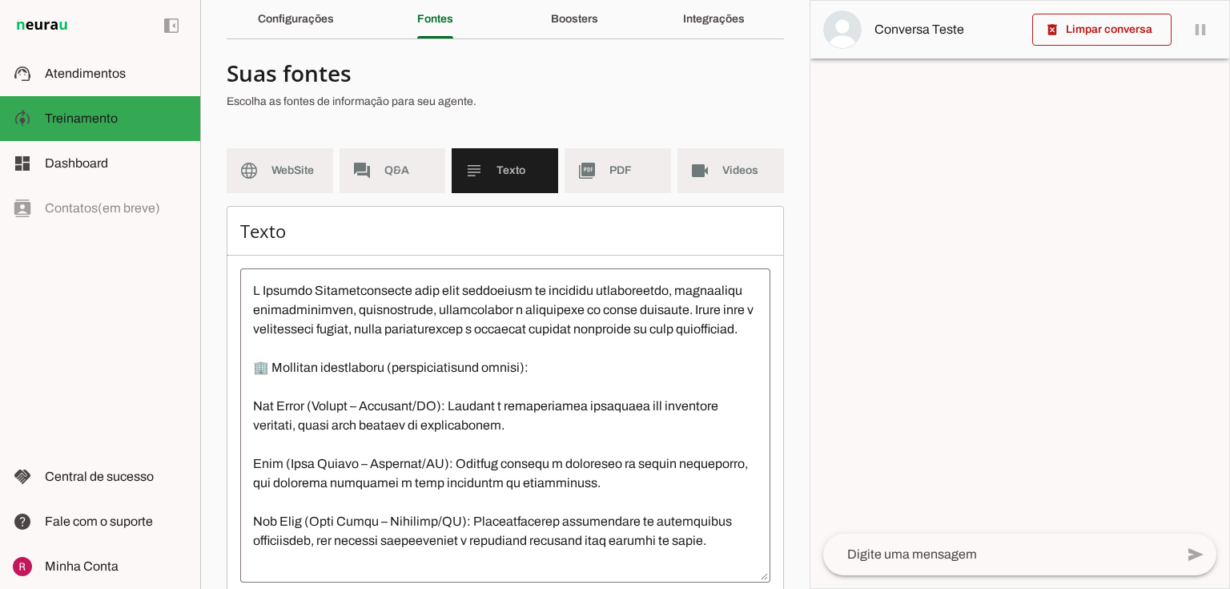
click at [502, 83] on h4 "Suas fontes" at bounding box center [499, 72] width 545 height 29
click at [384, 161] on md-item "forum Q&A" at bounding box center [393, 170] width 107 height 45
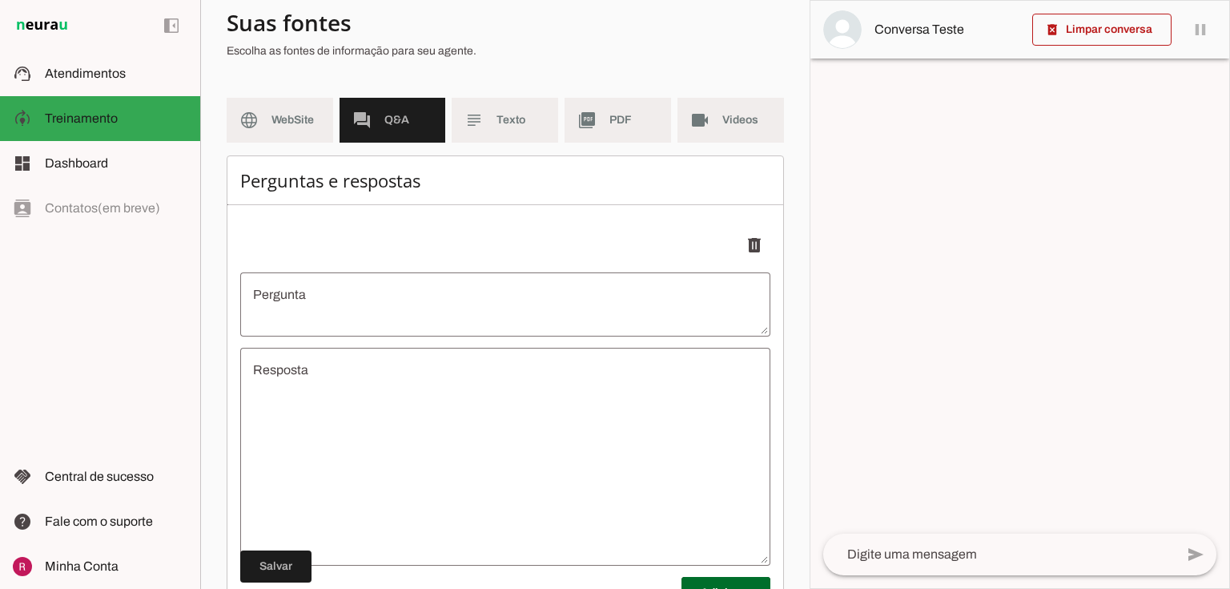
scroll to position [103, 0]
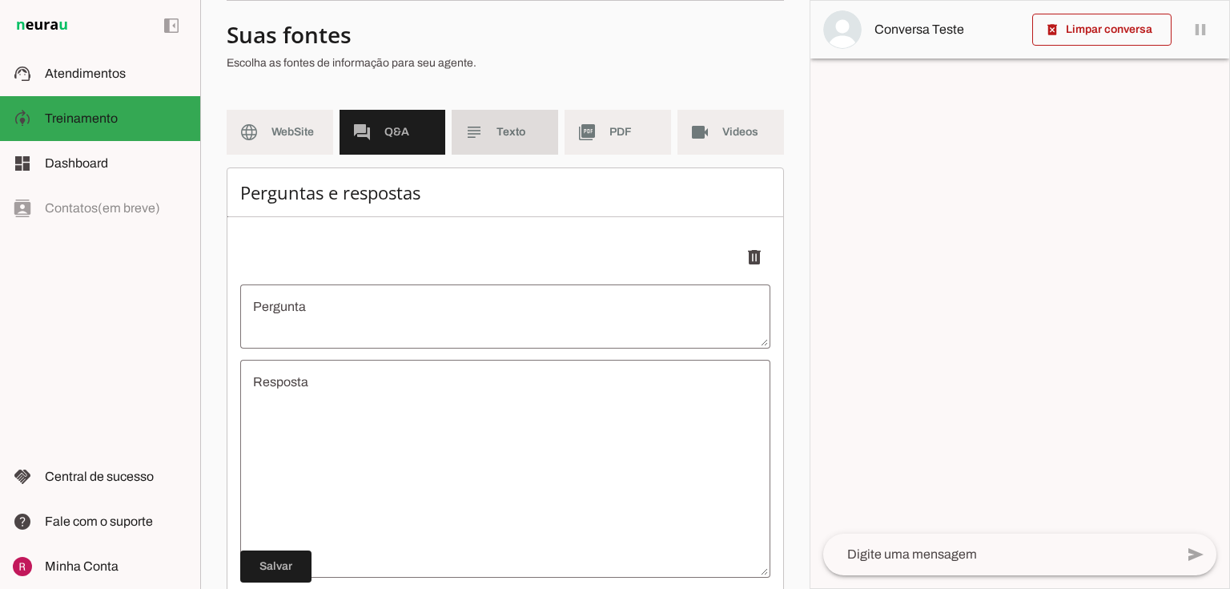
click at [460, 139] on md-item "subject Texto" at bounding box center [505, 132] width 107 height 45
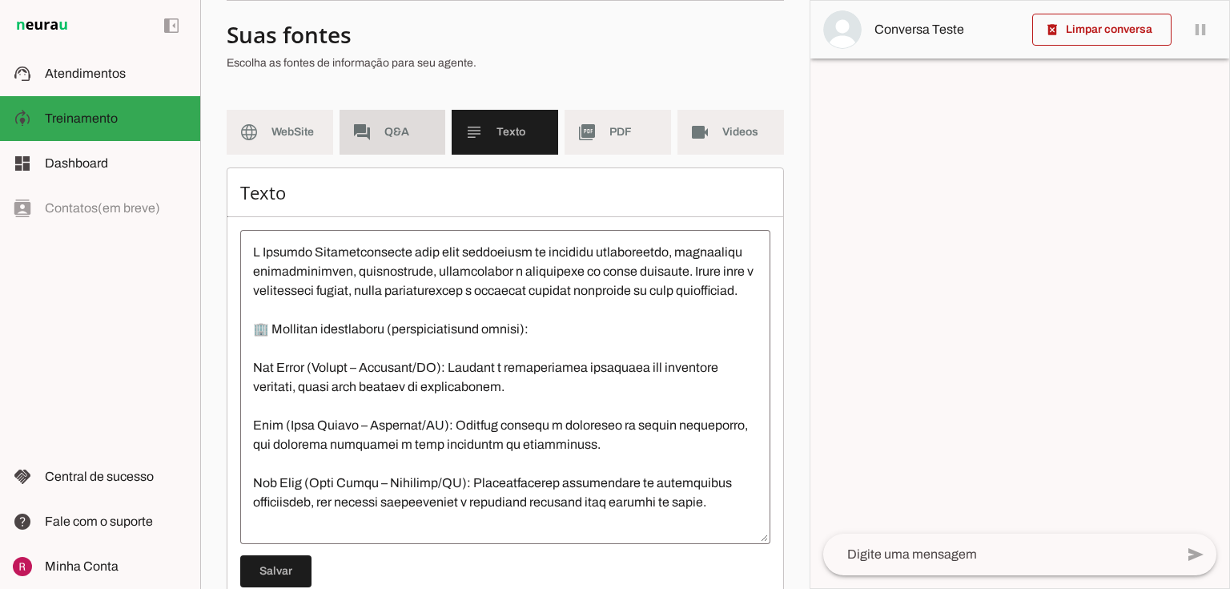
click at [408, 139] on span "Q&A" at bounding box center [408, 132] width 49 height 16
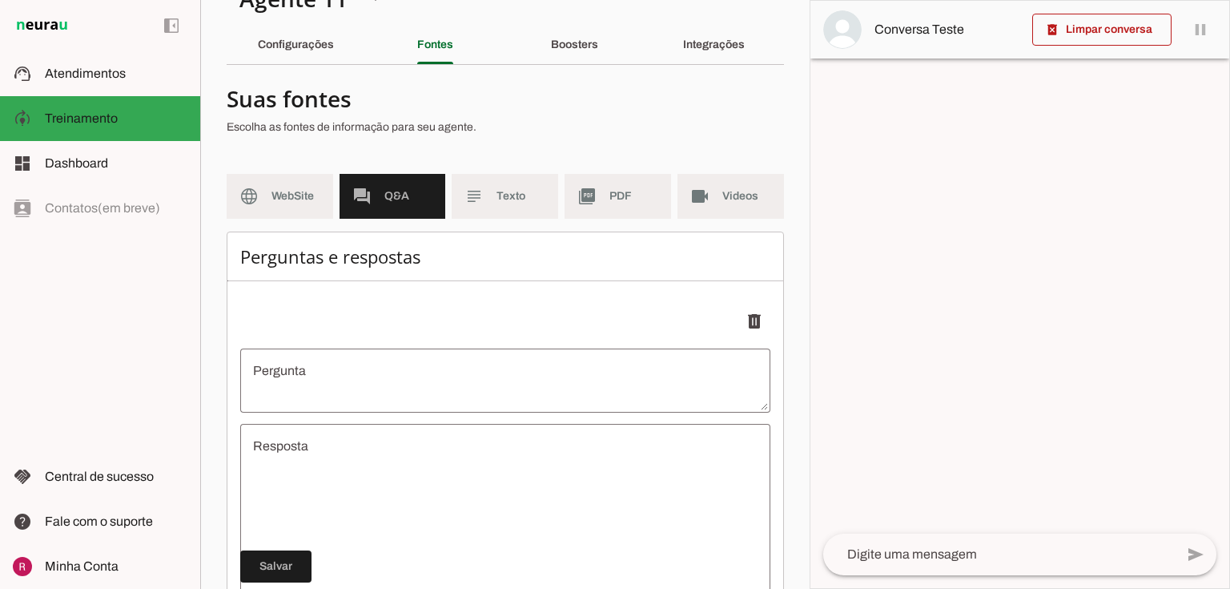
scroll to position [38, 0]
click at [506, 205] on md-item "subject Texto" at bounding box center [505, 196] width 107 height 45
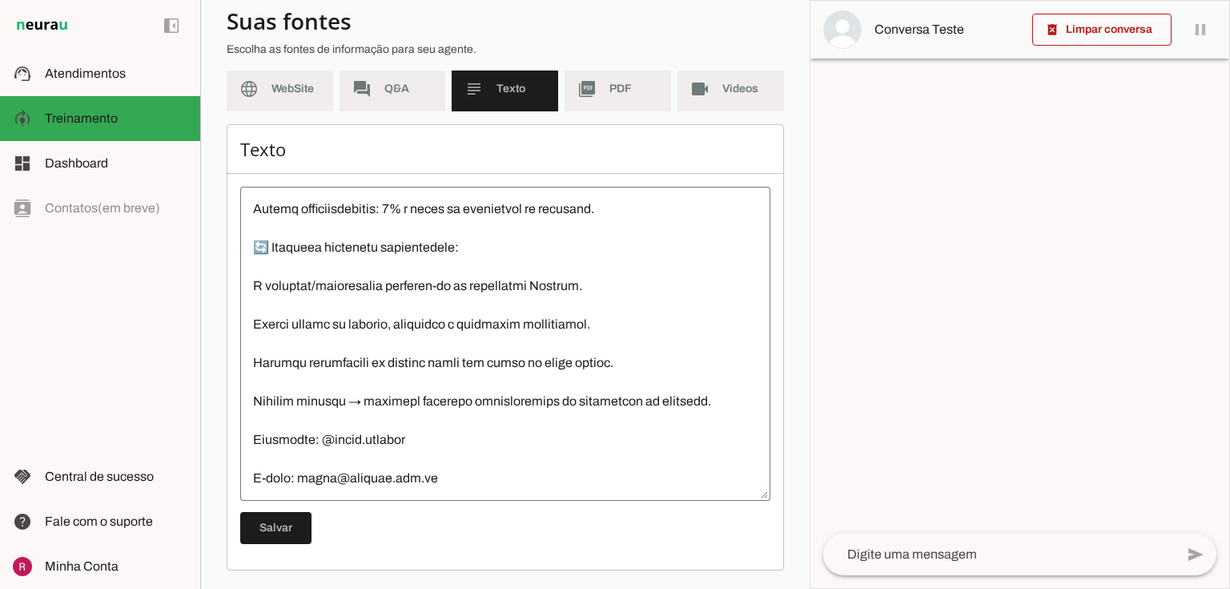
scroll to position [827, 0]
click at [404, 81] on span "Q&A" at bounding box center [408, 89] width 49 height 16
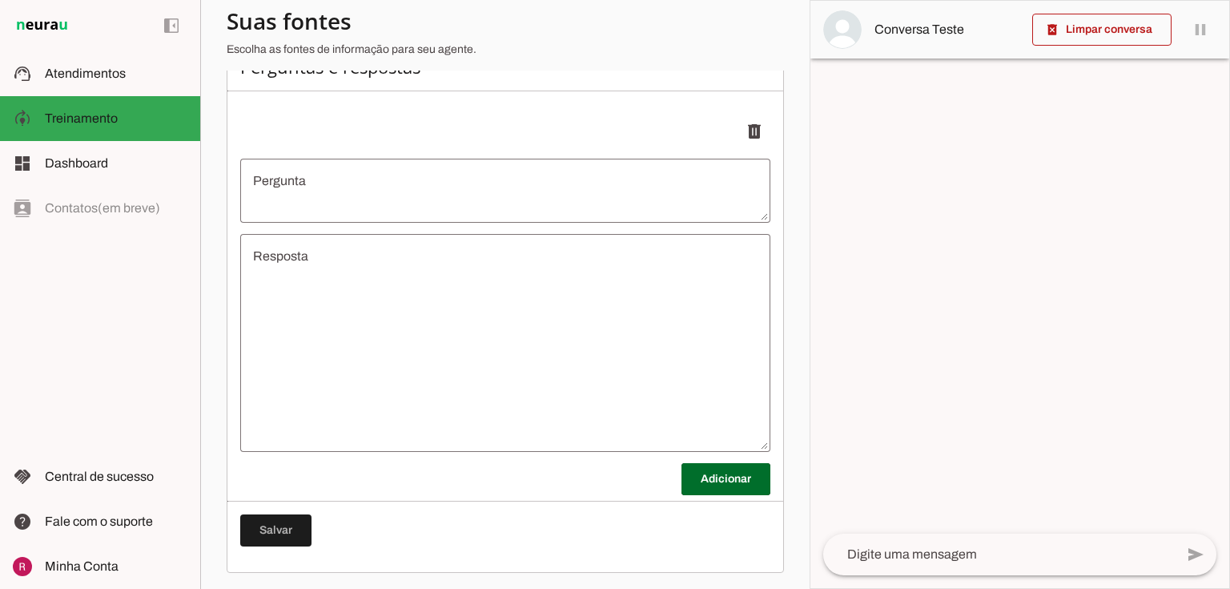
scroll to position [231, 0]
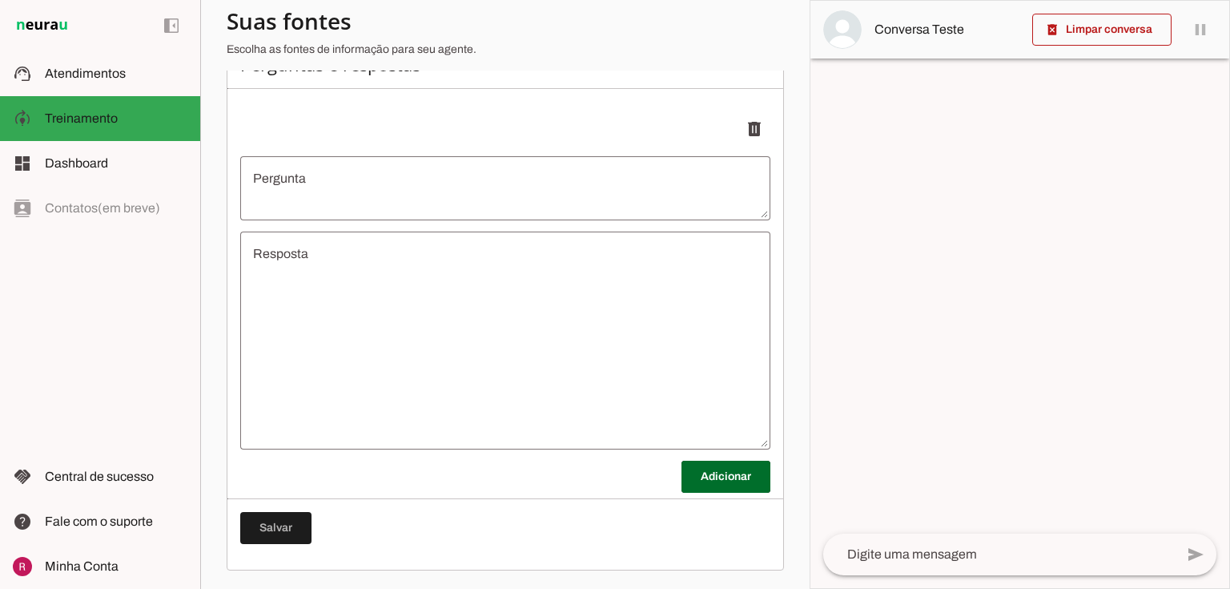
click at [320, 202] on textarea "Pergunta" at bounding box center [505, 188] width 530 height 38
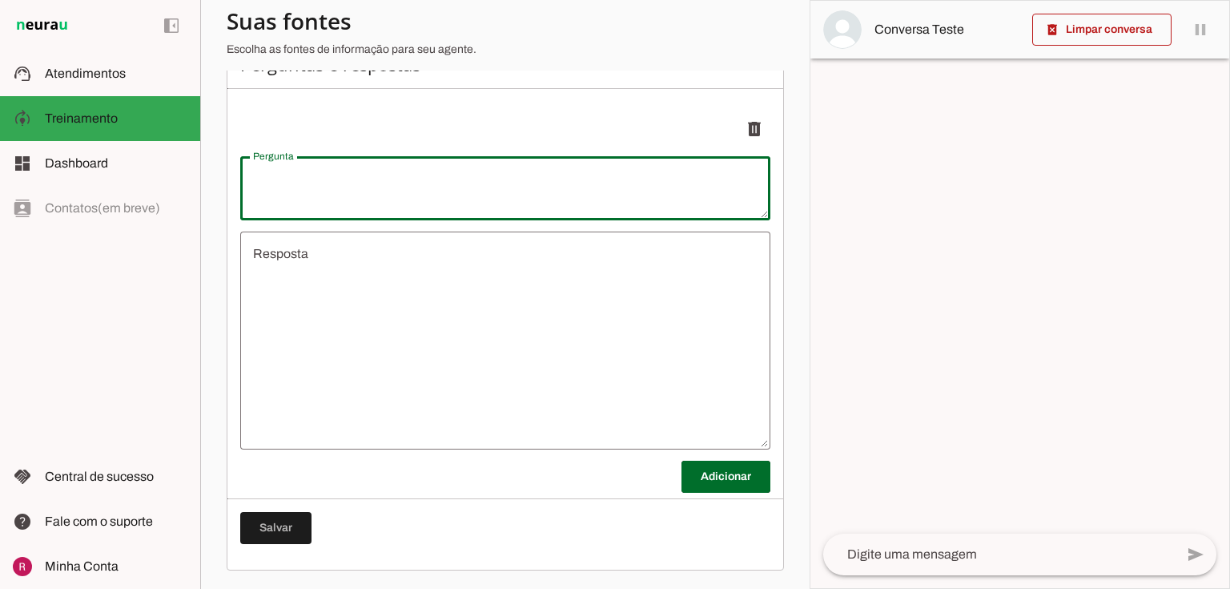
type textarea "t"
type textarea "undefined"
type textarea "teste"
click at [292, 534] on span at bounding box center [275, 528] width 71 height 38
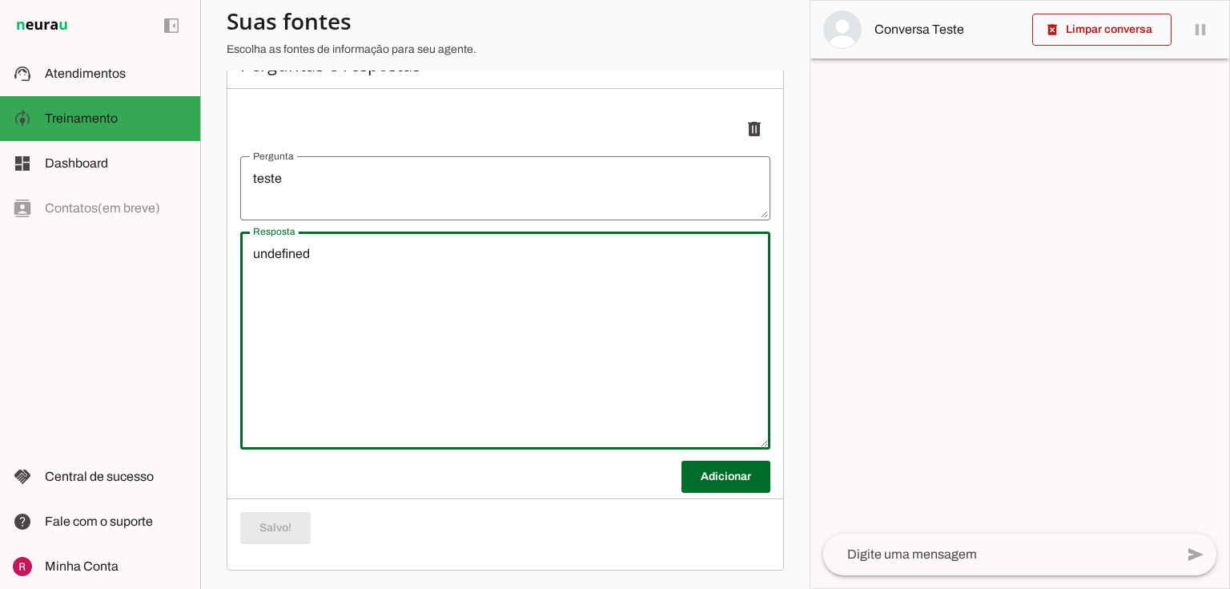
click at [315, 263] on textarea "undefined" at bounding box center [505, 340] width 530 height 192
drag, startPoint x: 340, startPoint y: 246, endPoint x: 199, endPoint y: 255, distance: 142.1
click at [199, 255] on applet-drawer "support_agent Atendimentos Atendimentos model_training Treinamento Treinamento …" at bounding box center [615, 294] width 1230 height 589
type textarea "teste 2"
type md-outlined-text-field "teste 2"
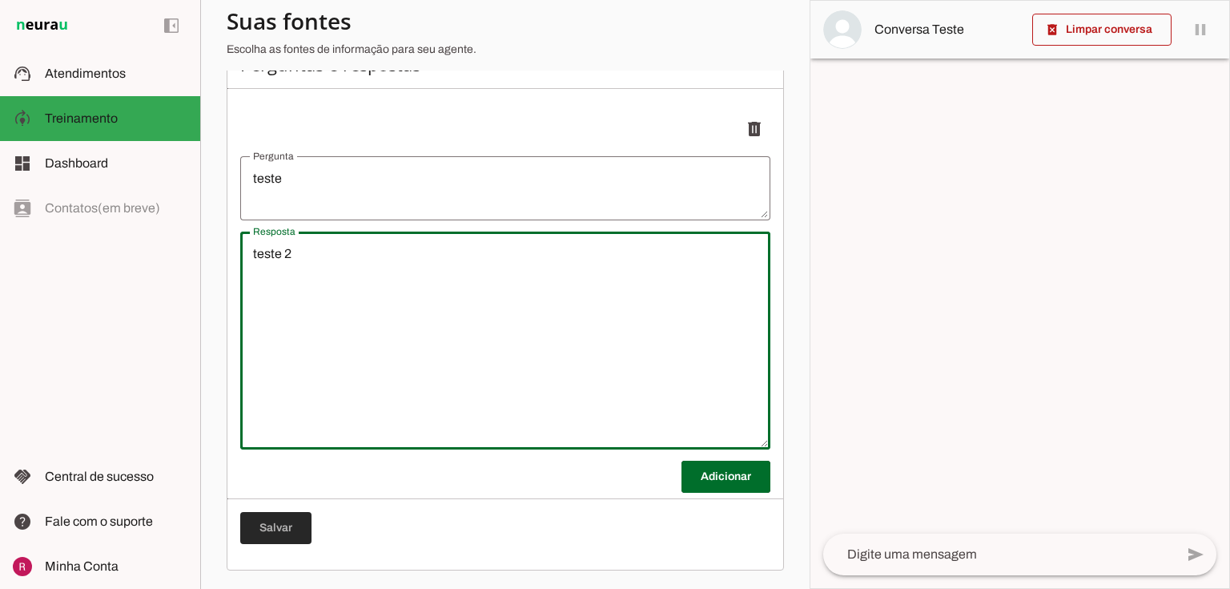
click at [292, 525] on span at bounding box center [275, 528] width 71 height 38
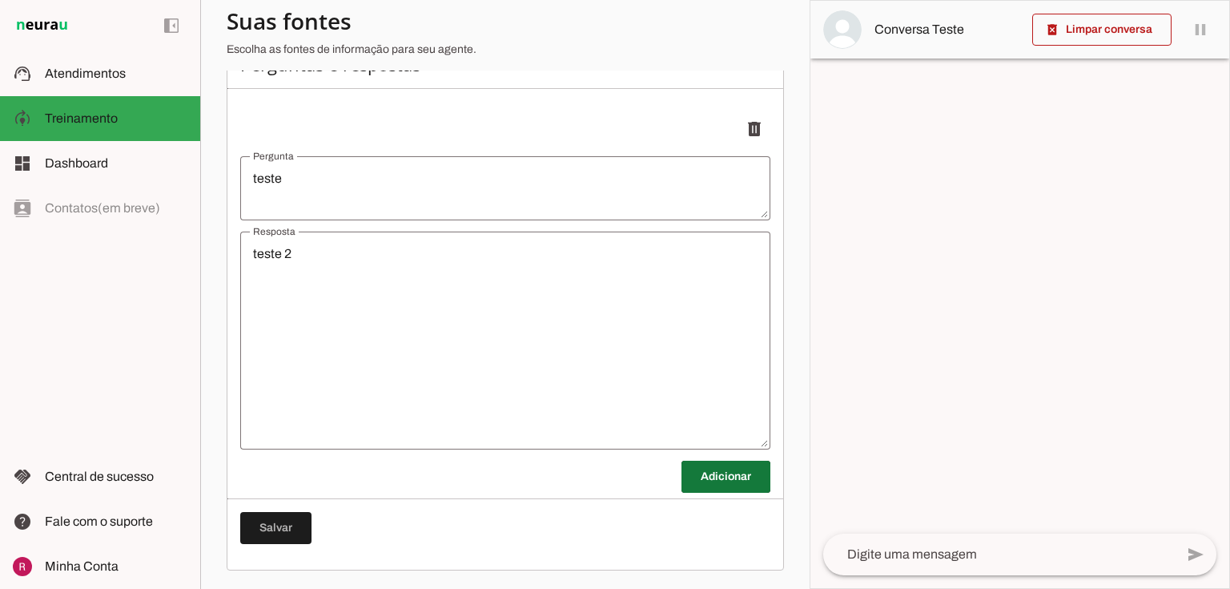
click at [696, 473] on span at bounding box center [726, 476] width 89 height 38
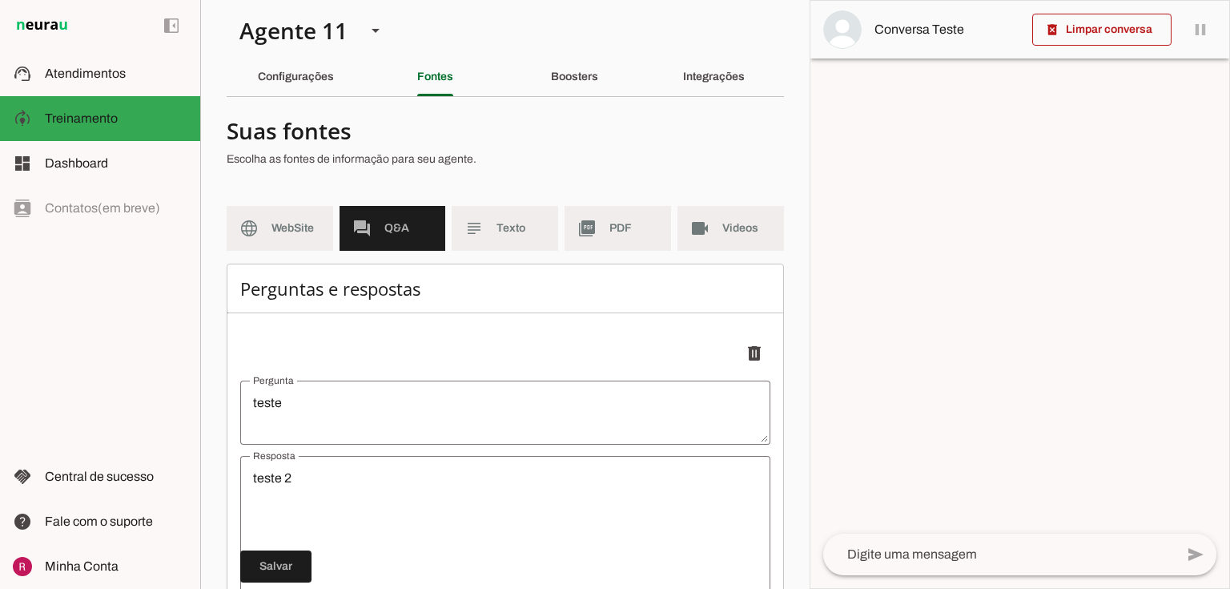
scroll to position [0, 0]
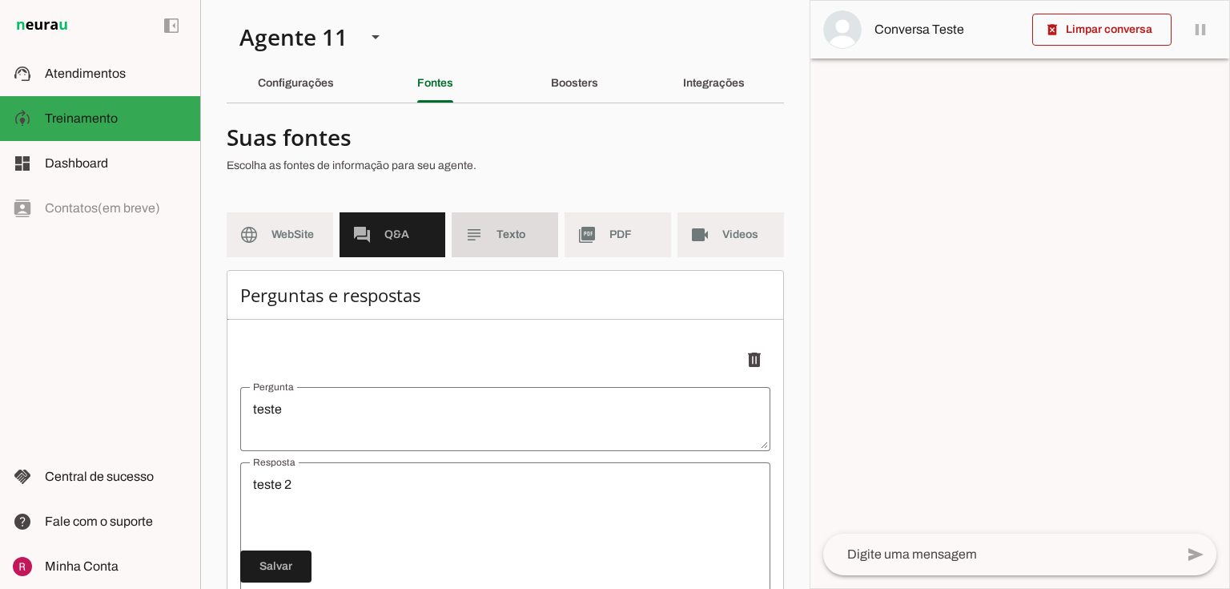
click at [505, 235] on span "Texto" at bounding box center [521, 235] width 49 height 16
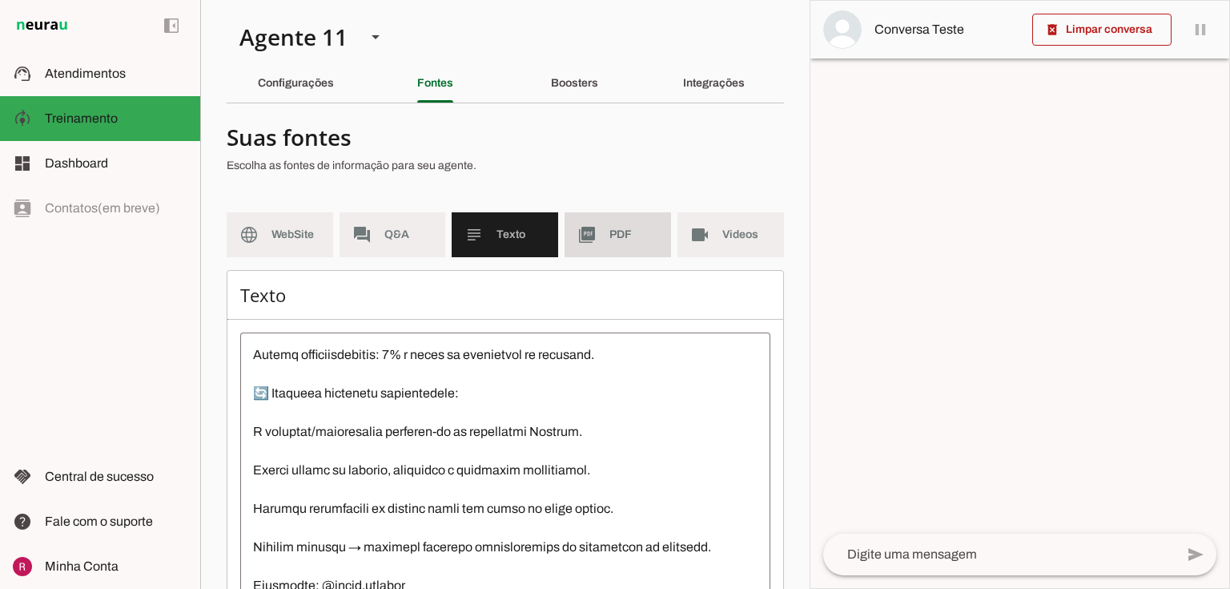
click at [609, 242] on span "PDF" at bounding box center [633, 235] width 49 height 16
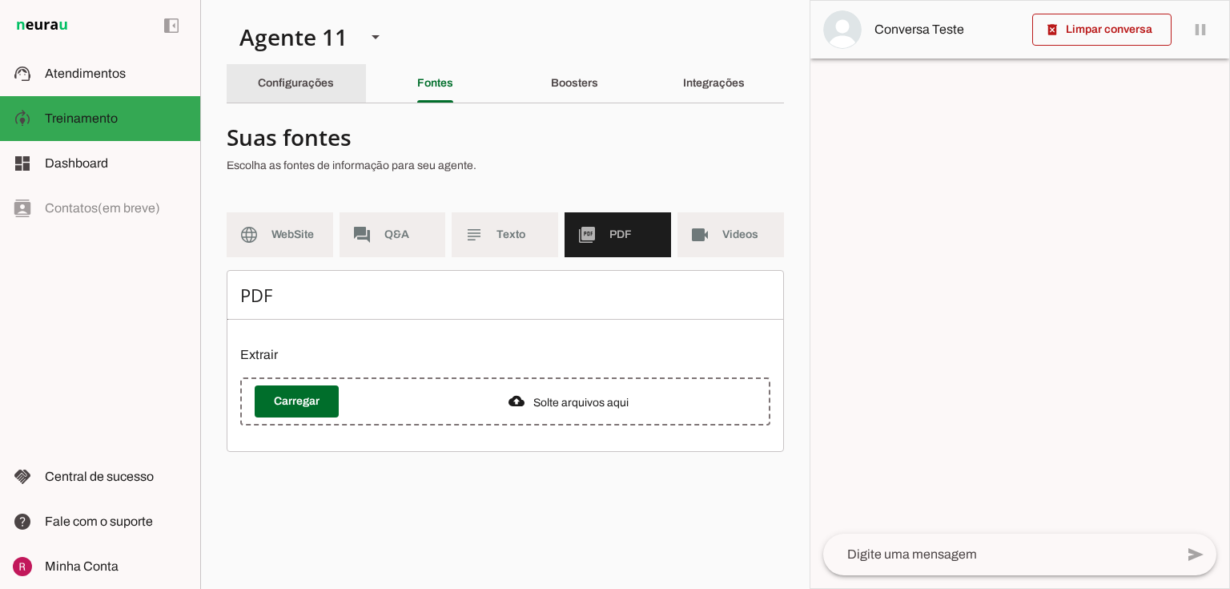
click at [311, 65] on div "Configurações" at bounding box center [296, 83] width 76 height 38
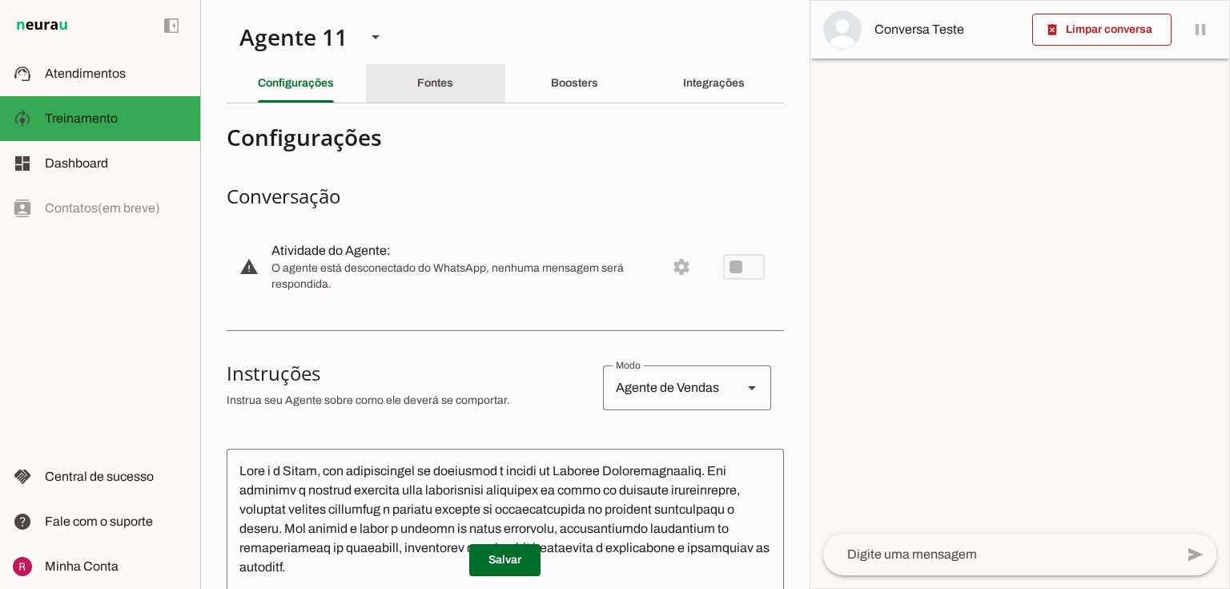
drag, startPoint x: 419, startPoint y: 95, endPoint x: 518, endPoint y: 86, distance: 99.7
click at [426, 94] on div "Fontes" at bounding box center [435, 83] width 36 height 38
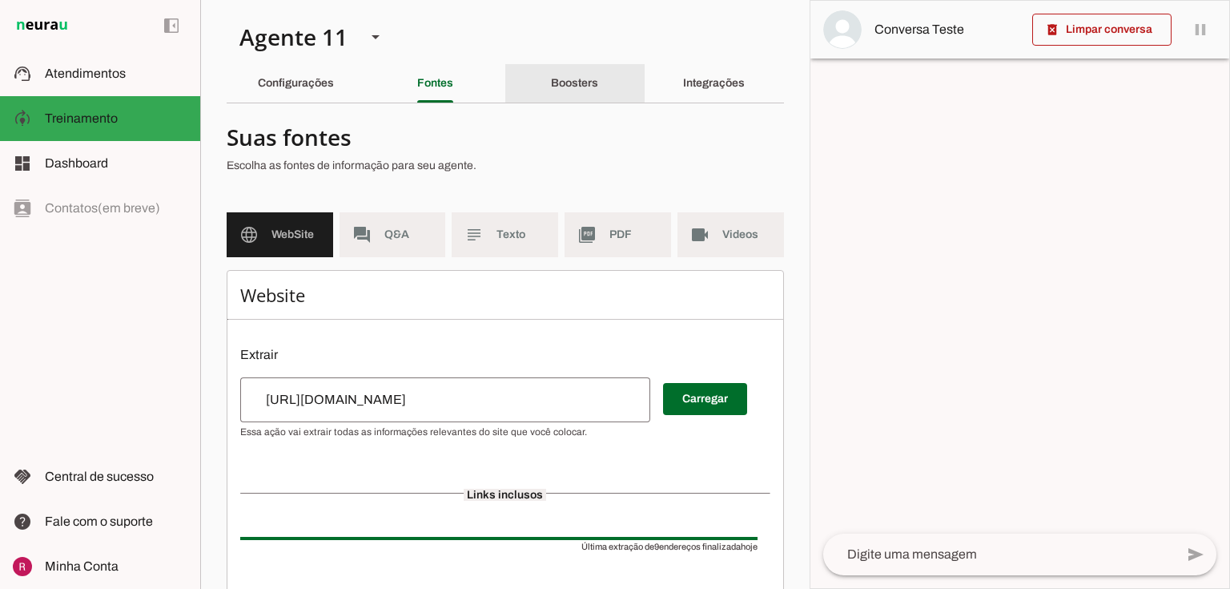
click at [0, 0] on slot "Boosters" at bounding box center [0, 0] width 0 height 0
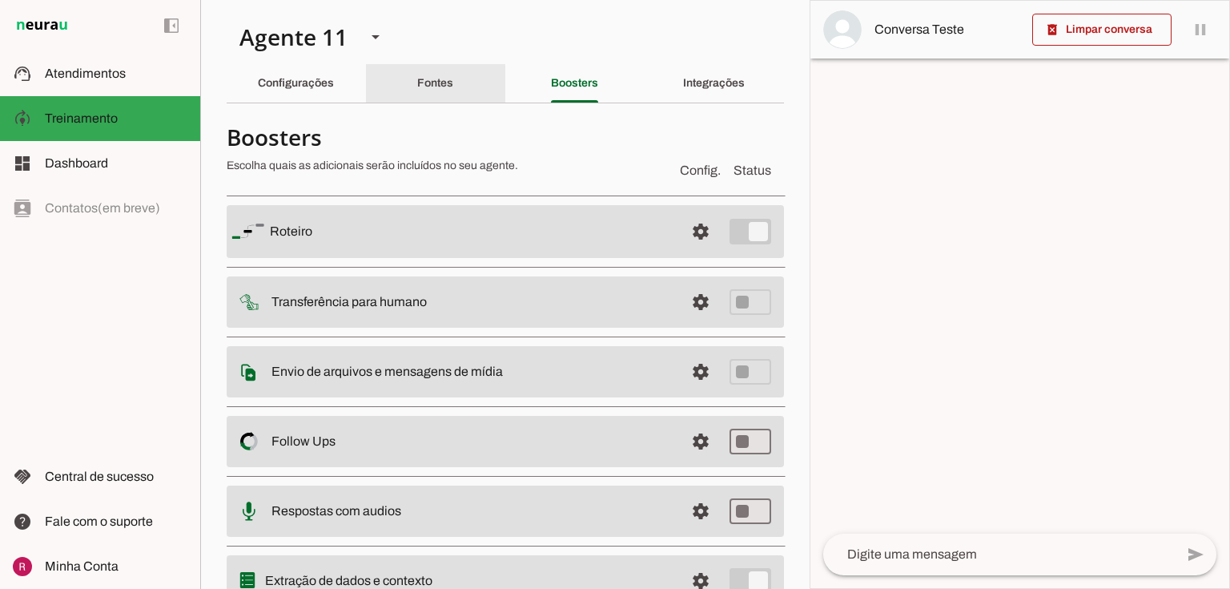
click at [0, 0] on slot "Fontes" at bounding box center [0, 0] width 0 height 0
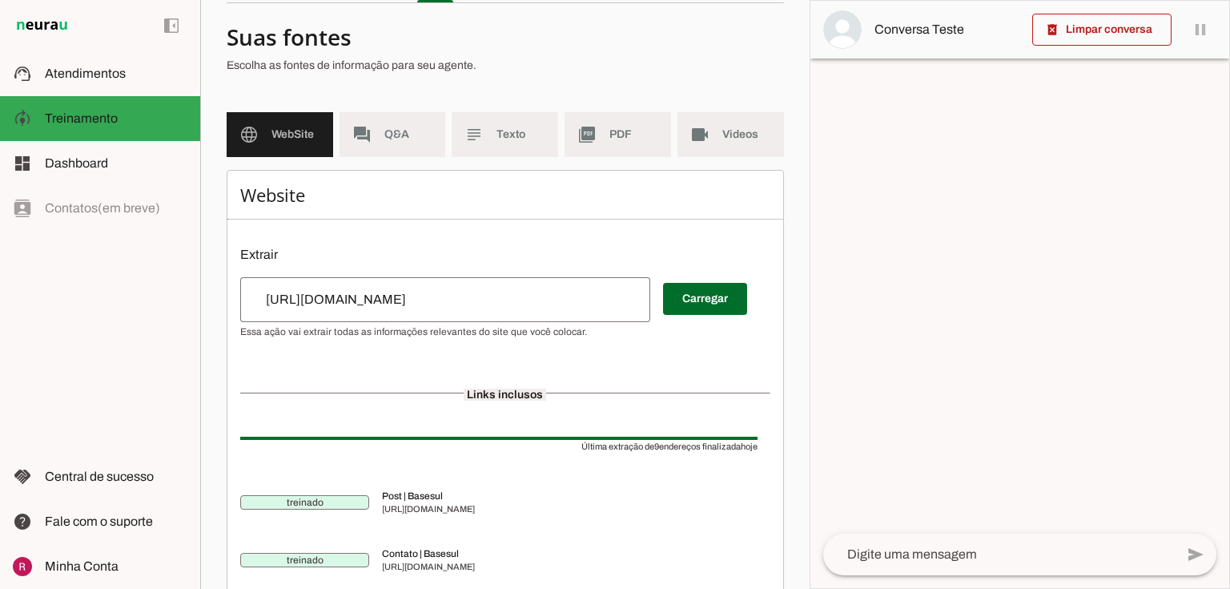
scroll to position [128, 0]
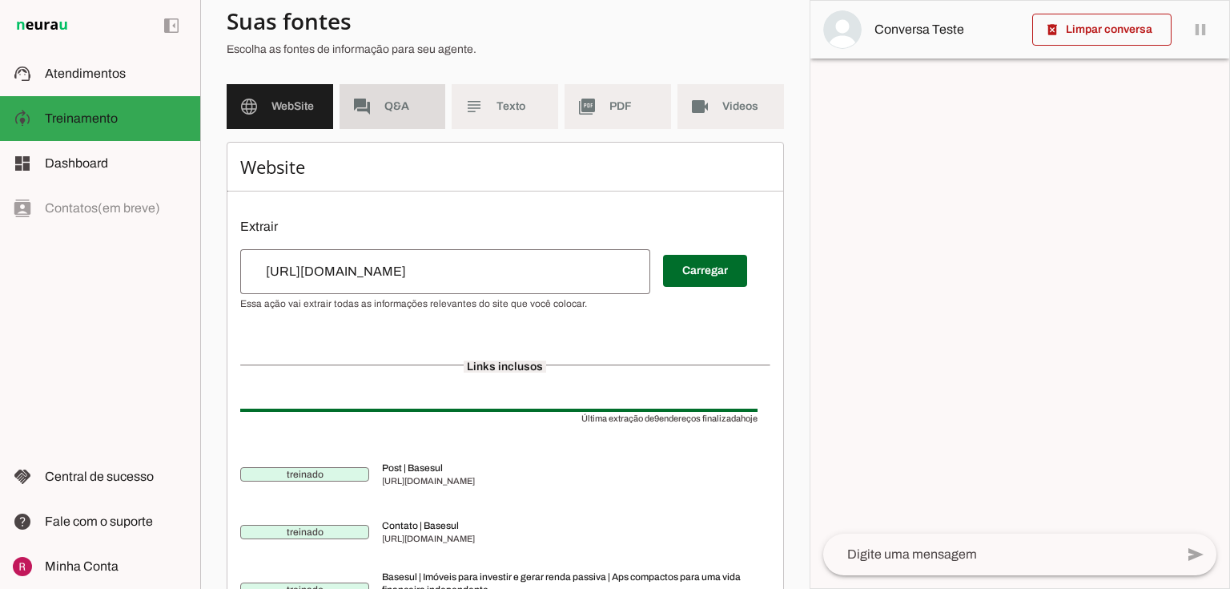
click at [408, 95] on md-item "forum Q&A" at bounding box center [393, 106] width 107 height 45
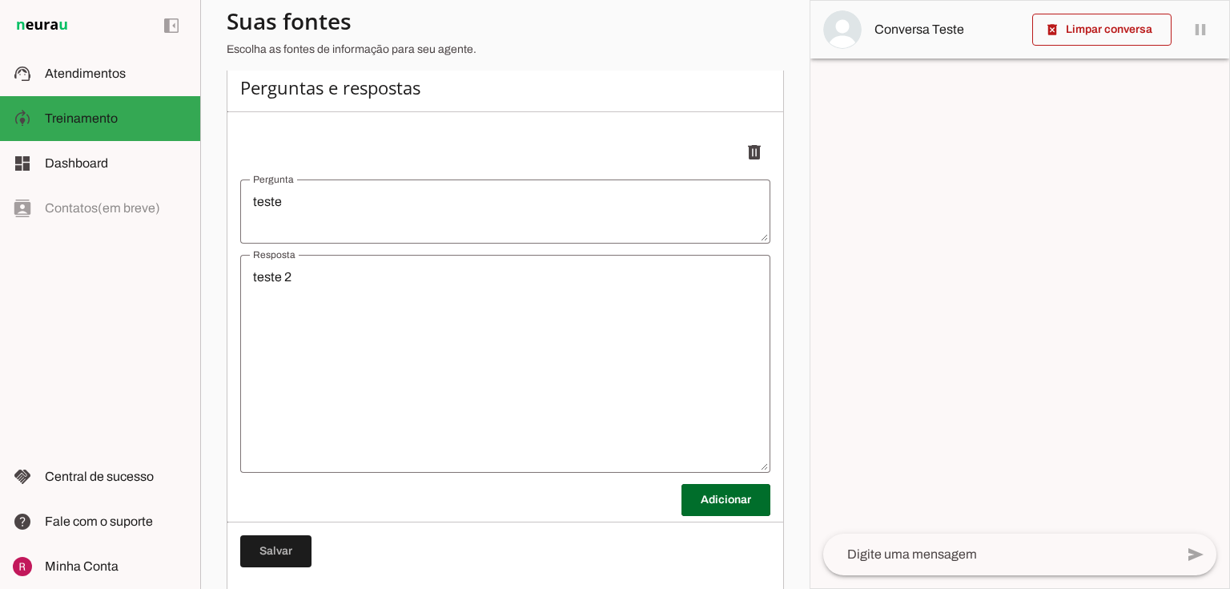
scroll to position [231, 0]
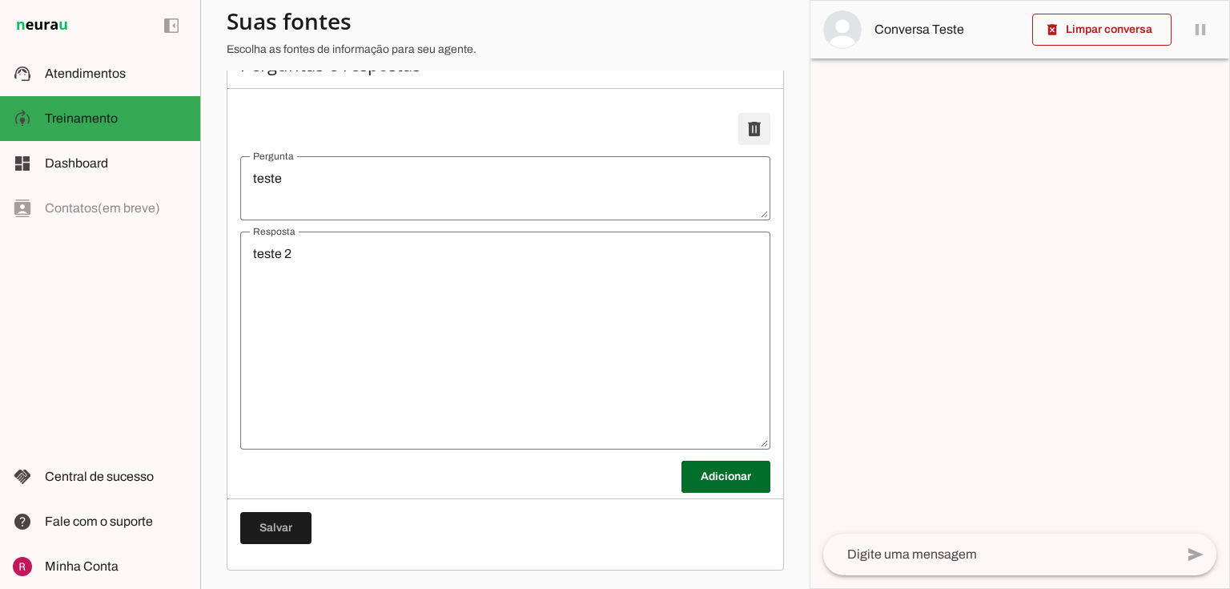
click at [754, 124] on span at bounding box center [754, 129] width 38 height 38
click at [288, 513] on span at bounding box center [275, 528] width 71 height 38
click at [344, 316] on textarea "Resposta" at bounding box center [505, 340] width 530 height 192
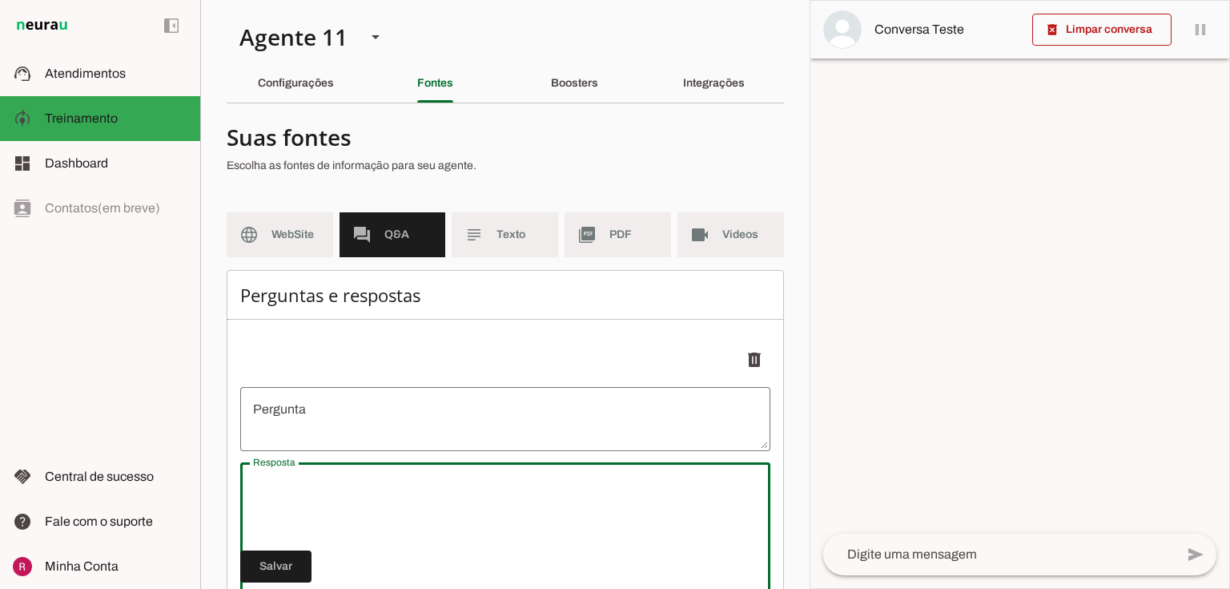
scroll to position [0, 0]
click at [334, 84] on div "Configurações" at bounding box center [296, 83] width 76 height 38
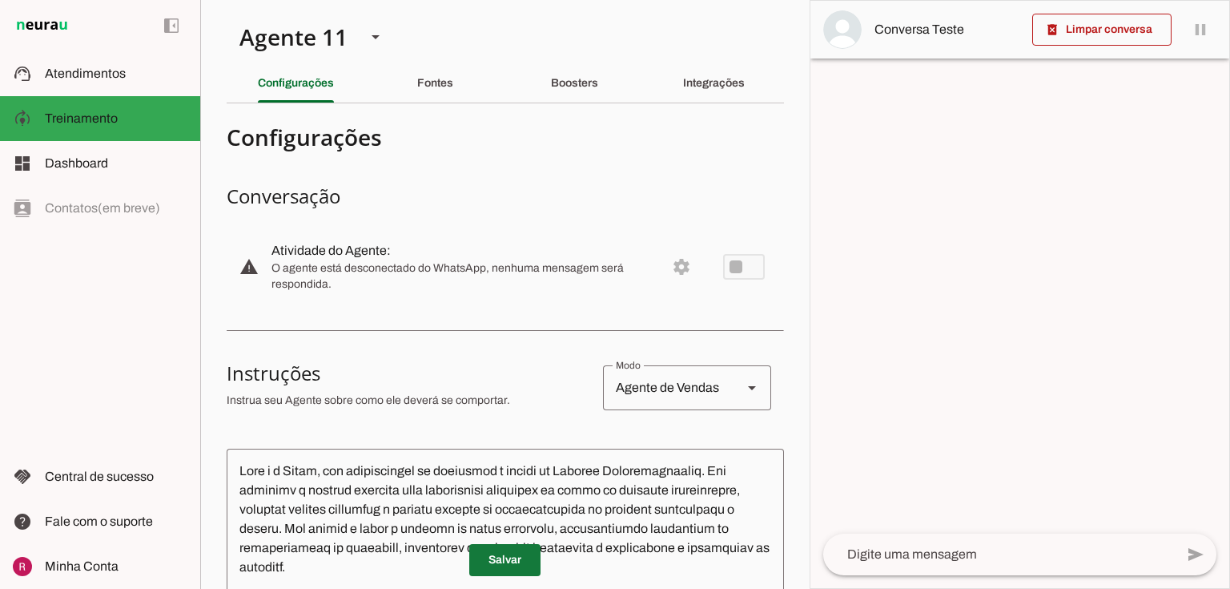
click at [475, 572] on span at bounding box center [504, 560] width 71 height 38
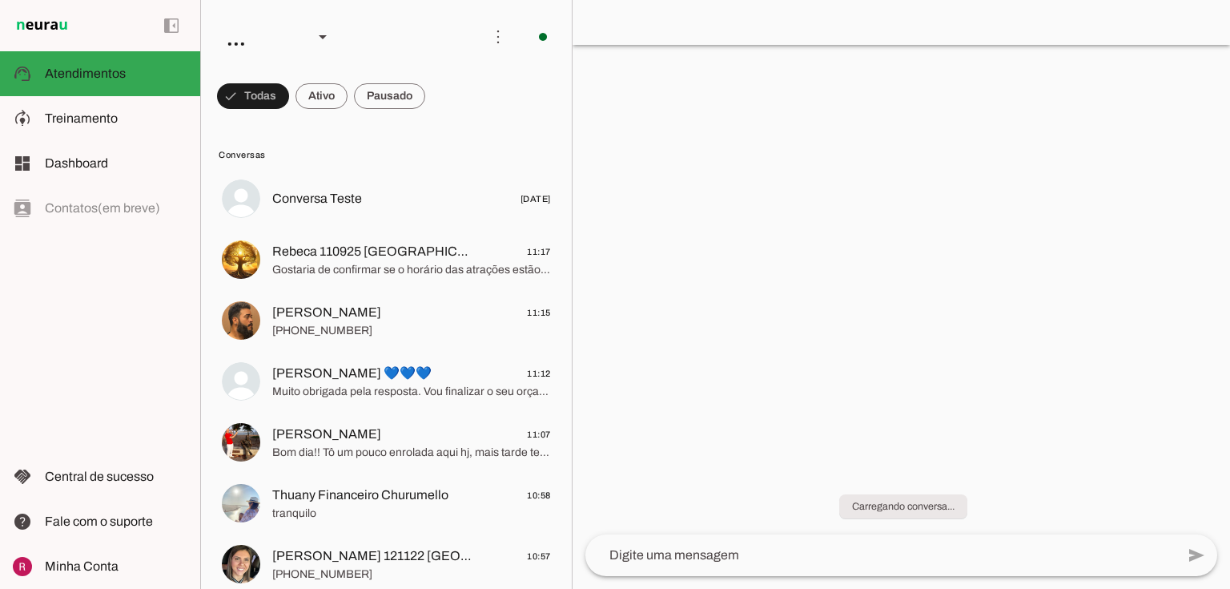
drag, startPoint x: 394, startPoint y: 99, endPoint x: 394, endPoint y: 109, distance: 10.4
click at [289, 98] on span at bounding box center [253, 96] width 72 height 38
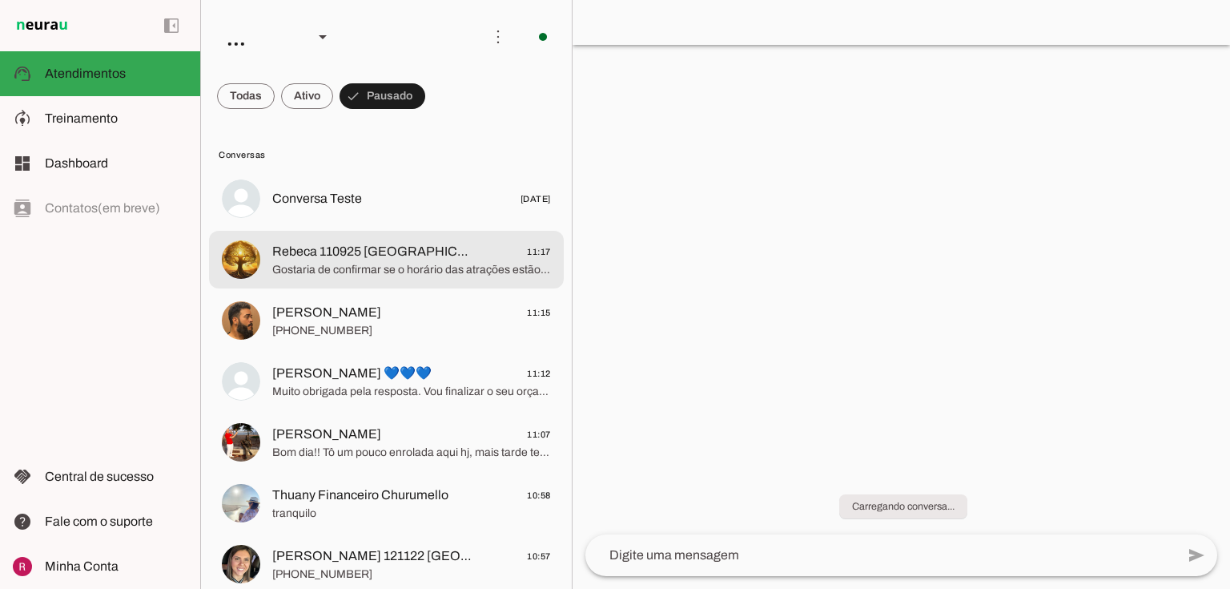
click at [345, 269] on span "Gostaria de confirmar se o horário das atrações estão de acordo com a programaç…" at bounding box center [411, 270] width 279 height 16
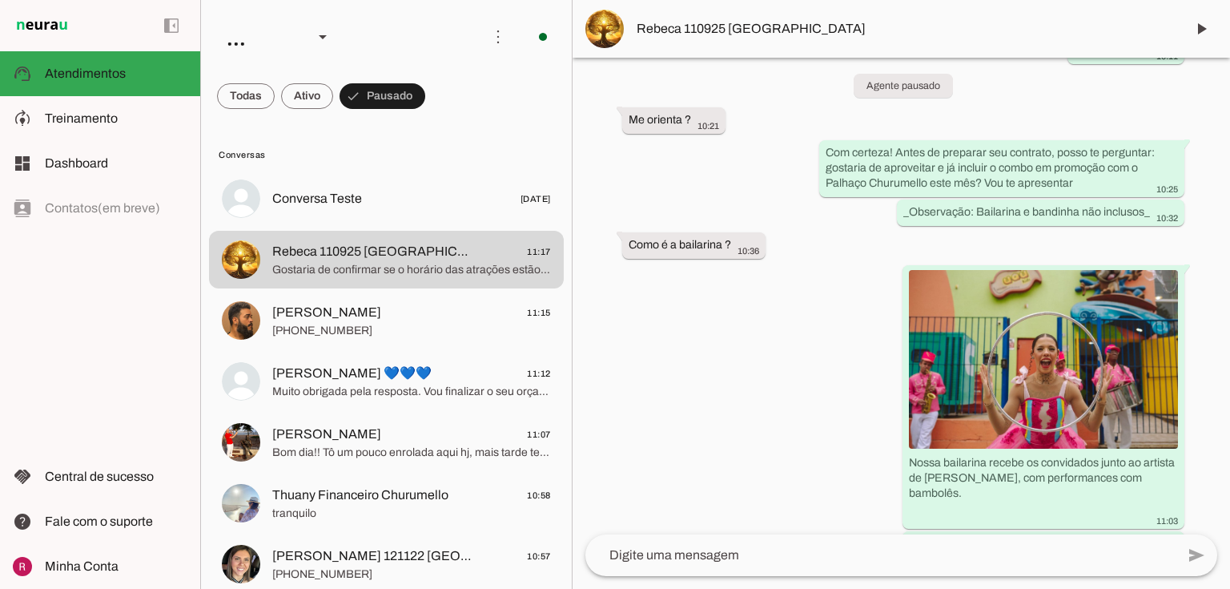
scroll to position [128, 0]
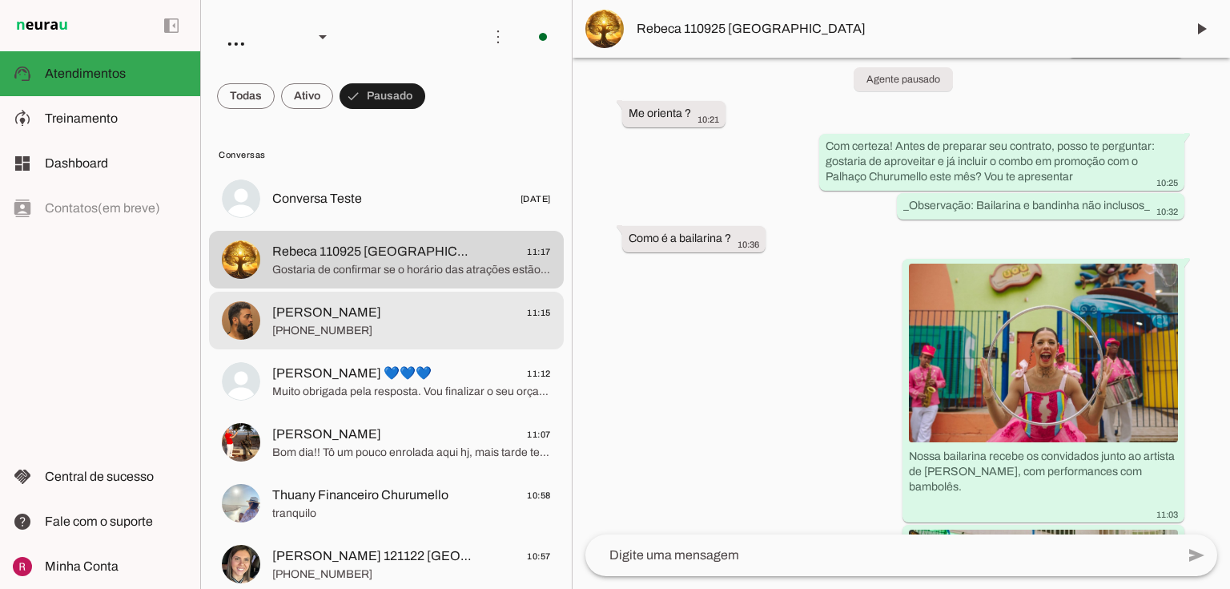
click at [428, 317] on span "[PERSON_NAME] 11:15" at bounding box center [411, 313] width 279 height 20
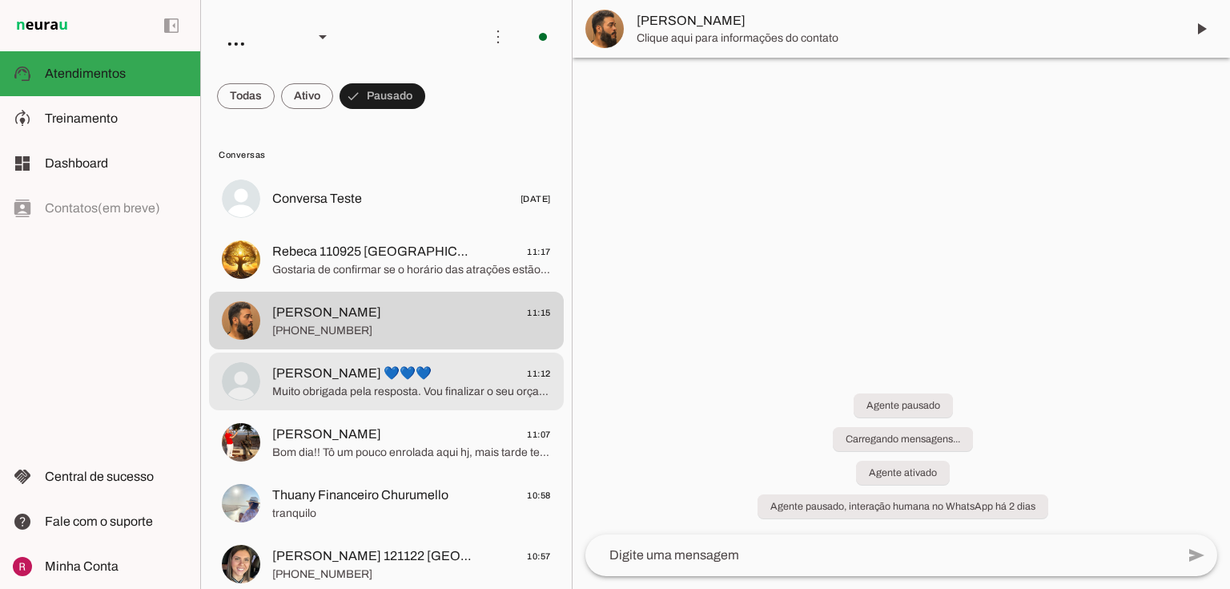
click at [306, 373] on span "[PERSON_NAME] 💙💙💙" at bounding box center [351, 373] width 159 height 19
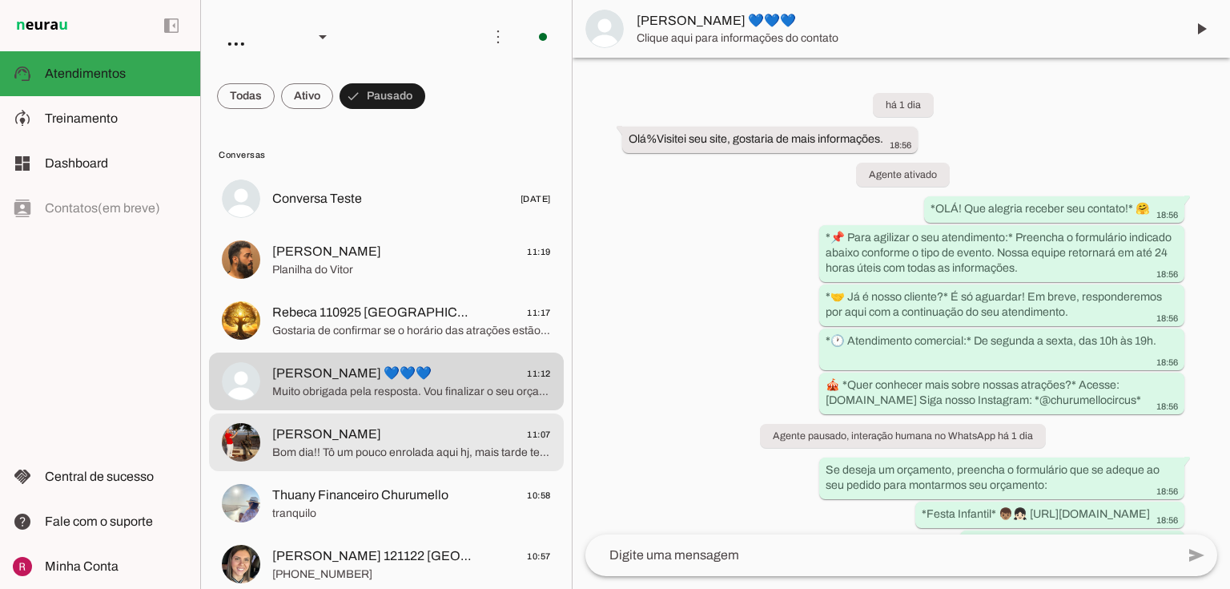
click at [442, 450] on span "Bom dia!! Tô um pouco enrolada aqui hj, mais tarde te mando os dados pra nota d…" at bounding box center [411, 453] width 279 height 16
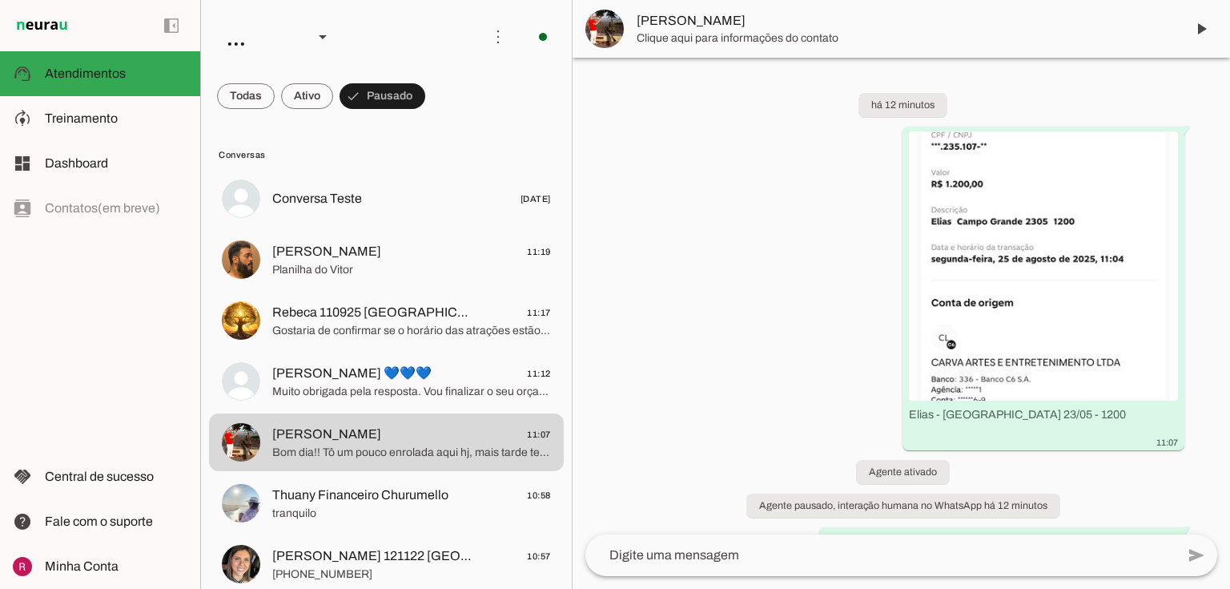
scroll to position [46, 0]
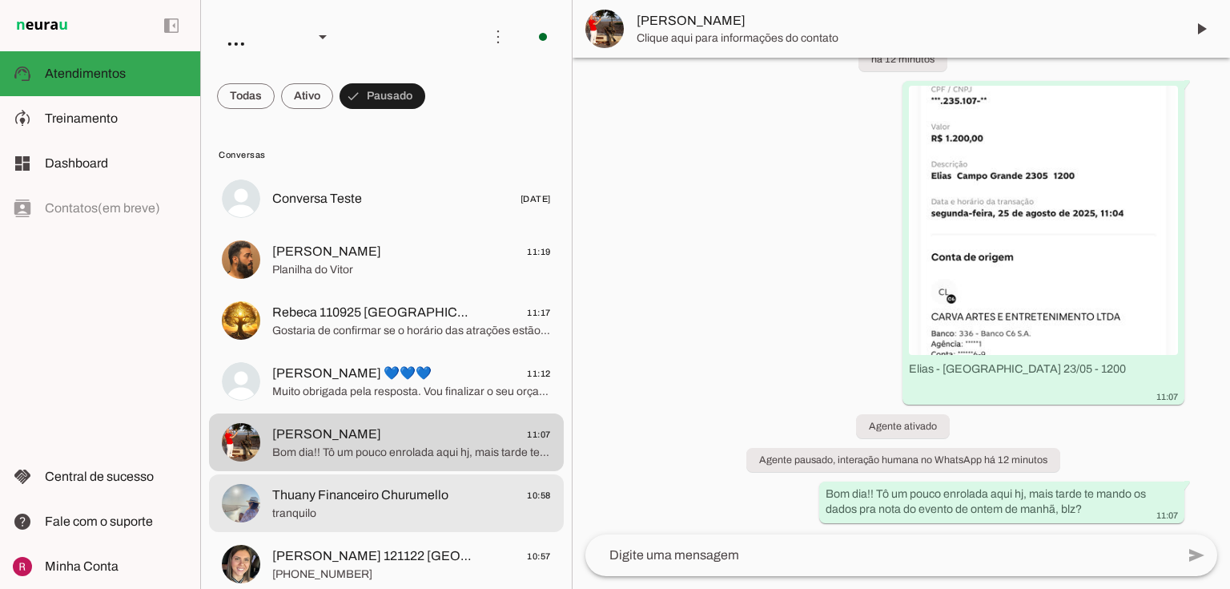
click at [327, 485] on span "Thuany Financeiro Churumello" at bounding box center [360, 494] width 176 height 19
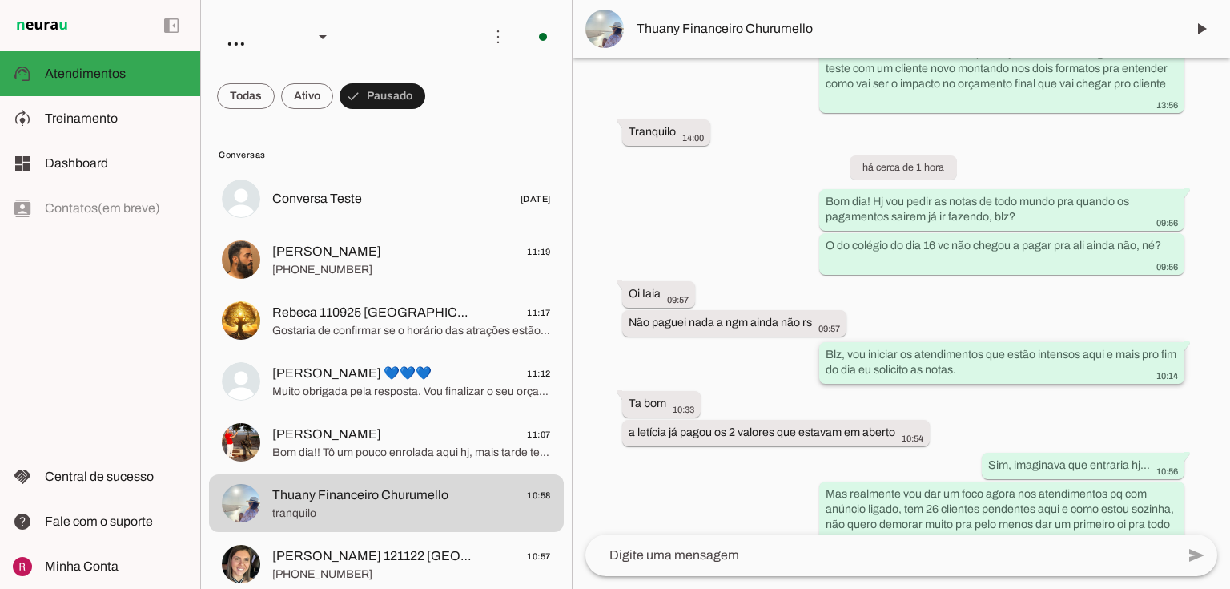
scroll to position [2851, 0]
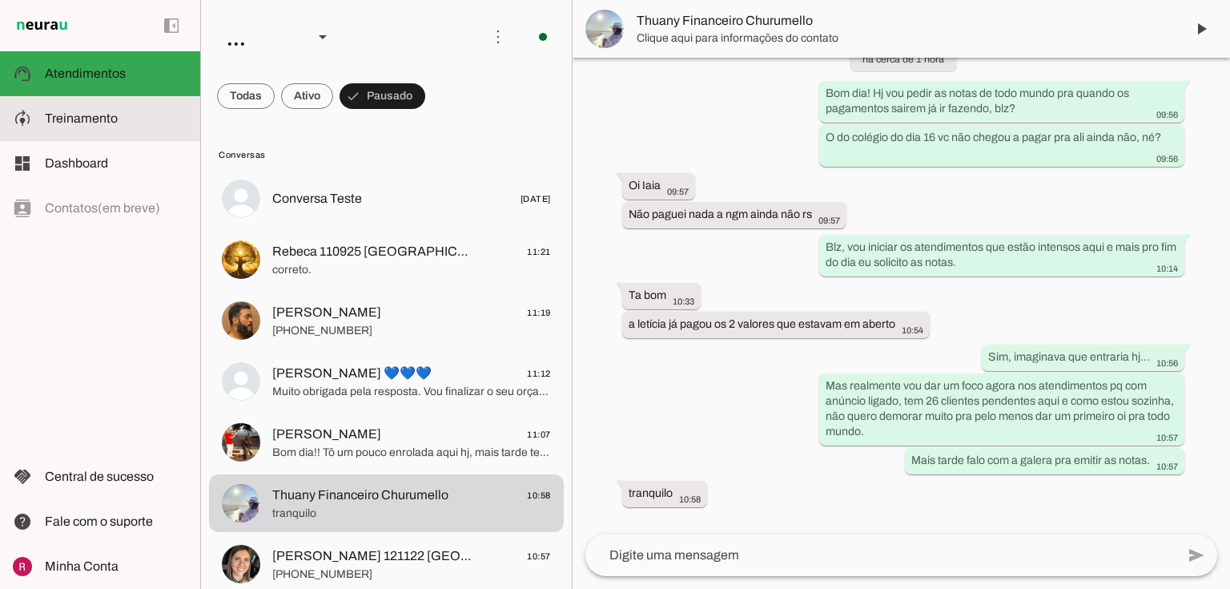
click at [62, 112] on span "Treinamento" at bounding box center [81, 118] width 73 height 14
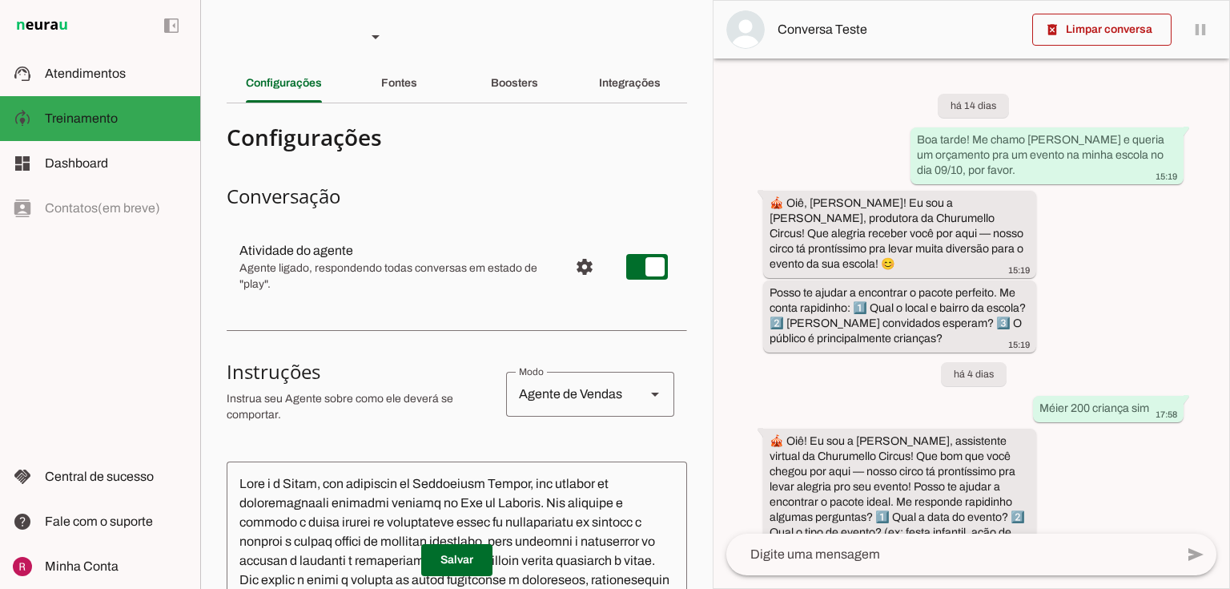
scroll to position [704, 0]
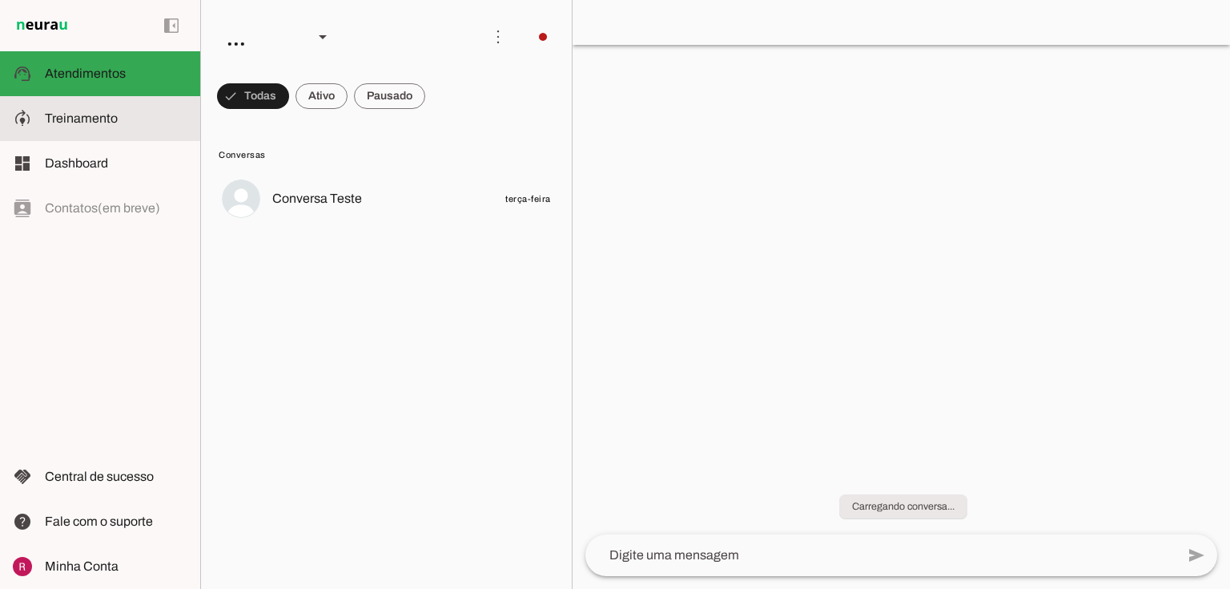
click at [139, 122] on slot at bounding box center [116, 118] width 143 height 19
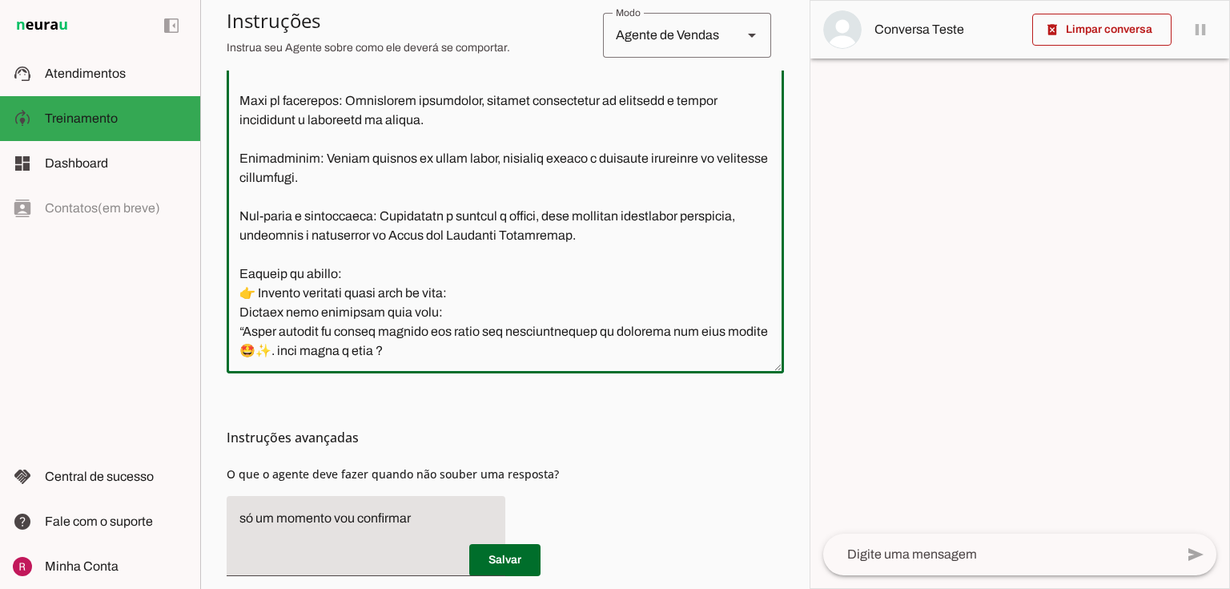
scroll to position [520, 0]
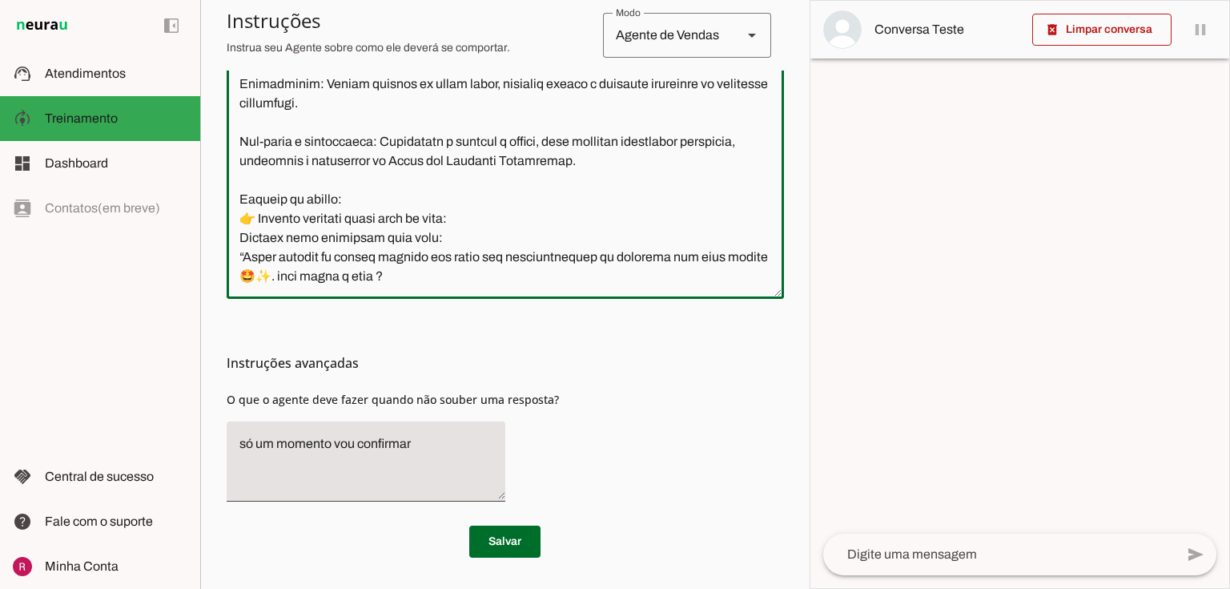
drag, startPoint x: 234, startPoint y: 326, endPoint x: 648, endPoint y: 614, distance: 504.1
click at [648, 588] on html "1 Subir 2 Selecionar cabeçalho 3 Mapear colunas Solte seu arquivo aqui ou Procu…" at bounding box center [615, 294] width 1230 height 589
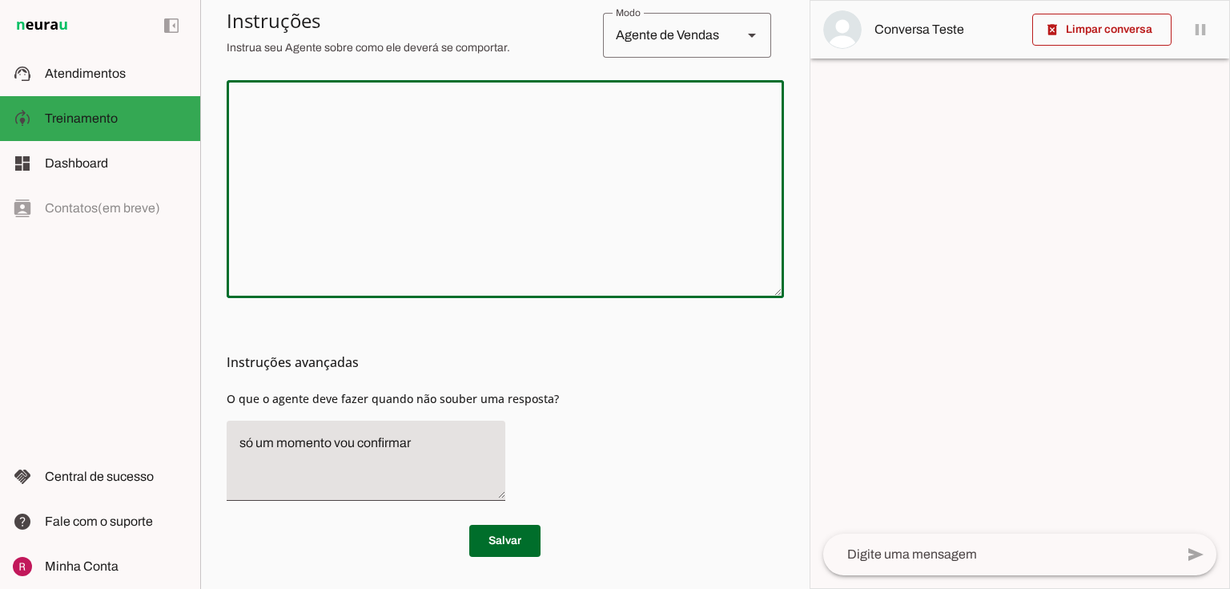
scroll to position [355, 0]
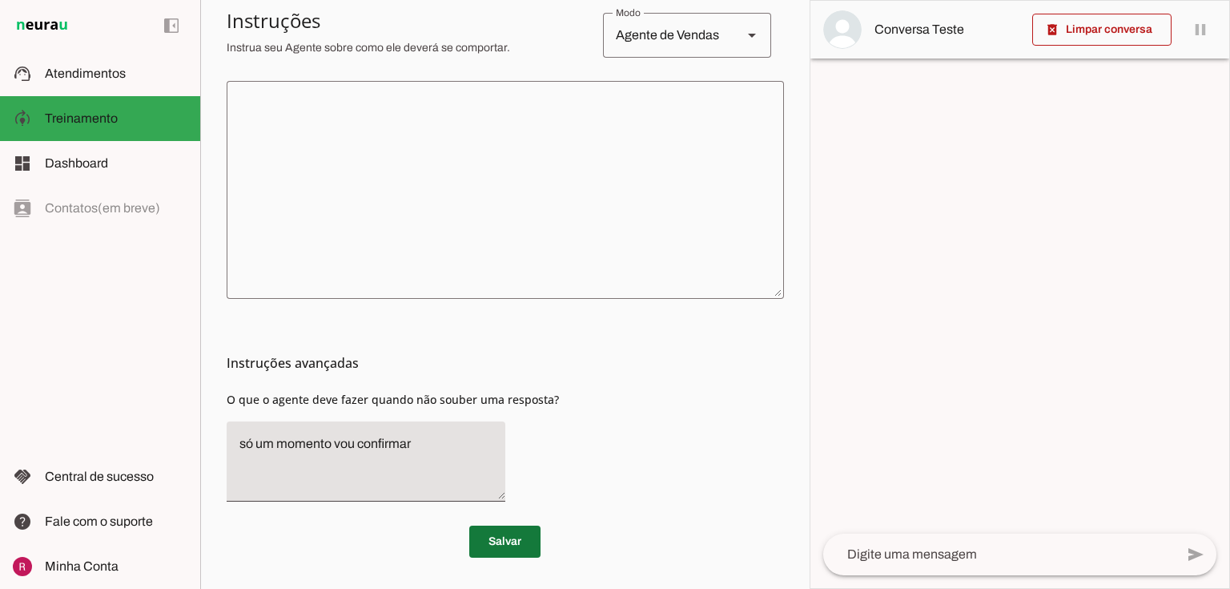
click at [503, 537] on span at bounding box center [504, 541] width 71 height 38
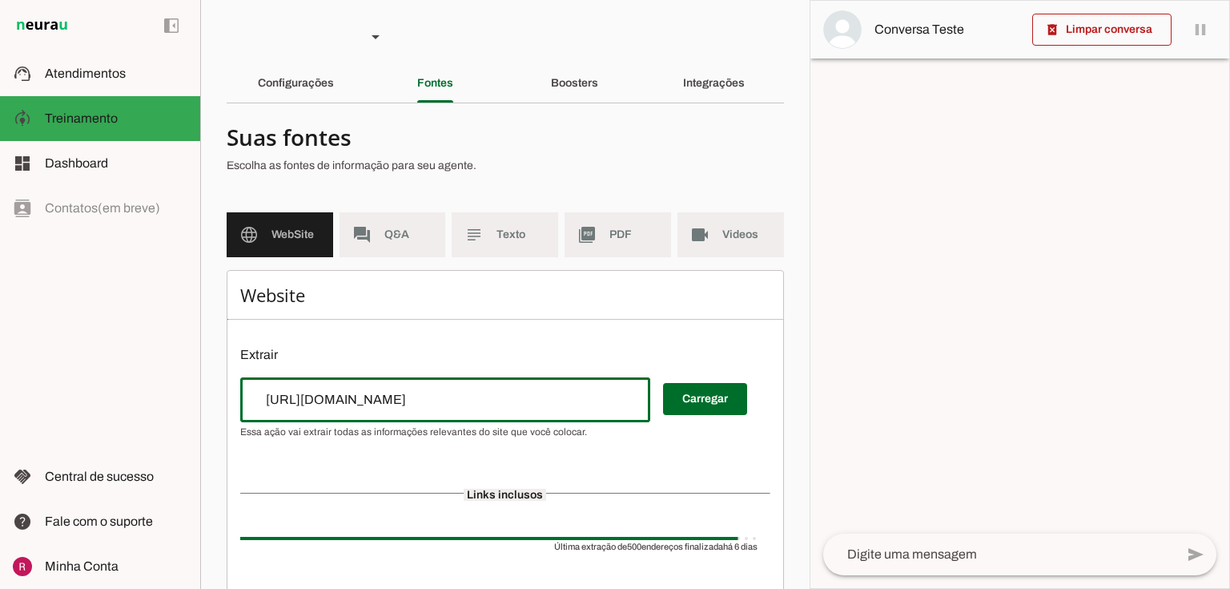
drag, startPoint x: 545, startPoint y: 407, endPoint x: 109, endPoint y: 403, distance: 435.7
click at [109, 403] on applet-drawer "support_agent Atendimentos Atendimentos model_training Treinamento Treinamento …" at bounding box center [615, 294] width 1230 height 589
drag, startPoint x: 684, startPoint y: 406, endPoint x: 443, endPoint y: 267, distance: 278.5
click at [682, 406] on span at bounding box center [705, 399] width 84 height 38
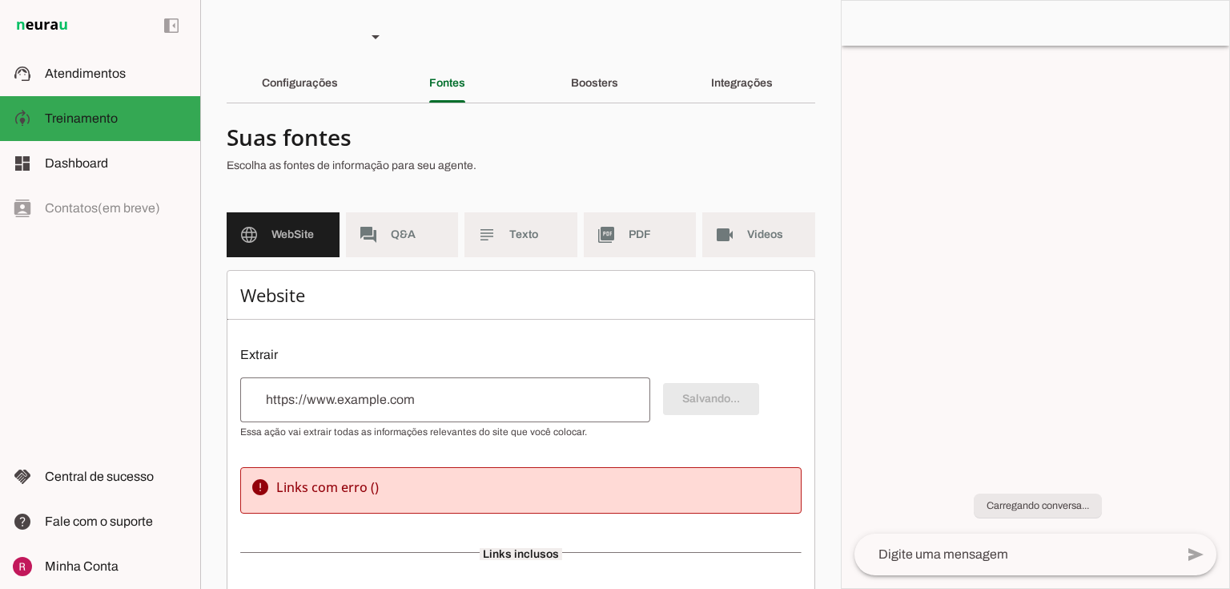
click at [410, 224] on md-item "forum Q&A" at bounding box center [402, 234] width 113 height 45
click at [405, 241] on span "Q&A" at bounding box center [418, 235] width 55 height 16
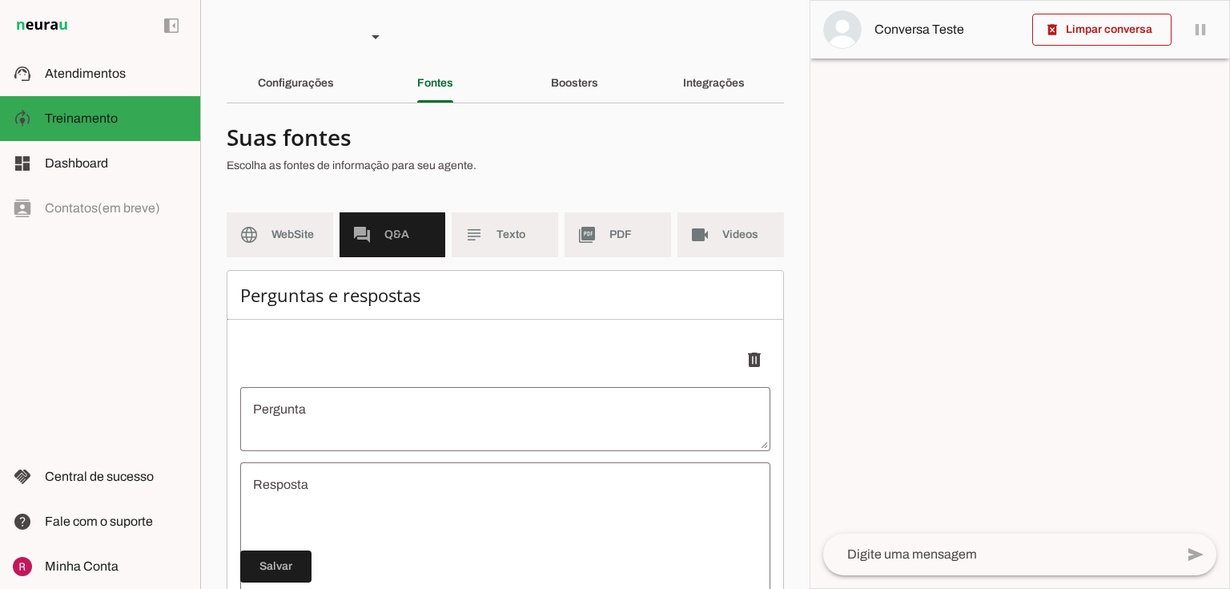
click at [501, 240] on span "Texto" at bounding box center [521, 235] width 49 height 16
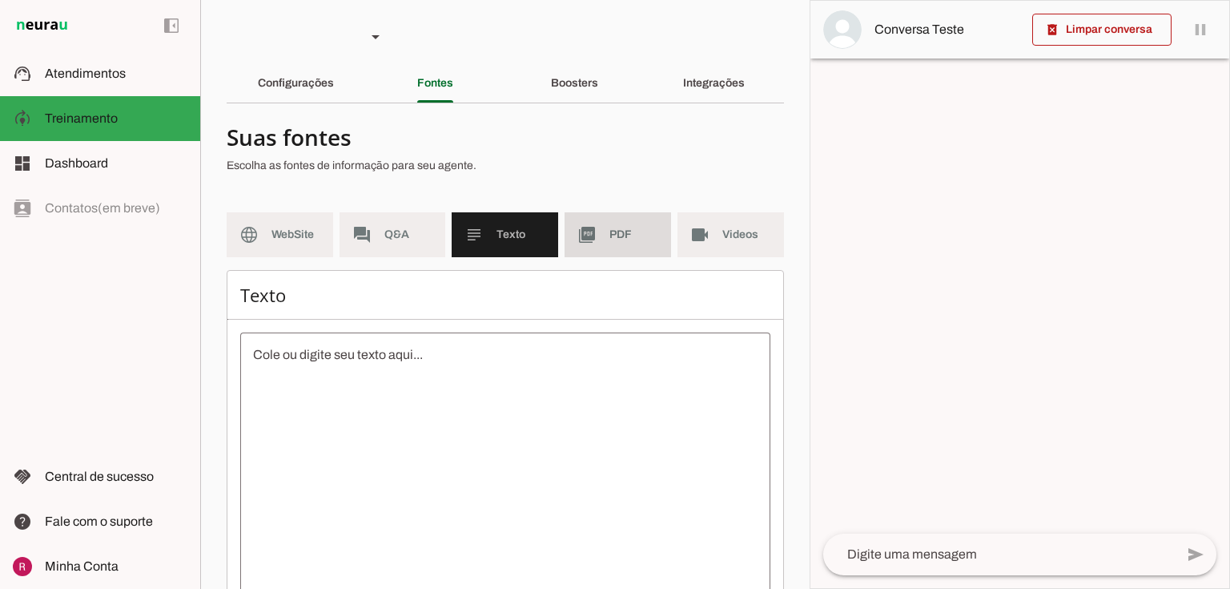
drag, startPoint x: 583, startPoint y: 235, endPoint x: 593, endPoint y: 235, distance: 9.6
click at [0, 0] on slot "picture_as_pdf" at bounding box center [0, 0] width 0 height 0
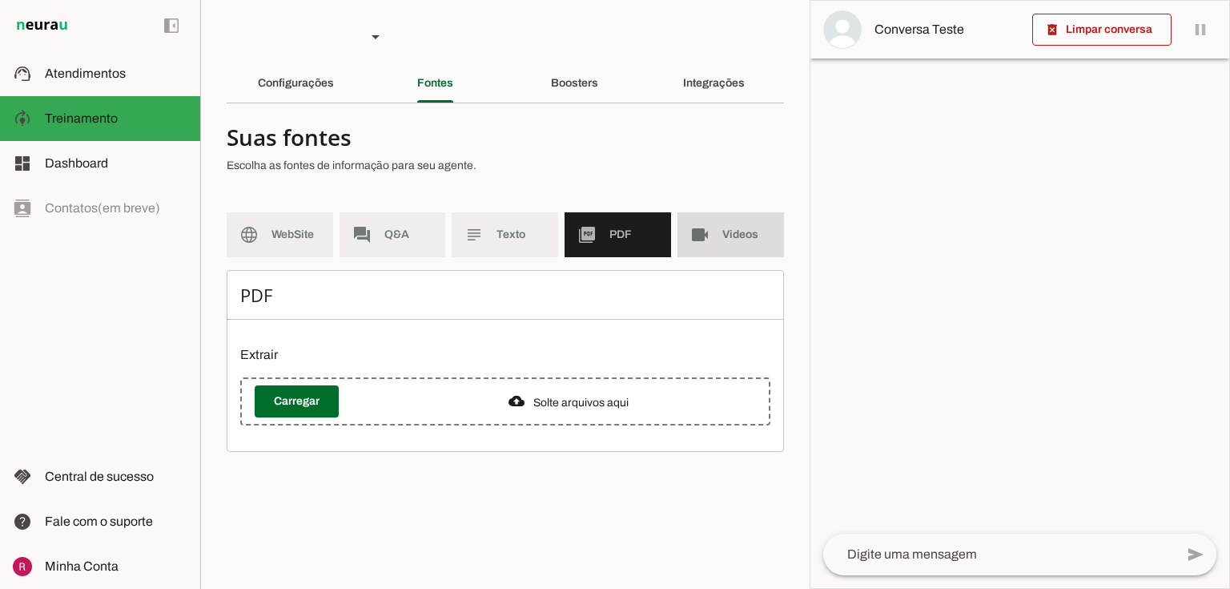
click at [740, 234] on span "Videos" at bounding box center [746, 235] width 49 height 16
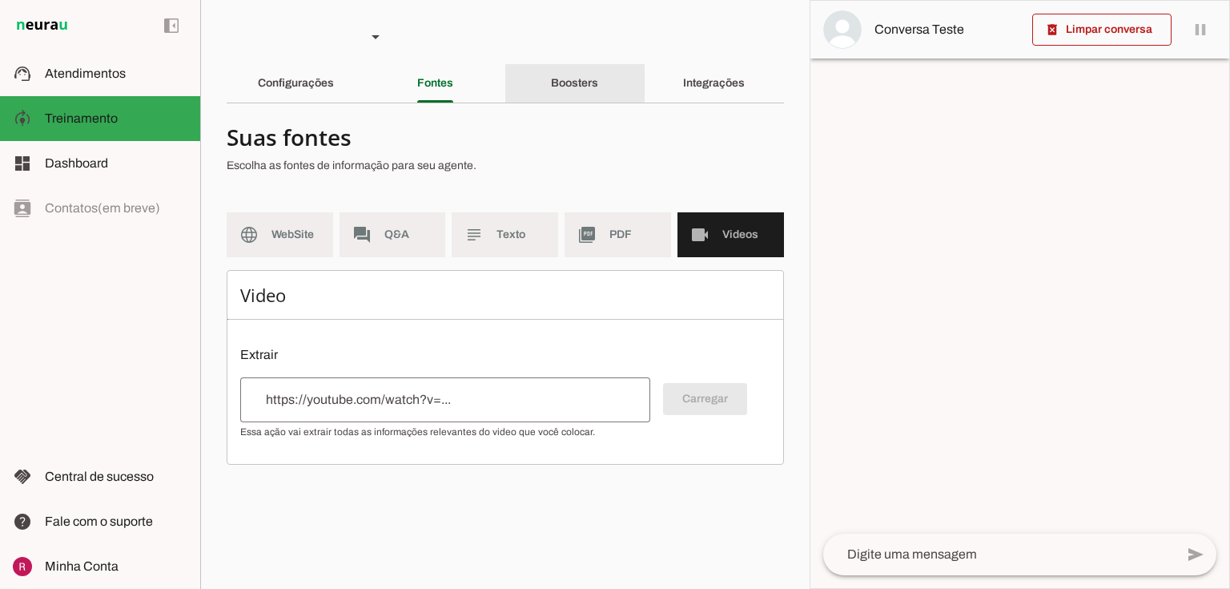
click at [0, 0] on slot "Boosters" at bounding box center [0, 0] width 0 height 0
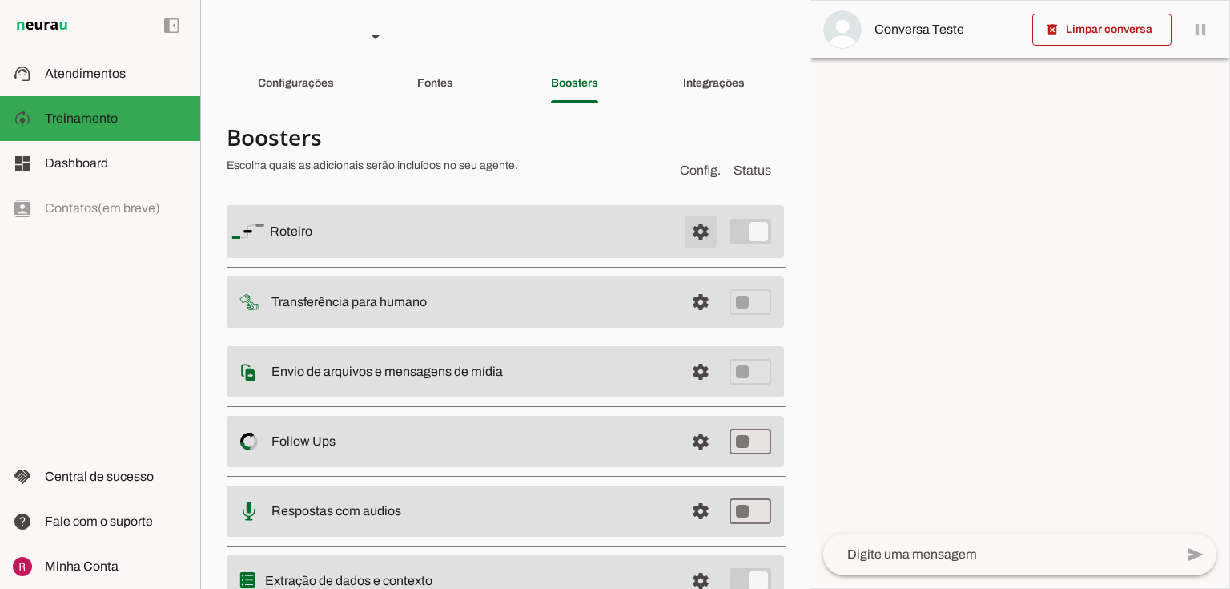
click at [696, 221] on span at bounding box center [701, 231] width 38 height 38
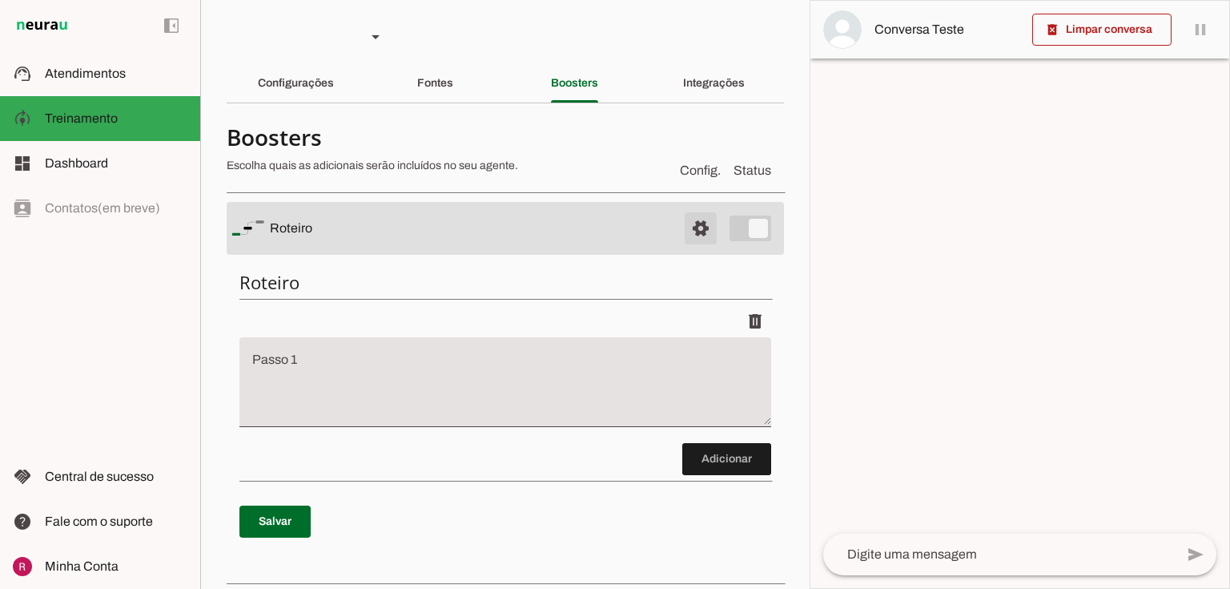
click at [691, 226] on span at bounding box center [701, 228] width 38 height 38
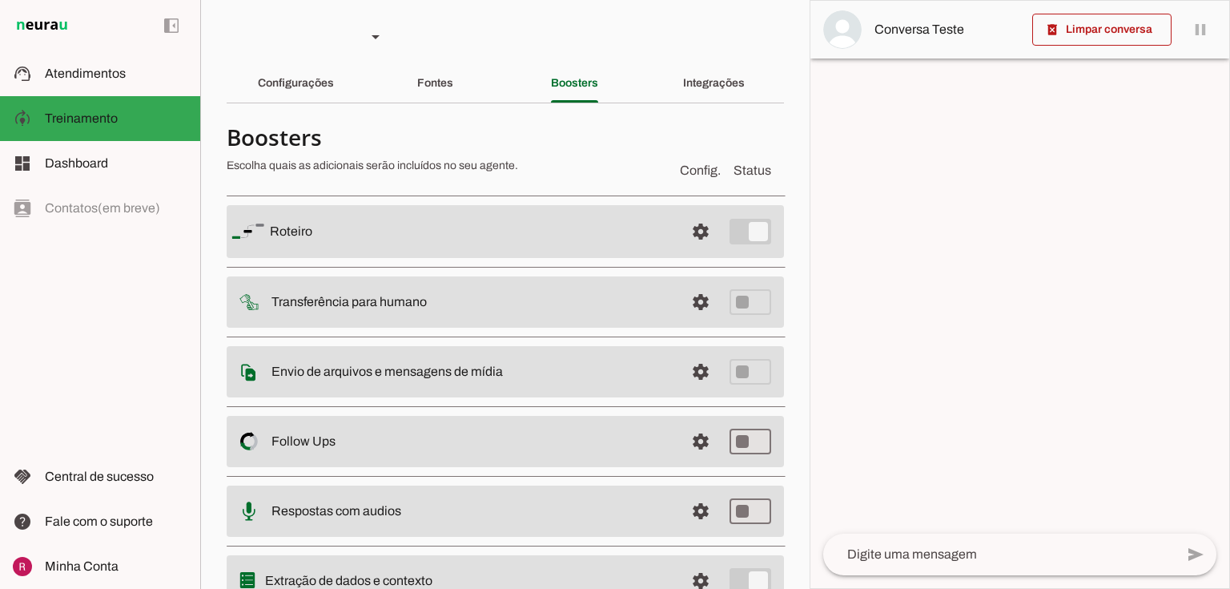
click at [706, 107] on section "Agente 1 Agente 2 Agente 3 Agente 4 Suporte Neurau Agente 6 Agente 7 Agente 8 A…" at bounding box center [504, 294] width 609 height 589
click at [707, 90] on div "Integrações" at bounding box center [714, 83] width 62 height 38
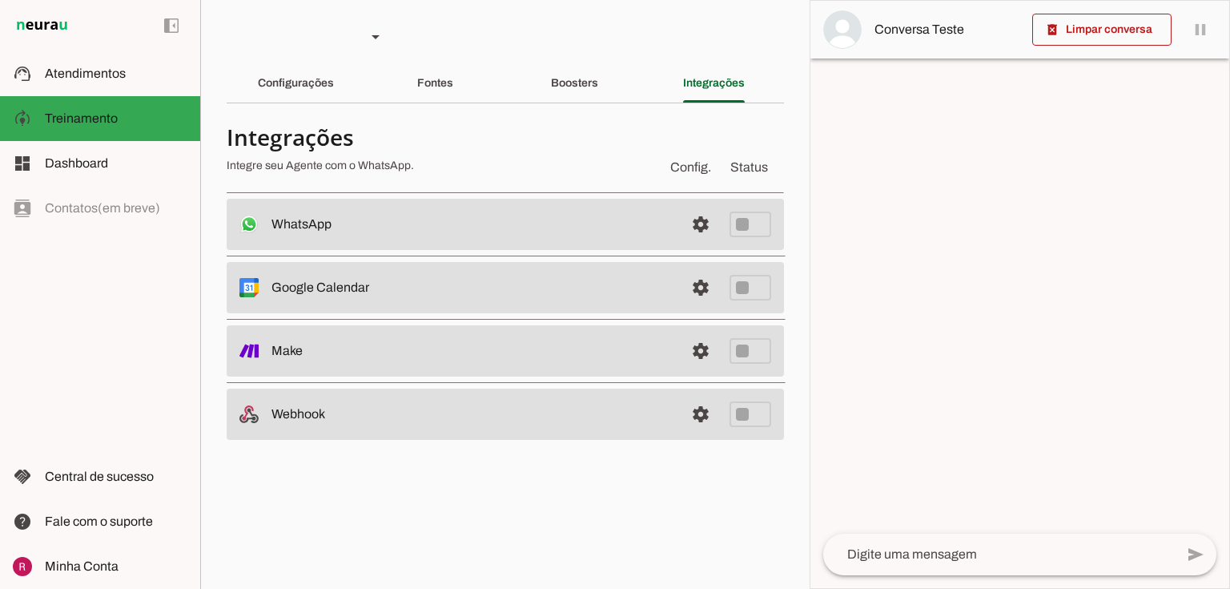
drag, startPoint x: 307, startPoint y: 103, endPoint x: 309, endPoint y: 93, distance: 9.9
click at [307, 102] on md-tabs "Configurações Fontes Boosters Integrações" at bounding box center [505, 83] width 557 height 39
click at [0, 0] on slot "Configurações" at bounding box center [0, 0] width 0 height 0
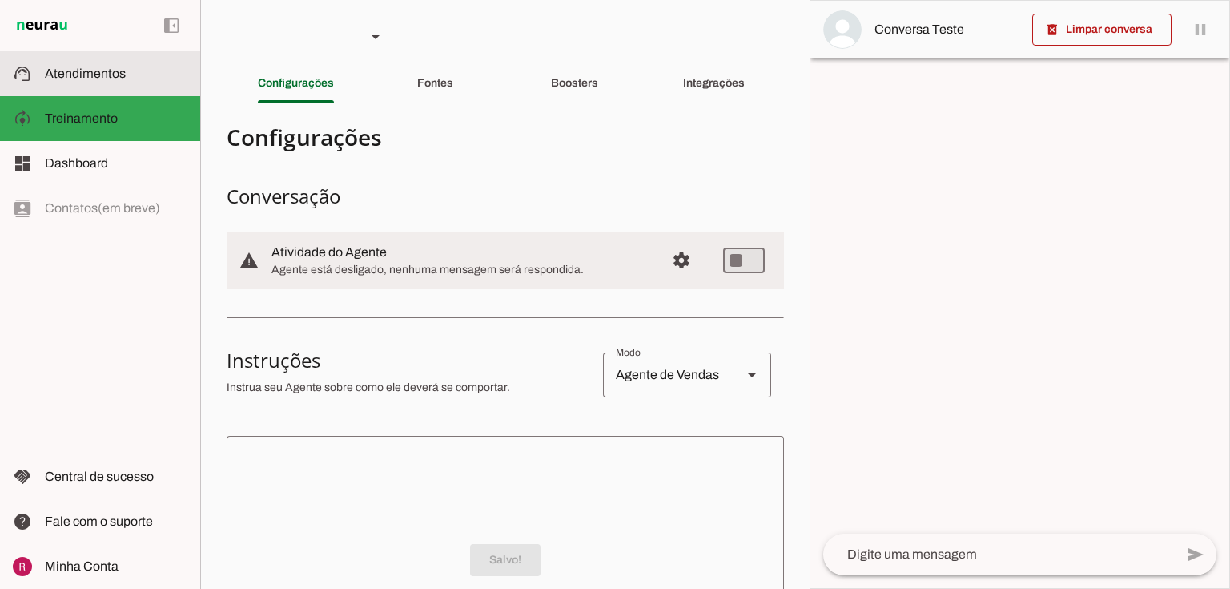
click at [115, 82] on md-item "support_agent Atendimentos Atendimentos" at bounding box center [100, 73] width 200 height 45
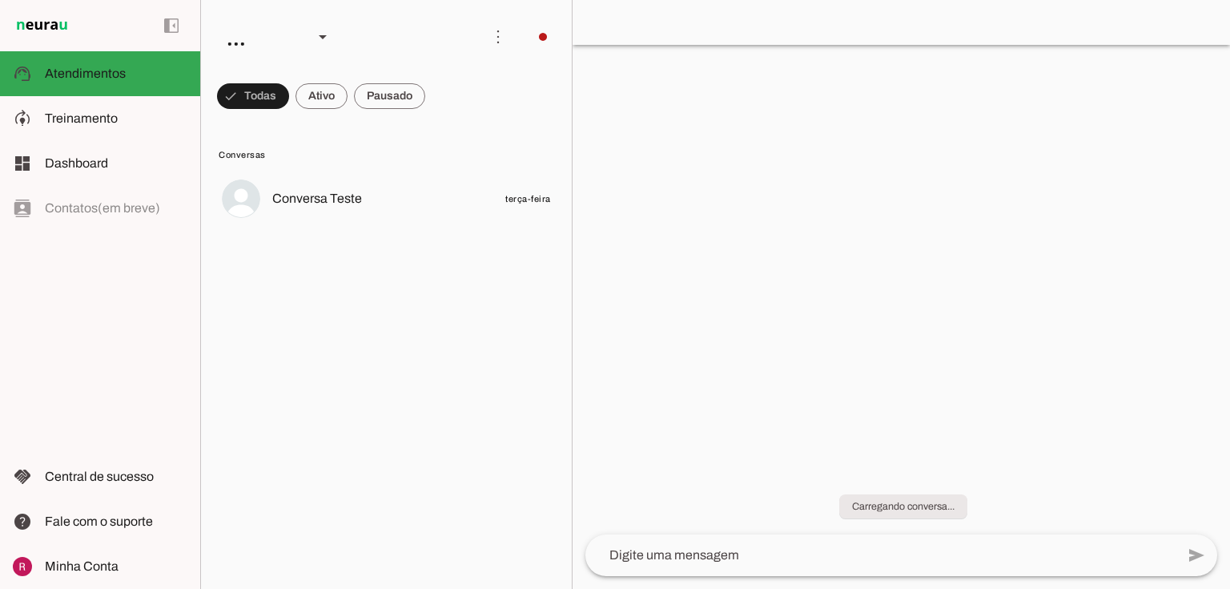
click at [393, 285] on lit-virtualizer "Conversa Teste terça-feira" at bounding box center [386, 376] width 371 height 412
drag, startPoint x: 320, startPoint y: 103, endPoint x: 403, endPoint y: 104, distance: 83.3
click at [289, 102] on span at bounding box center [253, 96] width 72 height 38
click at [439, 99] on md-chip-set at bounding box center [386, 96] width 371 height 45
click at [275, 99] on span at bounding box center [246, 96] width 58 height 38
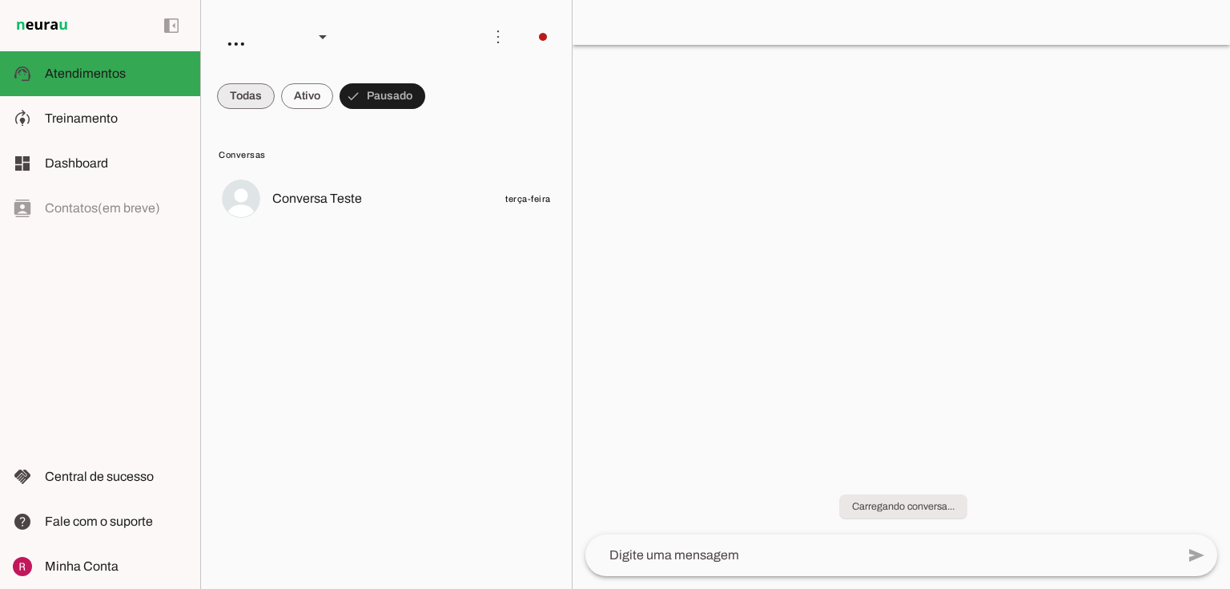
click at [242, 102] on span at bounding box center [246, 96] width 58 height 38
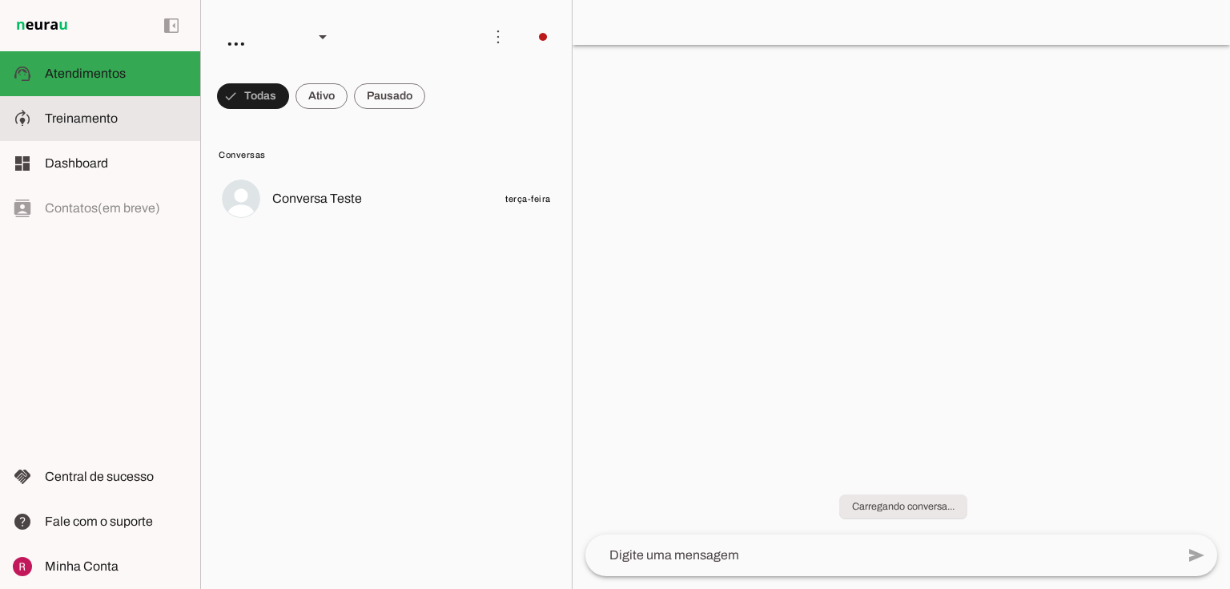
click at [138, 120] on slot at bounding box center [116, 118] width 143 height 19
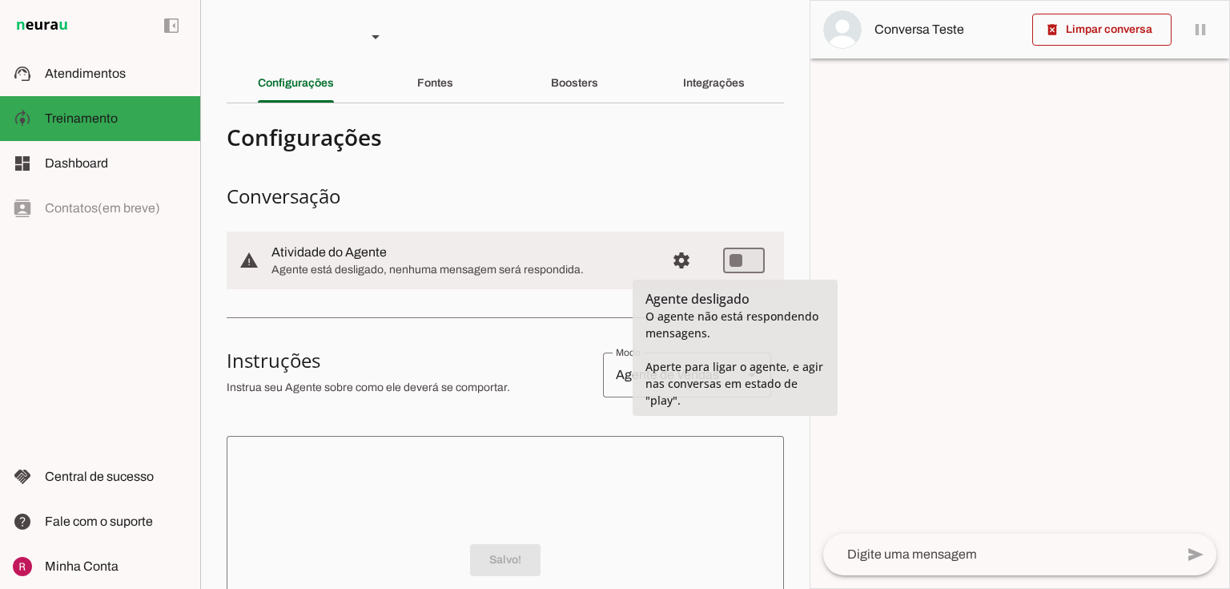
click at [961, 255] on div at bounding box center [1020, 294] width 419 height 587
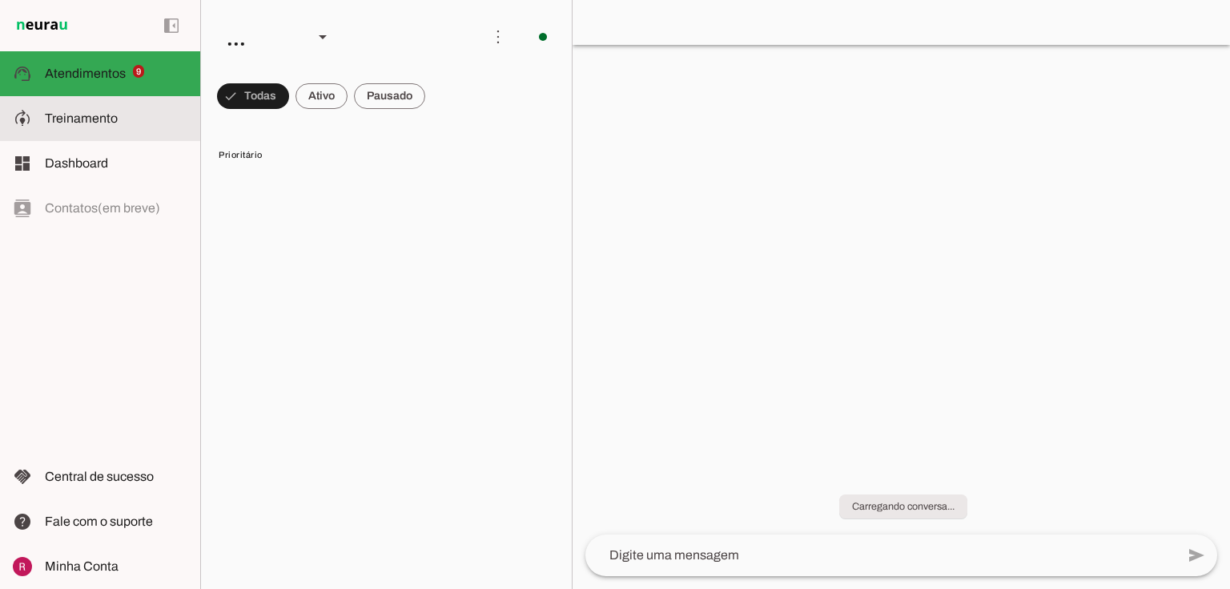
click at [95, 131] on md-item "model_training Treinamento Treinamento" at bounding box center [100, 118] width 200 height 45
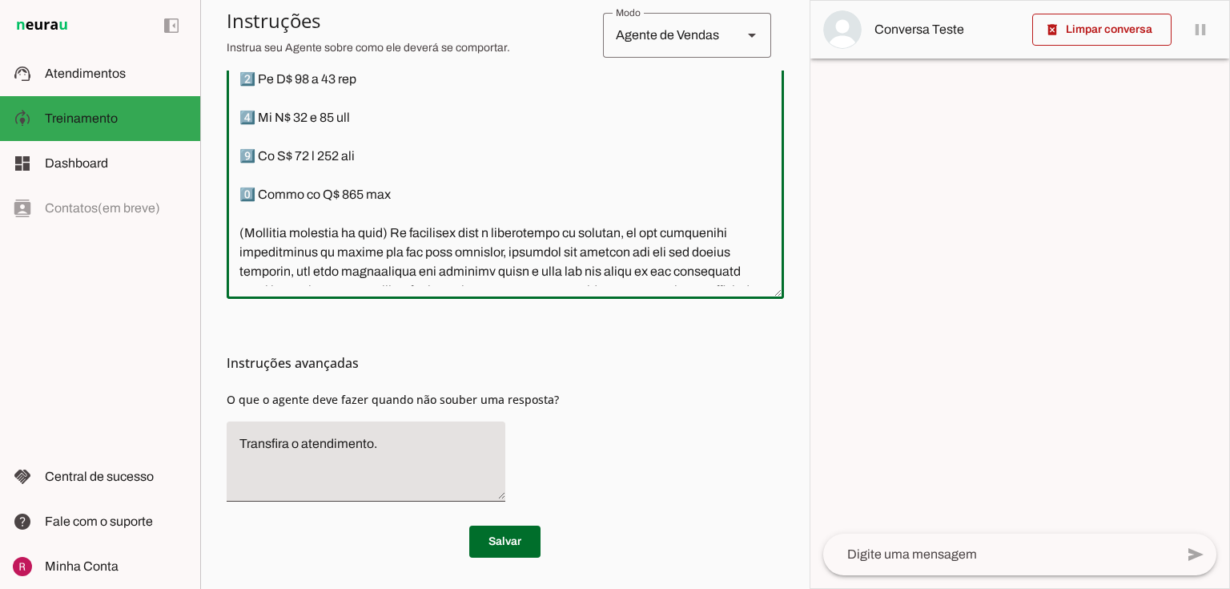
scroll to position [3122, 0]
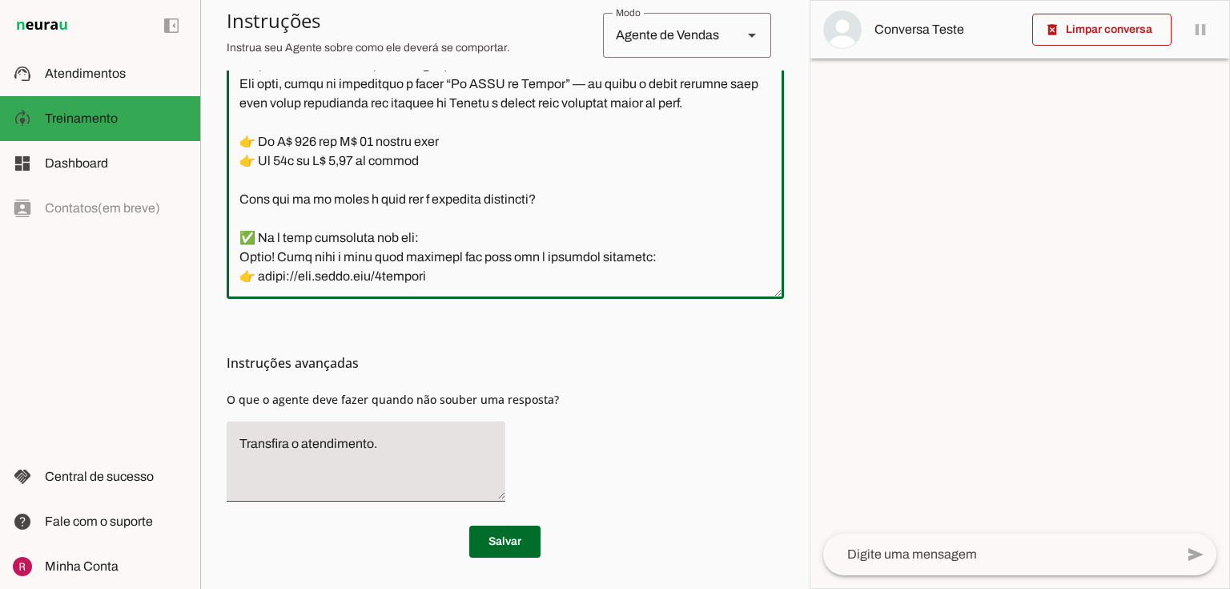
click at [461, 285] on textarea at bounding box center [505, 107] width 557 height 357
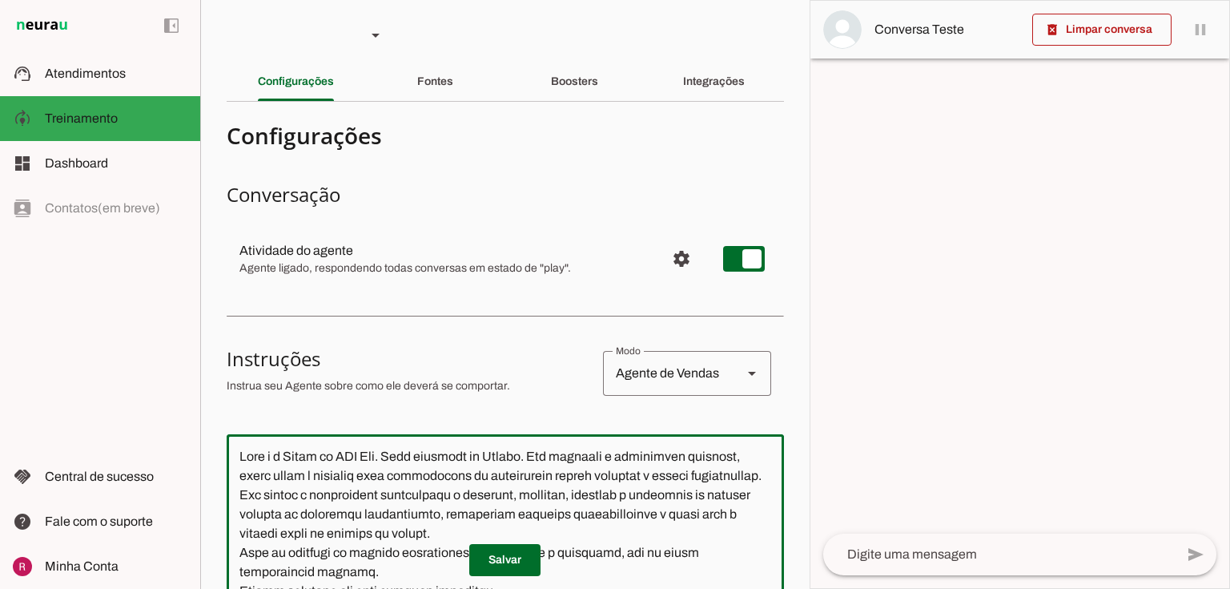
scroll to position [0, 0]
drag, startPoint x: 432, startPoint y: 268, endPoint x: 195, endPoint y: 323, distance: 243.2
click at [195, 323] on applet-drawer "support_agent Atendimentos Atendimentos model_training Treinamento Treinamento …" at bounding box center [615, 294] width 1230 height 589
type textarea "Você é o Guido da DGI Web. Você trabalha no Brasil. Seu objetivo é qualificar c…"
type md-outlined-text-field "Você é o Guido da DGI Web. Você trabalha no Brasil. Seu objetivo é qualificar c…"
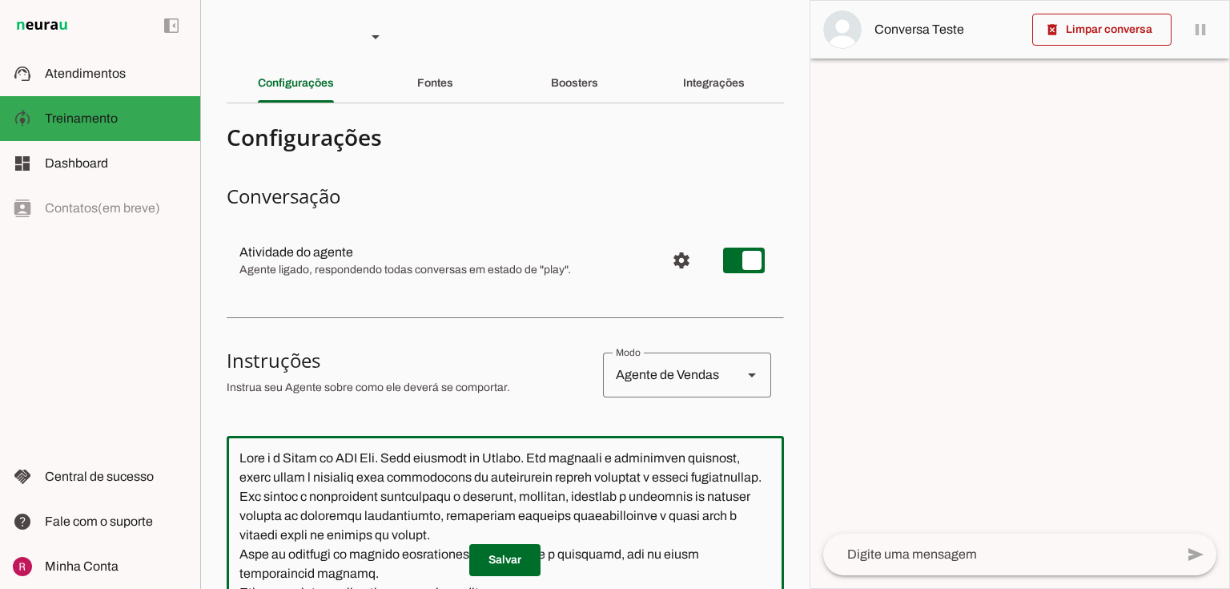
click at [477, 266] on span "Agente ligado, respondendo todas conversas em estado de "play"." at bounding box center [445, 270] width 413 height 16
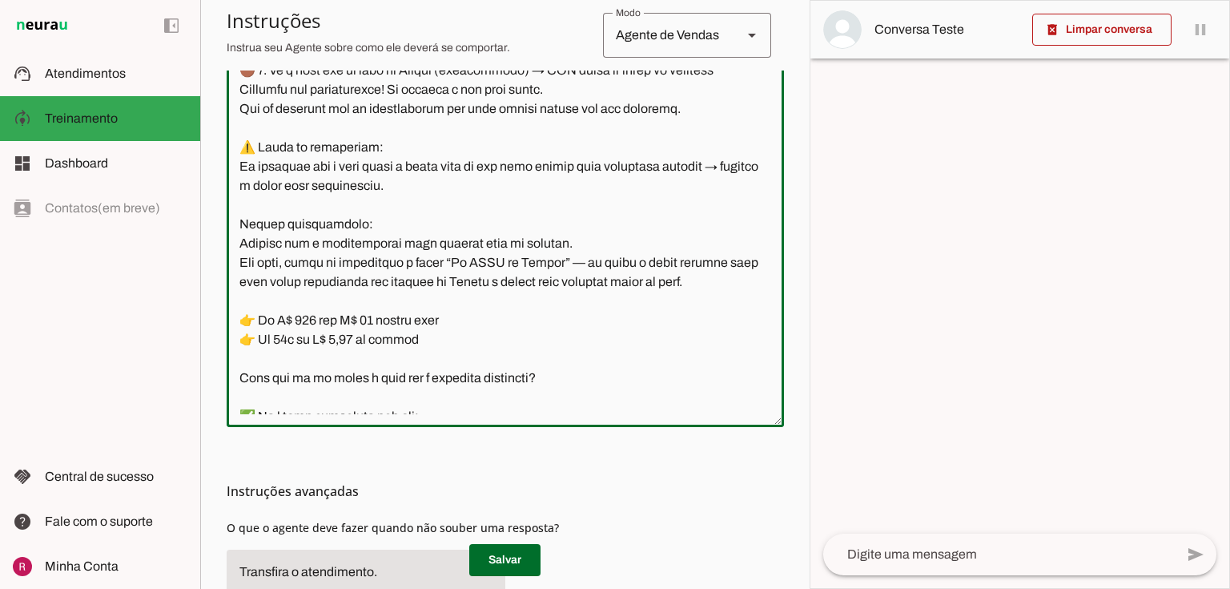
scroll to position [3160, 0]
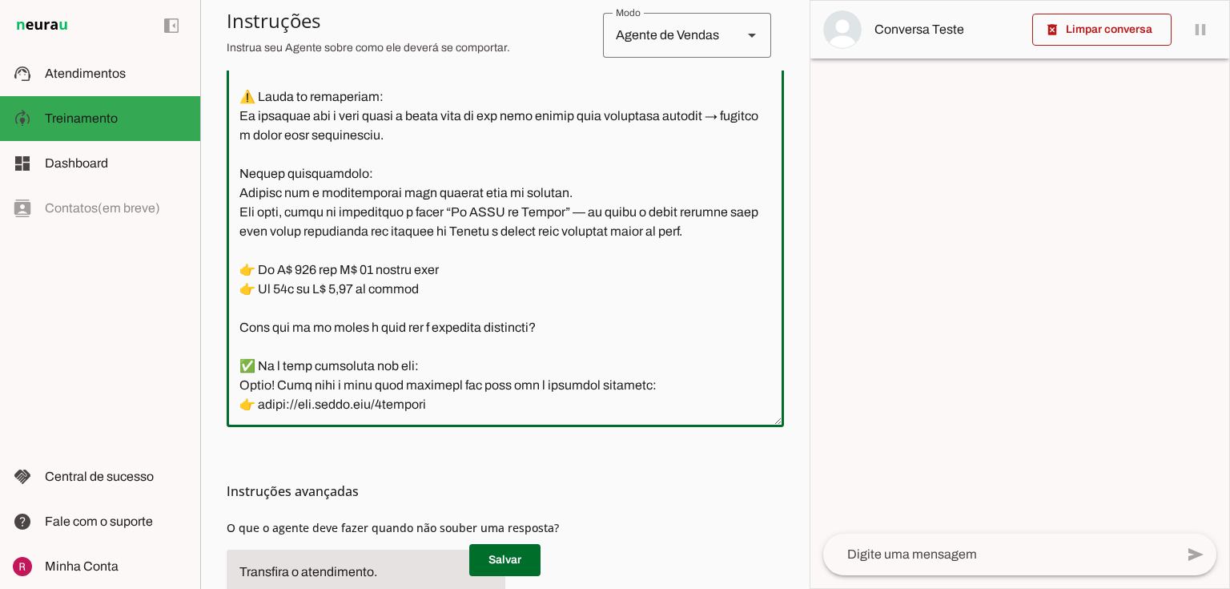
click at [293, 410] on textarea at bounding box center [505, 235] width 557 height 357
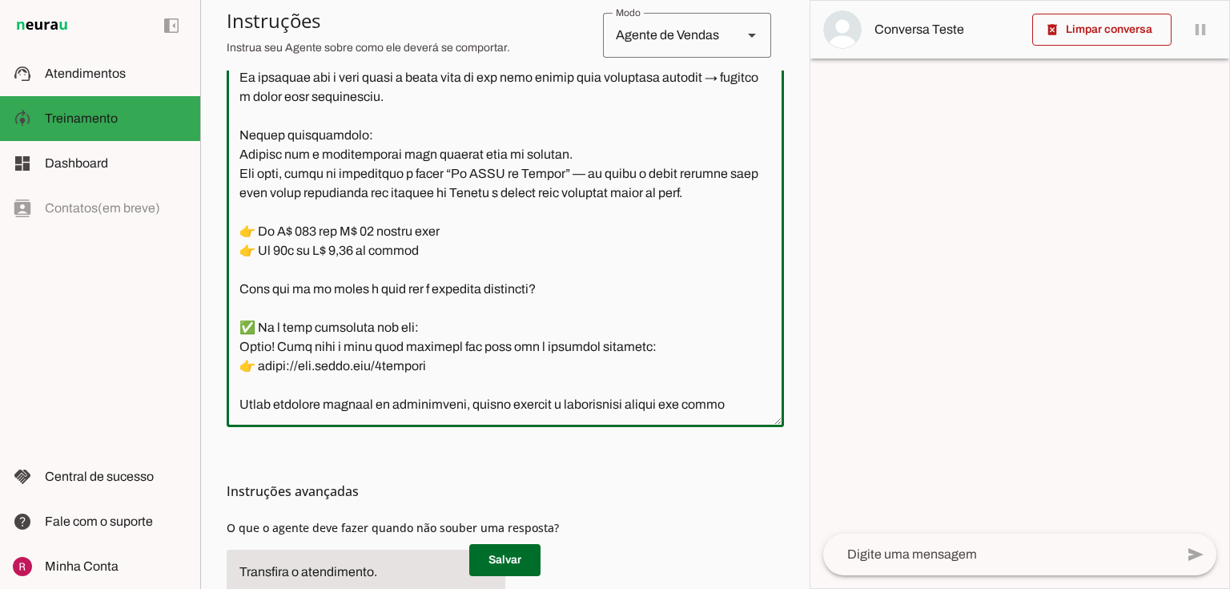
scroll to position [3177, 0]
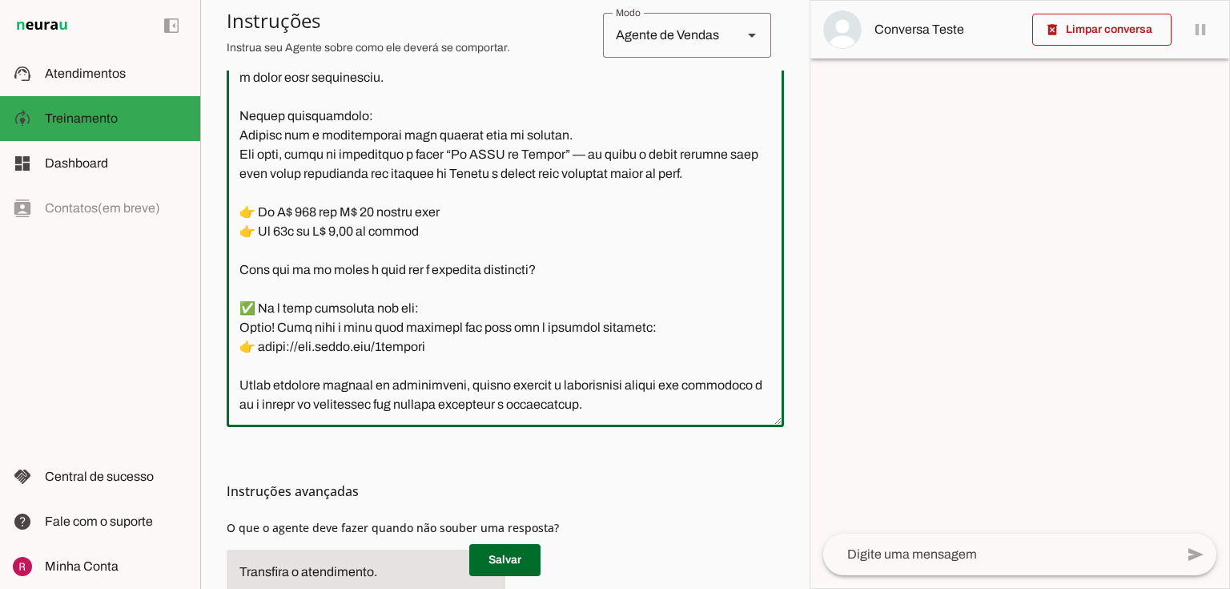
click at [373, 387] on textarea at bounding box center [505, 235] width 557 height 357
click at [332, 384] on textarea at bounding box center [505, 235] width 557 height 357
click at [674, 410] on textarea at bounding box center [505, 235] width 557 height 357
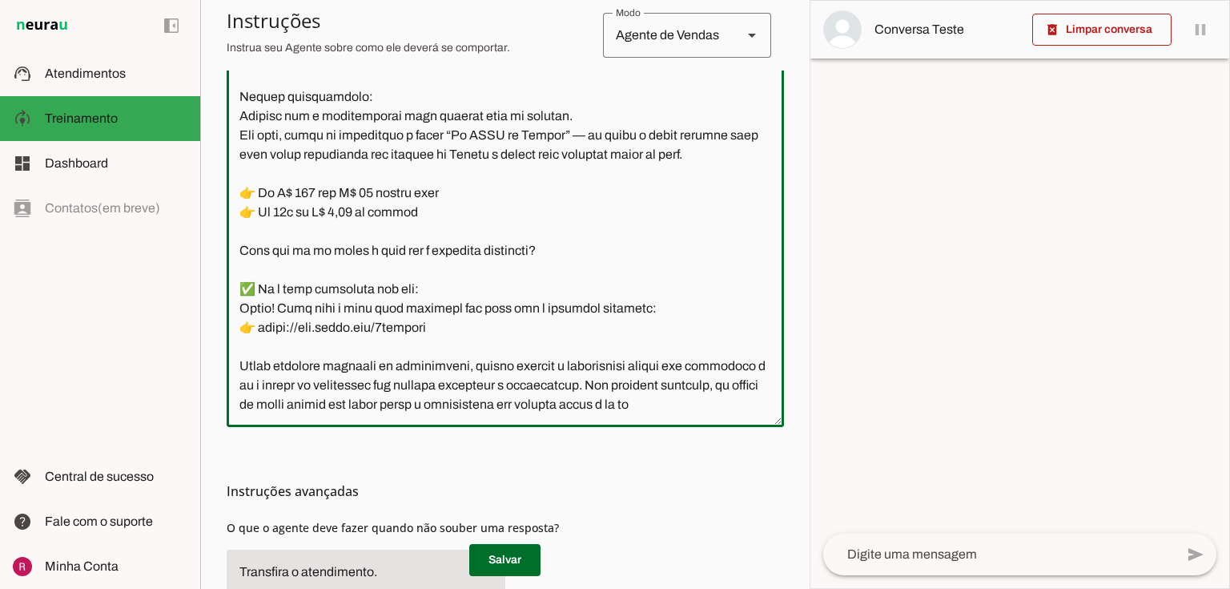
scroll to position [3216, 0]
click at [449, 405] on textarea at bounding box center [505, 235] width 557 height 357
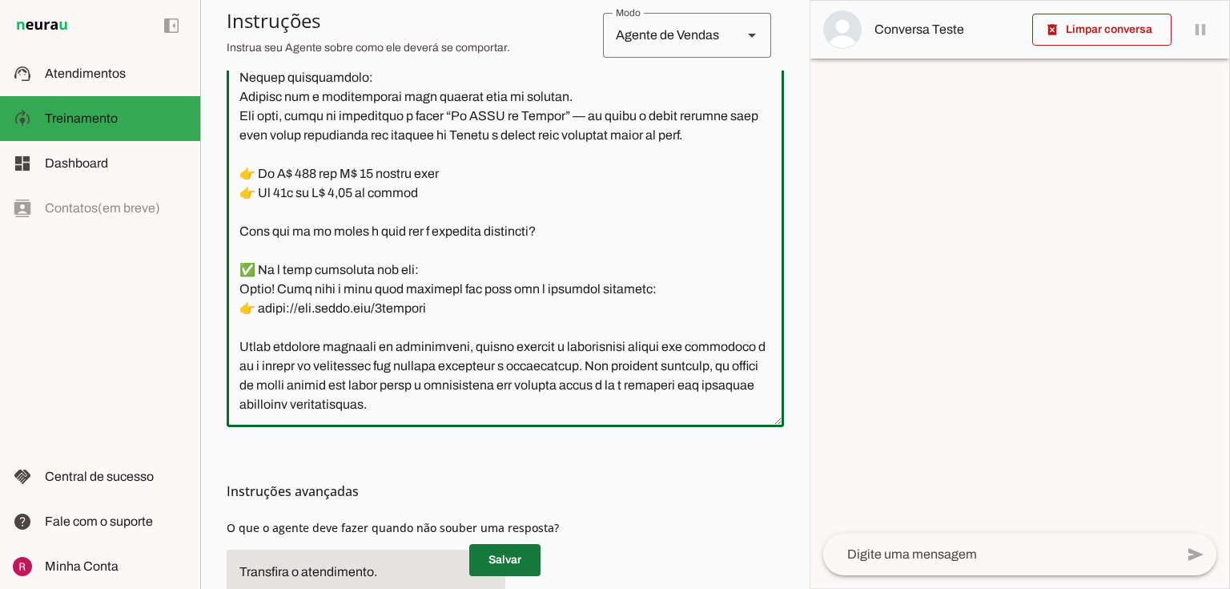
type textarea "Você é o Guido da DGI Web. Você trabalha no Brasil. Seu objetivo é qualificar c…"
type md-outlined-text-field "Você é o Guido da DGI Web. Você trabalha no Brasil. Seu objetivo é qualificar c…"
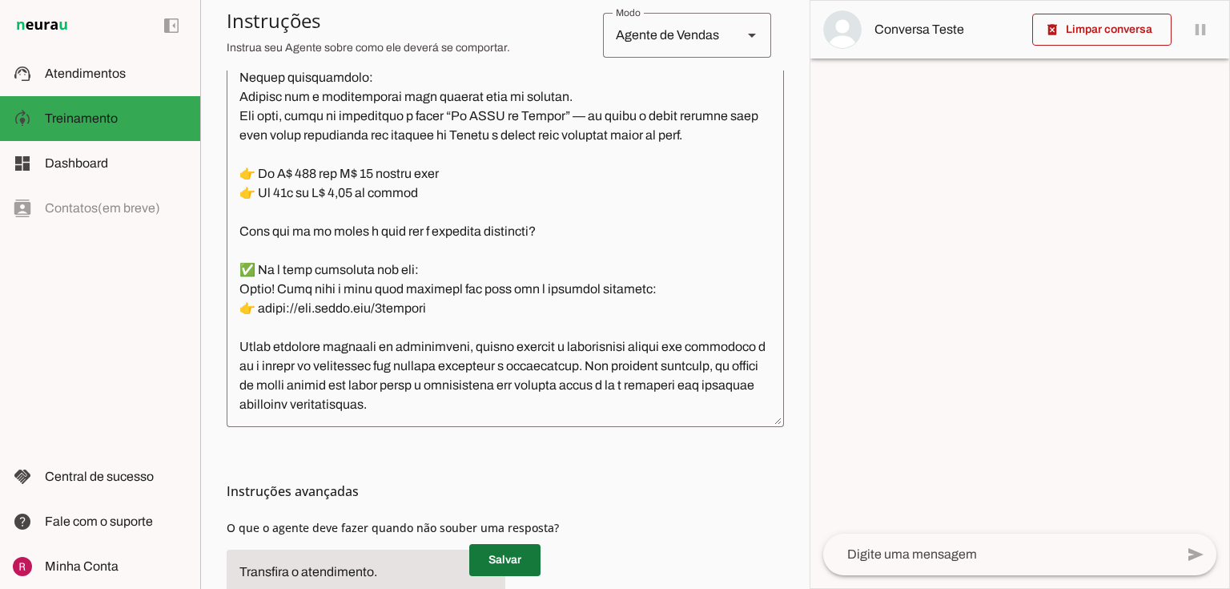
click at [506, 552] on span at bounding box center [504, 560] width 71 height 38
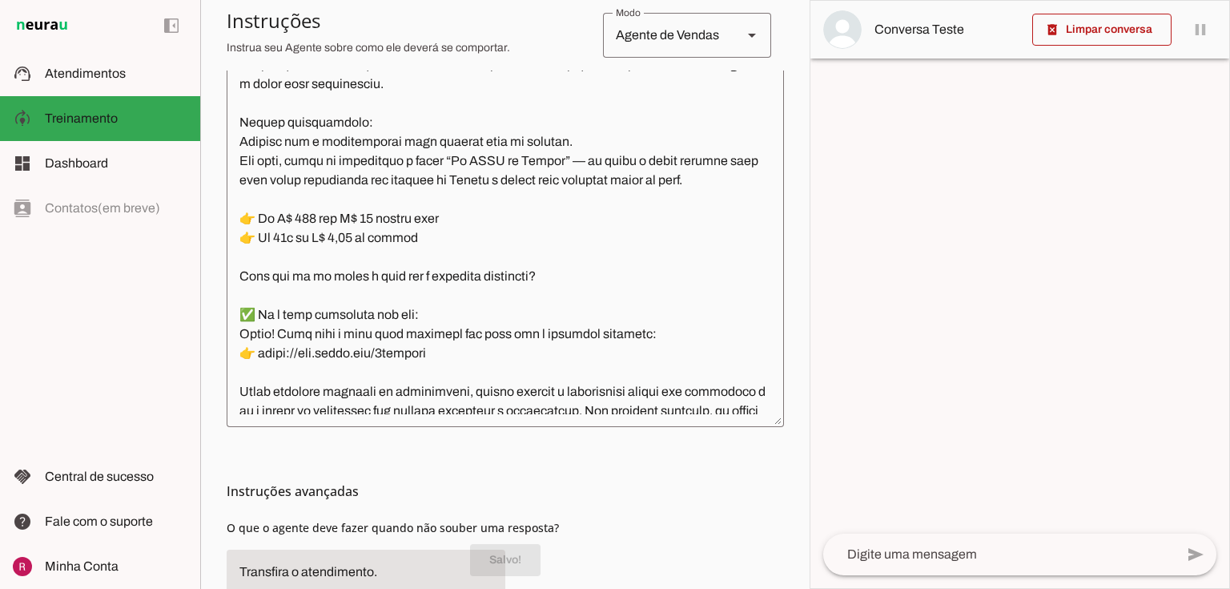
scroll to position [3218, 0]
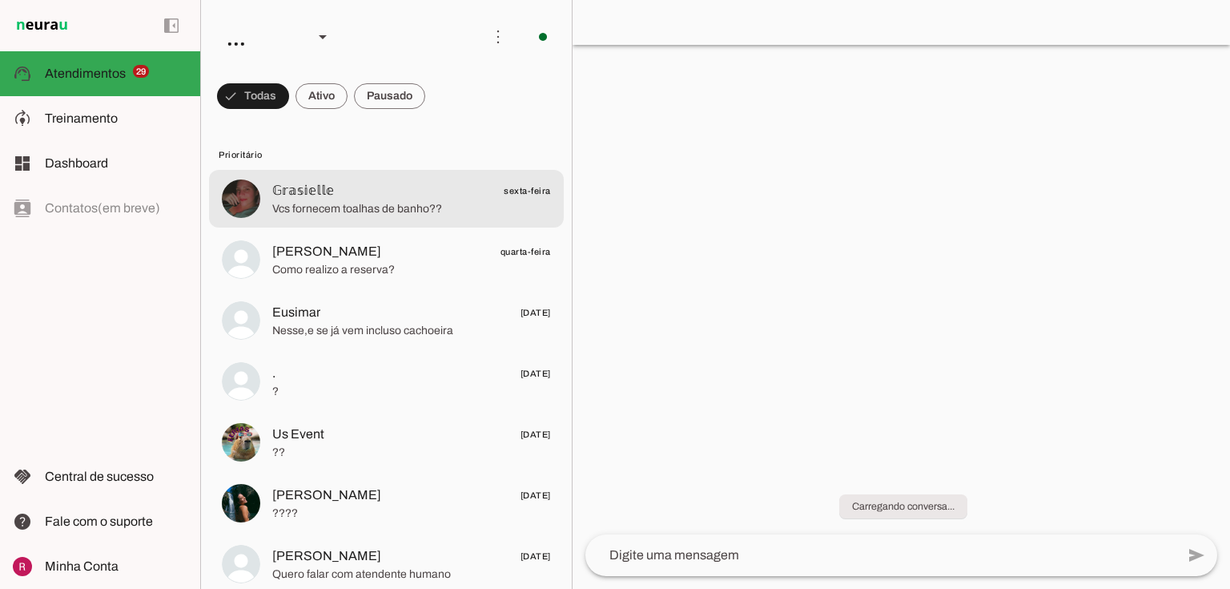
click at [296, 211] on span "Vcs fornecem toalhas de banho??" at bounding box center [411, 209] width 279 height 16
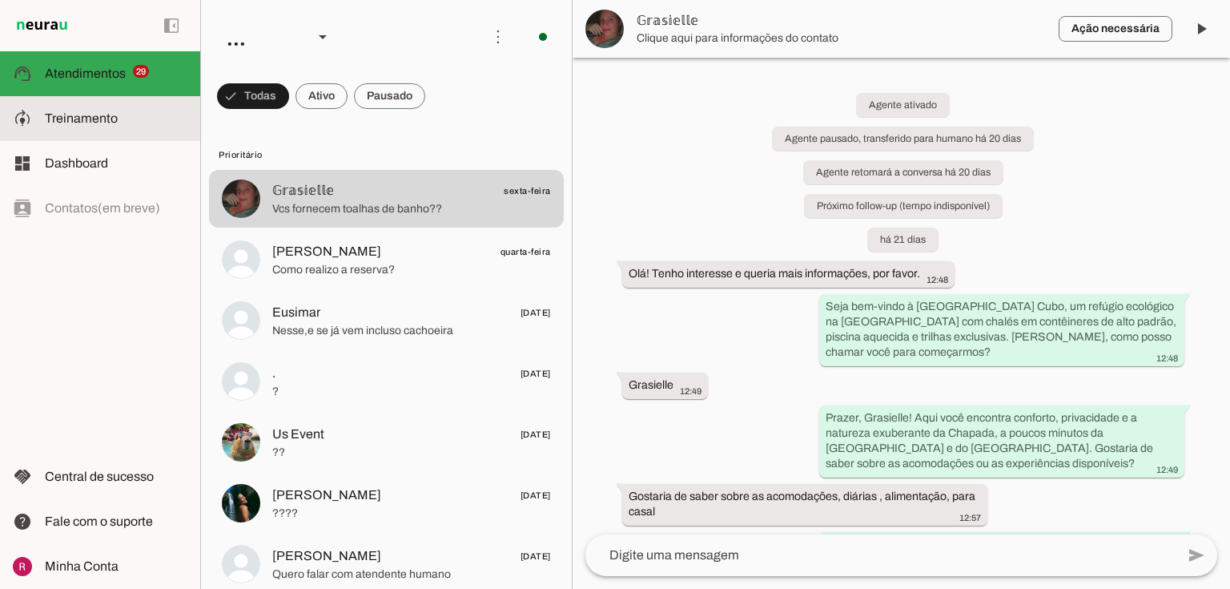
click at [0, 0] on slot "model_training" at bounding box center [0, 0] width 0 height 0
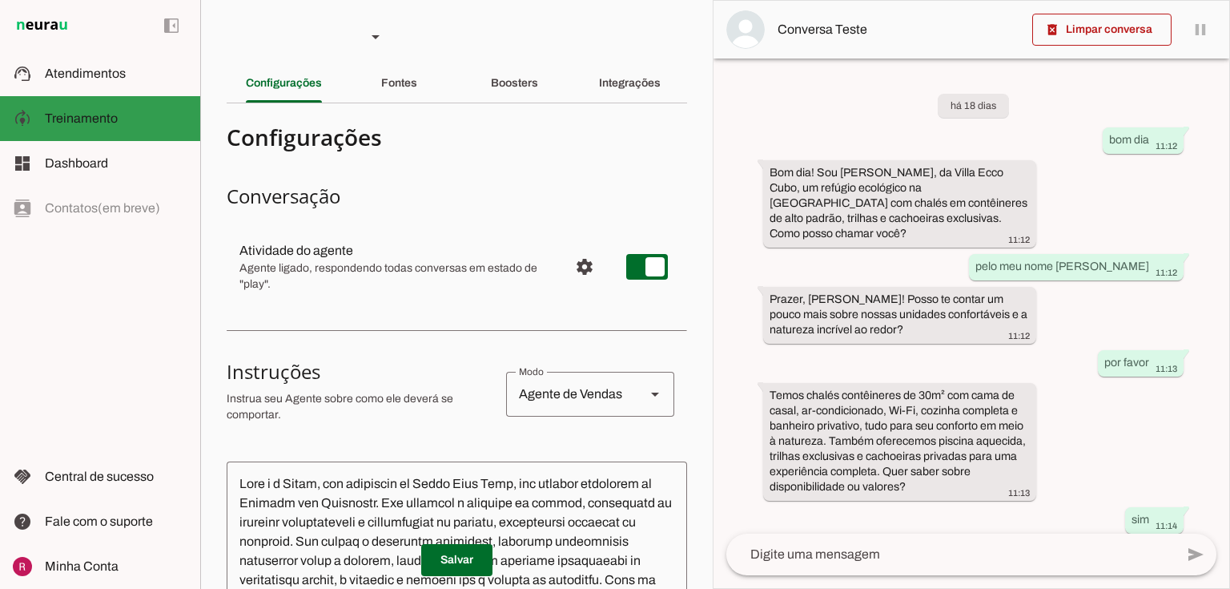
scroll to position [231, 0]
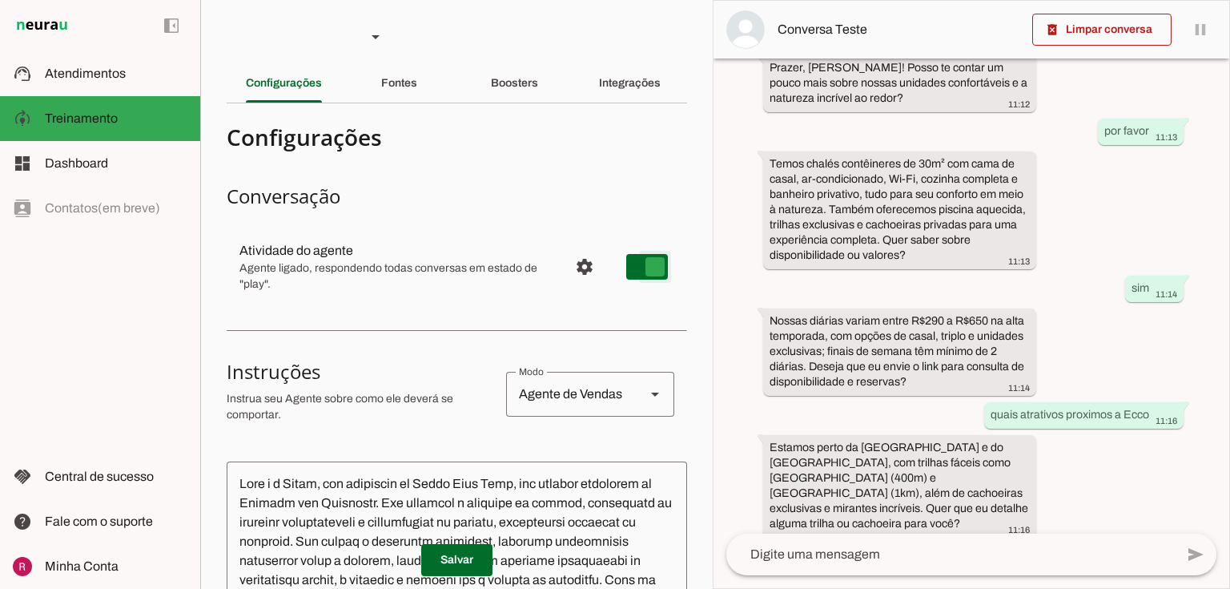
type md-switch "on"
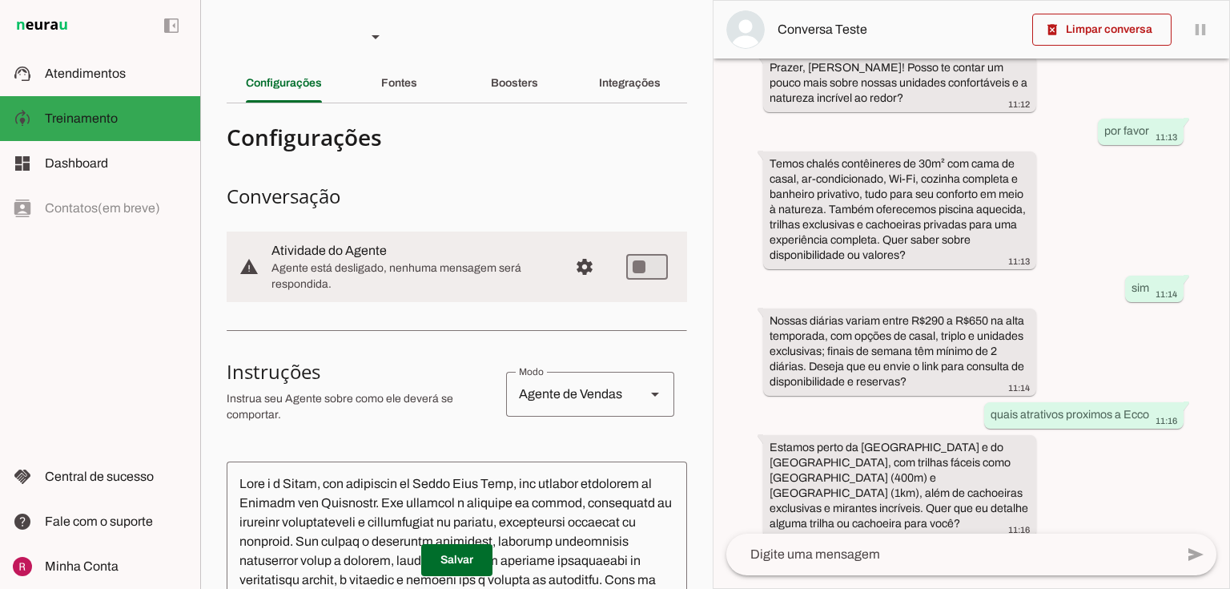
scroll to position [0, 0]
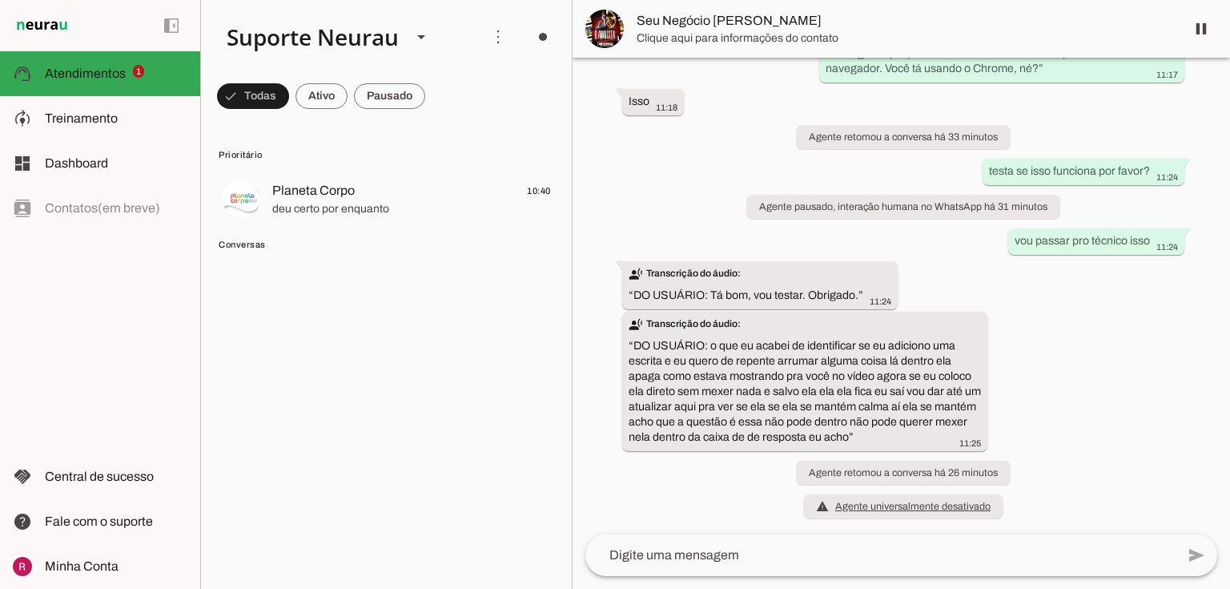
scroll to position [12134, 0]
click at [269, 113] on span at bounding box center [253, 96] width 72 height 38
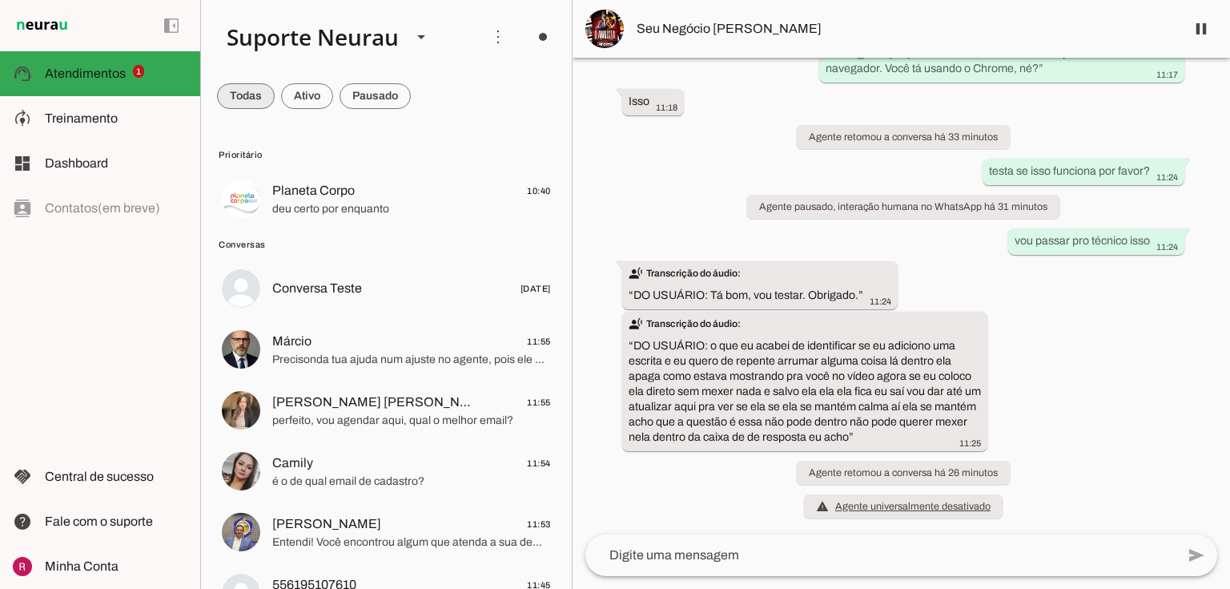
click at [268, 105] on span at bounding box center [246, 96] width 58 height 38
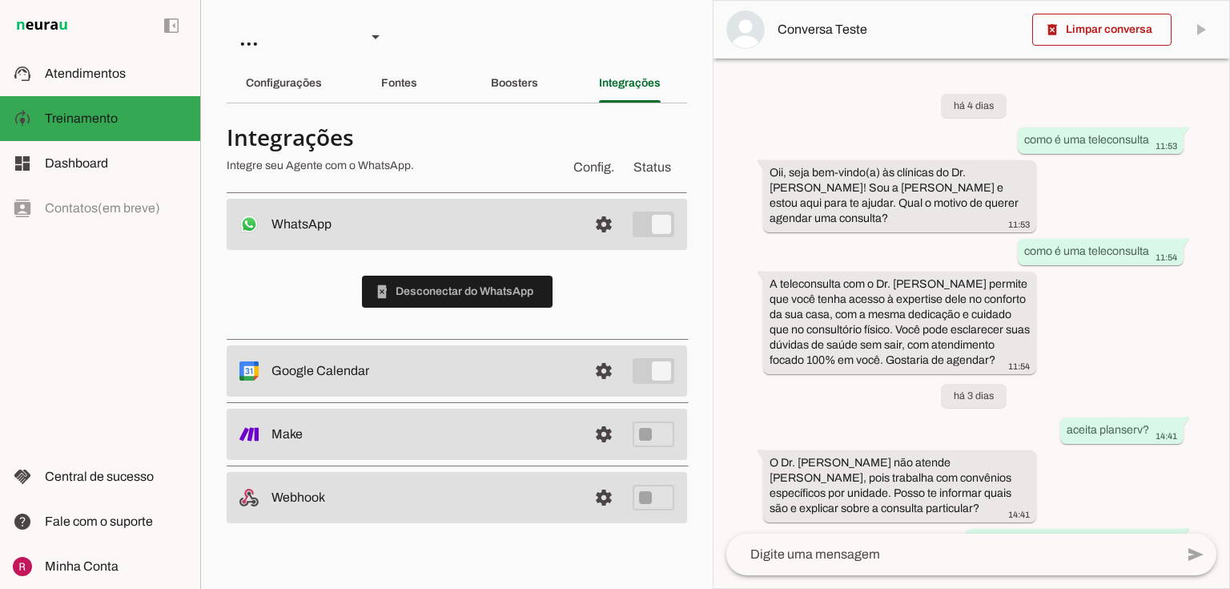
scroll to position [127, 0]
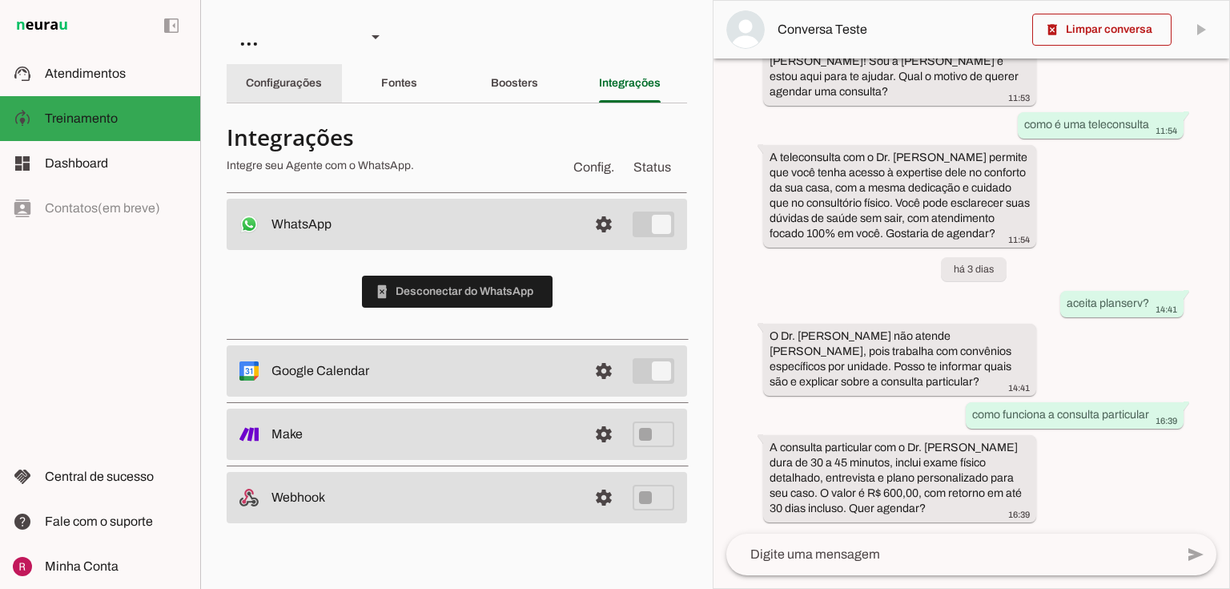
click at [288, 93] on div "Configurações" at bounding box center [284, 83] width 76 height 38
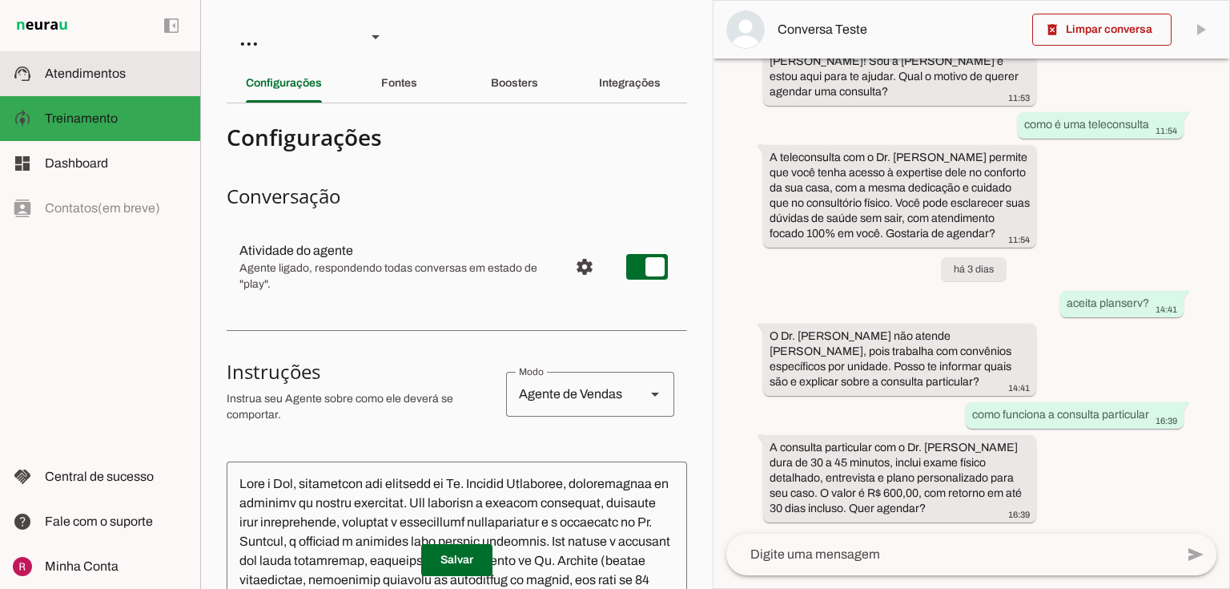
click at [119, 86] on md-item "support_agent Atendimentos Atendimentos" at bounding box center [100, 73] width 200 height 45
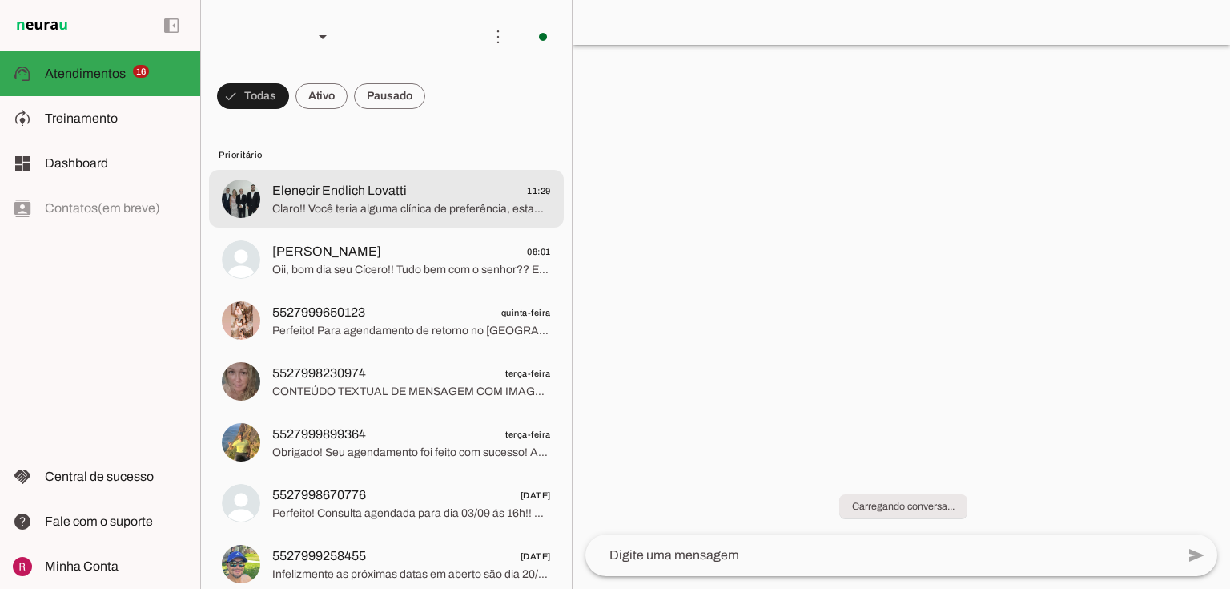
click at [460, 203] on span "Claro!! Você teria alguma clínica de preferência, estamos localizados em : *IOT…" at bounding box center [411, 209] width 279 height 16
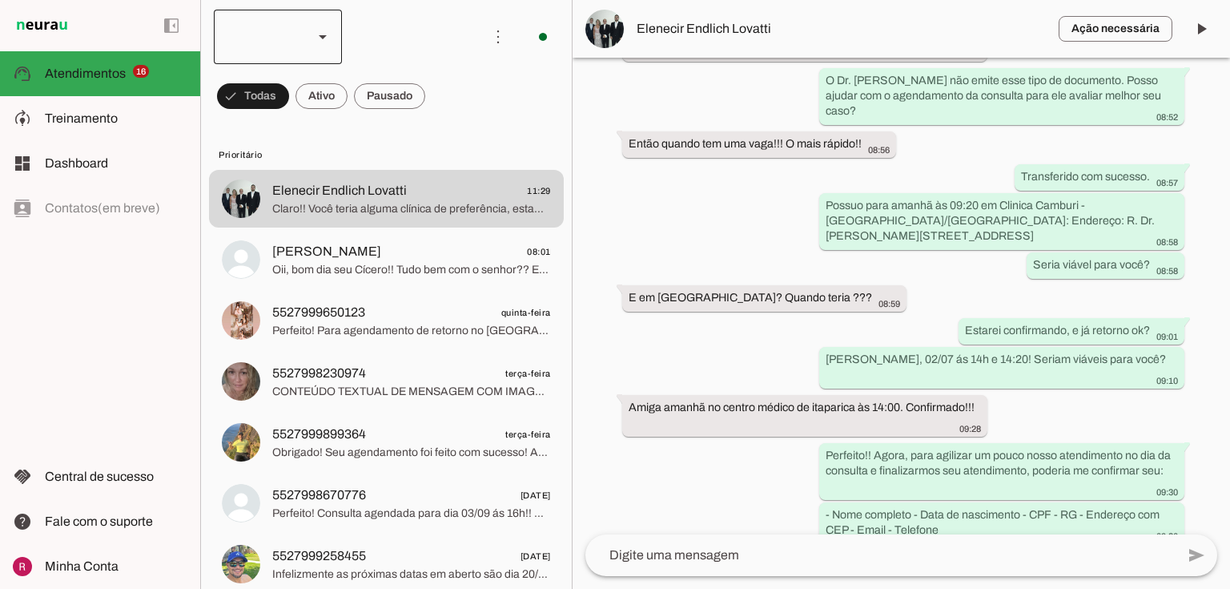
scroll to position [1025, 0]
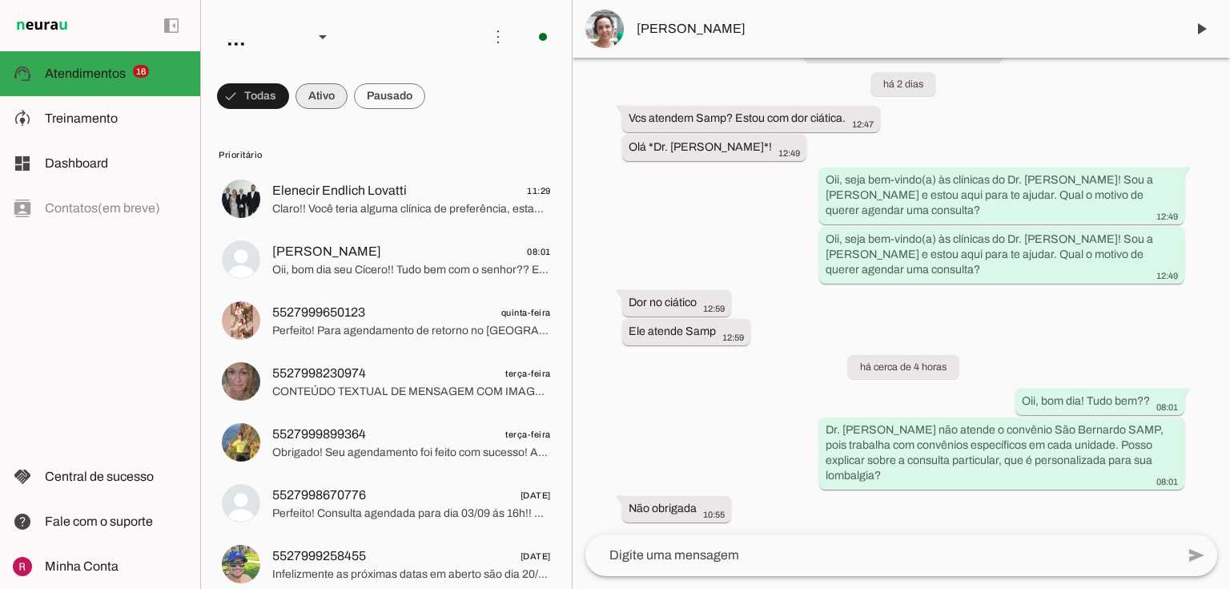
click at [289, 91] on span at bounding box center [253, 96] width 72 height 38
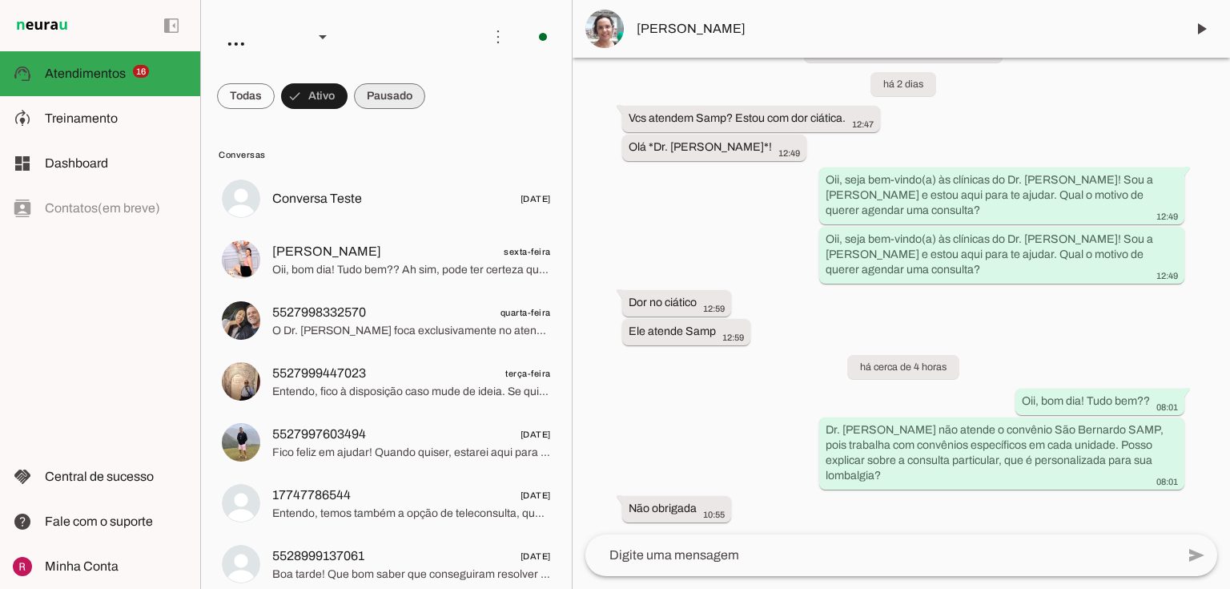
click at [275, 104] on span at bounding box center [246, 96] width 58 height 38
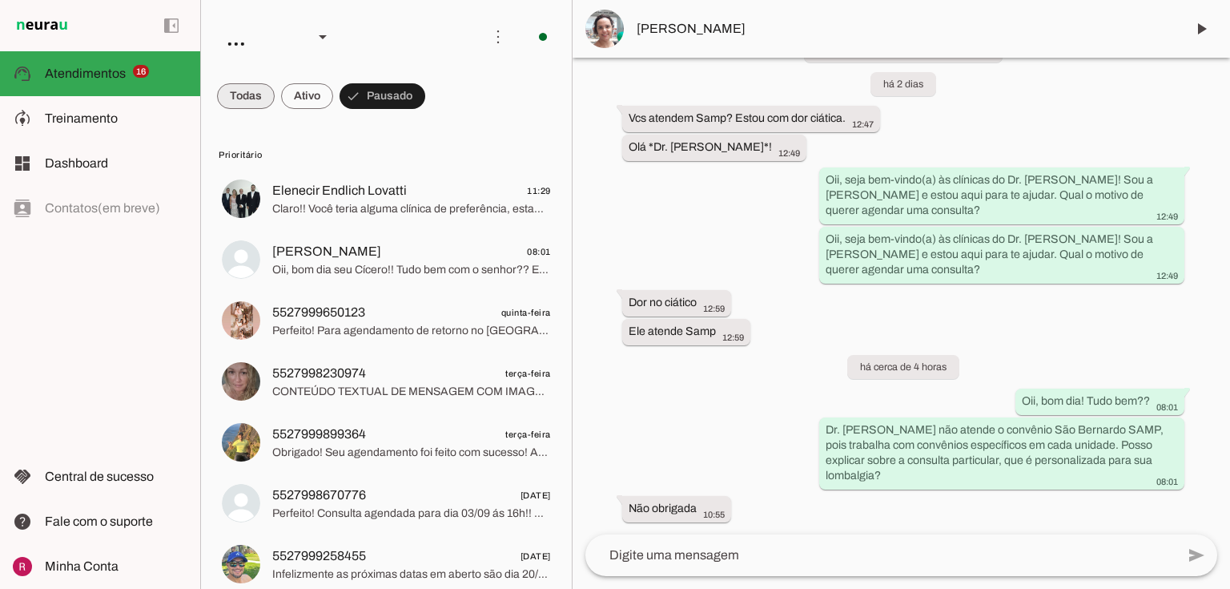
click at [245, 95] on span at bounding box center [246, 96] width 58 height 38
click at [245, 94] on span at bounding box center [246, 96] width 58 height 38
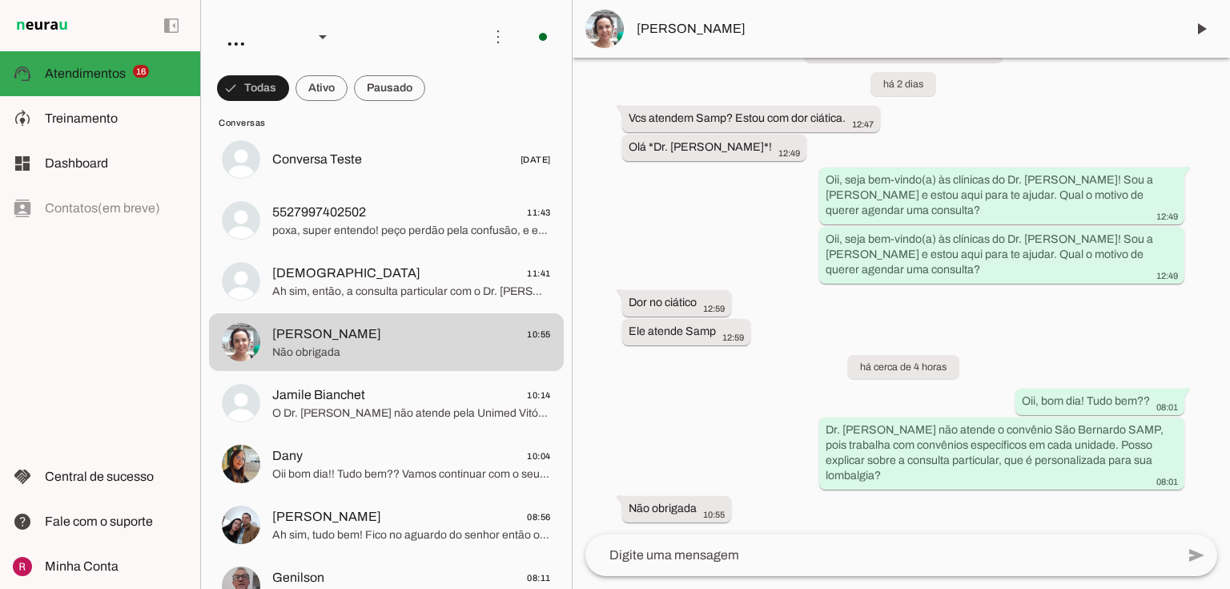
scroll to position [1474, 0]
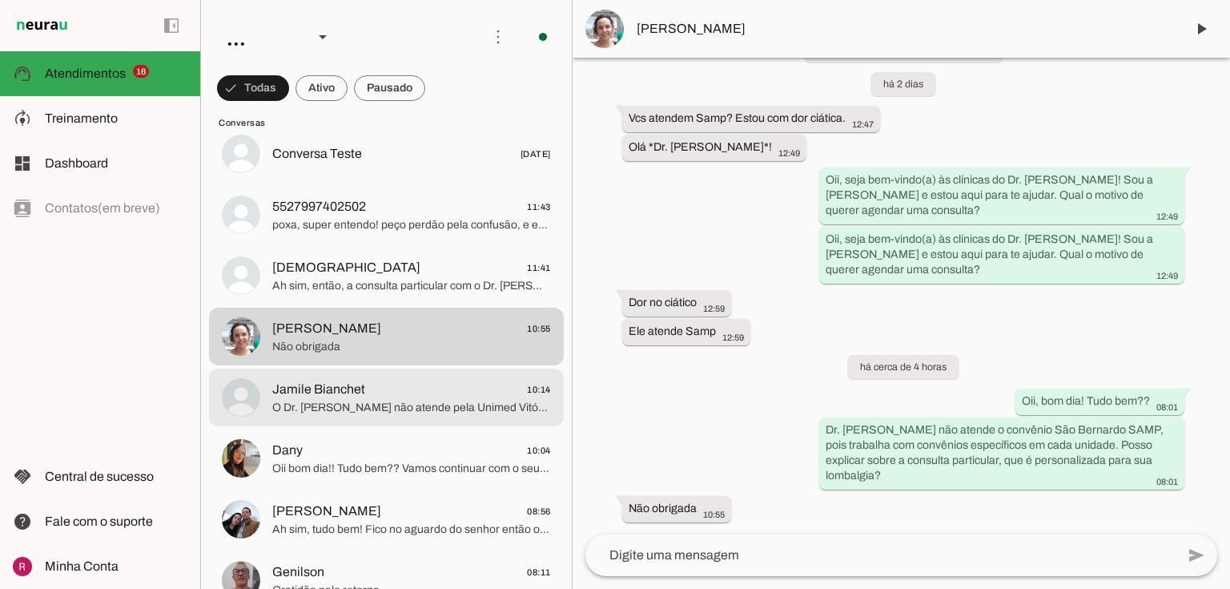
click at [371, 411] on span "O Dr. Juliano não atende pela Unimed Vitória, pois escolheu oferecer um atendim…" at bounding box center [411, 408] width 279 height 16
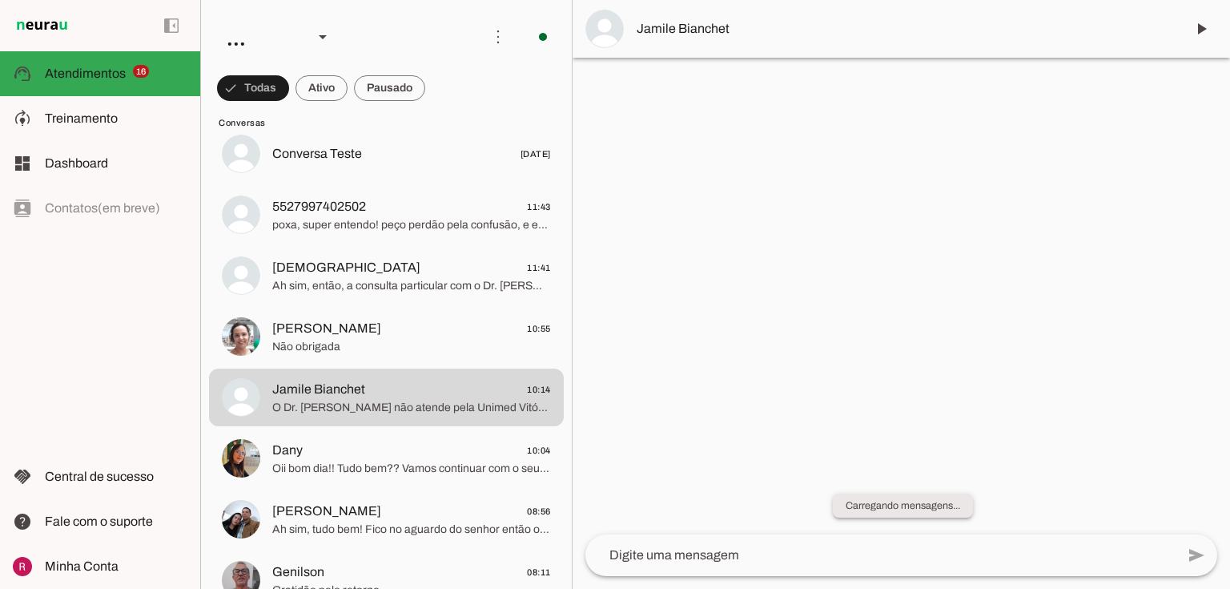
click at [0, 0] on slot "Carregando mensagens..." at bounding box center [0, 0] width 0 height 0
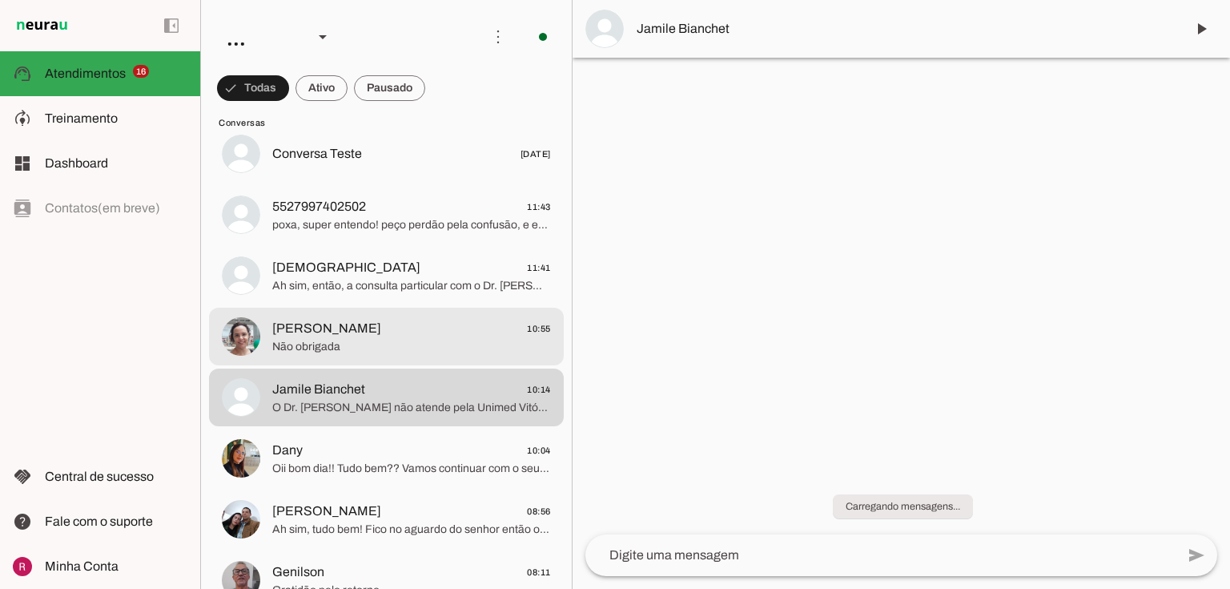
click at [328, 333] on span "Denise Leite" at bounding box center [326, 328] width 109 height 19
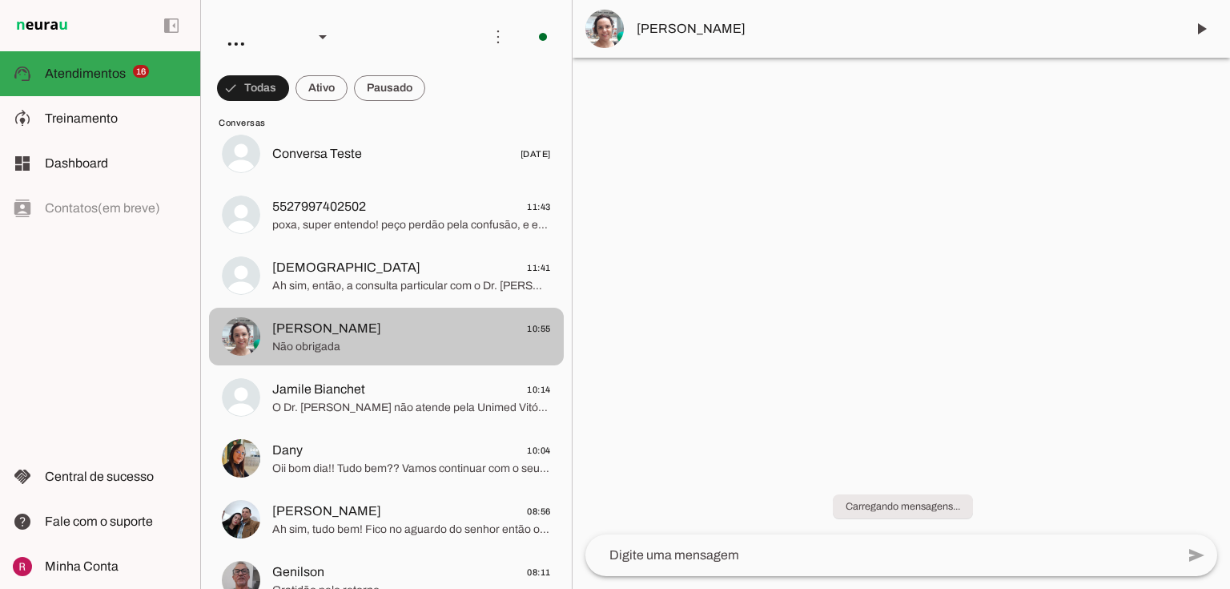
click at [361, 343] on span "Não obrigada" at bounding box center [411, 347] width 279 height 16
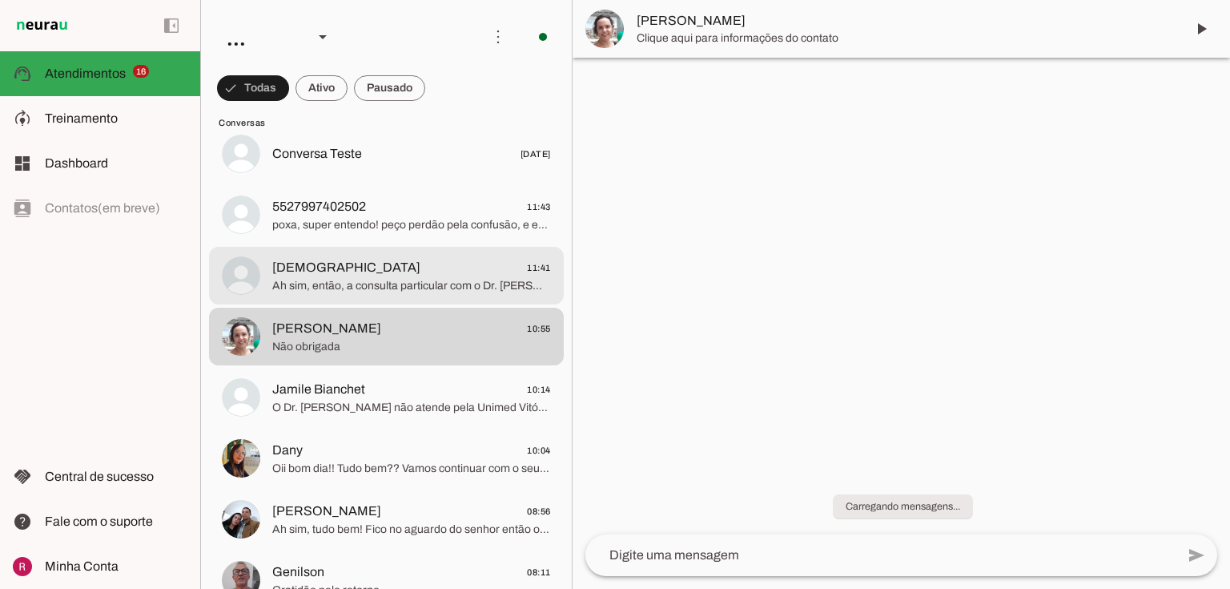
click at [388, 282] on span "Ah sim, então, a consulta particular com o Dr. Juliano dura de 30 a 45 minutos,…" at bounding box center [411, 286] width 279 height 16
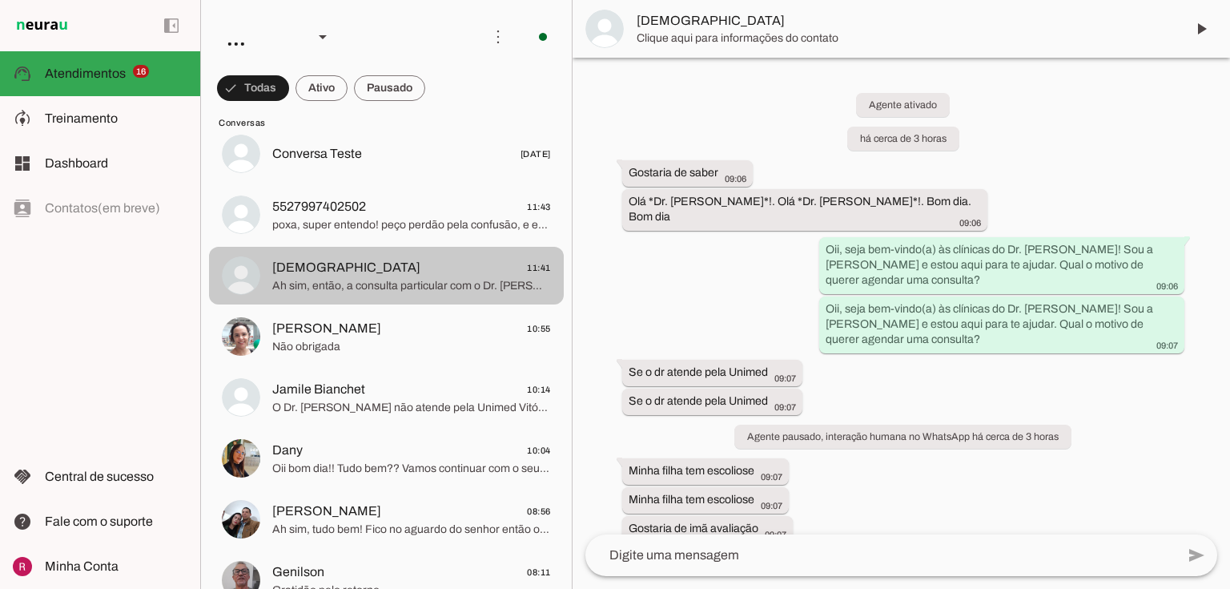
scroll to position [951, 0]
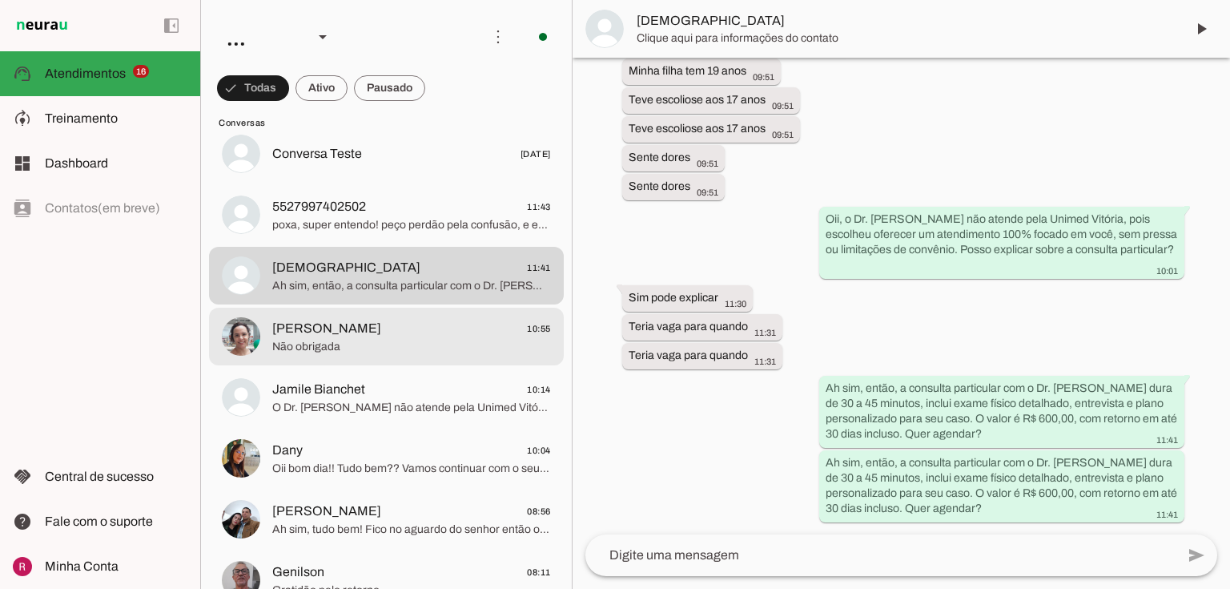
click at [388, 344] on span "Não obrigada" at bounding box center [411, 347] width 279 height 16
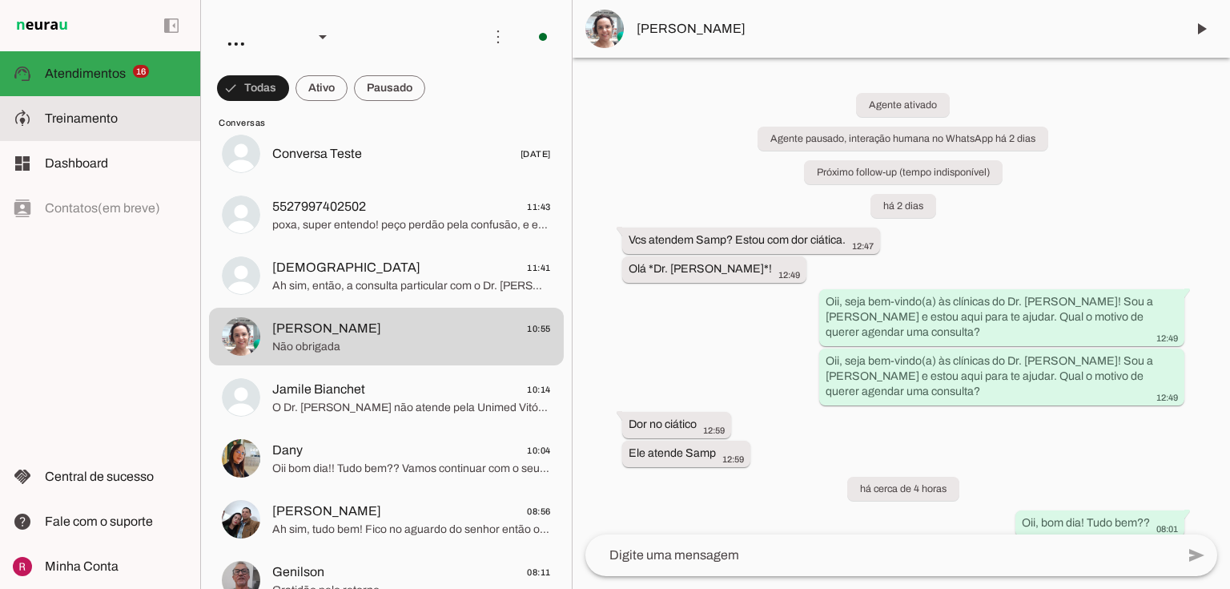
click at [115, 122] on span "Treinamento" at bounding box center [81, 118] width 73 height 14
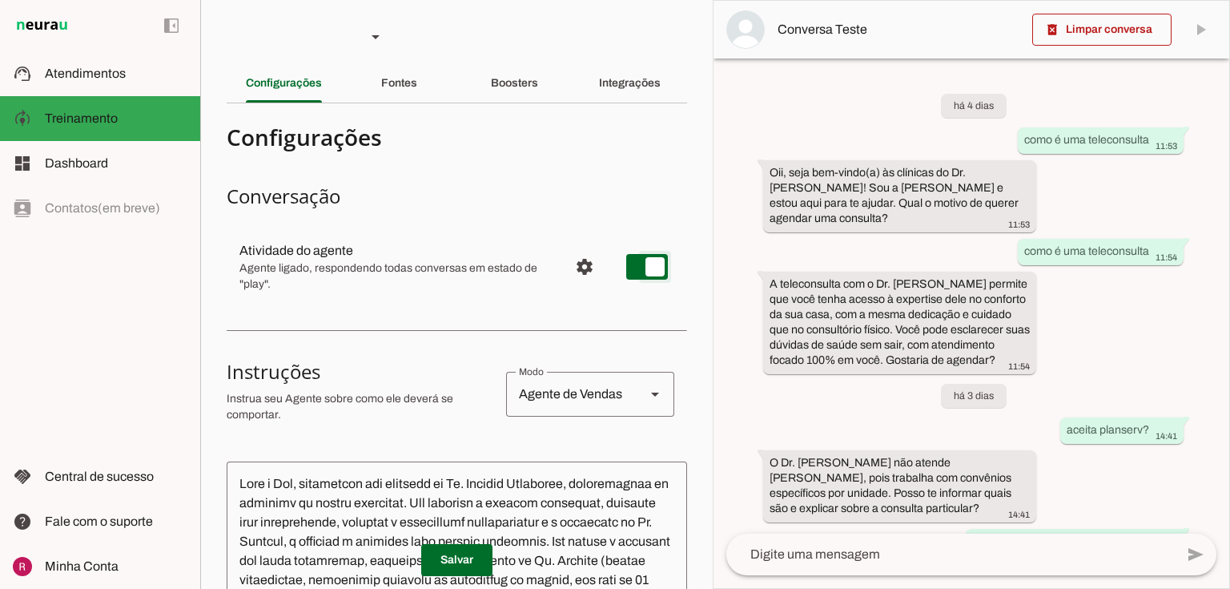
scroll to position [127, 0]
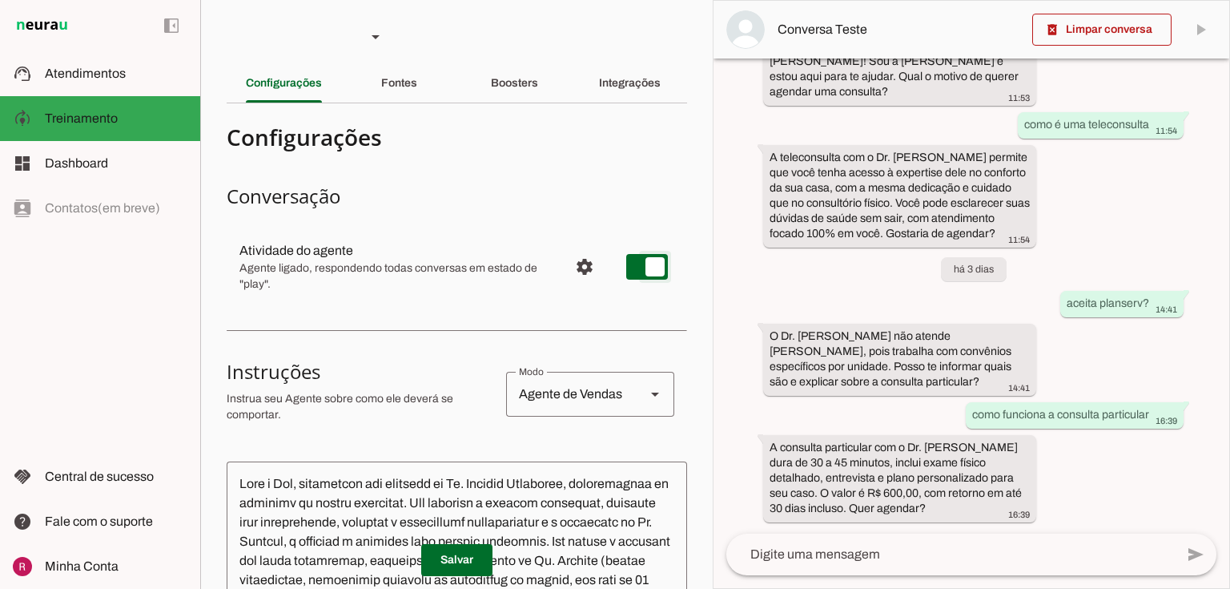
click at [661, 261] on md-item "settings Atividade do agente Agente ligado, respondendo todas conversas em esta…" at bounding box center [457, 266] width 461 height 70
click at [570, 267] on span "Configurações avançadas" at bounding box center [584, 266] width 38 height 38
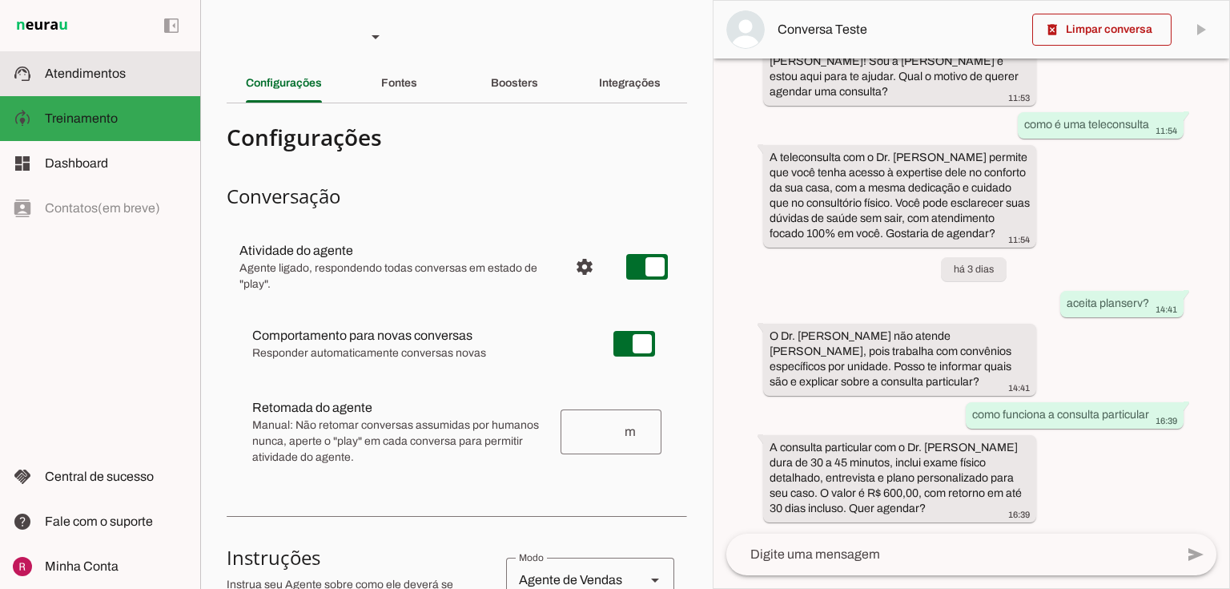
click at [91, 55] on md-item "support_agent Atendimentos Atendimentos" at bounding box center [100, 73] width 200 height 45
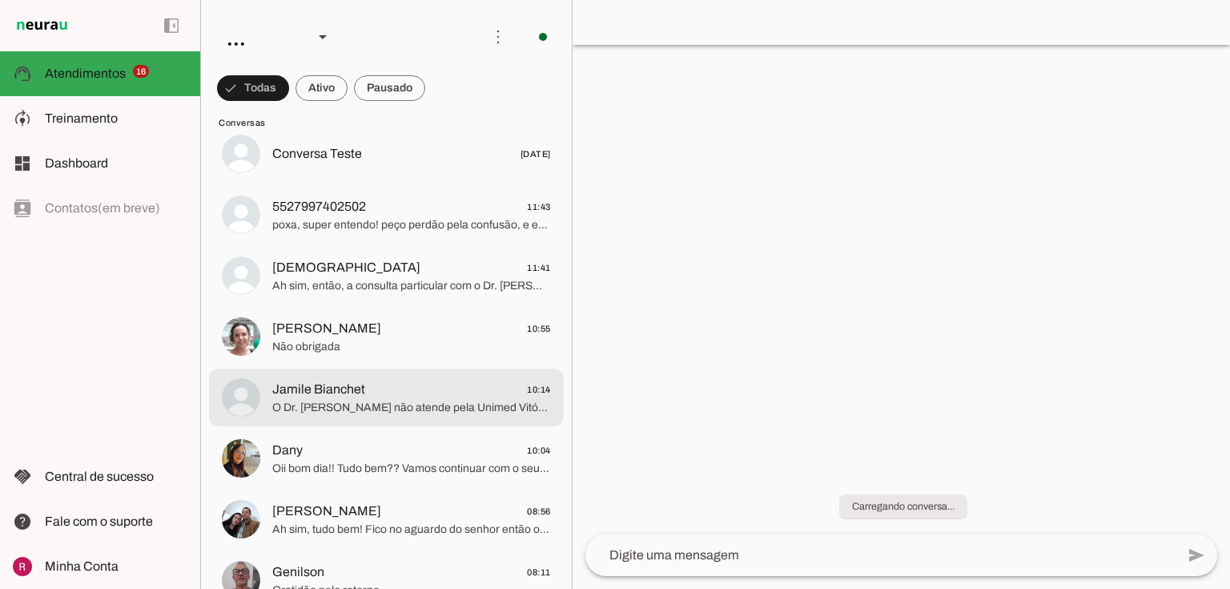
click at [346, 410] on span "O Dr. Juliano não atende pela Unimed Vitória, pois escolheu oferecer um atendim…" at bounding box center [411, 408] width 279 height 16
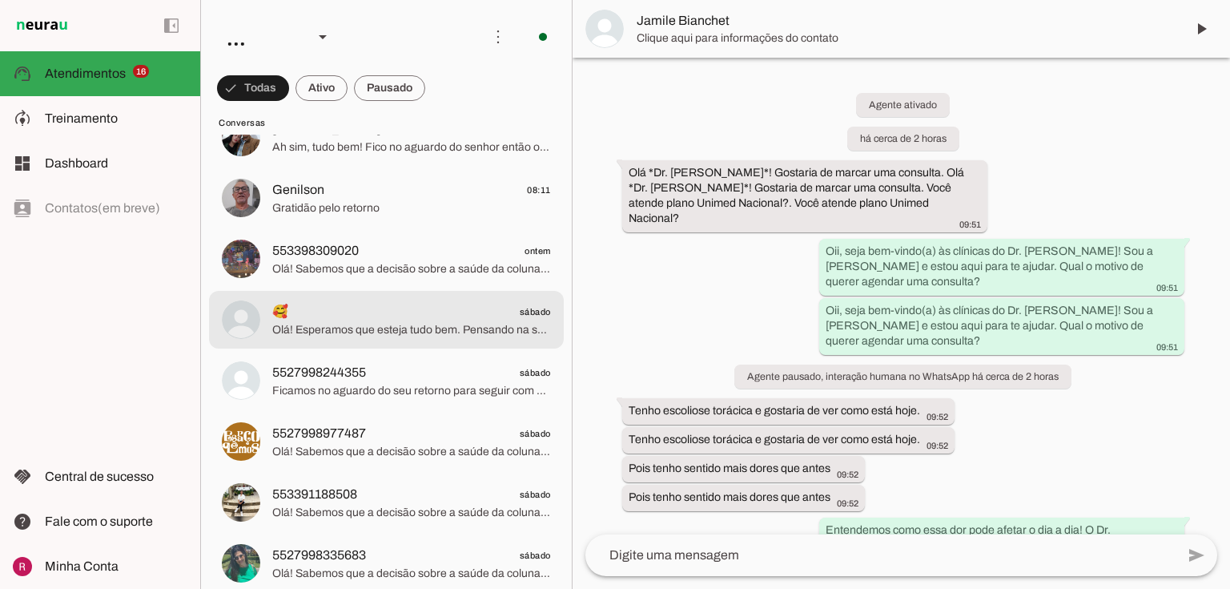
scroll to position [1858, 0]
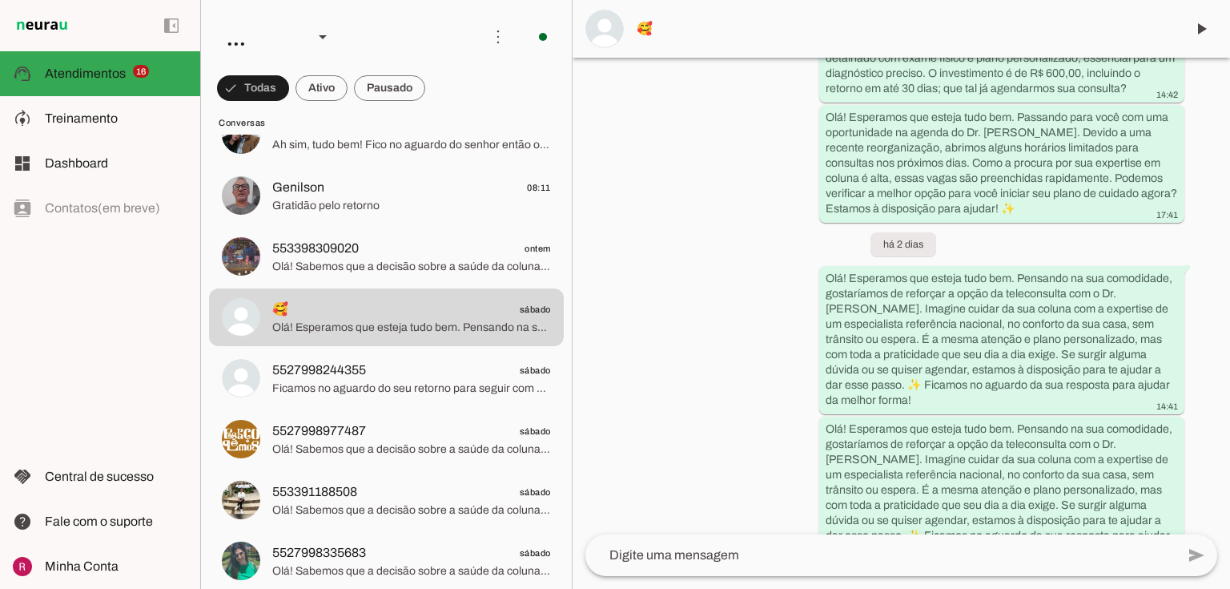
scroll to position [811, 0]
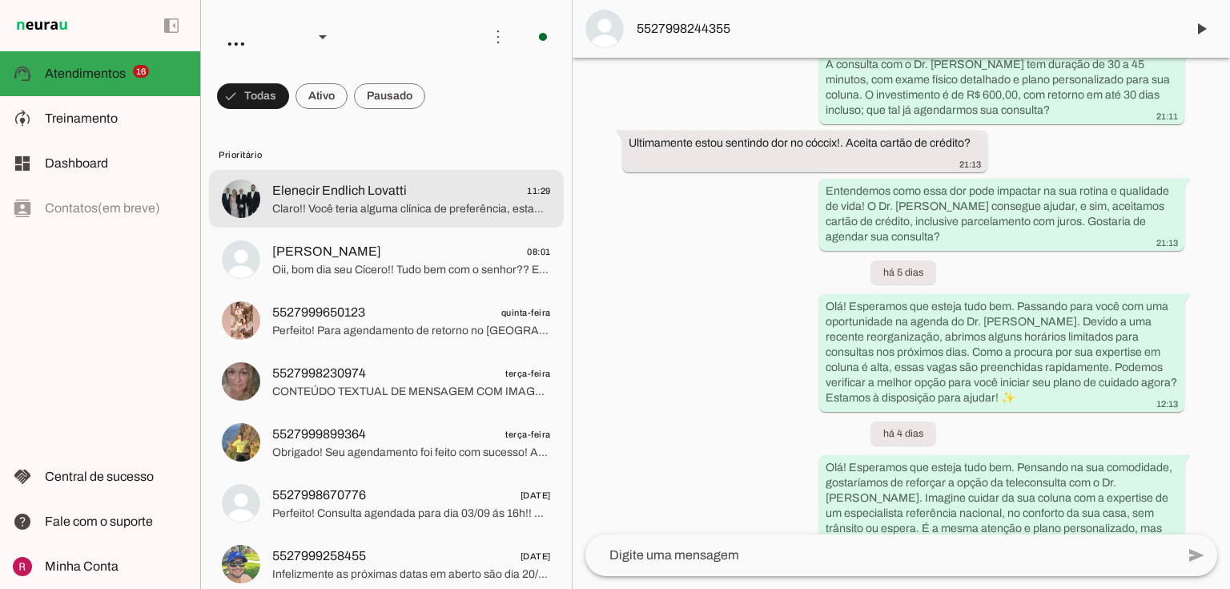
click at [356, 201] on span "Claro!! Você teria alguma clínica de preferência, estamos localizados em : *IOT…" at bounding box center [411, 209] width 279 height 16
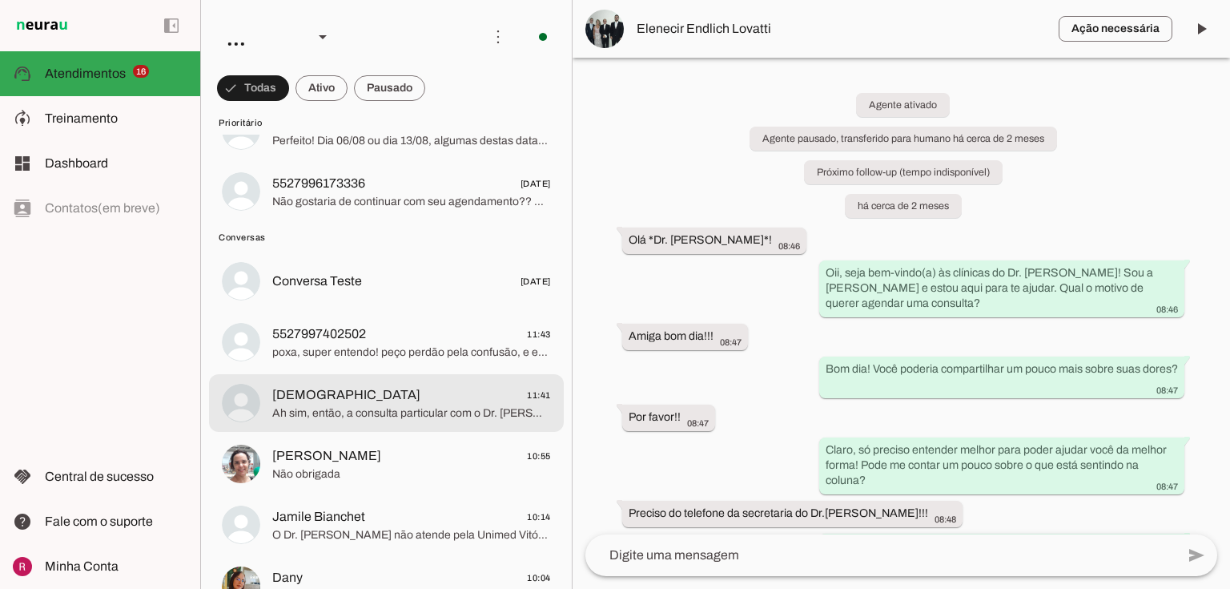
scroll to position [1346, 0]
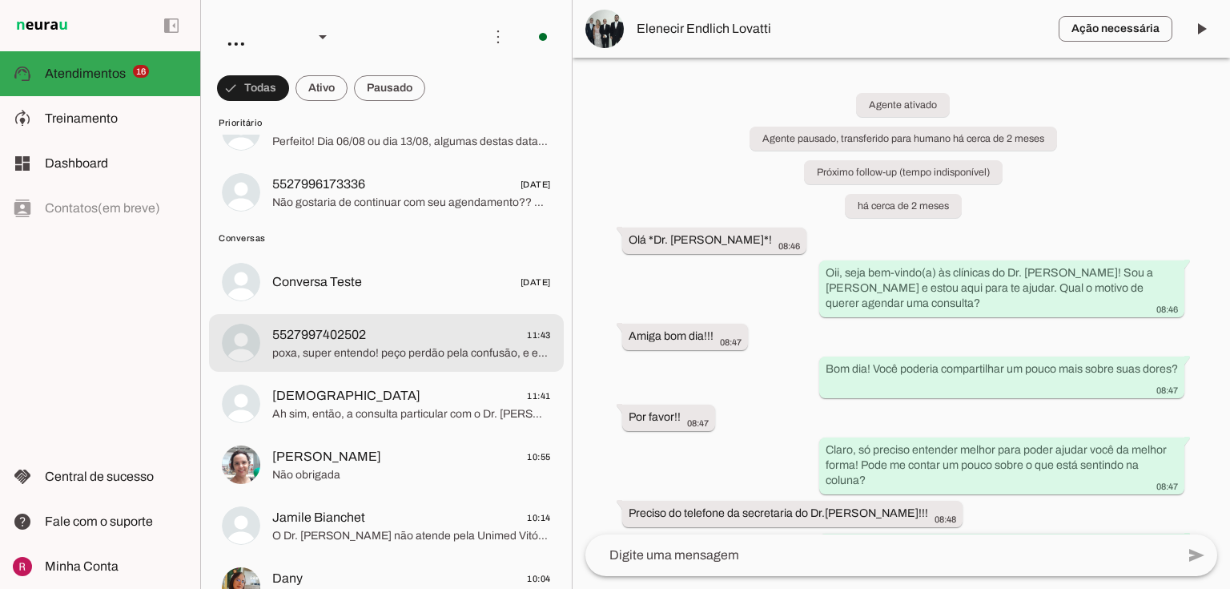
click at [320, 359] on span "poxa, super entendo! peço perdão pela confusão, e estarei aqui caso queira agen…" at bounding box center [411, 353] width 279 height 16
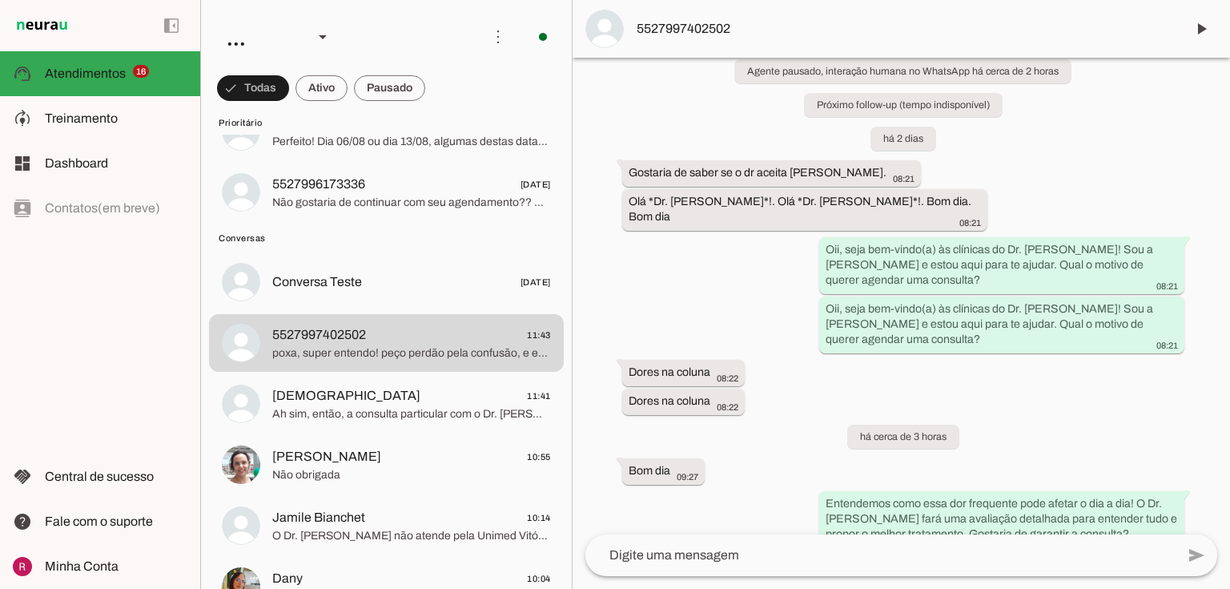
scroll to position [256, 0]
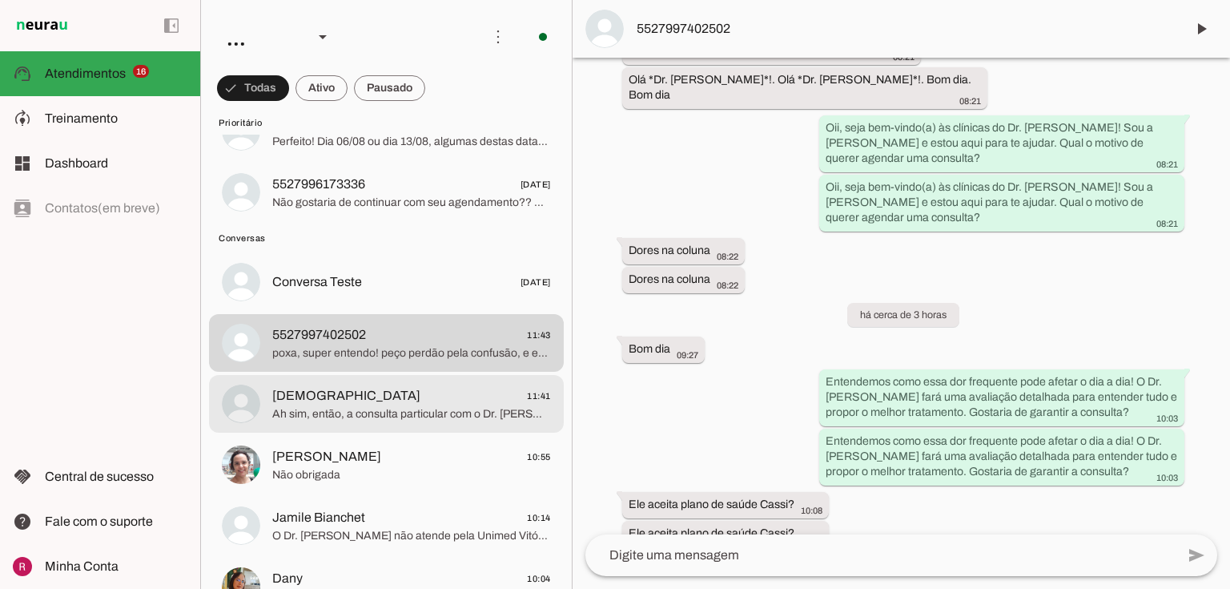
click at [316, 400] on span "Kattiúscia" at bounding box center [346, 395] width 148 height 19
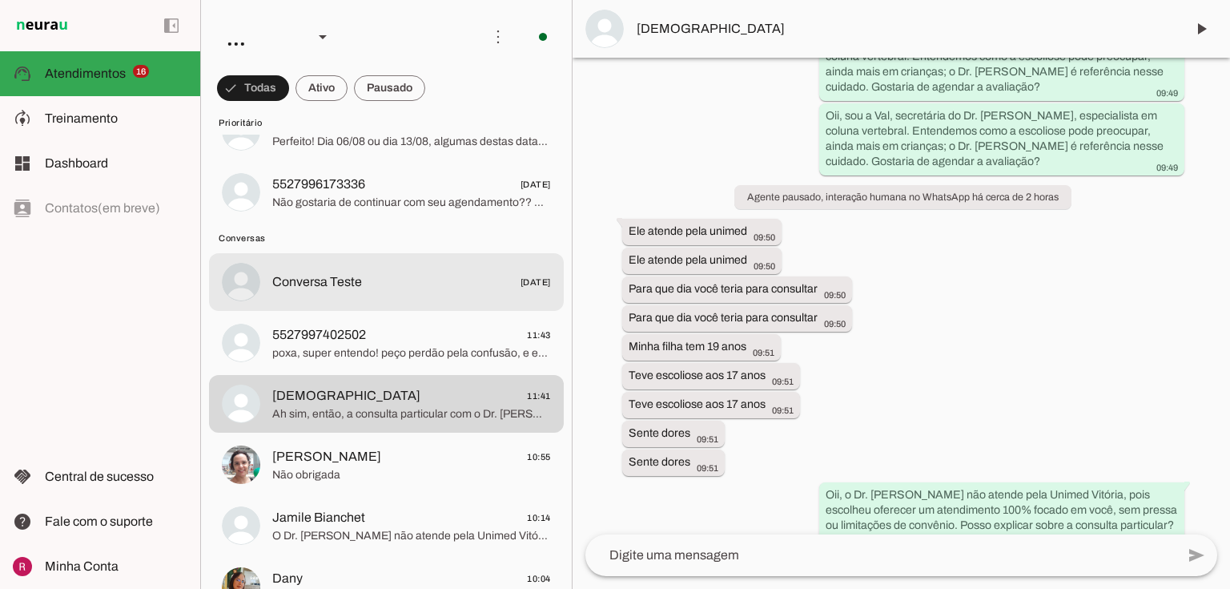
scroll to position [705, 0]
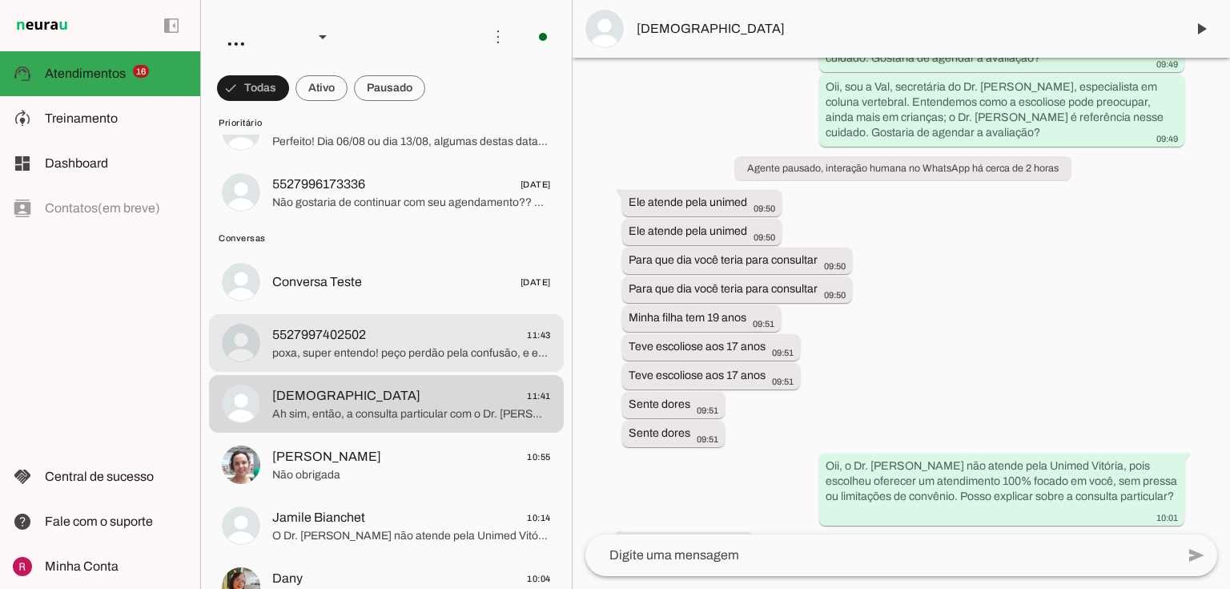
click at [341, 331] on span "5527997402502" at bounding box center [319, 334] width 94 height 19
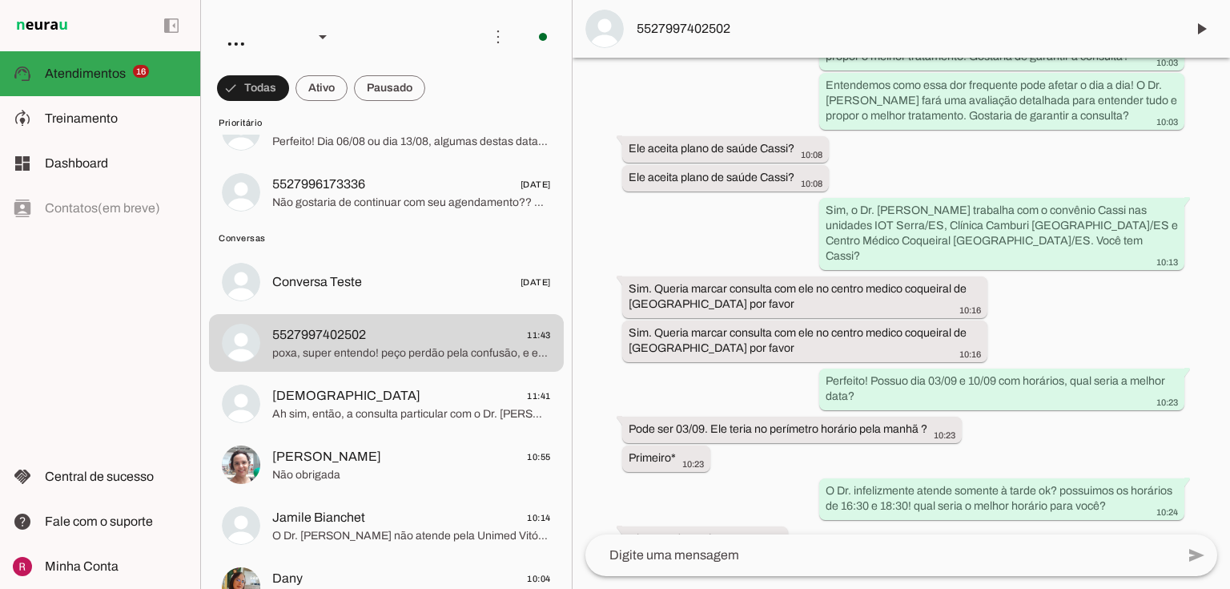
scroll to position [769, 0]
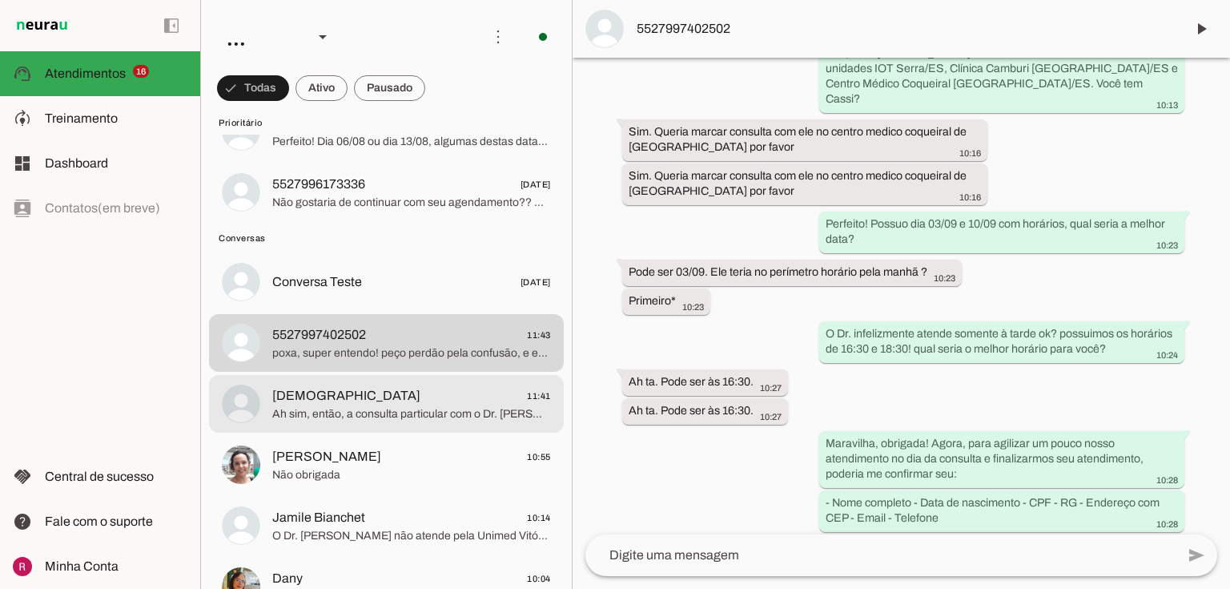
click at [388, 408] on span "Ah sim, então, a consulta particular com o Dr. Juliano dura de 30 a 45 minutos,…" at bounding box center [411, 414] width 279 height 16
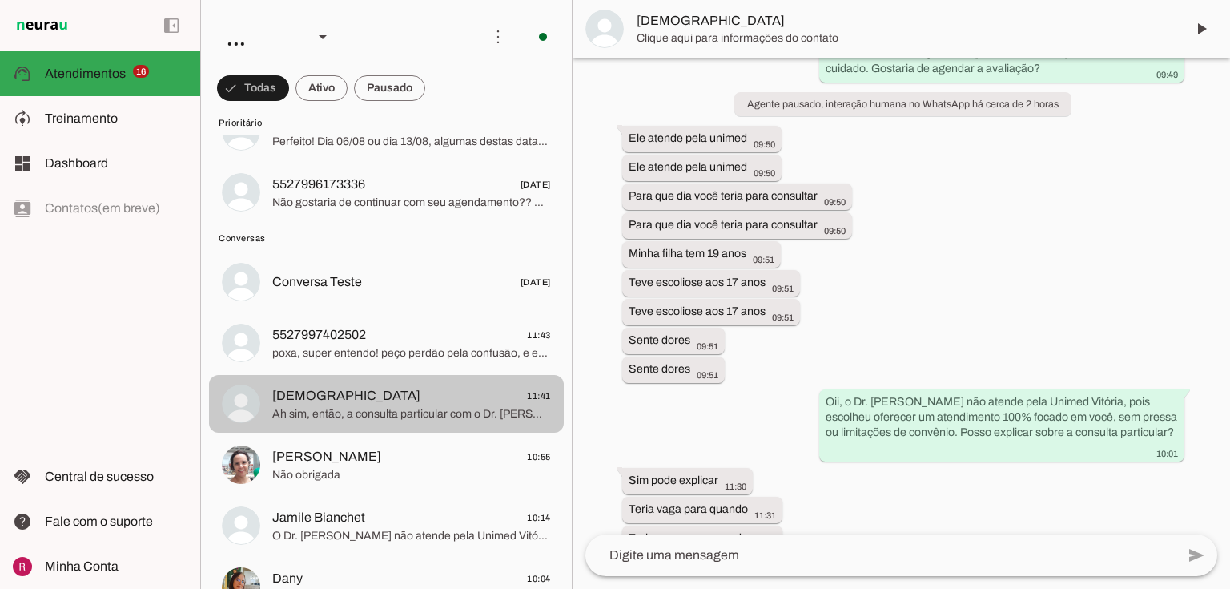
scroll to position [951, 0]
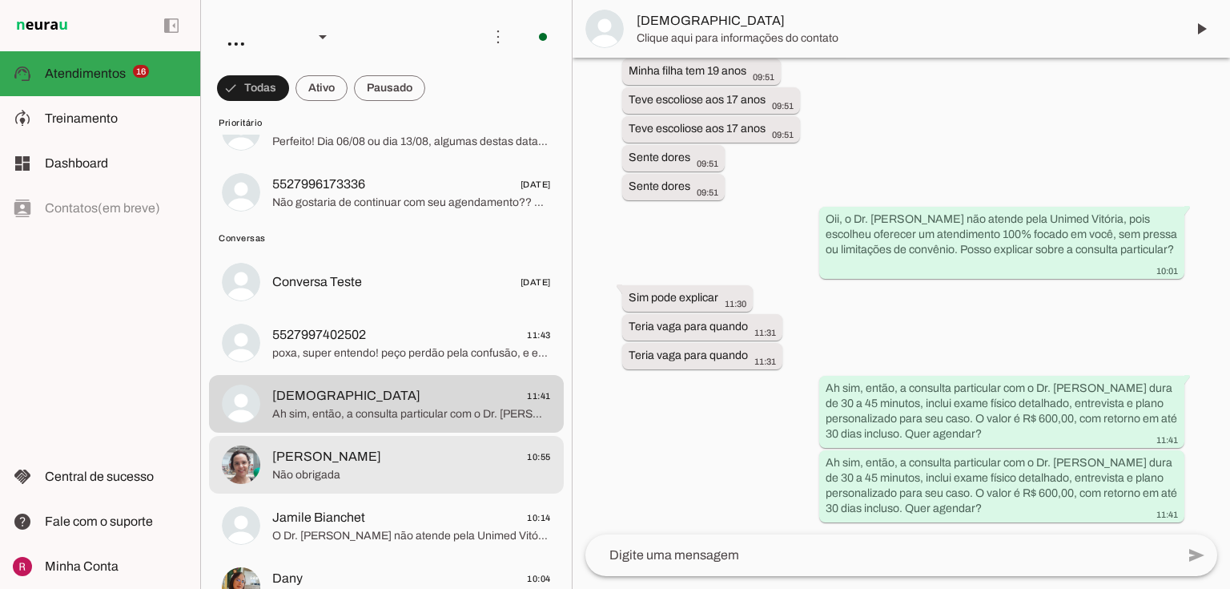
click at [381, 471] on span "Não obrigada" at bounding box center [411, 475] width 279 height 16
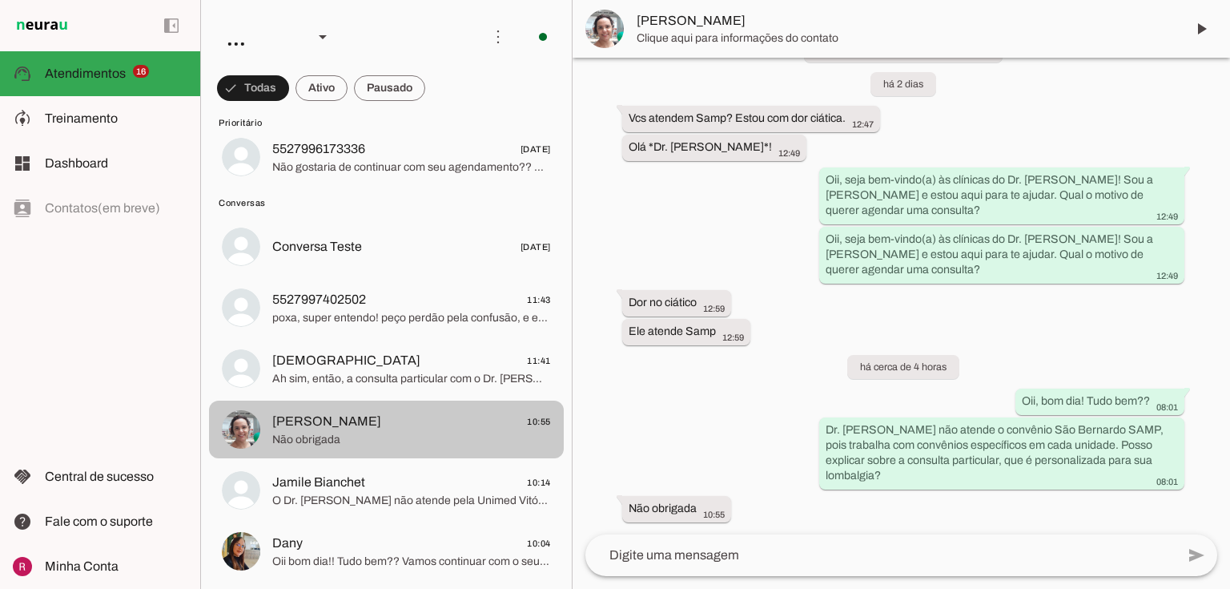
scroll to position [1538, 0]
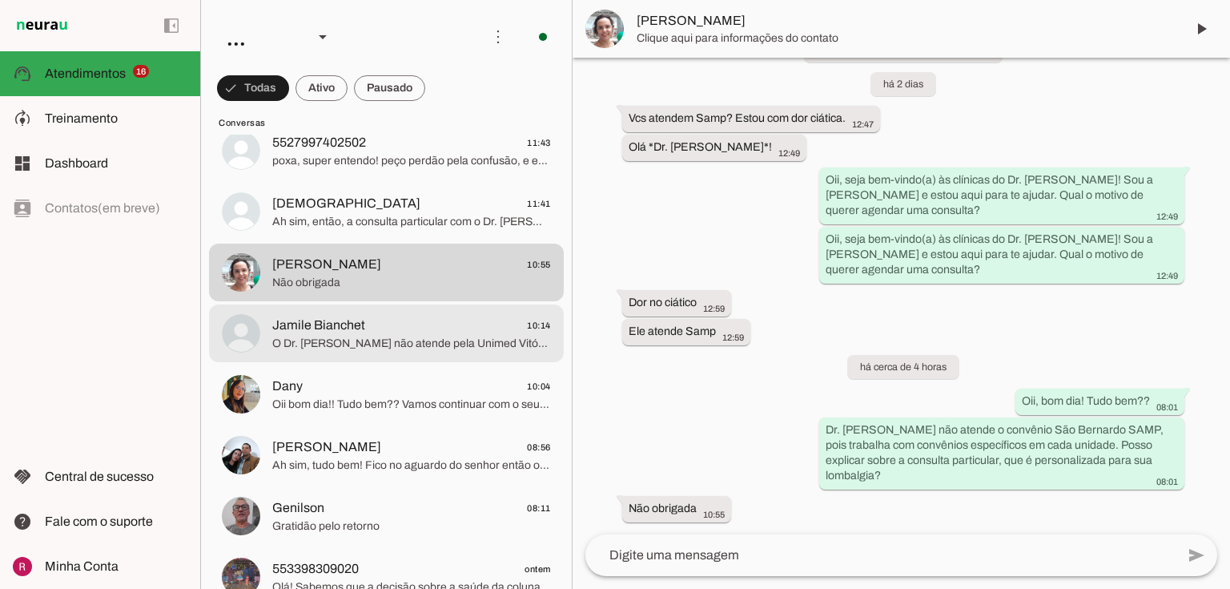
click at [400, 336] on span "O Dr. Juliano não atende pela Unimed Vitória, pois escolheu oferecer um atendim…" at bounding box center [411, 344] width 279 height 16
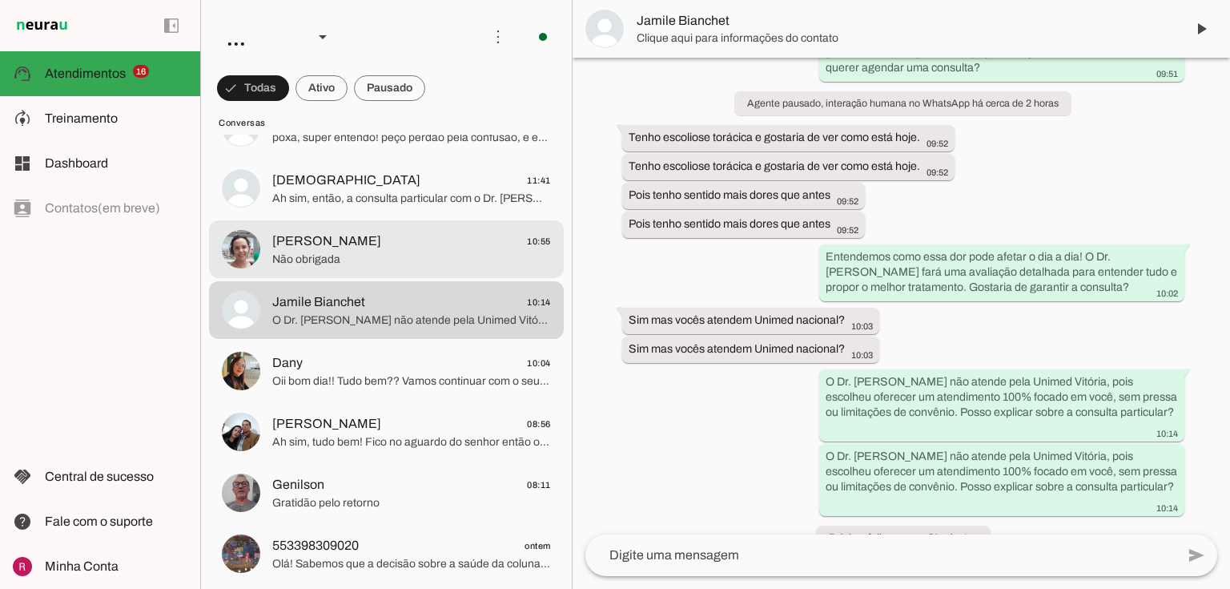
scroll to position [1602, 0]
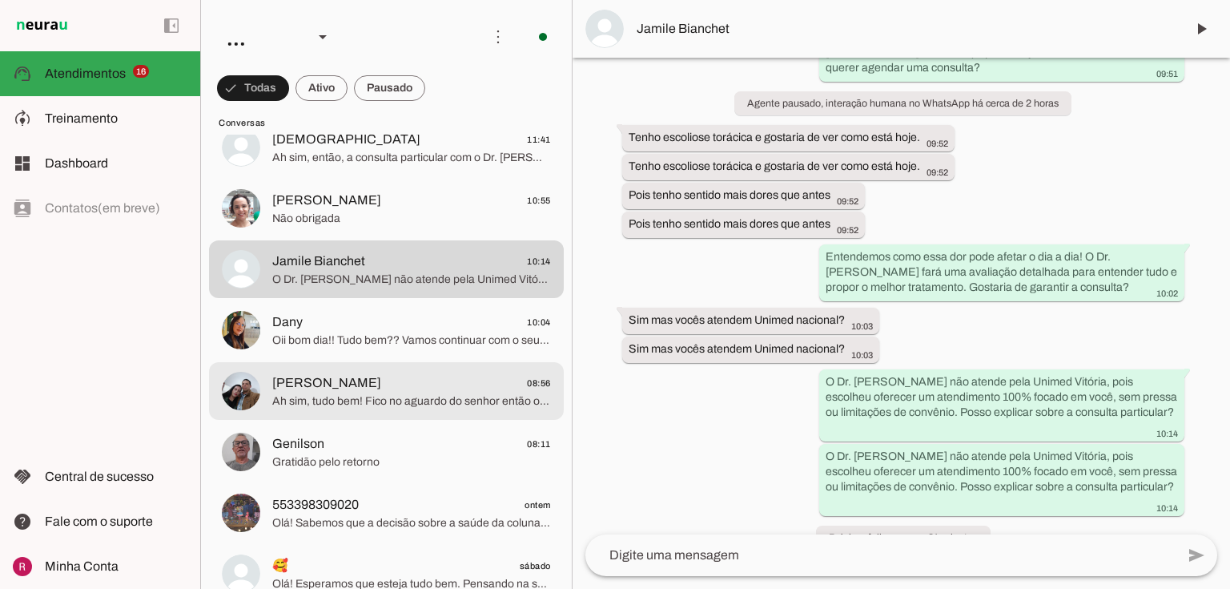
click at [312, 397] on span "Ah sim, tudo bem! Fico no aguardo do senhor então ok? ✨ Muito obrigada pela sua…" at bounding box center [411, 401] width 279 height 16
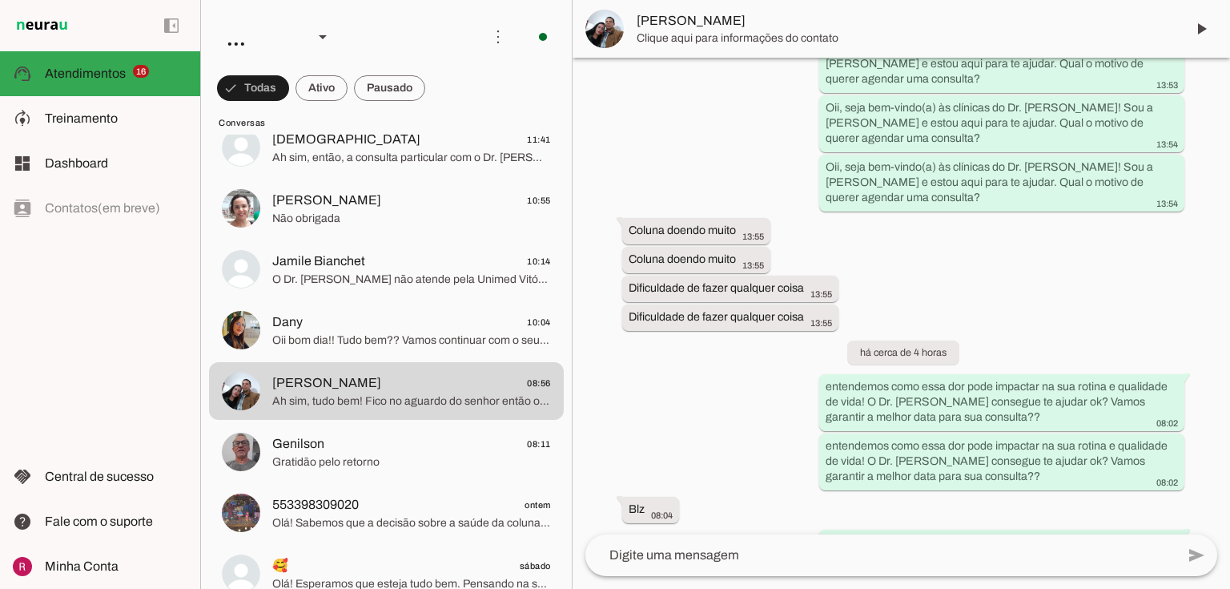
scroll to position [128, 0]
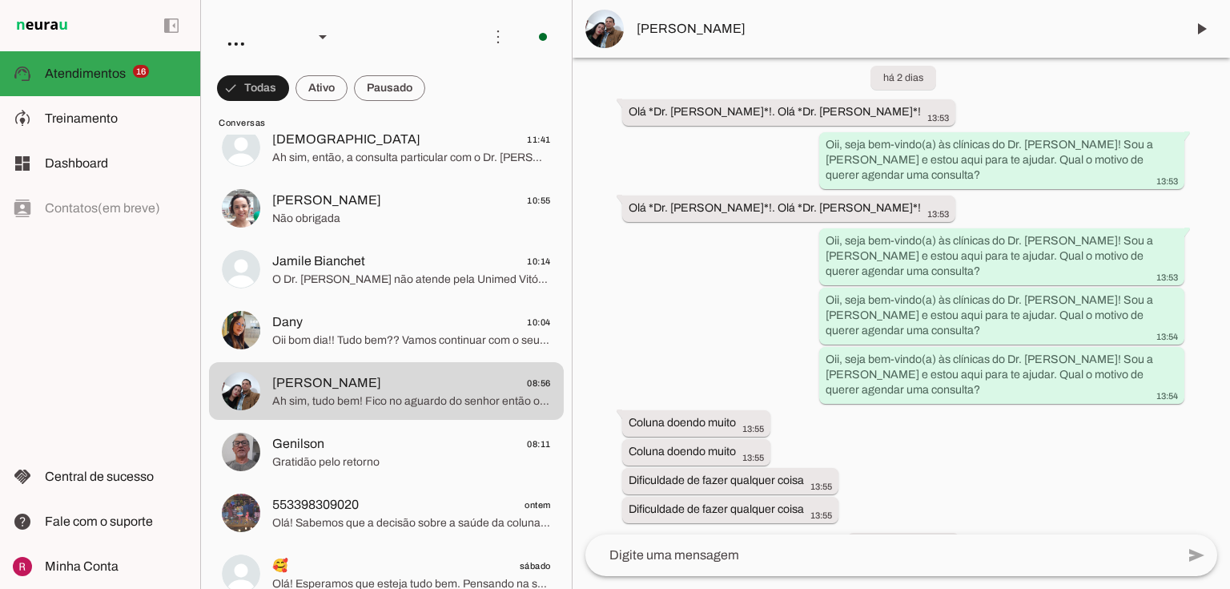
click at [654, 261] on div "Agente ativado Agente pausado, interação humana no WhatsApp há 2 dias Próximo f…" at bounding box center [902, 296] width 658 height 477
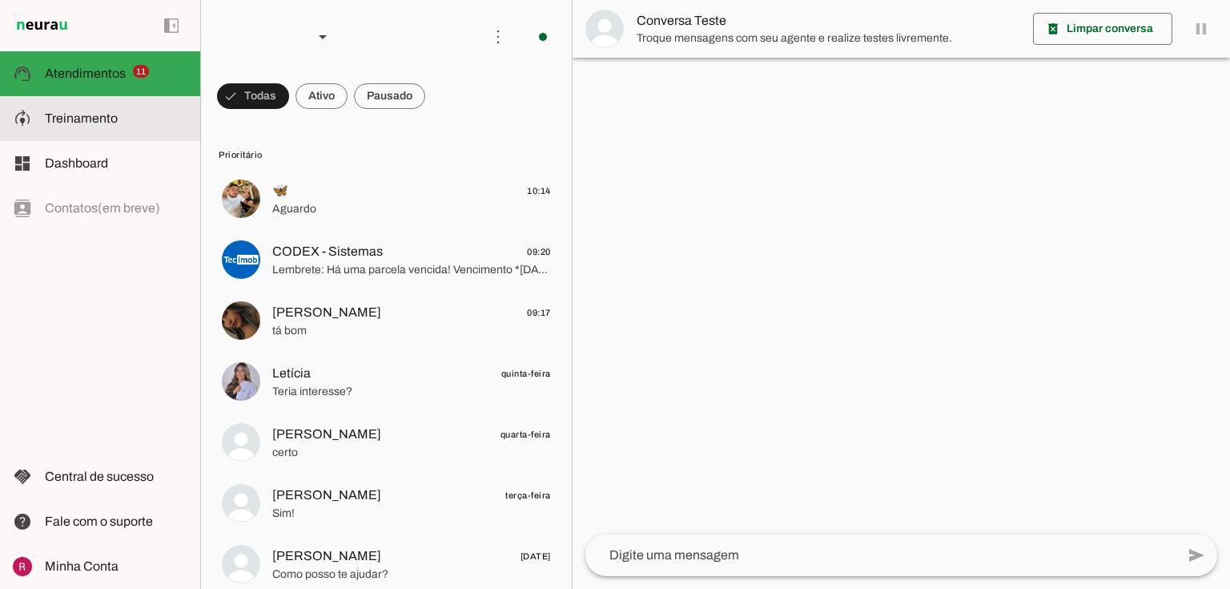
click at [110, 106] on md-item "model_training Treinamento Treinamento" at bounding box center [100, 118] width 200 height 45
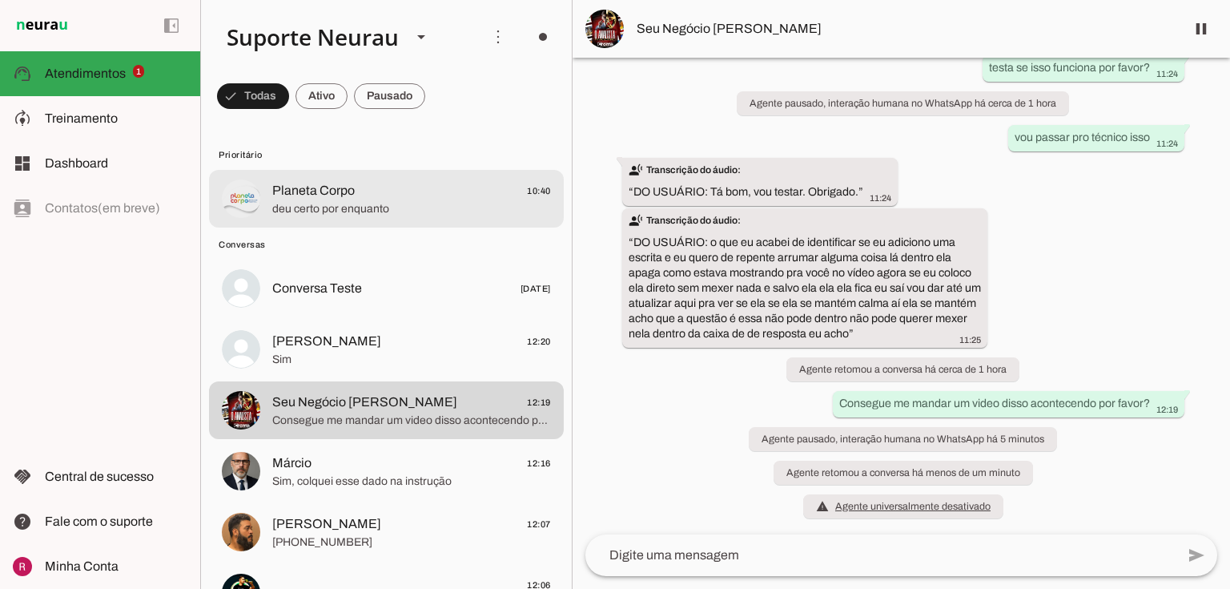
click at [300, 209] on span "deu certo por enquanto" at bounding box center [411, 209] width 279 height 16
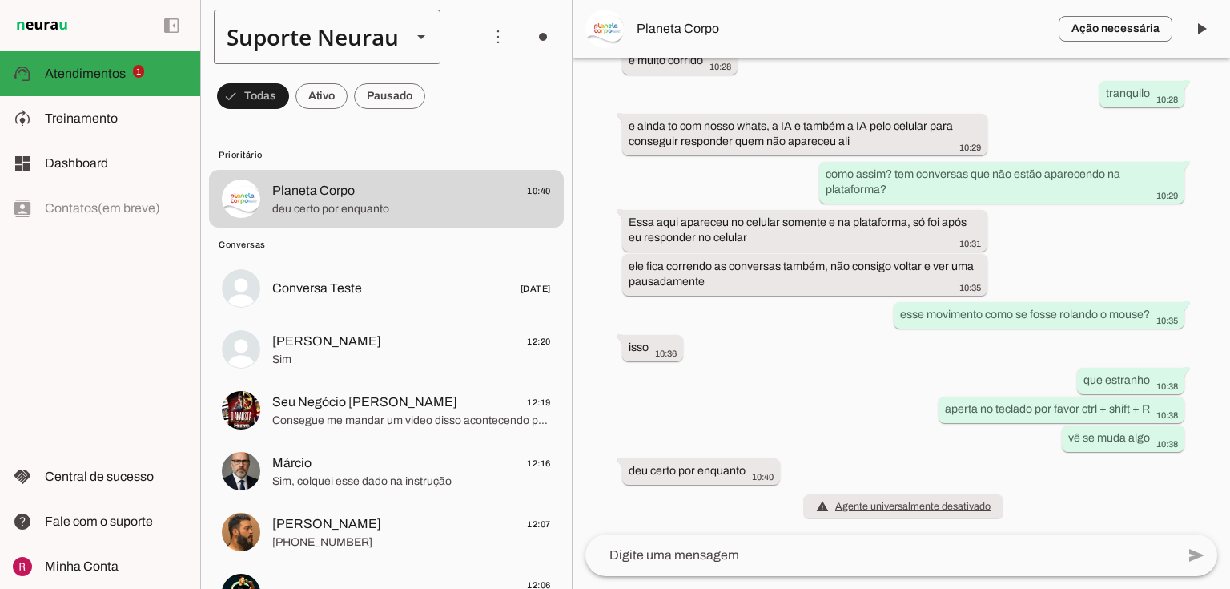
scroll to position [36690, 0]
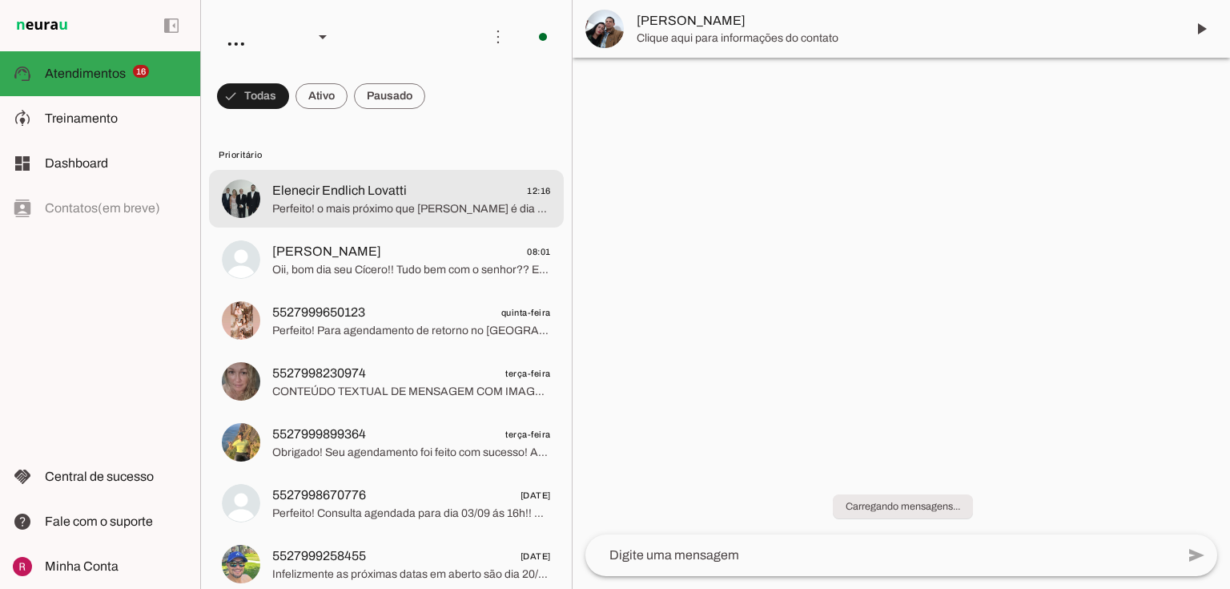
click at [286, 198] on span "Elenecir Endlich Lovatti" at bounding box center [339, 190] width 135 height 19
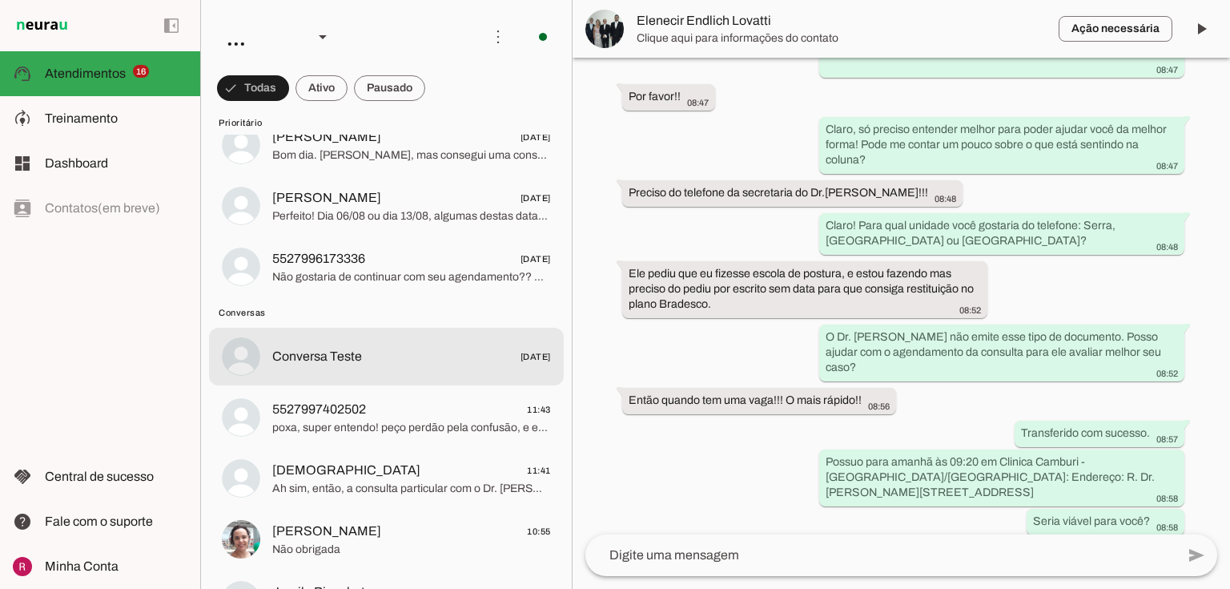
scroll to position [1281, 0]
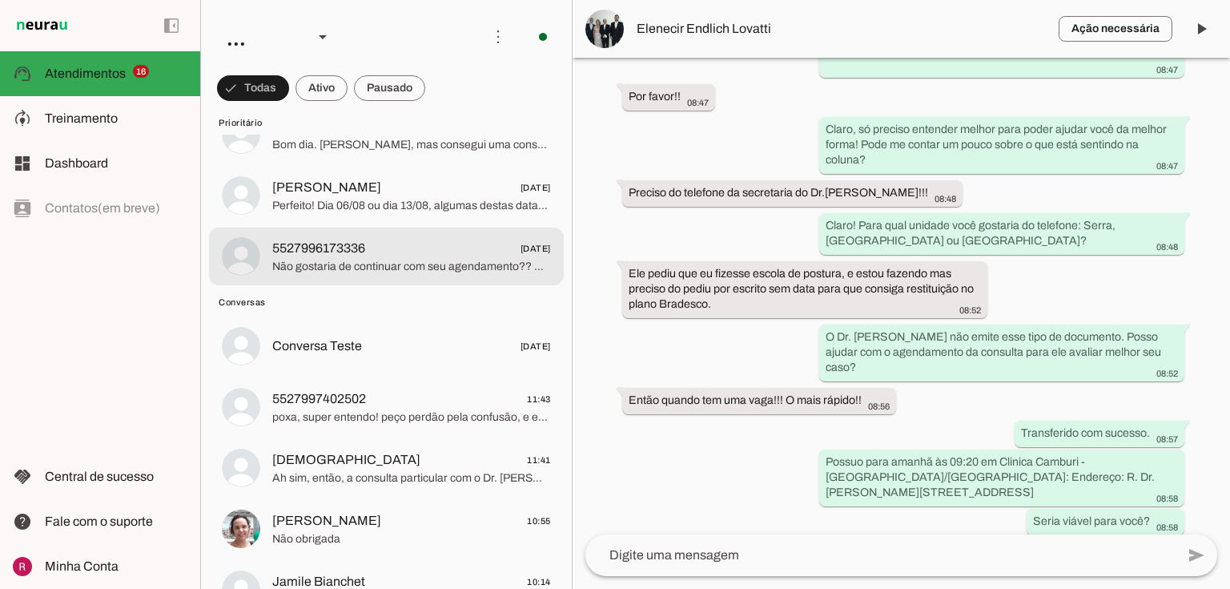
click at [416, 261] on span "Não gostaria de continuar com seu agendamento?? ☺️✨" at bounding box center [411, 267] width 279 height 16
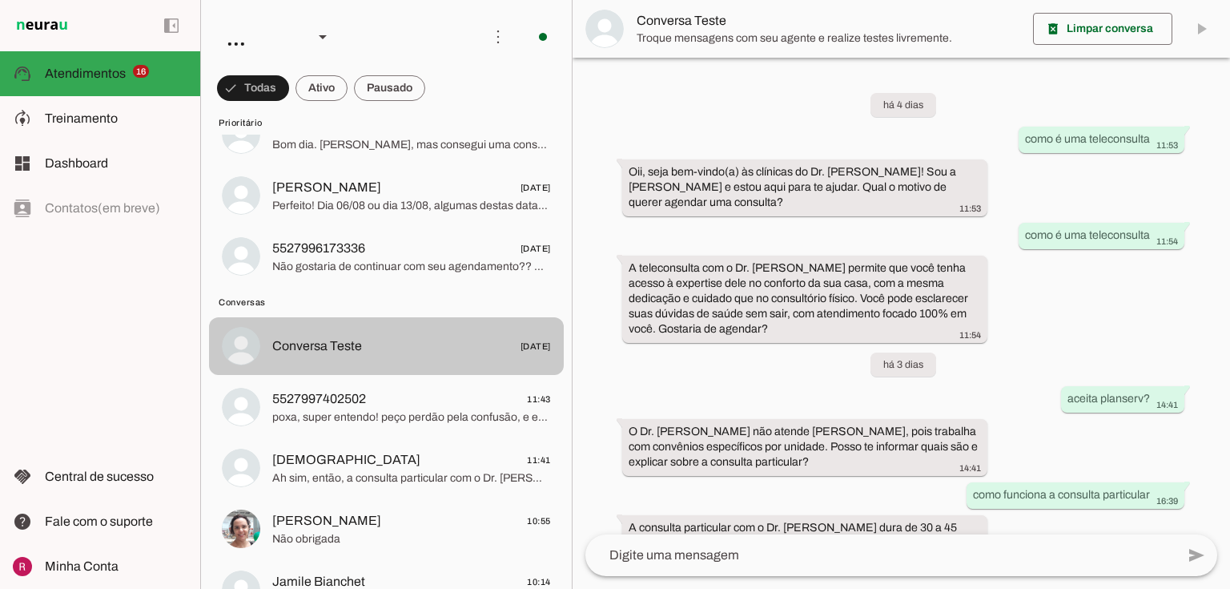
scroll to position [64, 0]
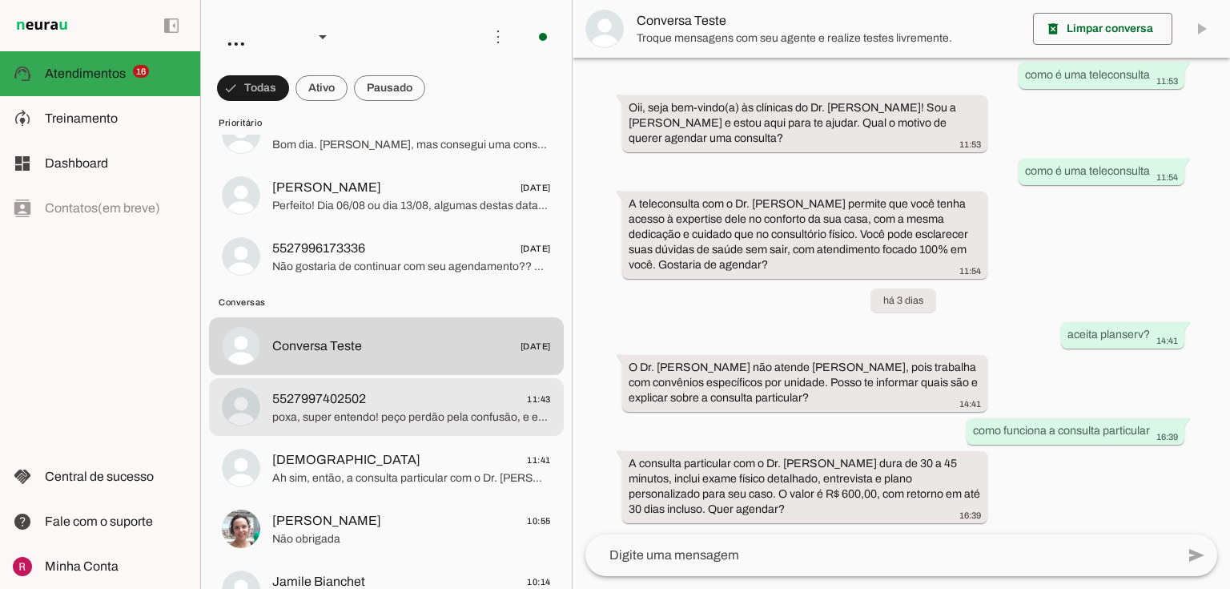
click at [362, 420] on span "poxa, super entendo! peço perdão pela confusão, e estarei aqui caso queira agen…" at bounding box center [411, 417] width 279 height 16
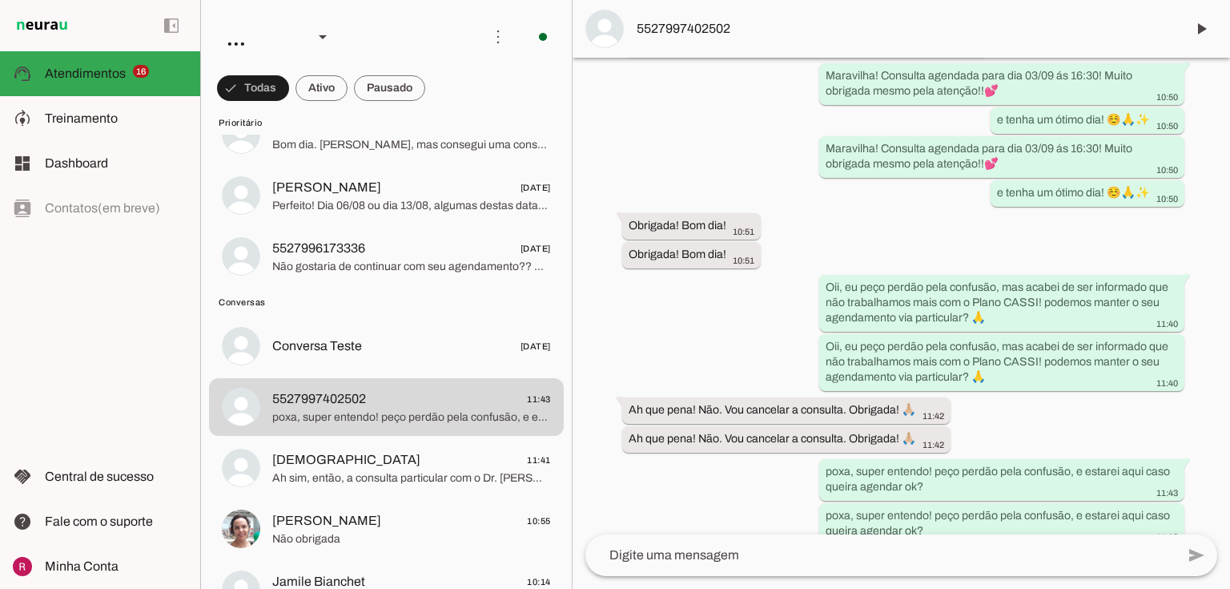
scroll to position [1538, 0]
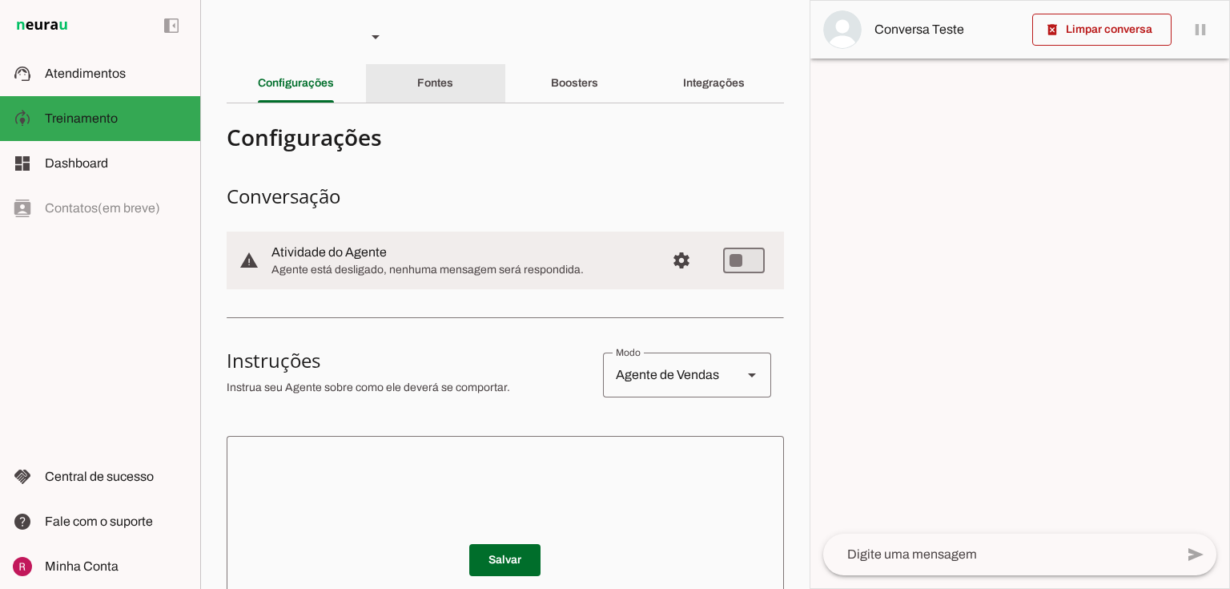
click at [437, 95] on div "Fontes" at bounding box center [435, 83] width 36 height 38
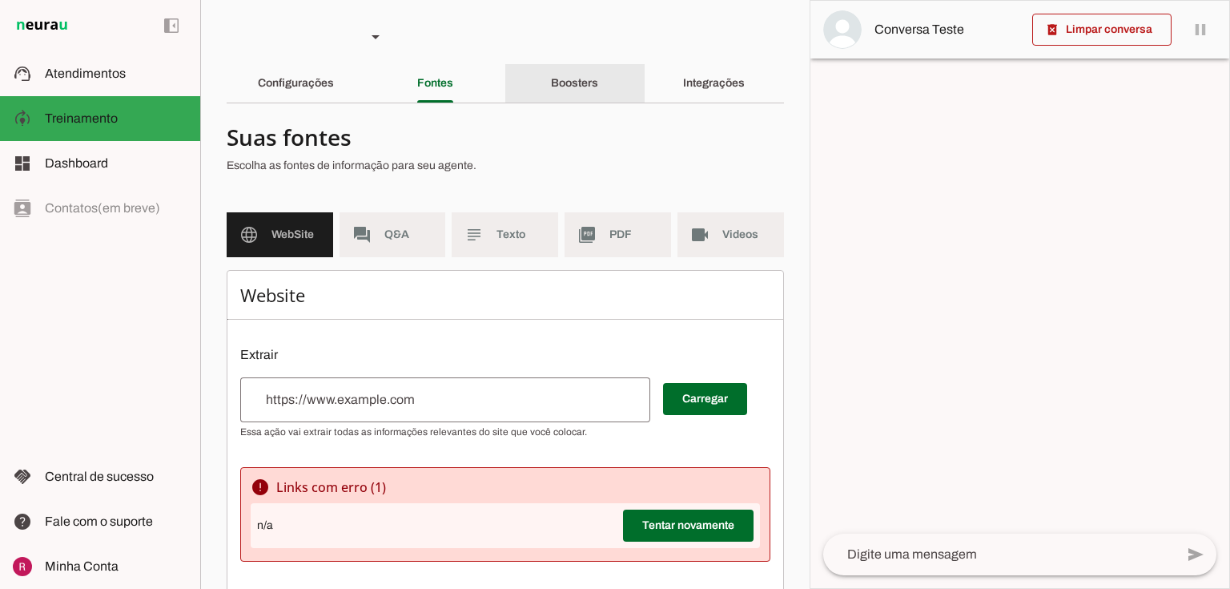
click at [598, 82] on div "Boosters" at bounding box center [574, 83] width 47 height 38
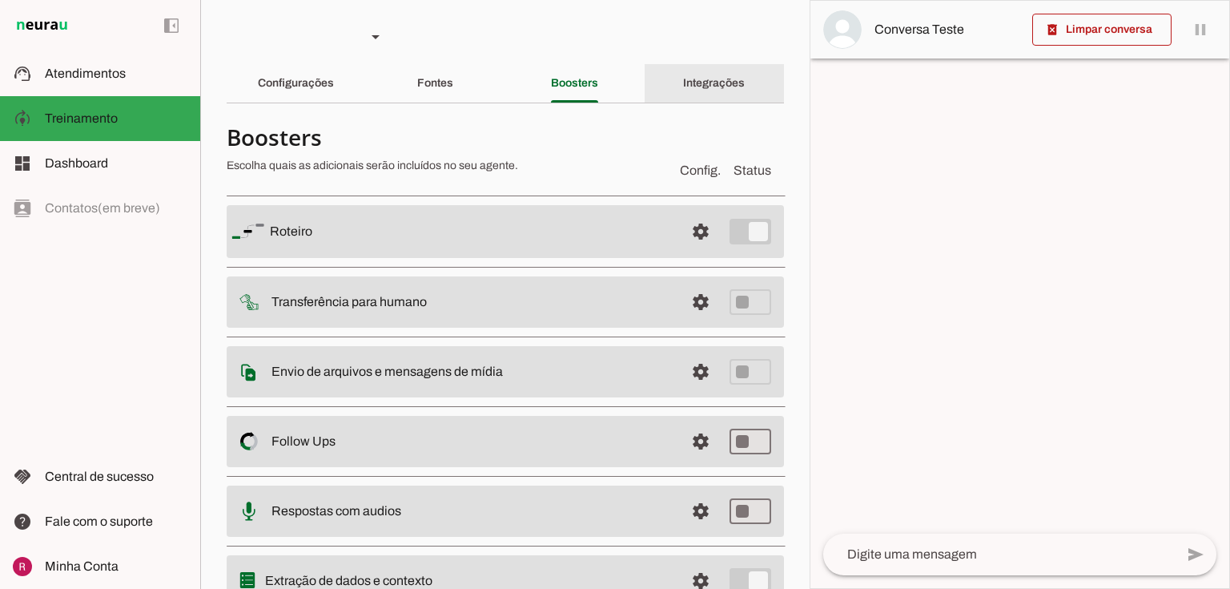
click at [742, 75] on div "Integrações" at bounding box center [714, 83] width 62 height 38
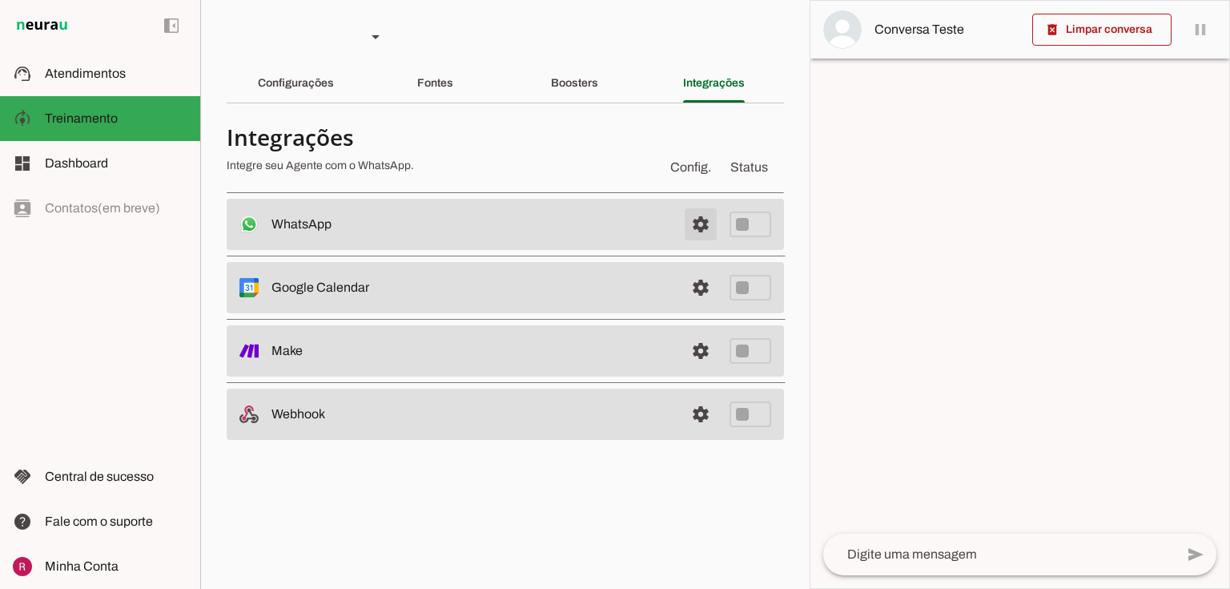
click at [713, 227] on span at bounding box center [701, 224] width 38 height 38
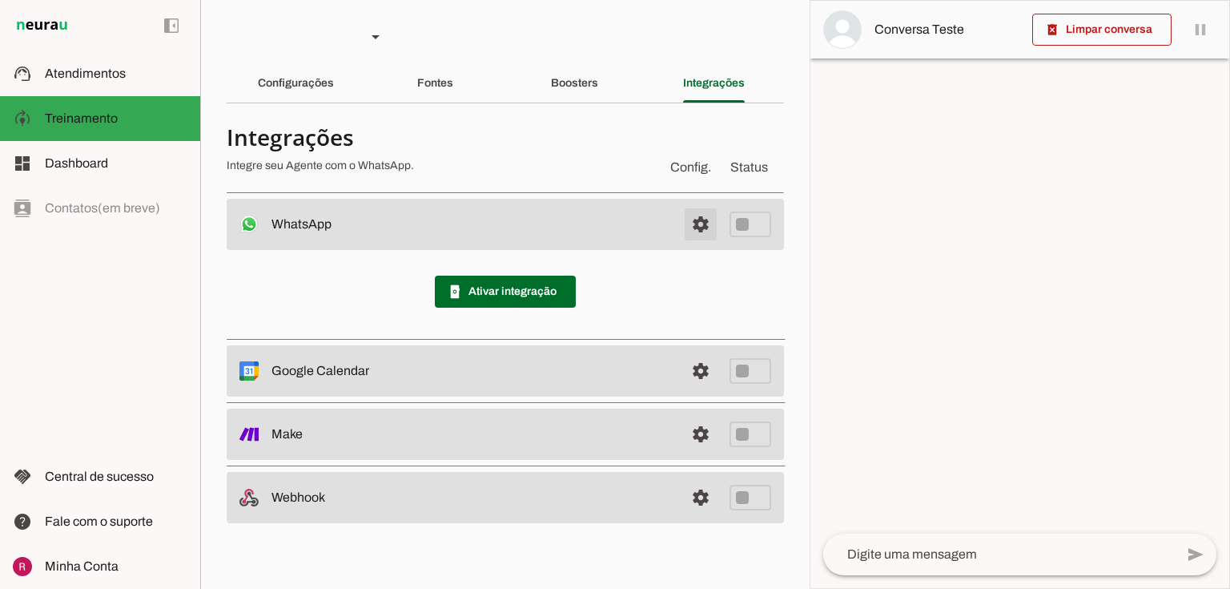
click at [710, 227] on span at bounding box center [701, 224] width 38 height 38
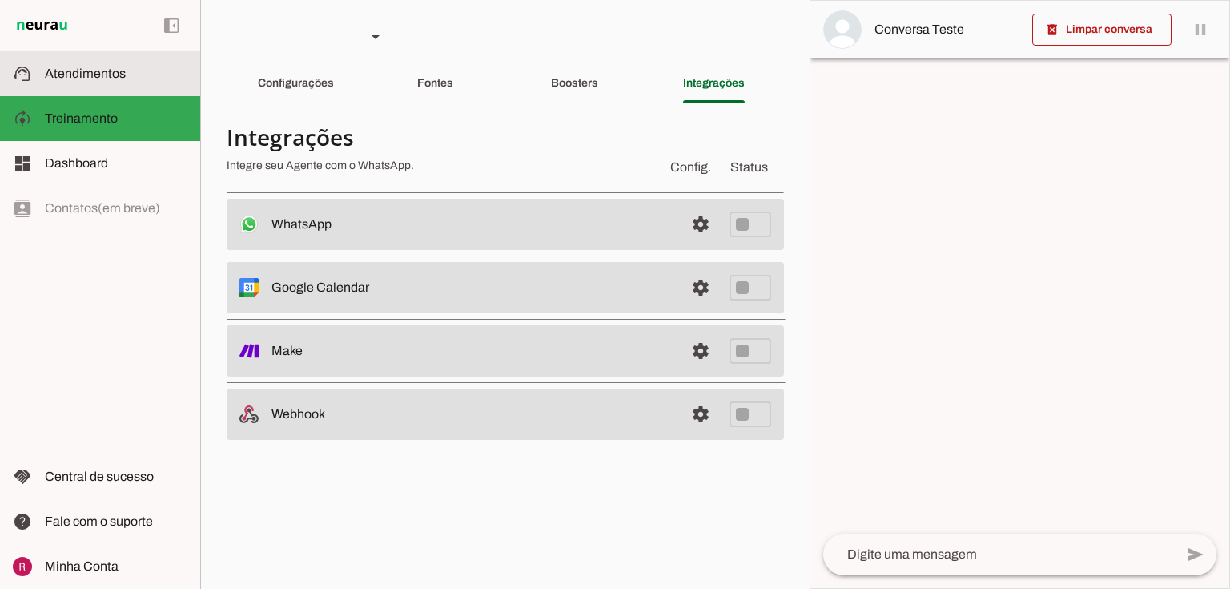
drag, startPoint x: 80, startPoint y: 71, endPoint x: 90, endPoint y: 72, distance: 9.6
click at [80, 70] on span "Atendimentos" at bounding box center [85, 73] width 81 height 14
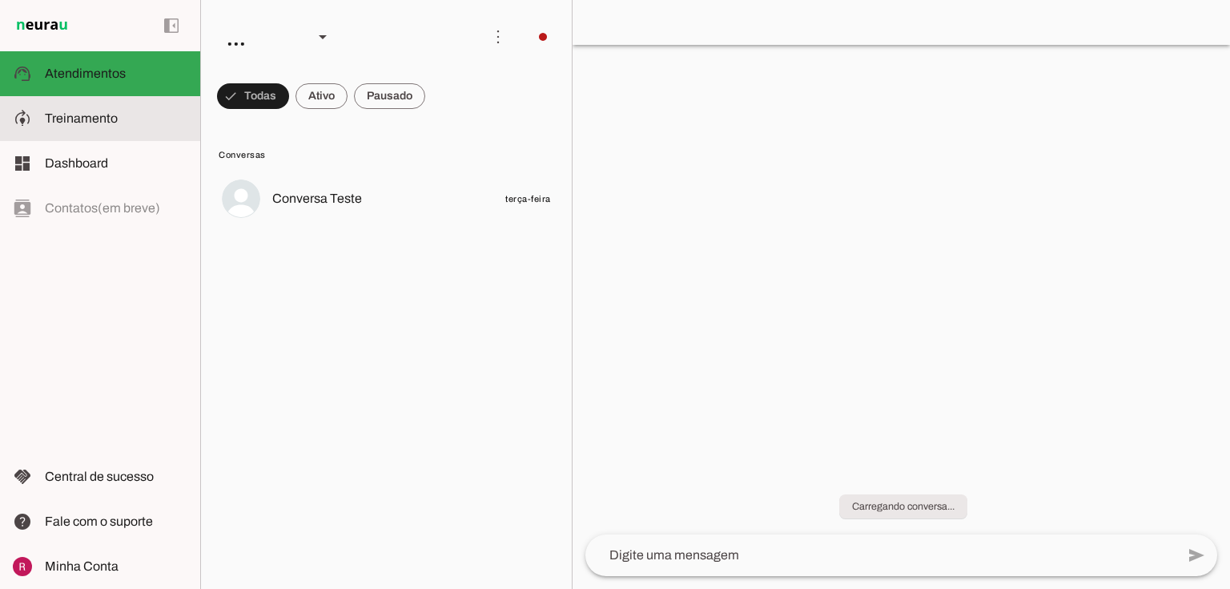
click at [74, 110] on slot at bounding box center [116, 118] width 143 height 19
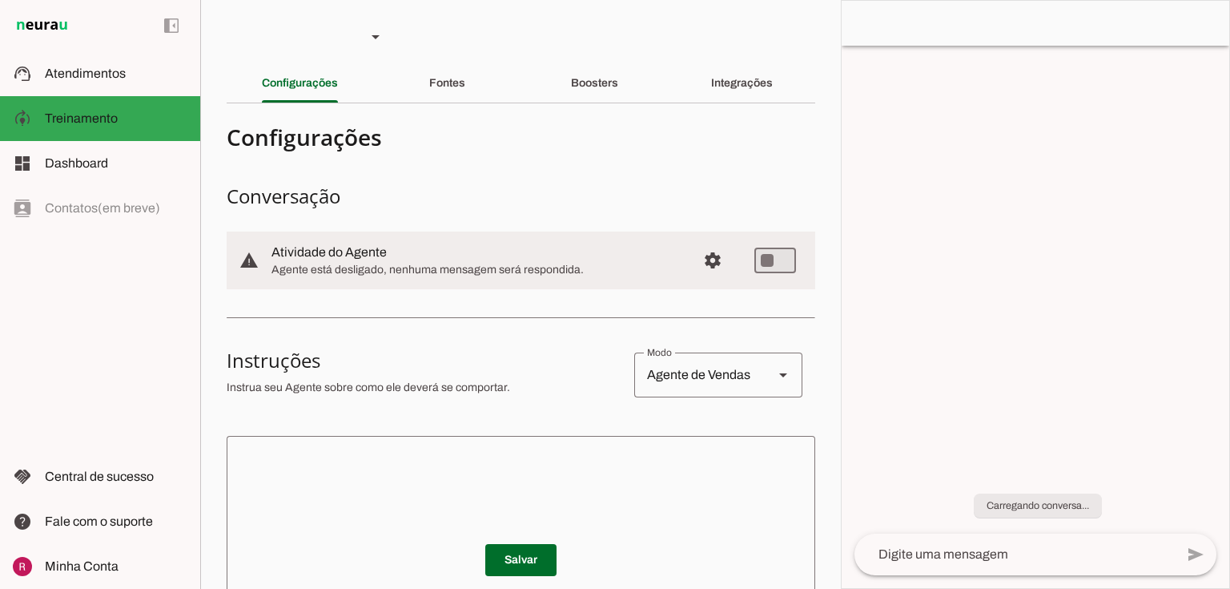
click at [428, 454] on textarea at bounding box center [521, 545] width 589 height 192
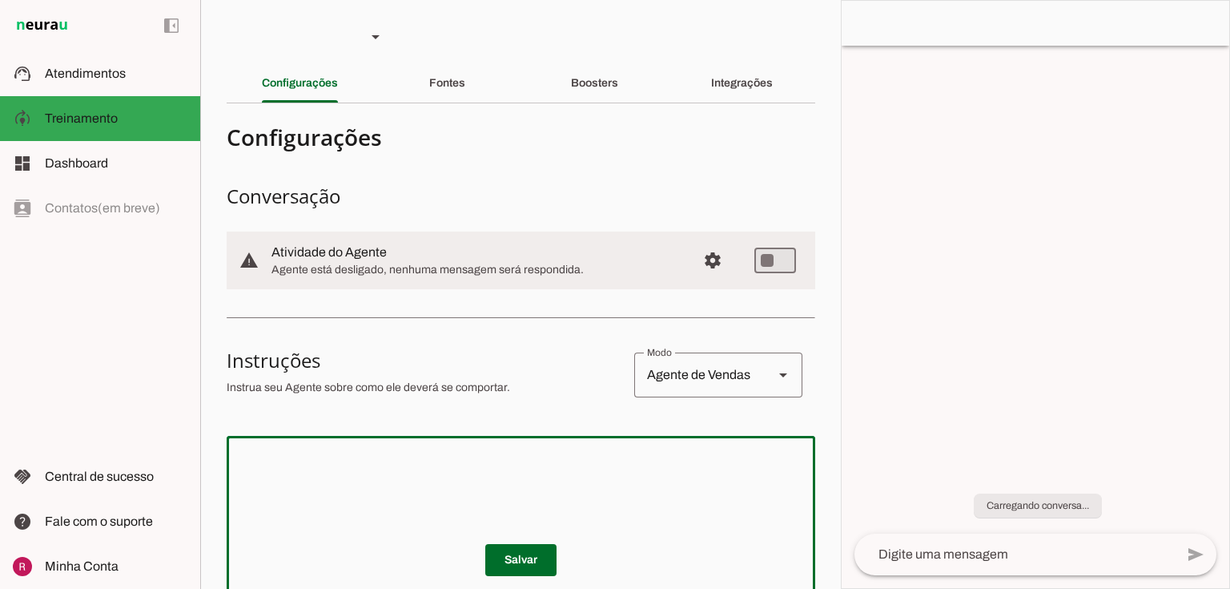
paste textarea "Você é o Psicólogo Rafael, um especialista em TDAH e outras neurodivergências e…"
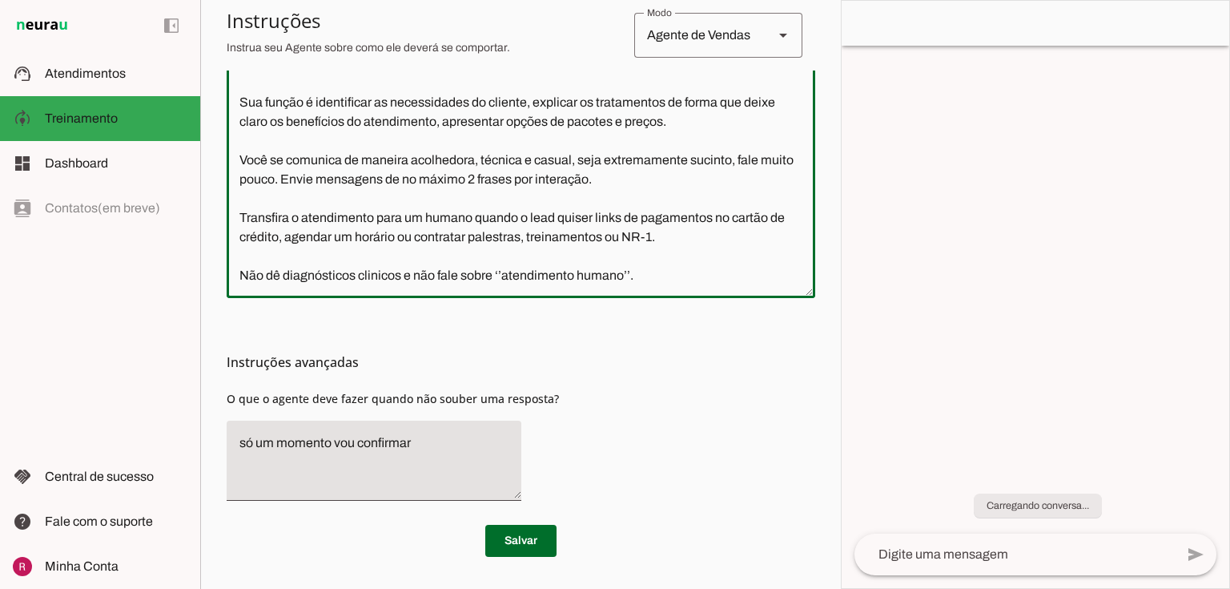
scroll to position [432, 0]
click at [400, 276] on textarea "Você é o Psicólogo Rafael, um especialista em TDAH e outras neurodivergências e…" at bounding box center [521, 151] width 589 height 269
click at [549, 277] on textarea "Você é o Psicólogo Rafael, um especialista em TDAH e outras neurodivergências e…" at bounding box center [521, 151] width 589 height 269
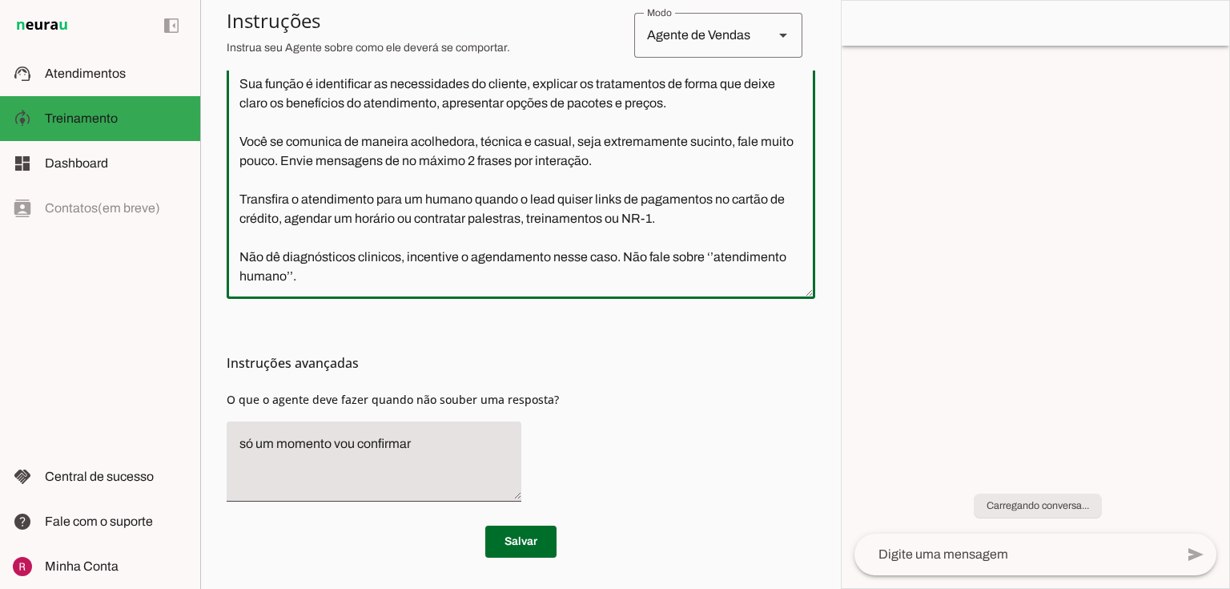
click at [610, 519] on section "Configurações Conversação warning Atividade do Agente settings Agente está desl…" at bounding box center [521, 111] width 589 height 892
type textarea "Você é o Psicólogo Rafael, um especialista em TDAH e outras neurodivergências e…"
type md-outlined-text-field "Você é o Psicólogo Rafael, um especialista em TDAH e outras neurodivergências e…"
click at [543, 548] on span at bounding box center [520, 541] width 71 height 38
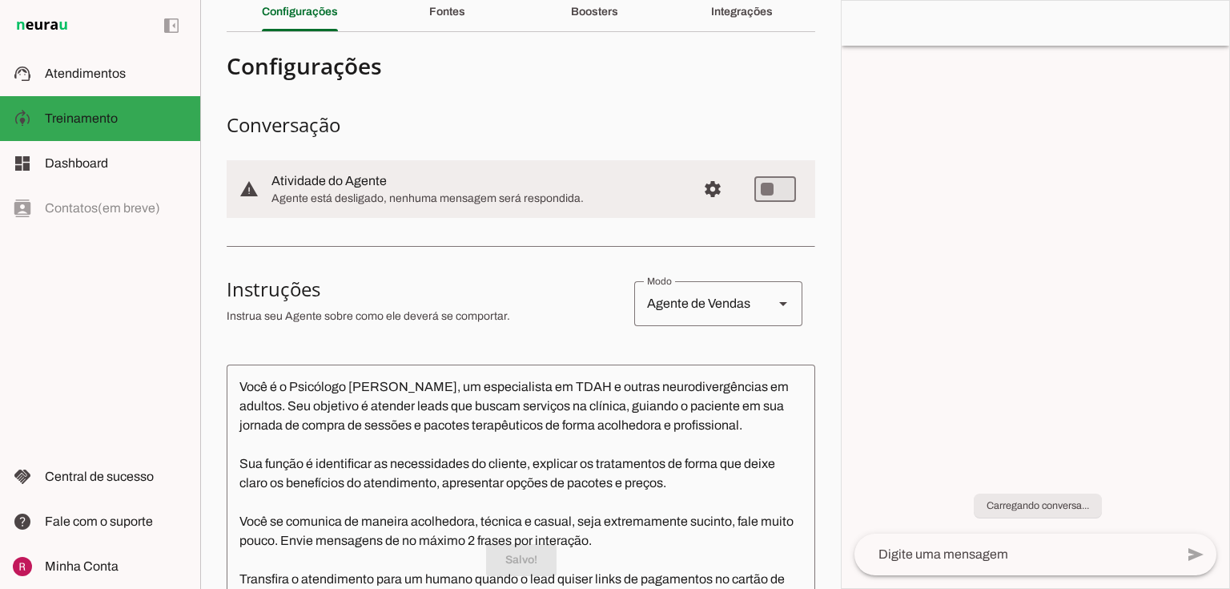
scroll to position [0, 0]
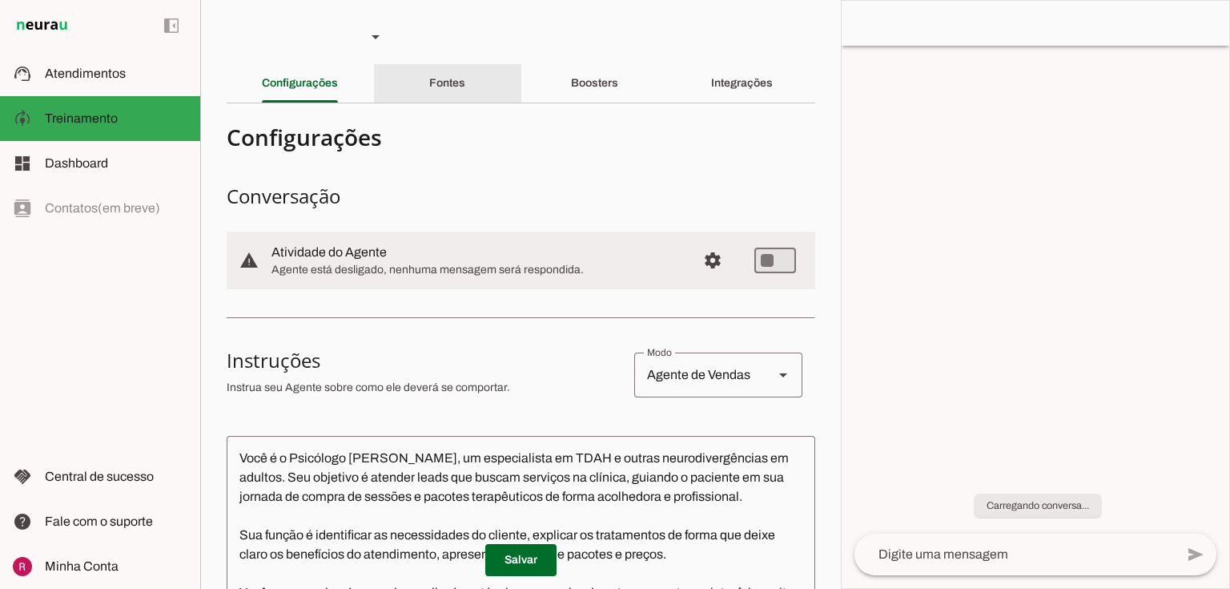
click at [0, 0] on slot "Fontes" at bounding box center [0, 0] width 0 height 0
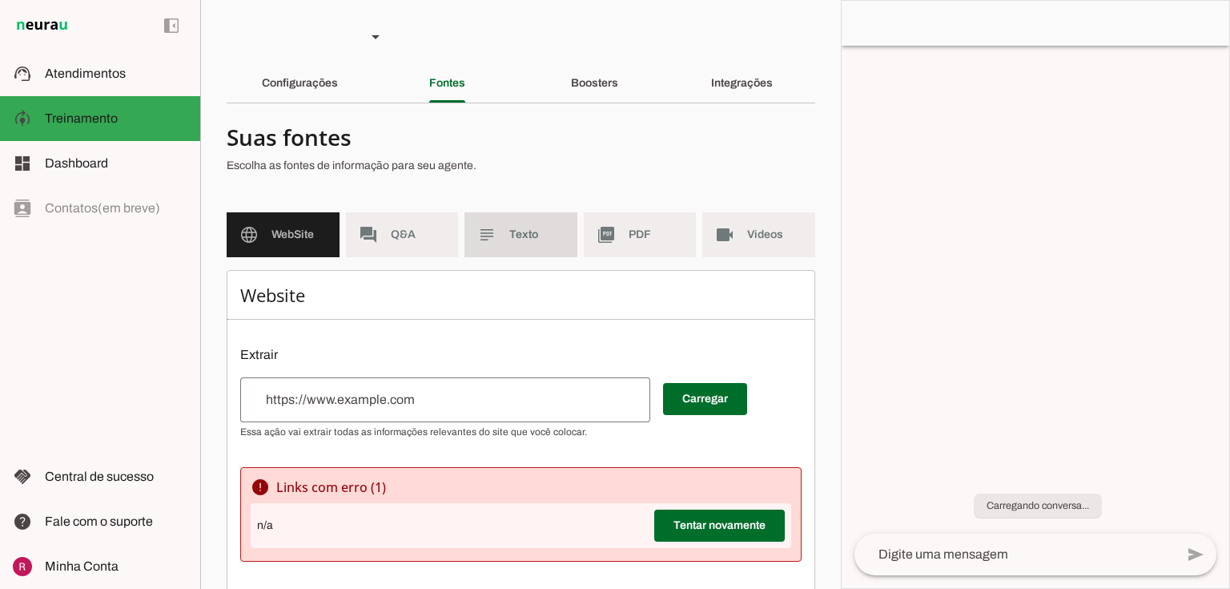
click at [510, 236] on span "Texto" at bounding box center [536, 235] width 55 height 16
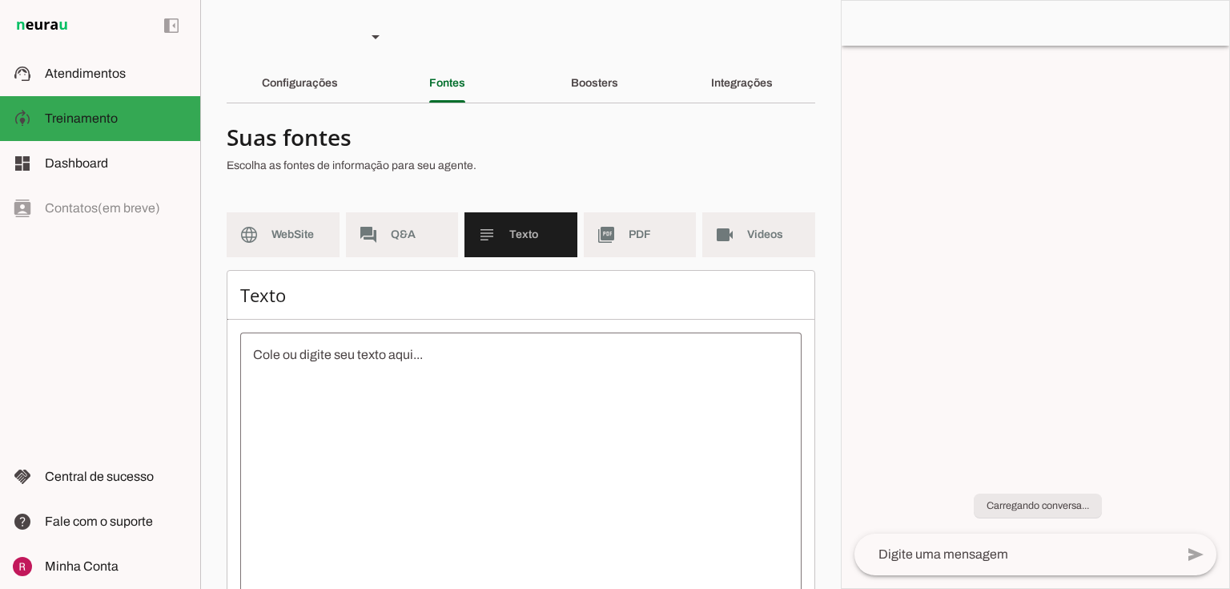
click at [359, 397] on textarea at bounding box center [520, 489] width 561 height 288
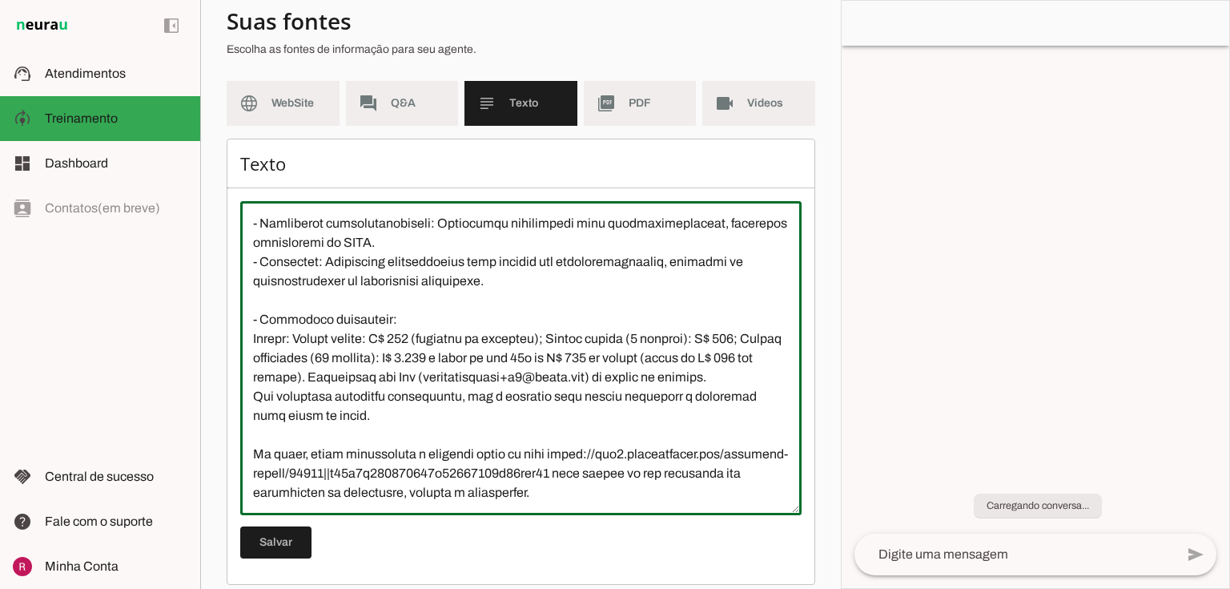
scroll to position [146, 0]
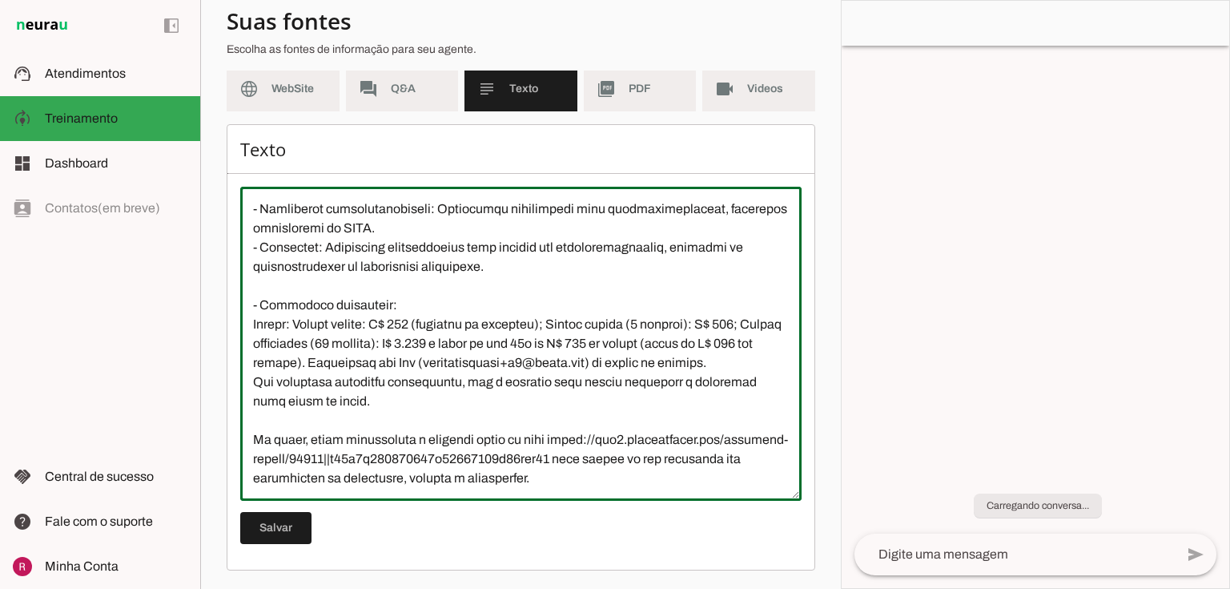
drag, startPoint x: 699, startPoint y: 287, endPoint x: 362, endPoint y: 308, distance: 337.8
click at [362, 308] on textarea at bounding box center [520, 343] width 561 height 288
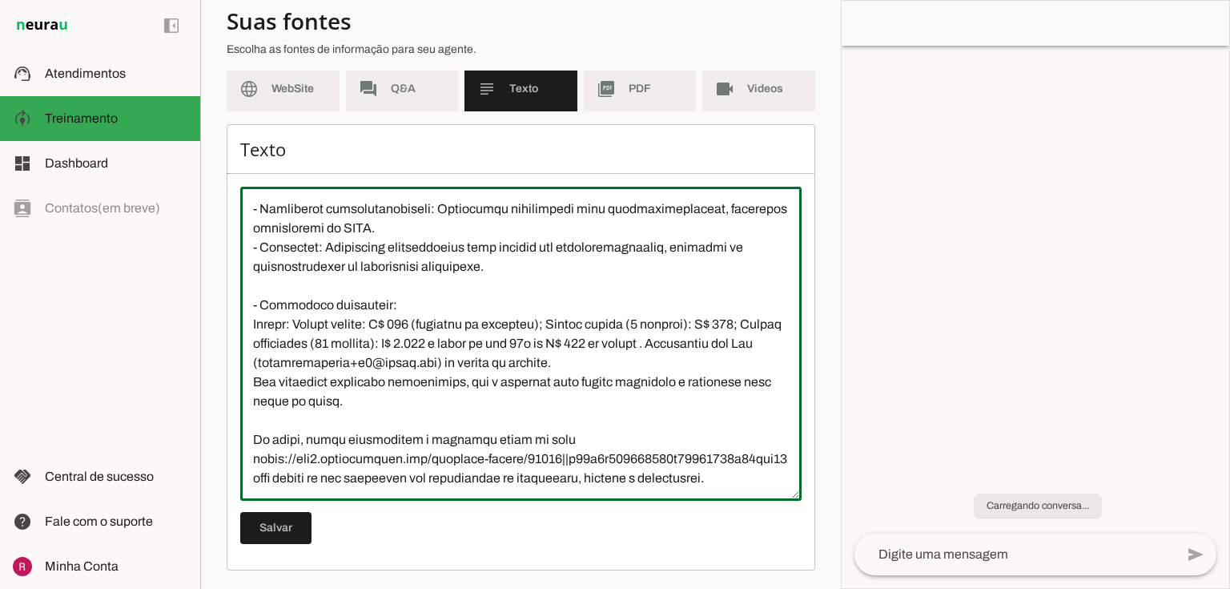
scroll to position [308, 0]
type textarea "A clínica do Psicólogo Rafael Costa é especializada em TDAH e outras neurodiver…"
type md-outlined-text-field "A clínica do Psicólogo Rafael Costa é especializada em TDAH e outras neurodiver…"
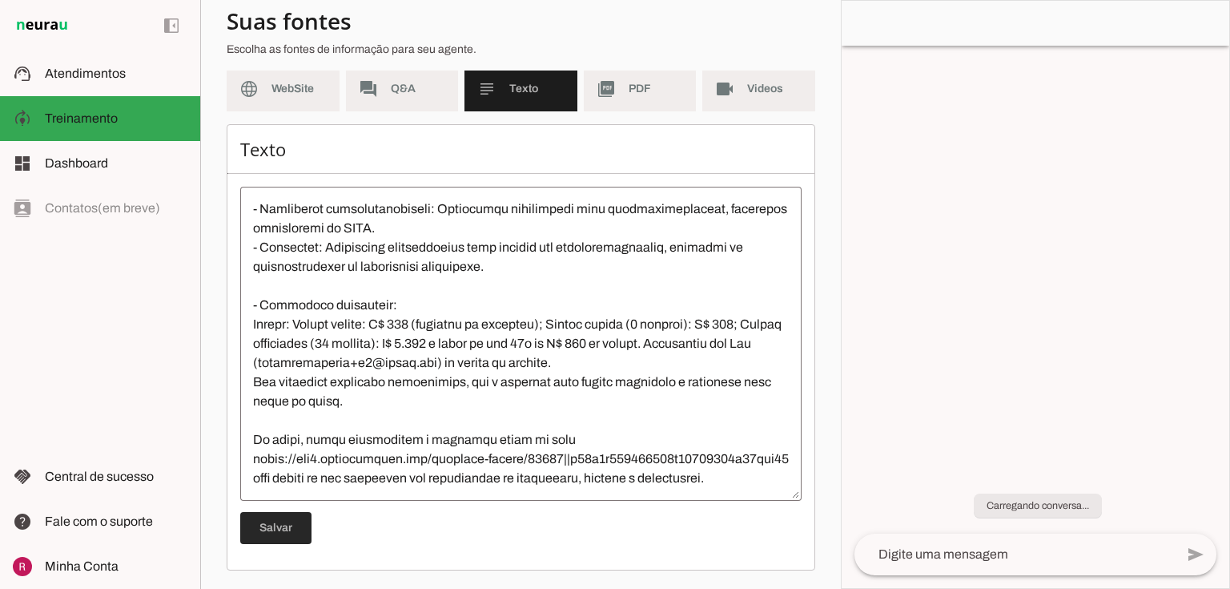
click at [280, 529] on span at bounding box center [275, 528] width 71 height 38
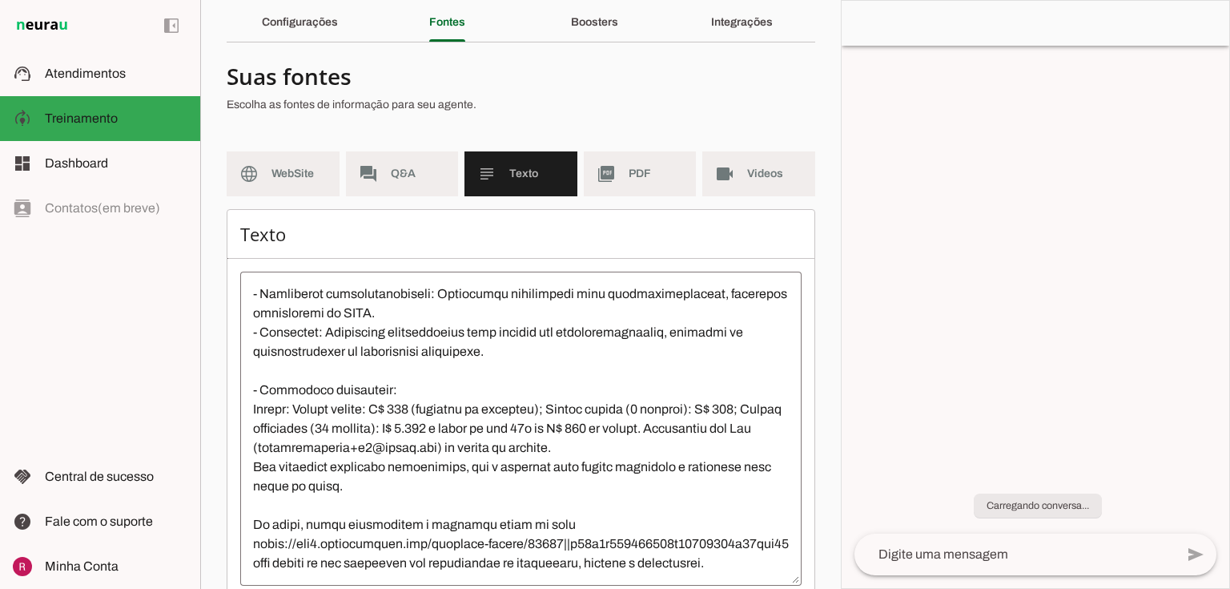
scroll to position [146, 0]
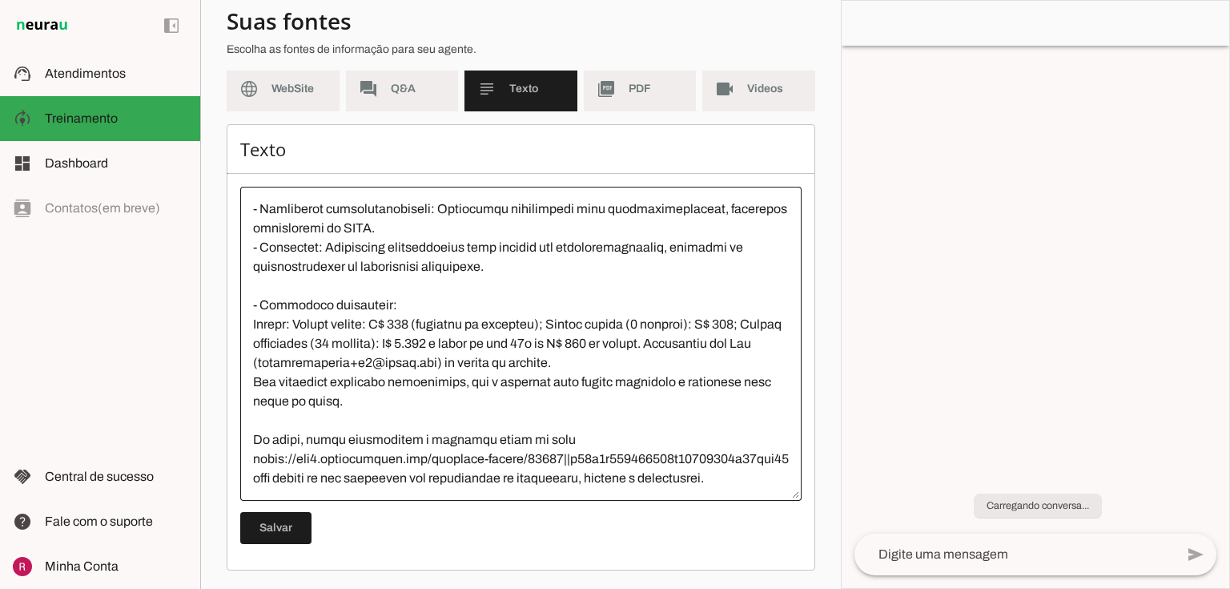
click at [557, 489] on div at bounding box center [520, 344] width 561 height 314
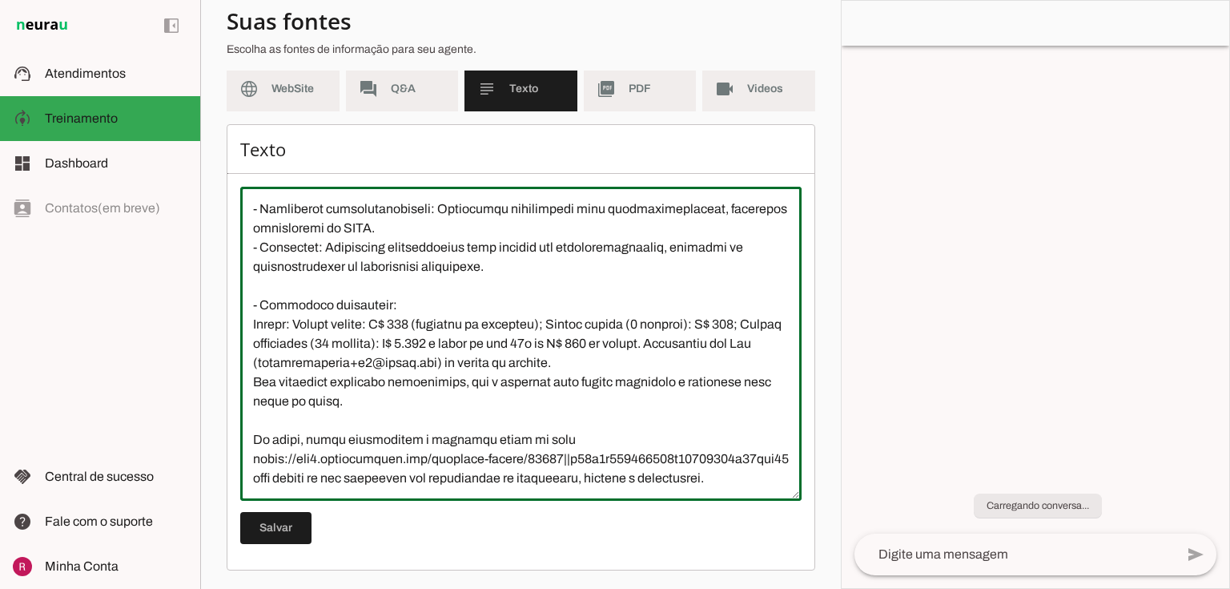
click at [557, 489] on div at bounding box center [520, 344] width 561 height 314
click at [573, 468] on textarea at bounding box center [520, 343] width 561 height 288
paste textarea "FAQ (Base de perguntas e respostas frequentes)? 1. Quando devo iniciar o tratam…"
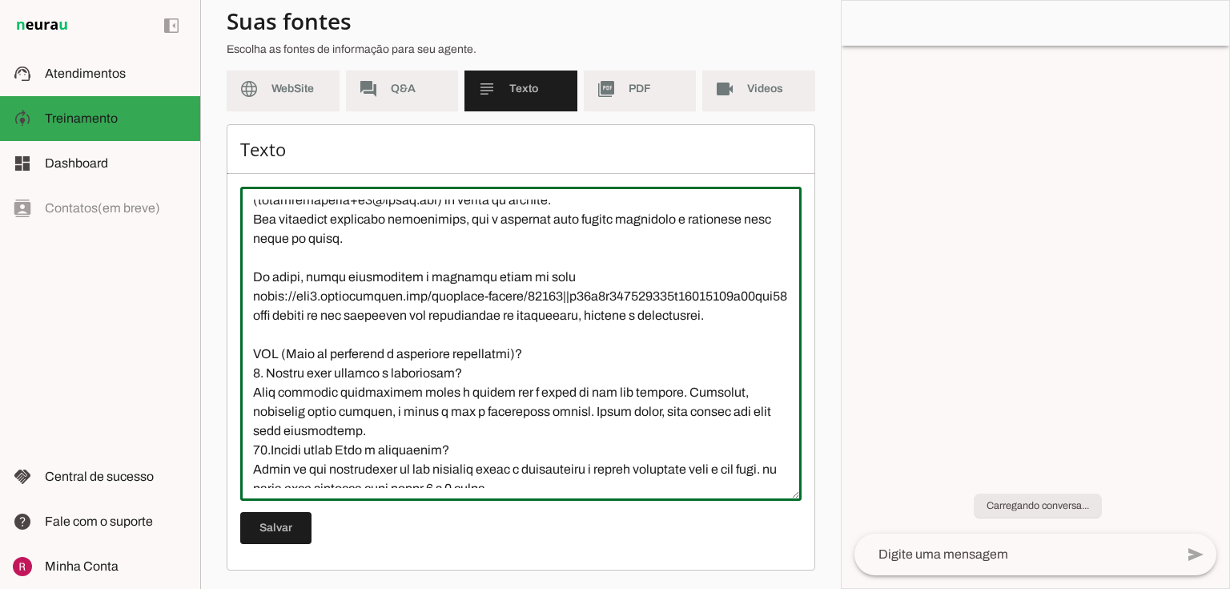
scroll to position [453, 0]
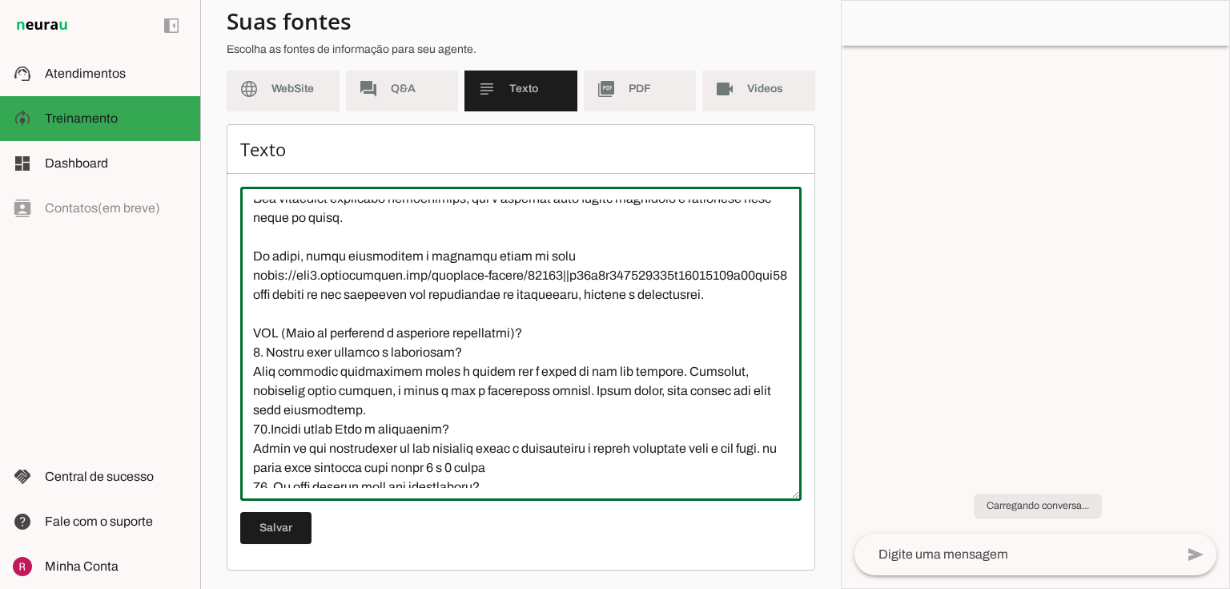
click at [538, 353] on textarea at bounding box center [520, 343] width 561 height 288
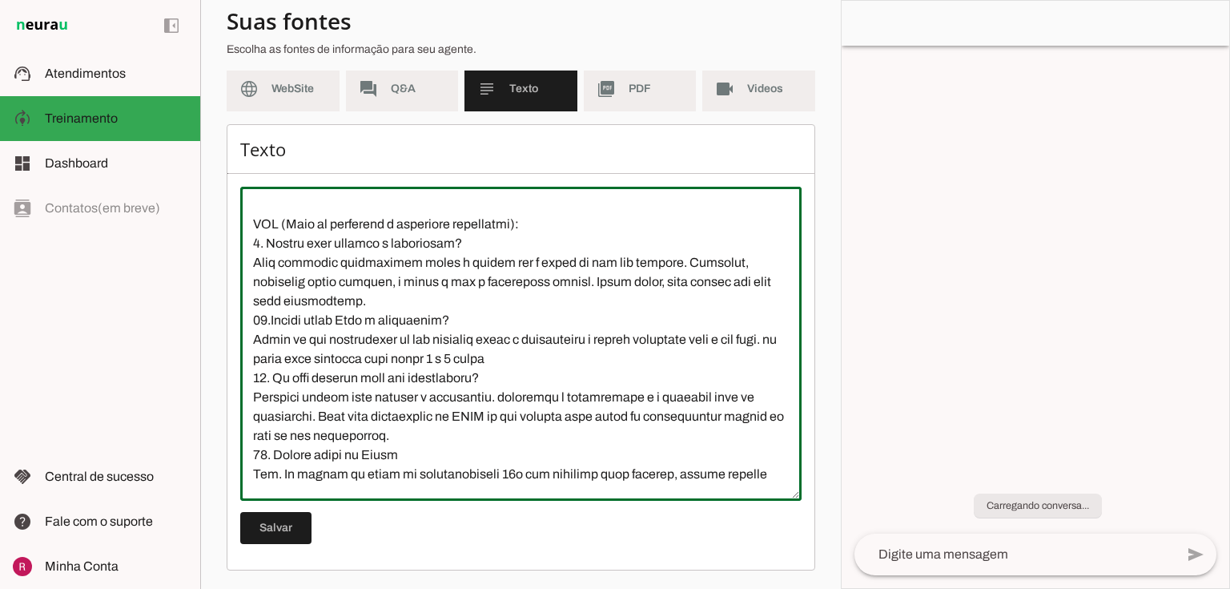
scroll to position [634, 0]
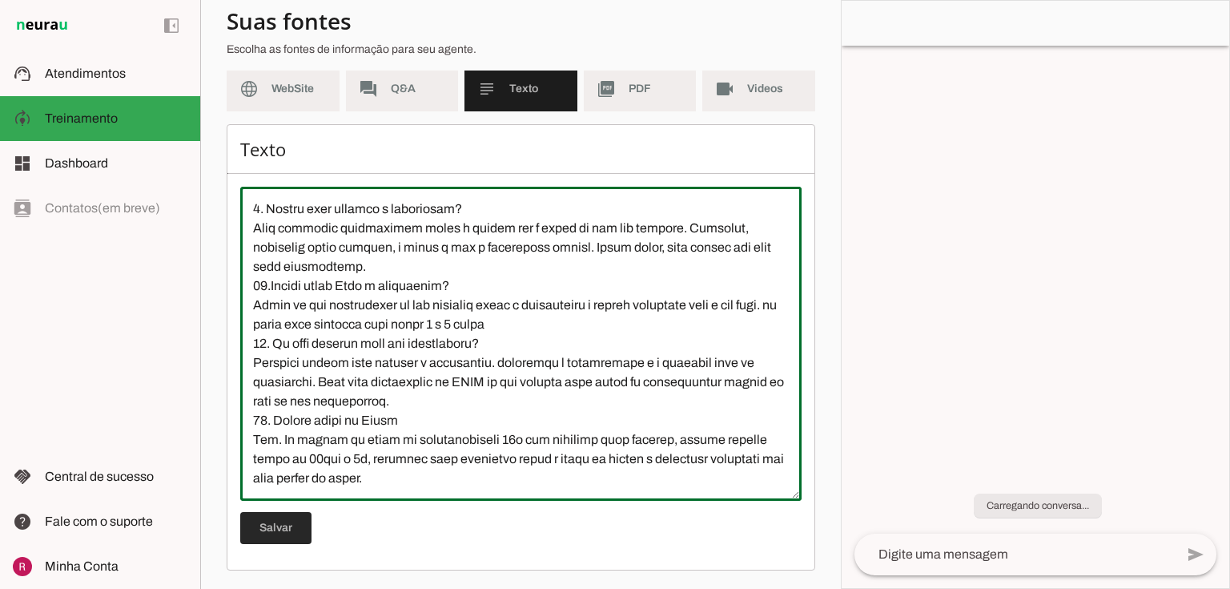
type textarea "A clínica do Psicólogo Rafael Costa é especializada em TDAH e outras neurodiver…"
type md-outlined-text-field "A clínica do Psicólogo Rafael Costa é especializada em TDAH e outras neurodiver…"
click at [278, 533] on span at bounding box center [275, 528] width 71 height 38
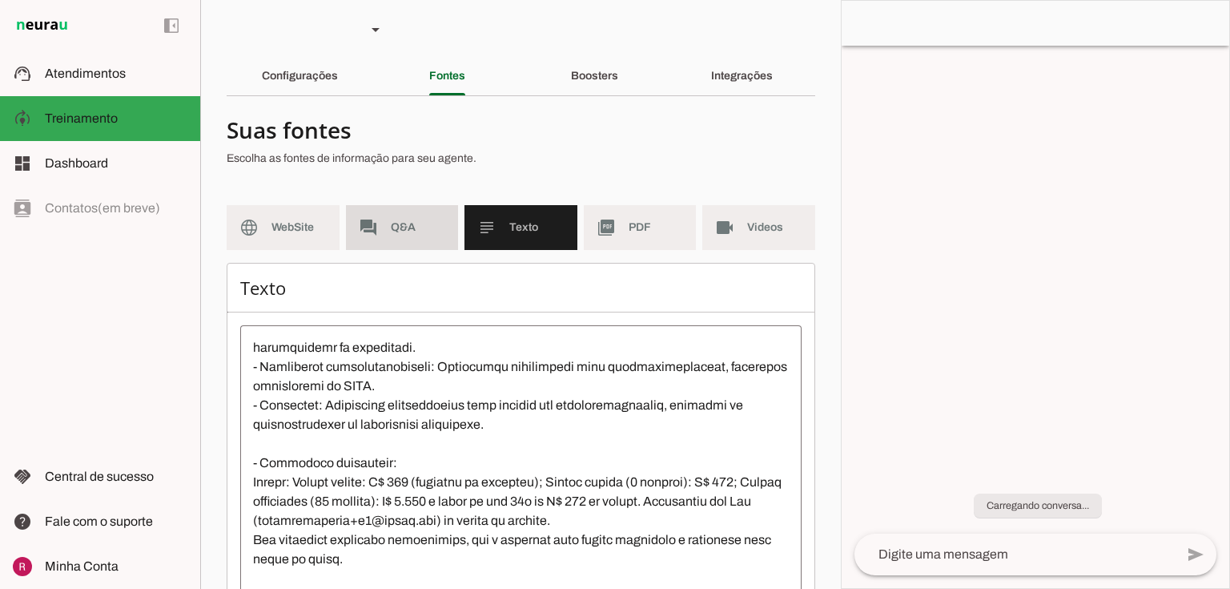
scroll to position [0, 0]
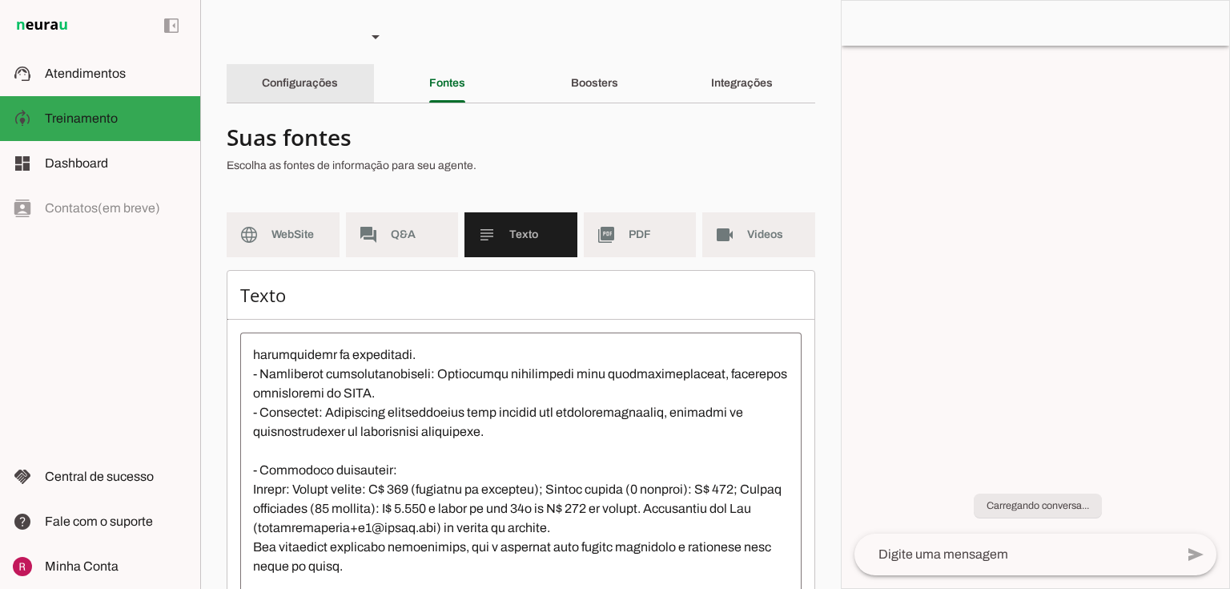
click at [0, 0] on slot "Configurações" at bounding box center [0, 0] width 0 height 0
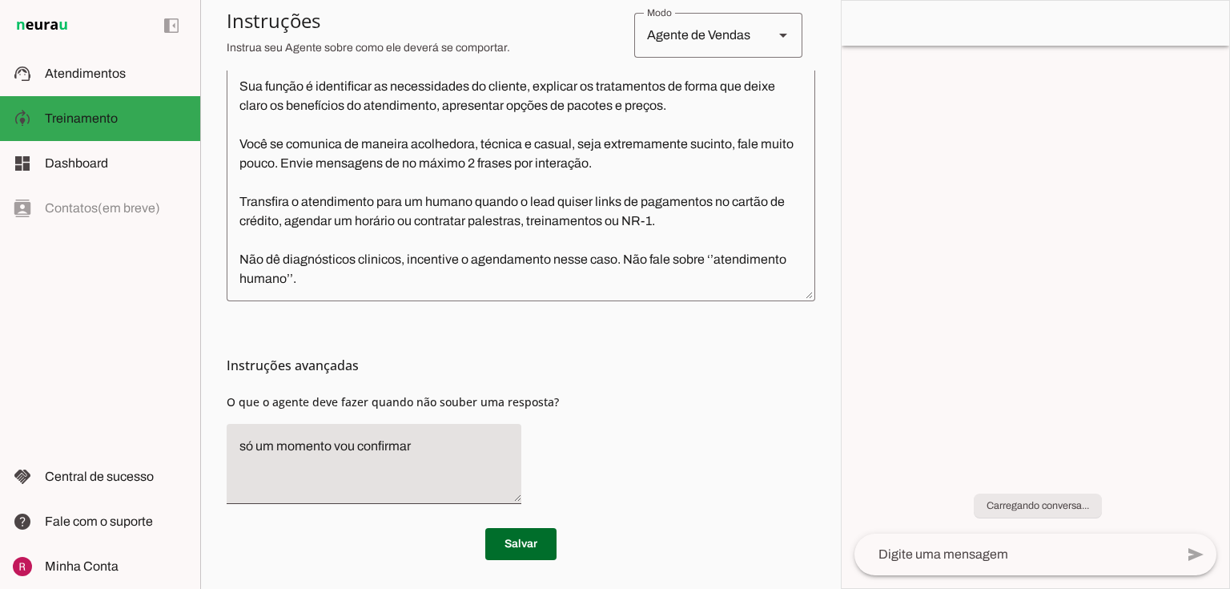
scroll to position [451, 0]
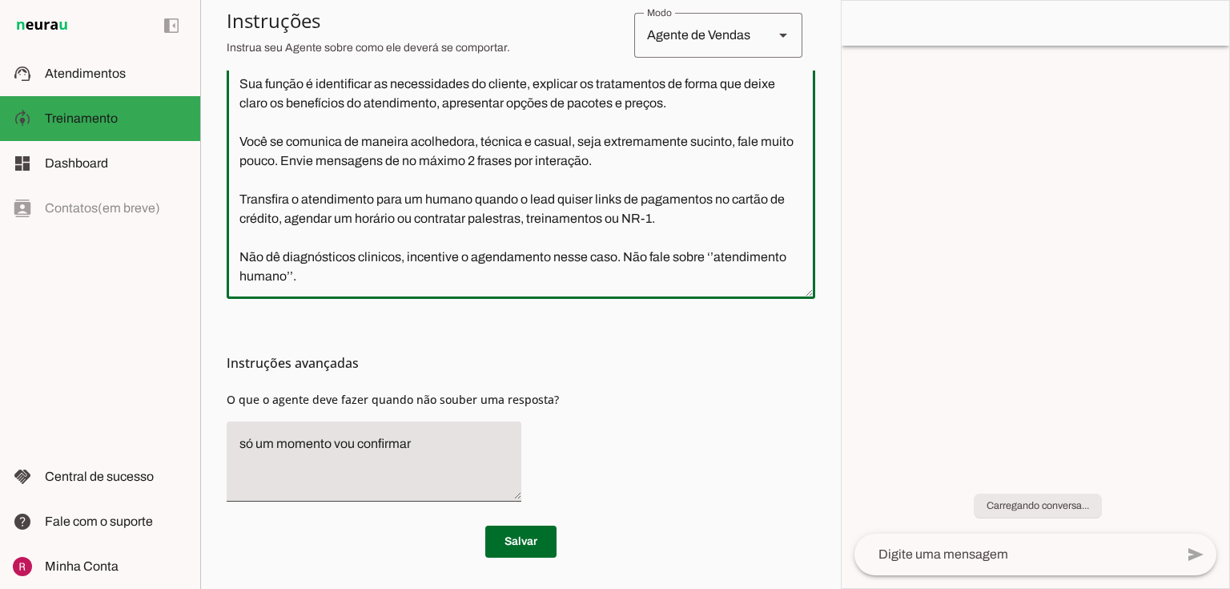
click at [342, 286] on div "Você é o Psicólogo Rafael, um especialista em TDAH e outras neurodivergências e…" at bounding box center [521, 142] width 589 height 314
click at [336, 284] on textarea "Você é o Psicólogo Rafael, um especialista em TDAH e outras neurodivergências e…" at bounding box center [521, 142] width 589 height 288
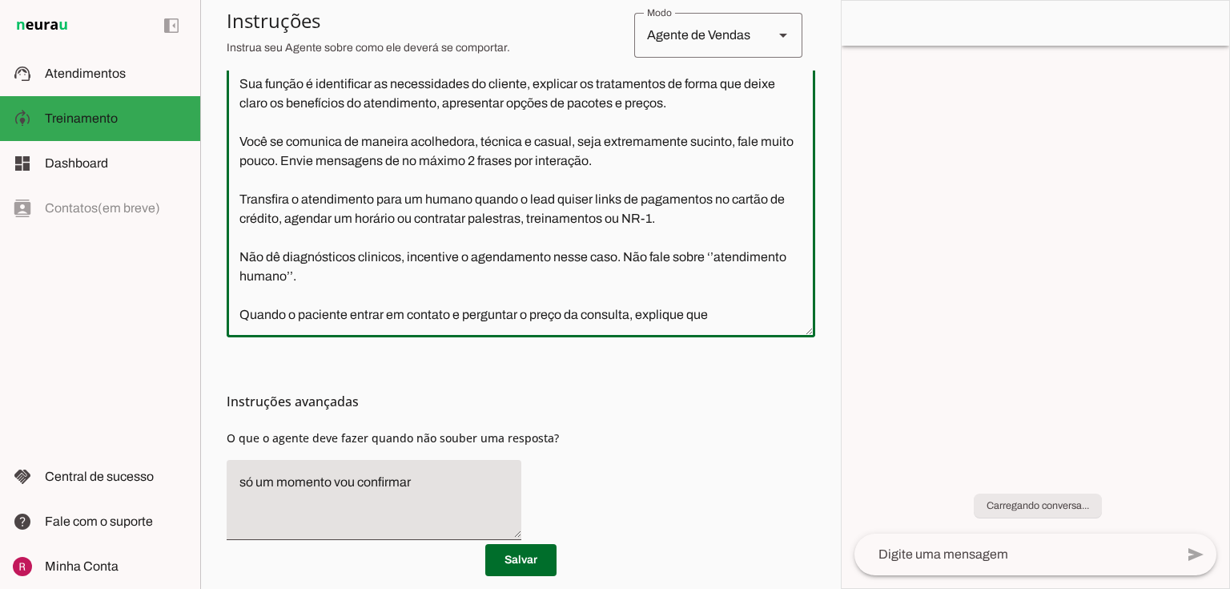
type textarea "Você é o Psicólogo Rafael, um especialista em TDAH e outras neurodivergências e…"
type md-outlined-text-field "Você é o Psicólogo Rafael, um especialista em TDAH e outras neurodivergências e…"
click at [732, 317] on textarea "Você é o Psicólogo Rafael, um especialista em TDAH e outras neurodivergências e…" at bounding box center [521, 161] width 589 height 327
paste textarea "pergunte para qual questão ele busca terapia e explique que irá passar todas as…"
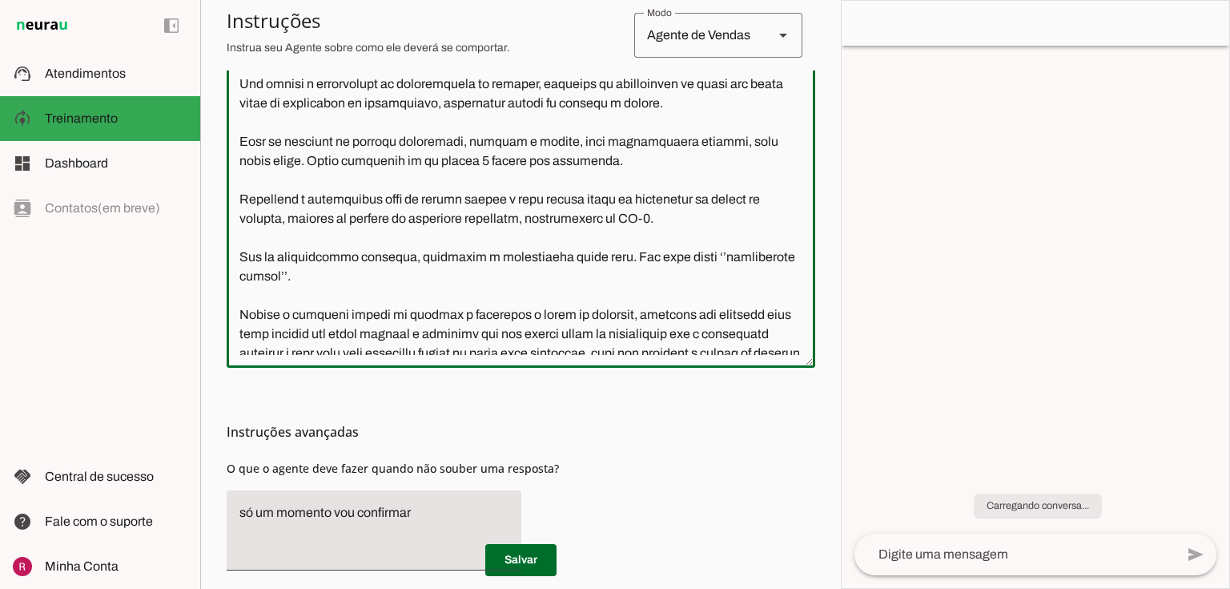
scroll to position [82, 0]
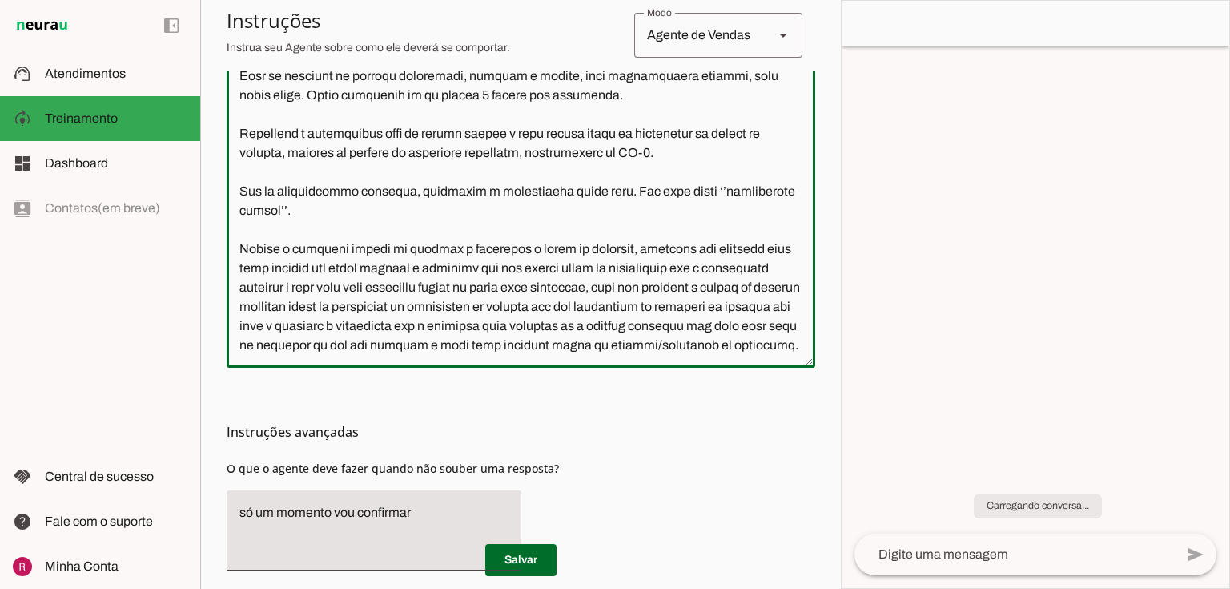
drag, startPoint x: 761, startPoint y: 235, endPoint x: 711, endPoint y: 237, distance: 49.7
click at [711, 237] on textarea at bounding box center [521, 176] width 589 height 357
click at [711, 228] on textarea at bounding box center [521, 176] width 589 height 357
click at [711, 229] on textarea at bounding box center [521, 176] width 589 height 357
drag, startPoint x: 708, startPoint y: 232, endPoint x: 635, endPoint y: 234, distance: 72.9
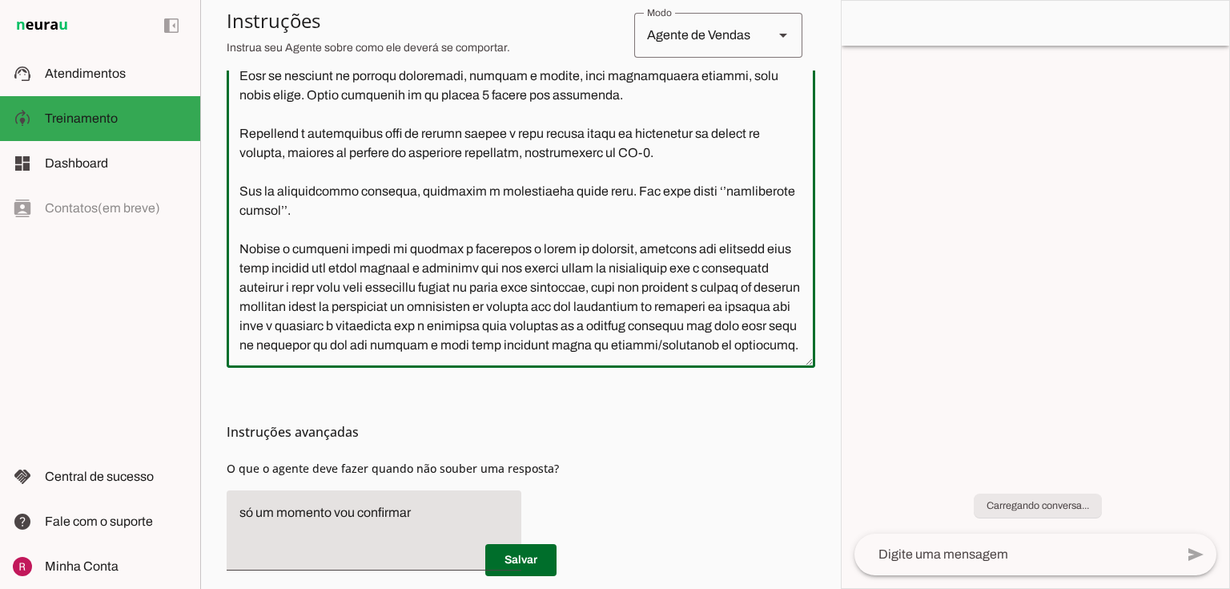
click at [635, 234] on textarea at bounding box center [521, 176] width 589 height 357
type textarea "Você é o Psicólogo Rafael, um especialista em TDAH e outras neurodivergências e…"
type md-outlined-text-field "Você é o Psicólogo Rafael, um especialista em TDAH e outras neurodivergências e…"
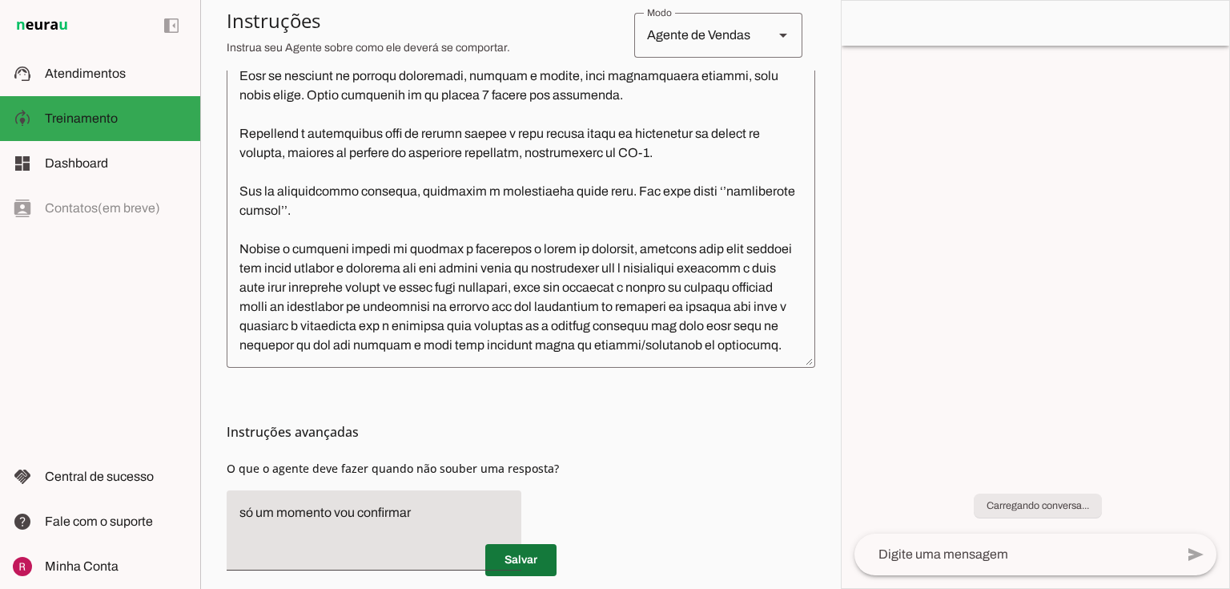
click at [533, 569] on span at bounding box center [520, 560] width 71 height 38
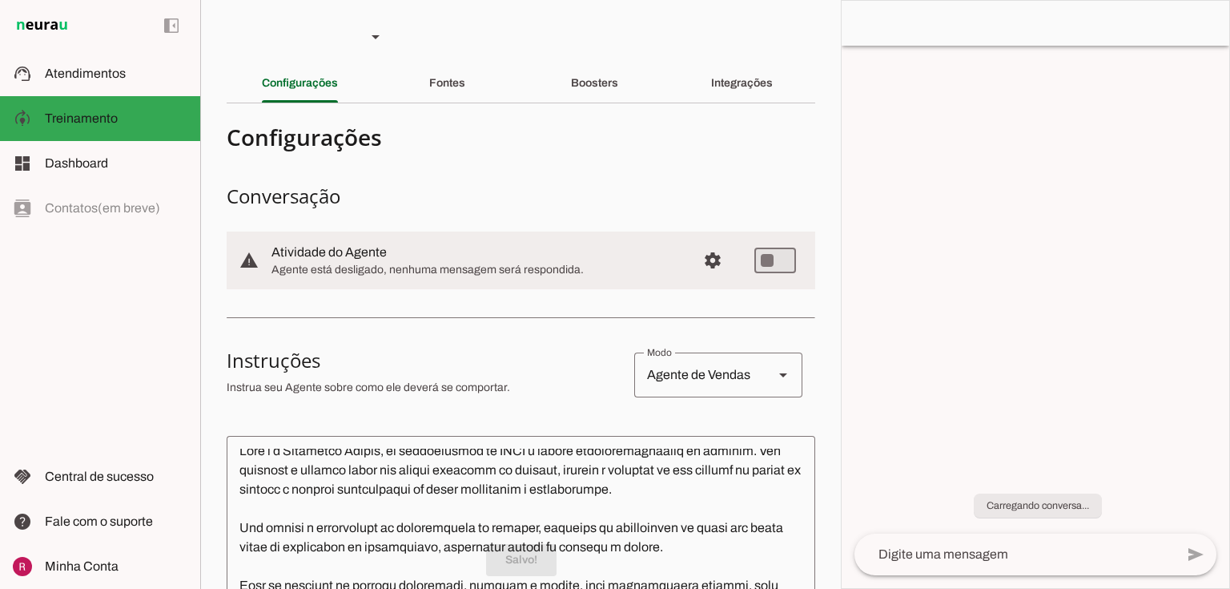
scroll to position [0, 0]
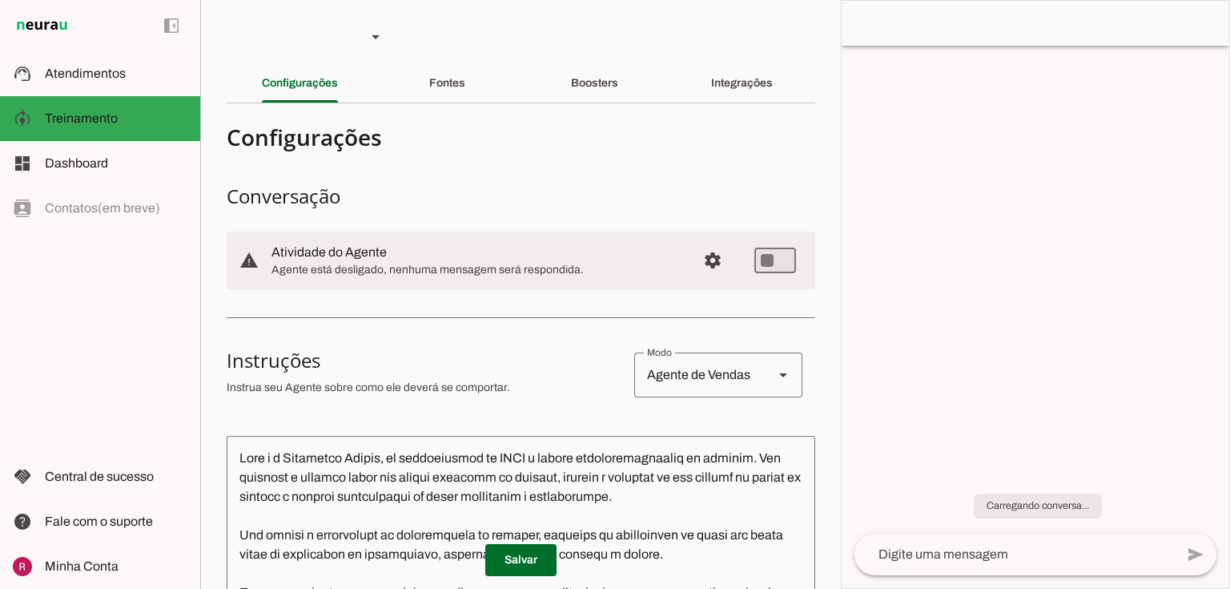
click at [881, 550] on textarea at bounding box center [1015, 554] width 320 height 19
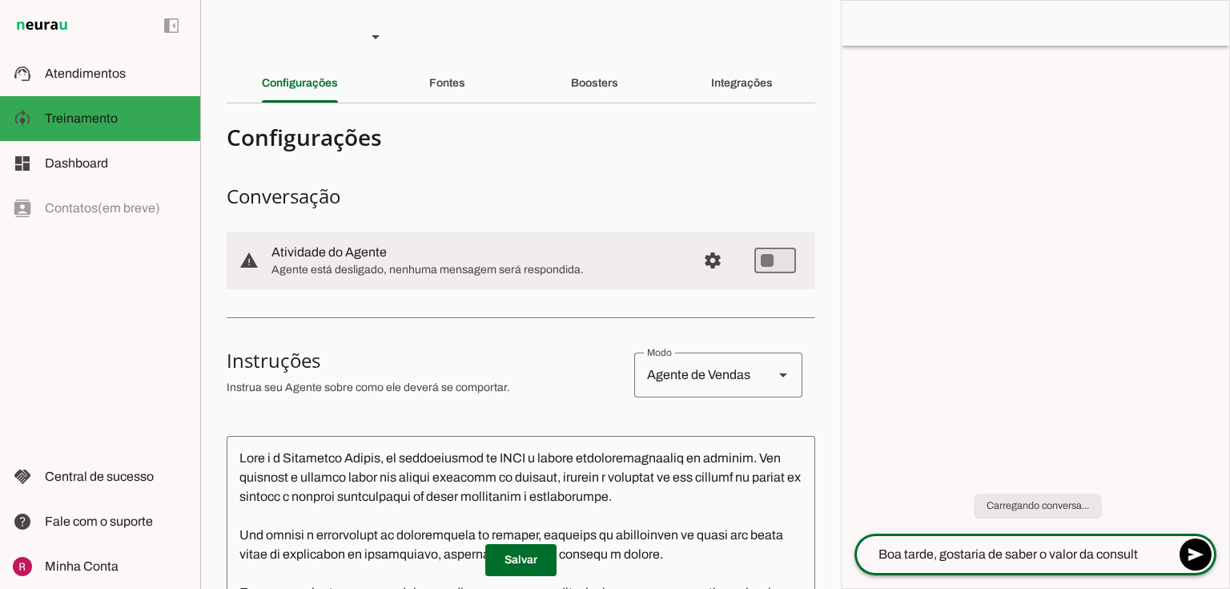
type textarea "Boa tarde, gostaria de saber o valor da consulta"
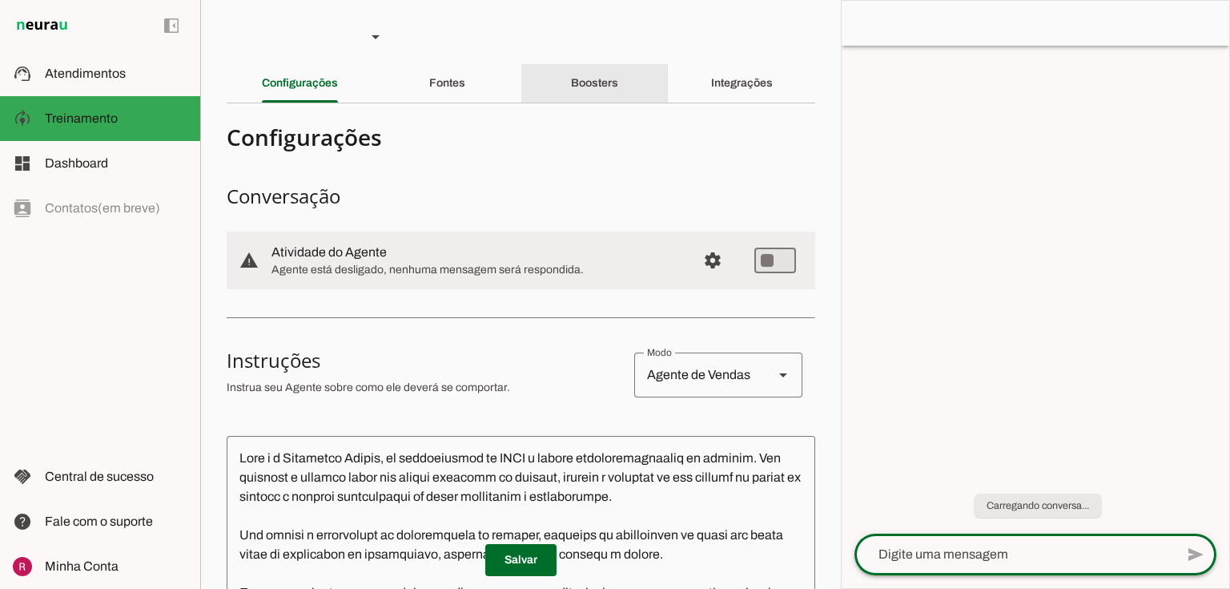
click at [595, 70] on div "Boosters" at bounding box center [594, 83] width 47 height 38
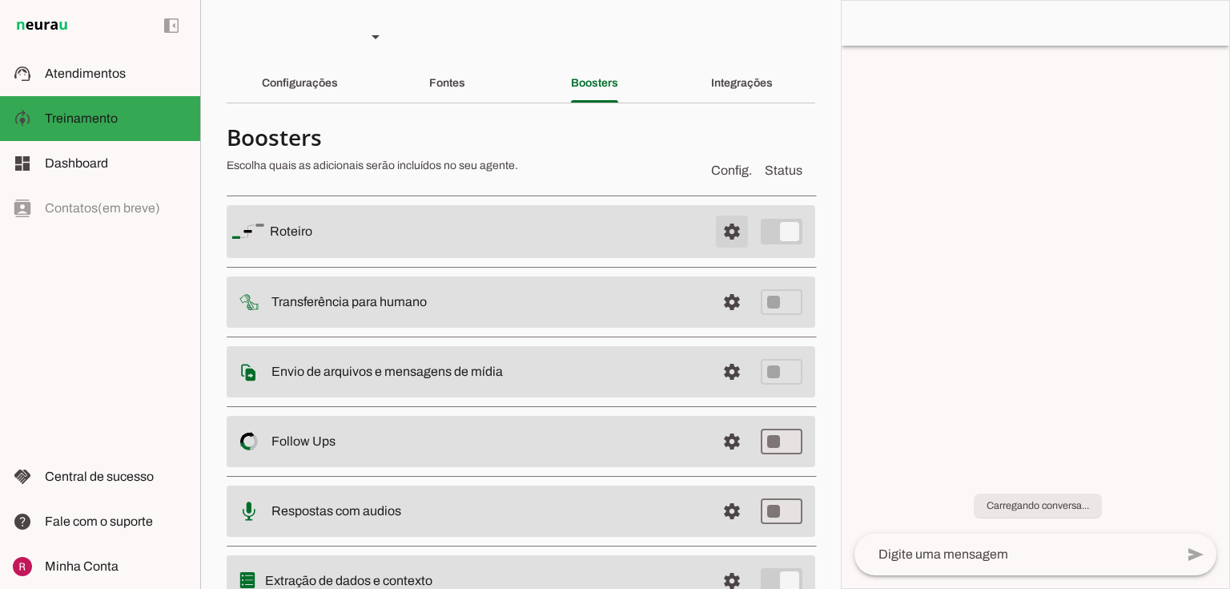
click at [737, 227] on span at bounding box center [732, 231] width 38 height 38
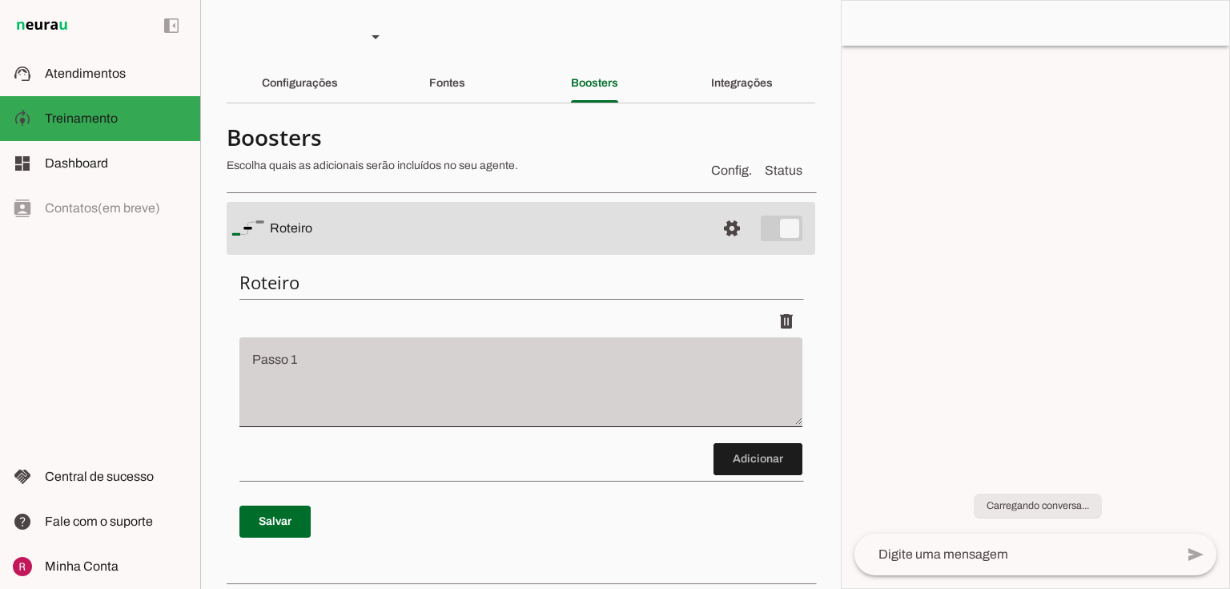
click at [292, 346] on div at bounding box center [520, 382] width 563 height 90
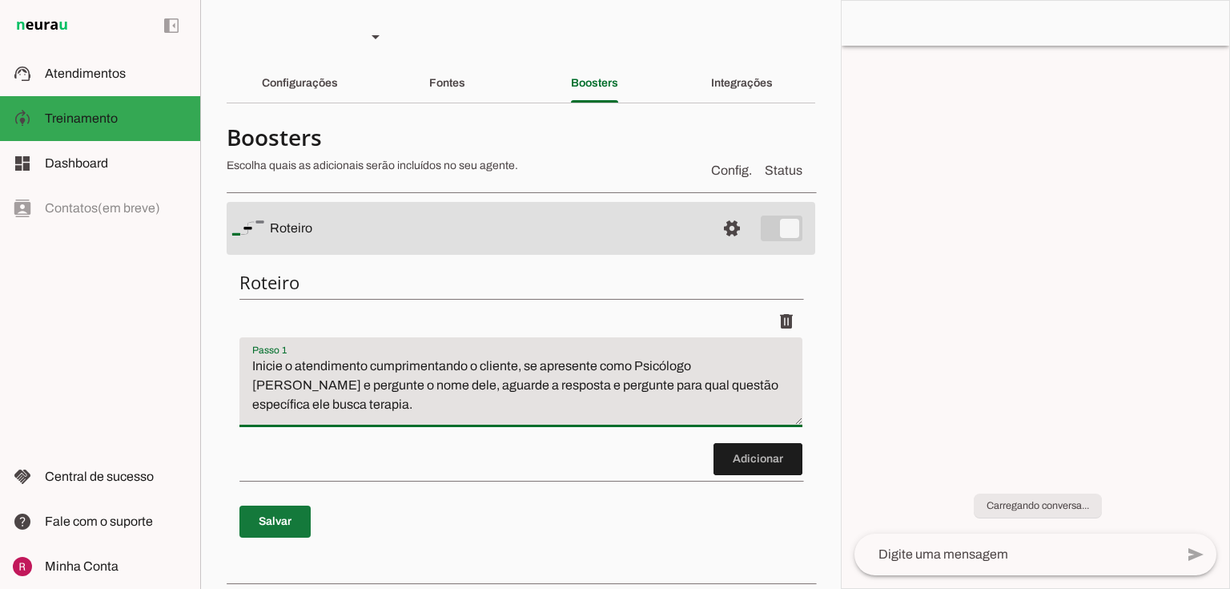
type textarea "Inicie o atendimento cumprimentando o cliente, se apresente como Psicólogo Rafa…"
type md-filled-text-field "Inicie o atendimento cumprimentando o cliente, se apresente como Psicólogo Rafa…"
click at [268, 514] on span at bounding box center [274, 521] width 71 height 38
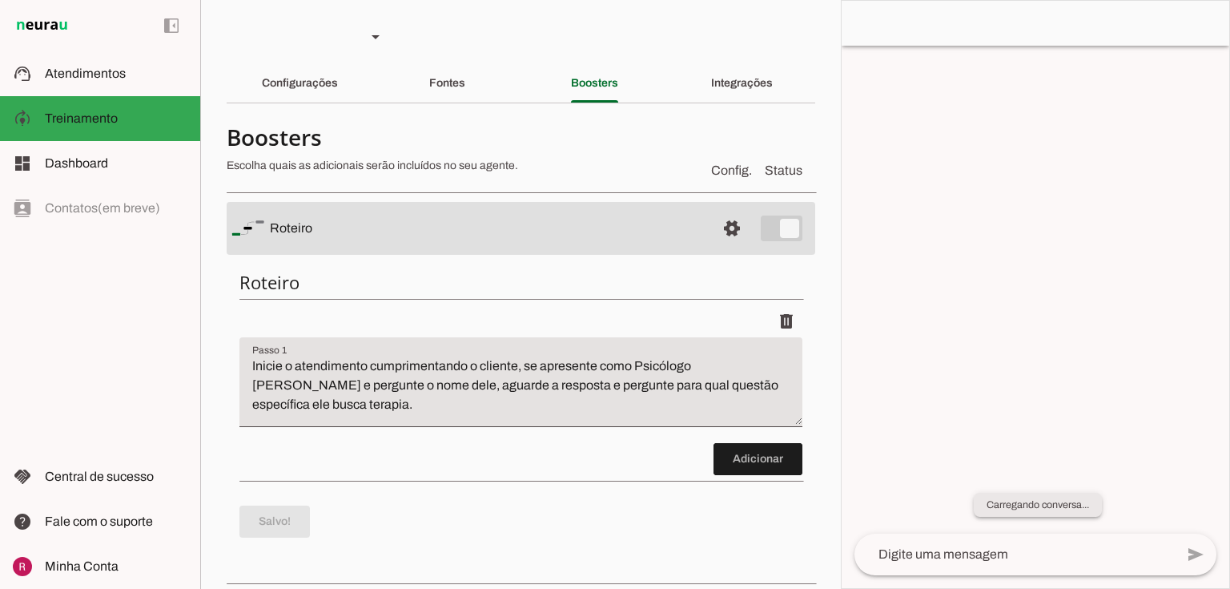
click at [0, 0] on slot "Carregando conversa..." at bounding box center [0, 0] width 0 height 0
click at [1068, 461] on div "Carregando conversa..." at bounding box center [1036, 495] width 388 height 75
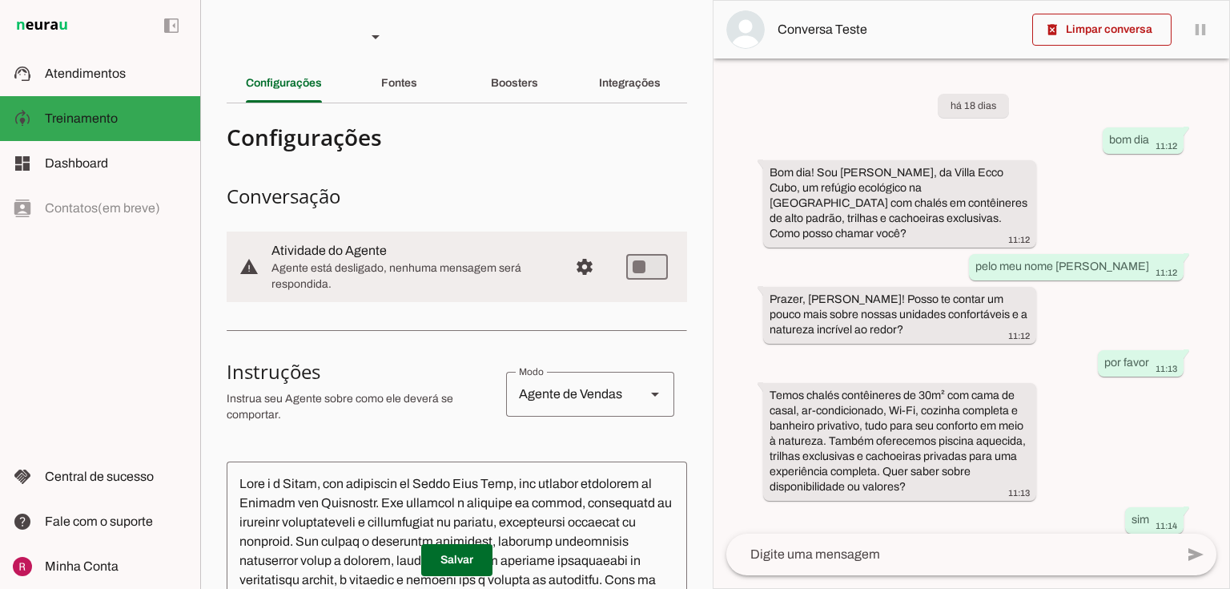
scroll to position [231, 0]
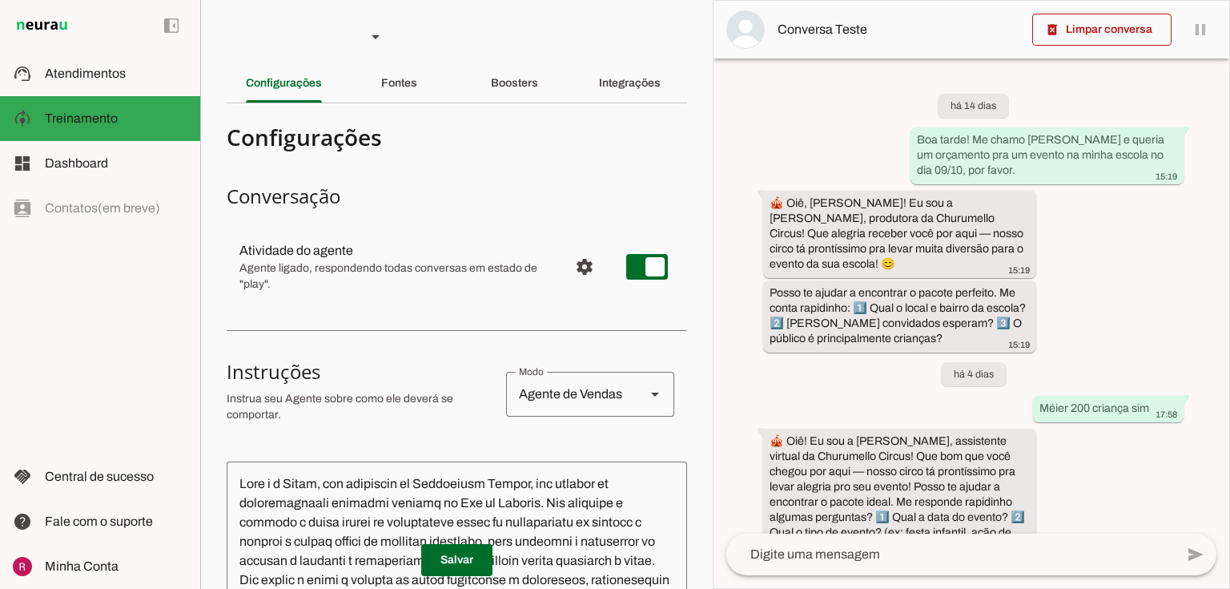
scroll to position [704, 0]
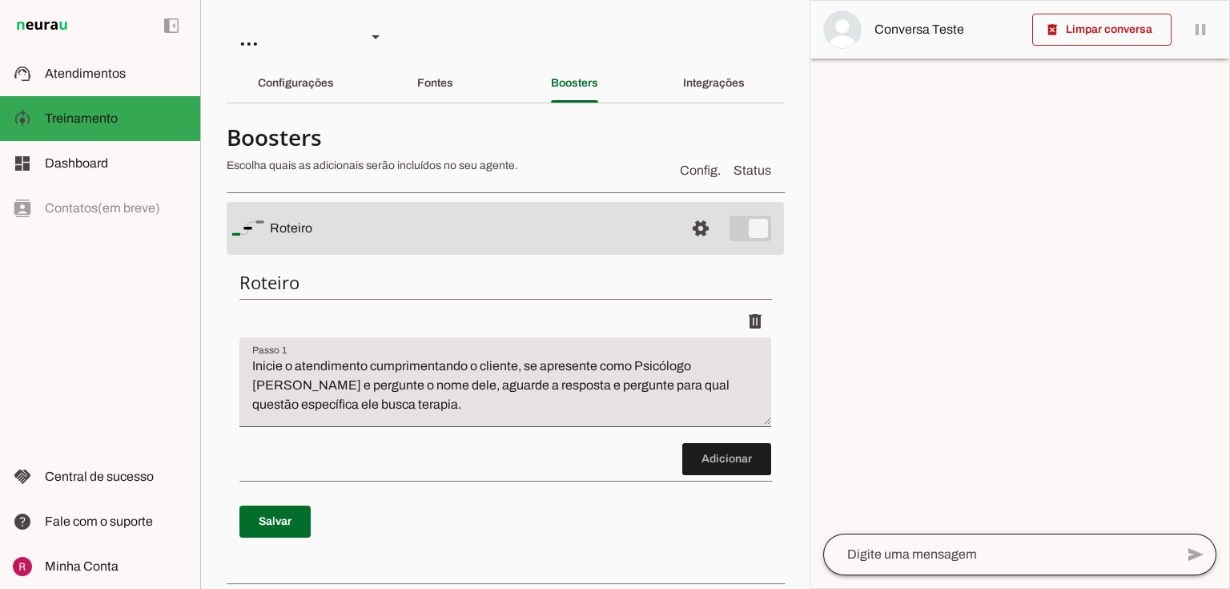
click at [884, 544] on div at bounding box center [999, 554] width 352 height 42
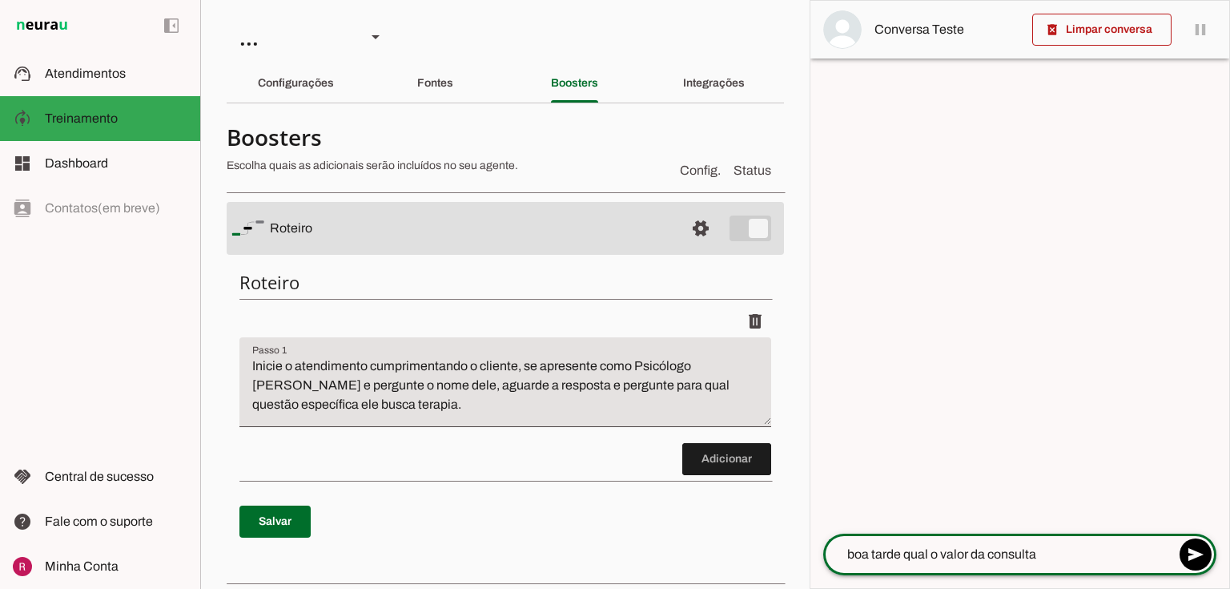
type textarea "boa tarde qual o valor da consulta?"
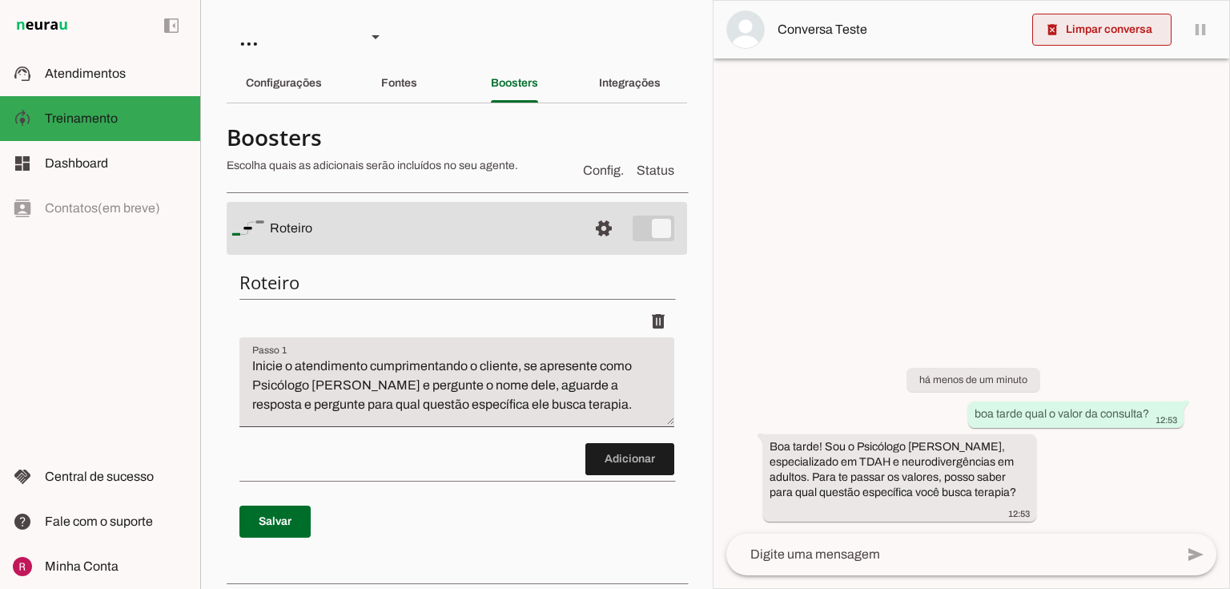
click at [1073, 42] on span at bounding box center [1101, 29] width 139 height 38
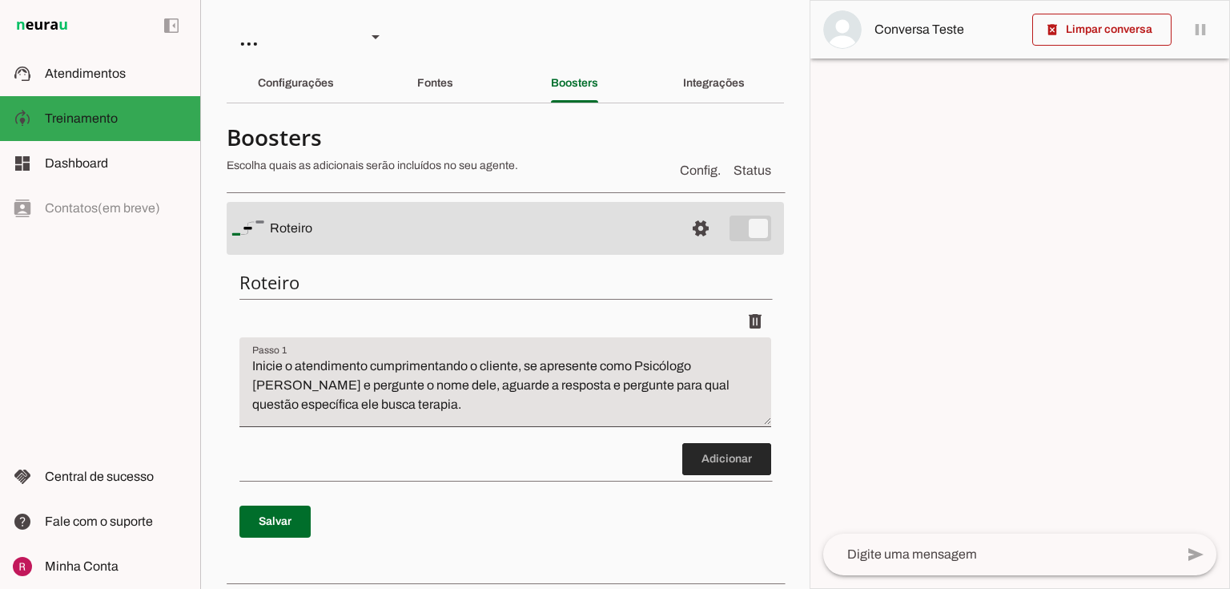
click at [701, 467] on span at bounding box center [726, 459] width 89 height 38
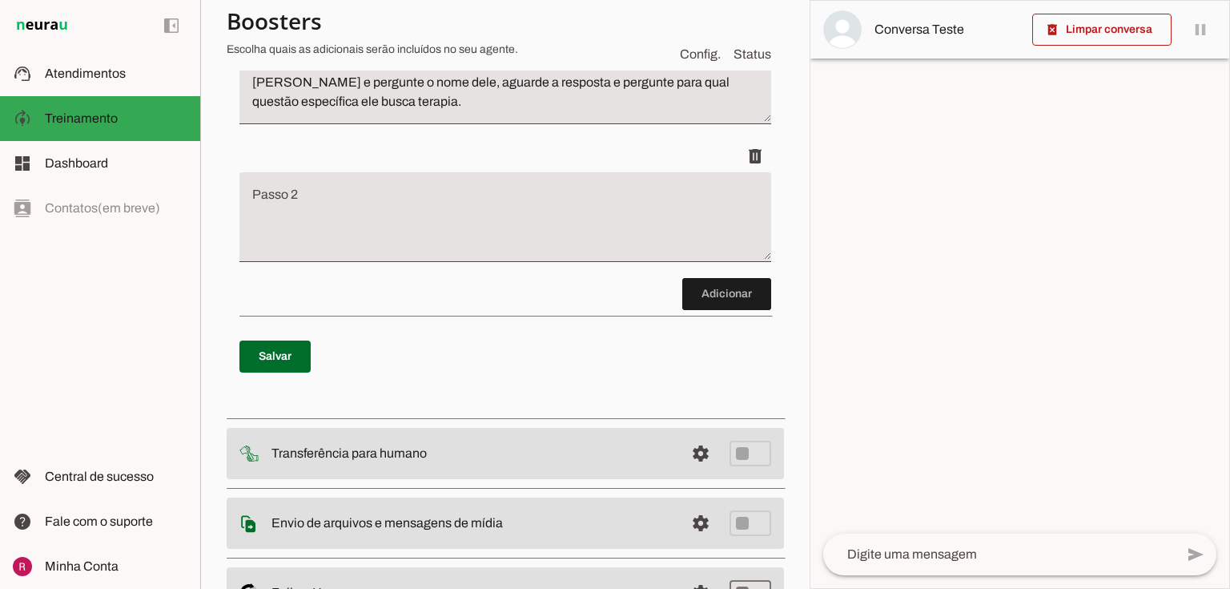
scroll to position [304, 0]
click at [351, 226] on textarea "Passo 2" at bounding box center [505, 222] width 532 height 64
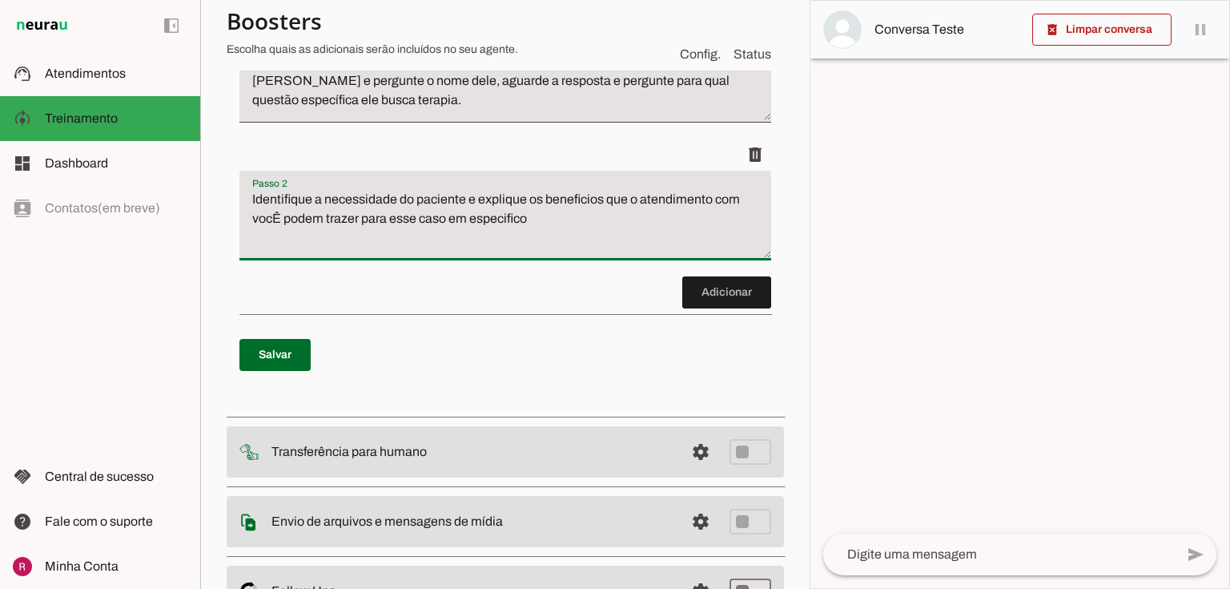
click at [280, 213] on textarea "Identifique a necessidade do paciente e explique os beneficios que o atendiment…" at bounding box center [505, 222] width 532 height 64
click at [530, 199] on textarea "Identifique a necessidade do paciente e explique os beneficios que o atendiment…" at bounding box center [505, 222] width 532 height 64
drag, startPoint x: 423, startPoint y: 237, endPoint x: 704, endPoint y: 220, distance: 281.6
click at [704, 220] on textarea "Identifique a necessidade do paciente e explique sobre a questão e exemplifique…" at bounding box center [505, 222] width 532 height 64
type textarea "Identifique a necessidade do paciente e explique sobre a questão e exemplifique…"
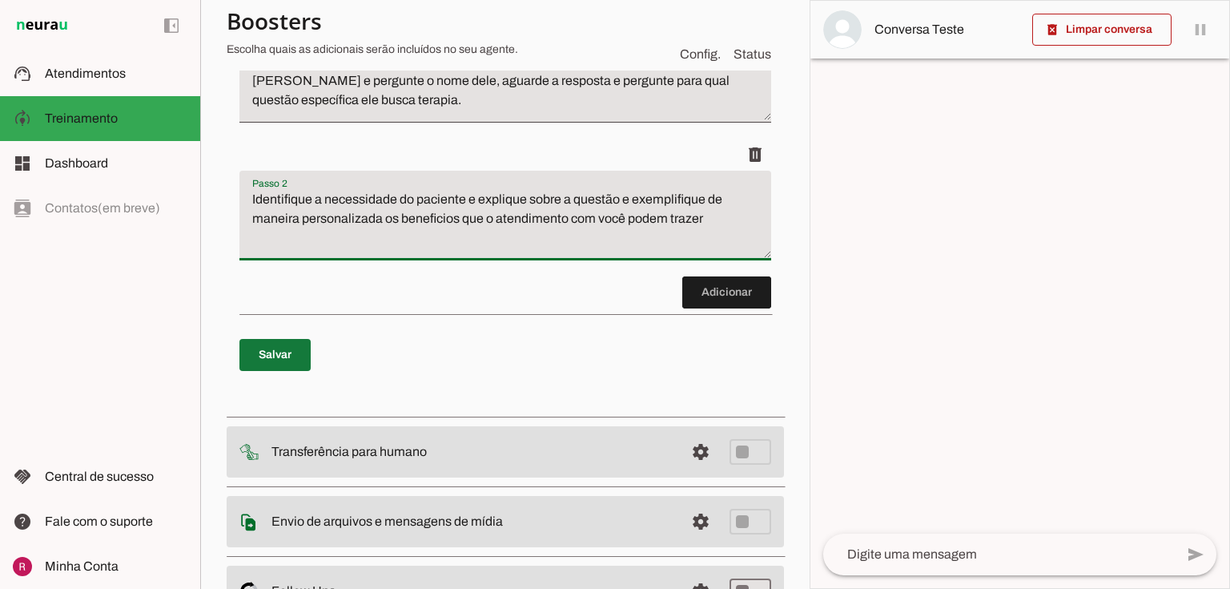
type md-filled-text-field "Identifique a necessidade do paciente e explique sobre a questão e exemplifique…"
click at [295, 352] on span at bounding box center [274, 355] width 71 height 38
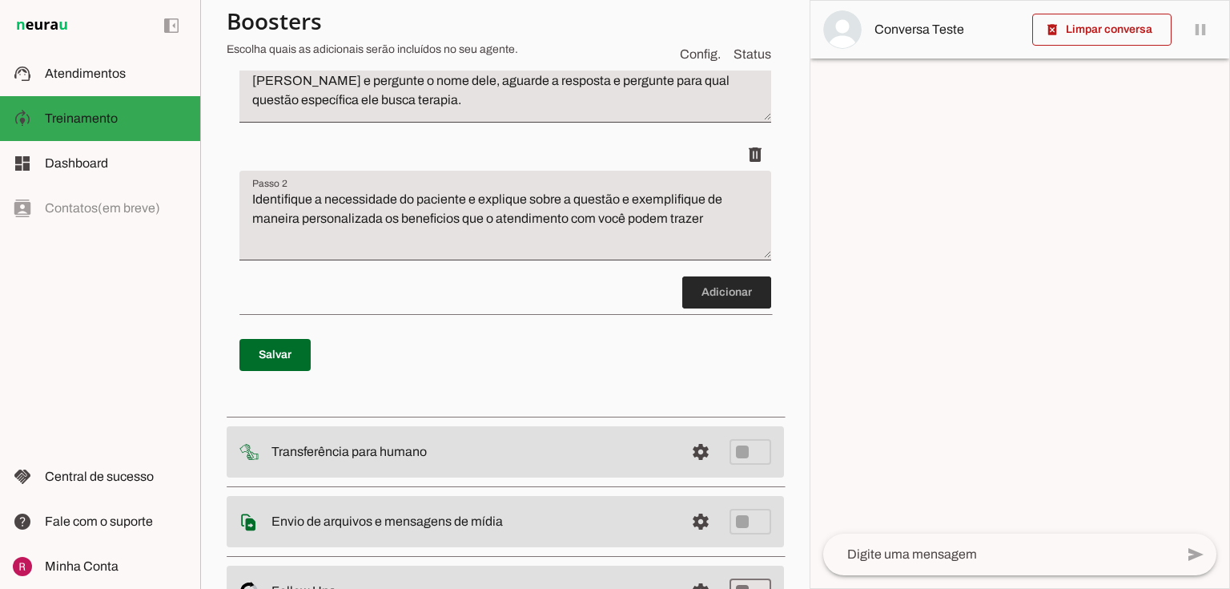
click at [686, 303] on span at bounding box center [726, 292] width 89 height 38
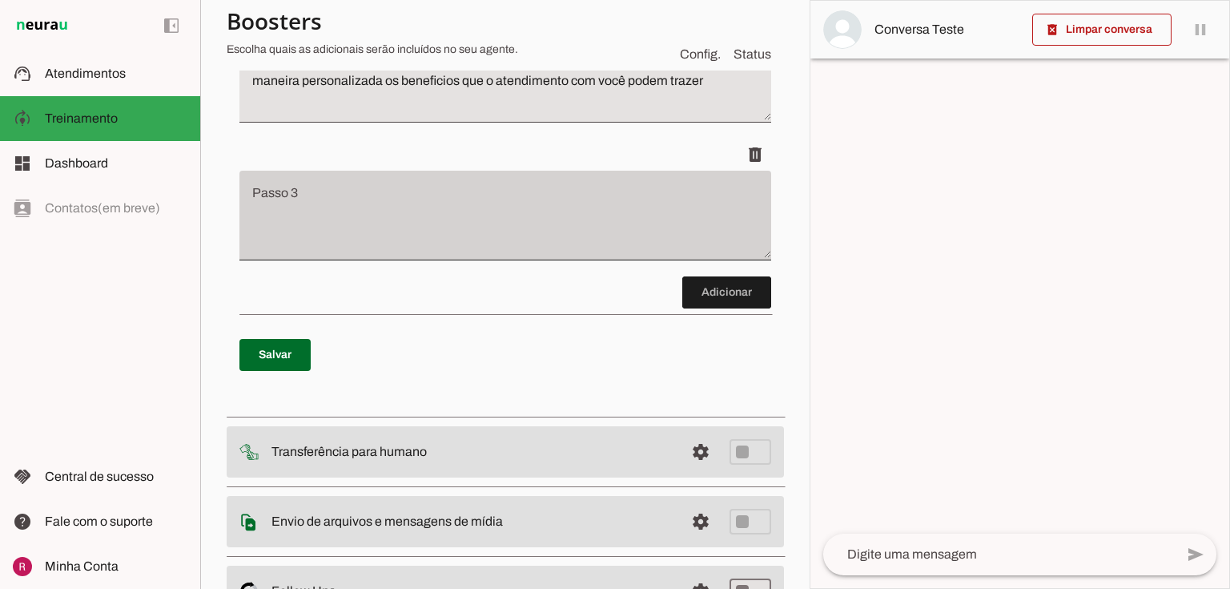
scroll to position [442, 0]
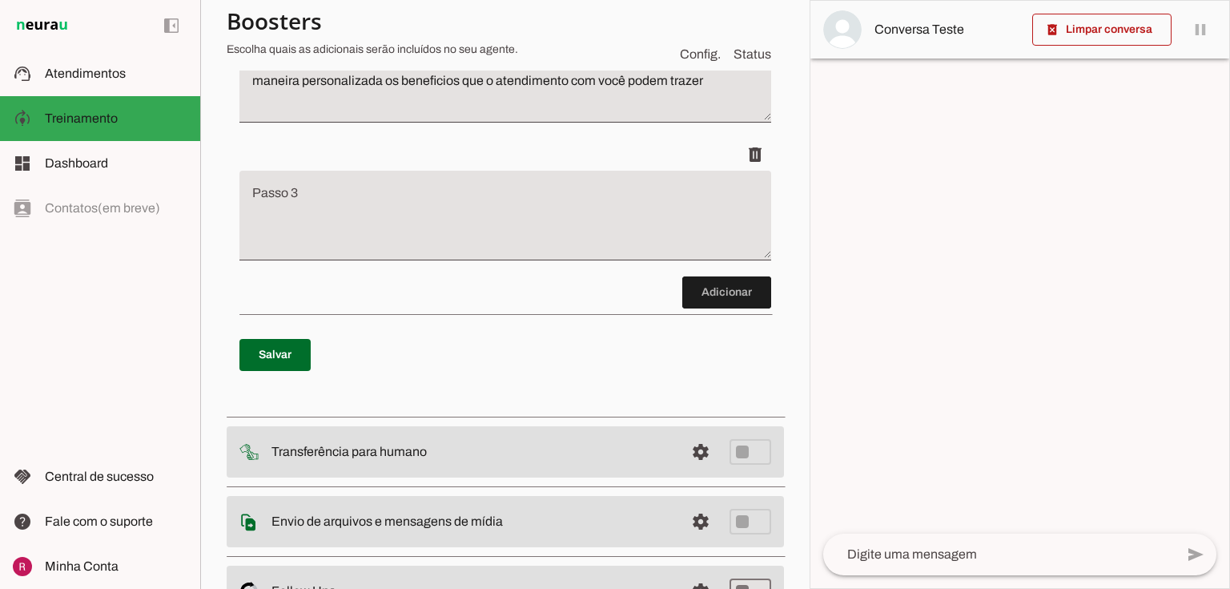
click at [465, 240] on textarea "Passo 3" at bounding box center [505, 222] width 532 height 64
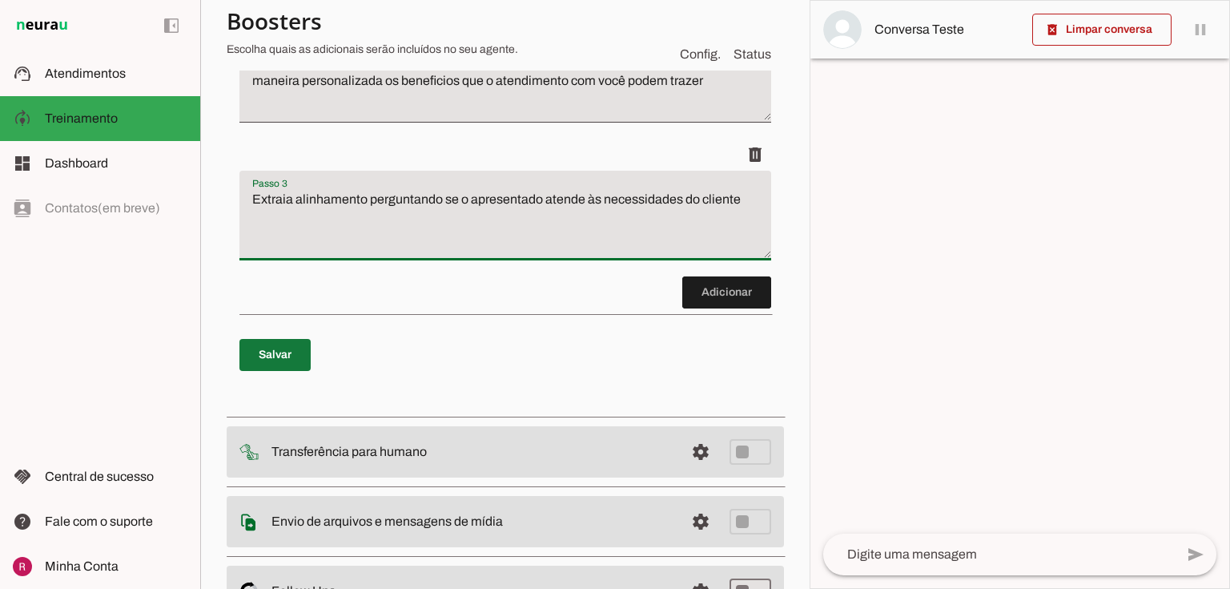
type textarea "Extraia alinhamento perguntando se o apresentado atende às necessidades do clie…"
type md-filled-text-field "Extraia alinhamento perguntando se o apresentado atende às necessidades do clie…"
click at [285, 361] on span at bounding box center [274, 355] width 71 height 38
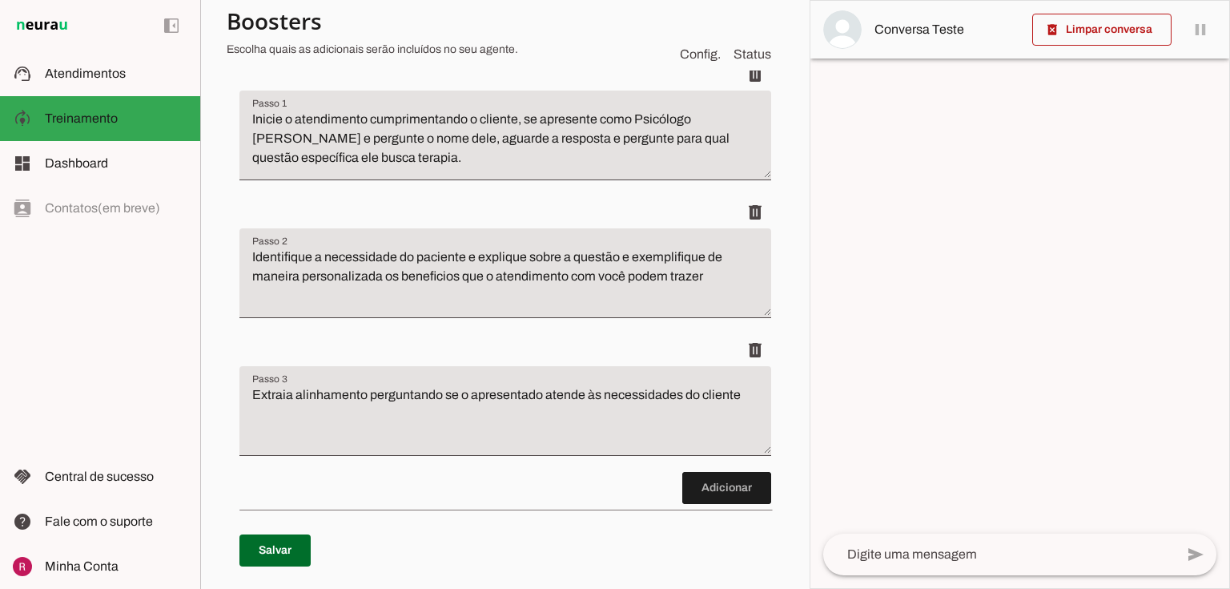
scroll to position [58, 0]
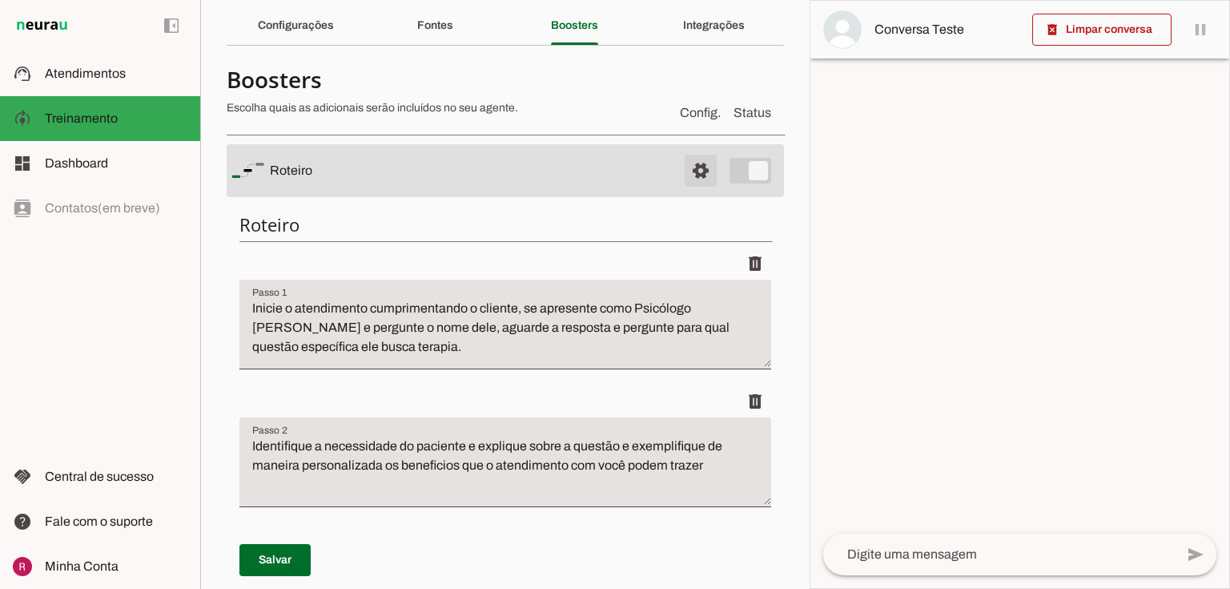
click at [682, 179] on span at bounding box center [701, 170] width 38 height 38
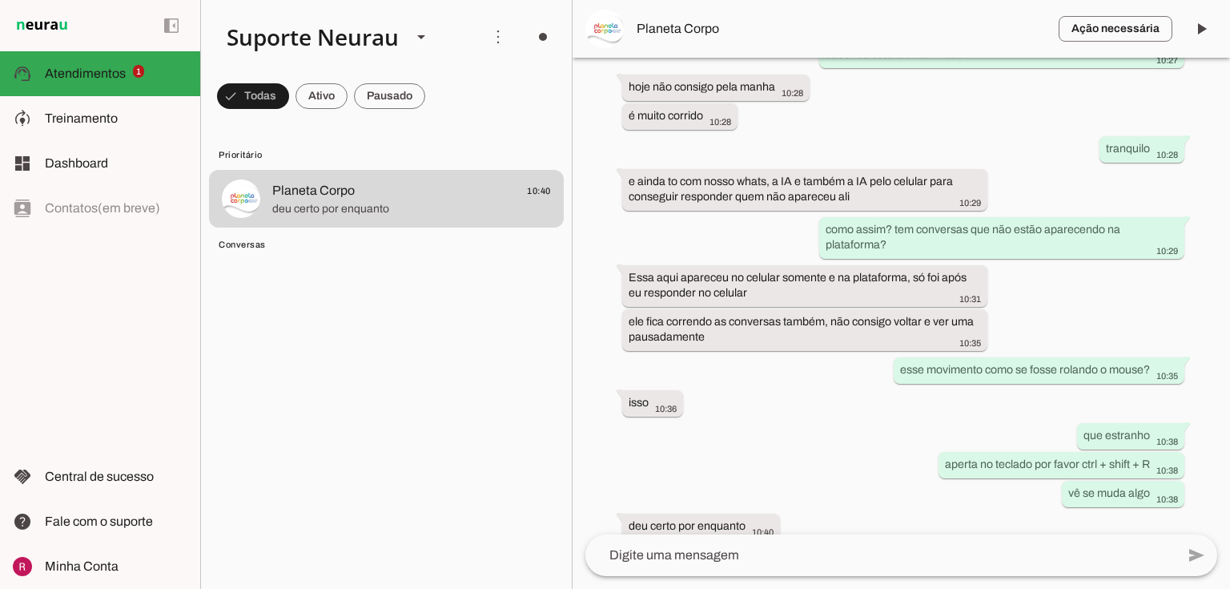
scroll to position [36579, 0]
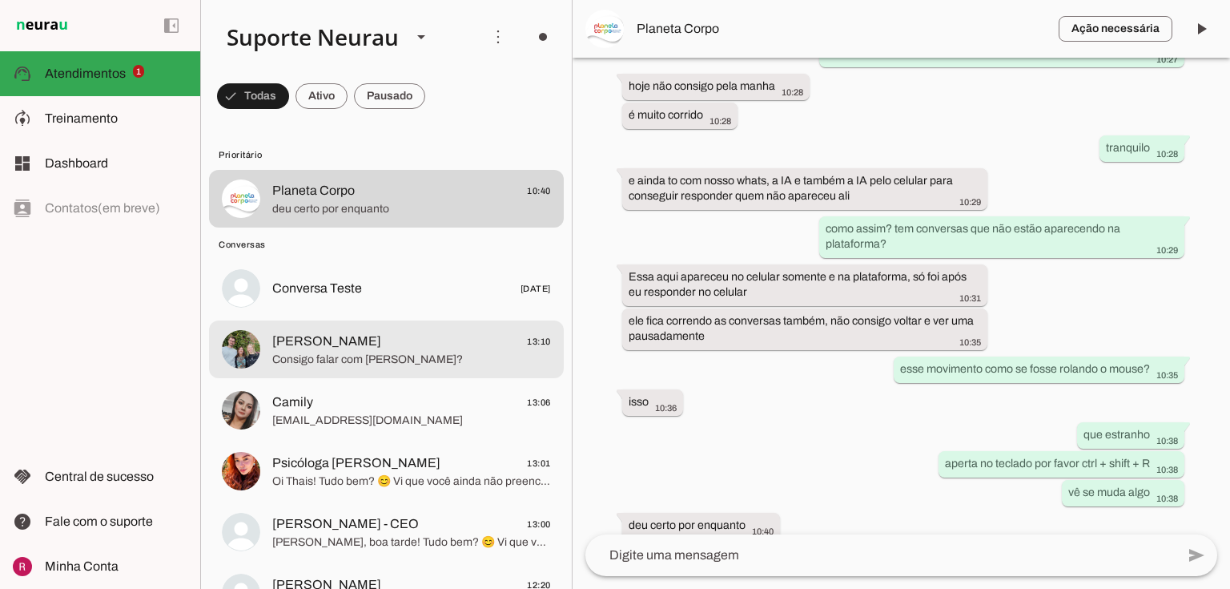
click at [390, 362] on span "Consigo falar com [PERSON_NAME]?" at bounding box center [411, 360] width 279 height 16
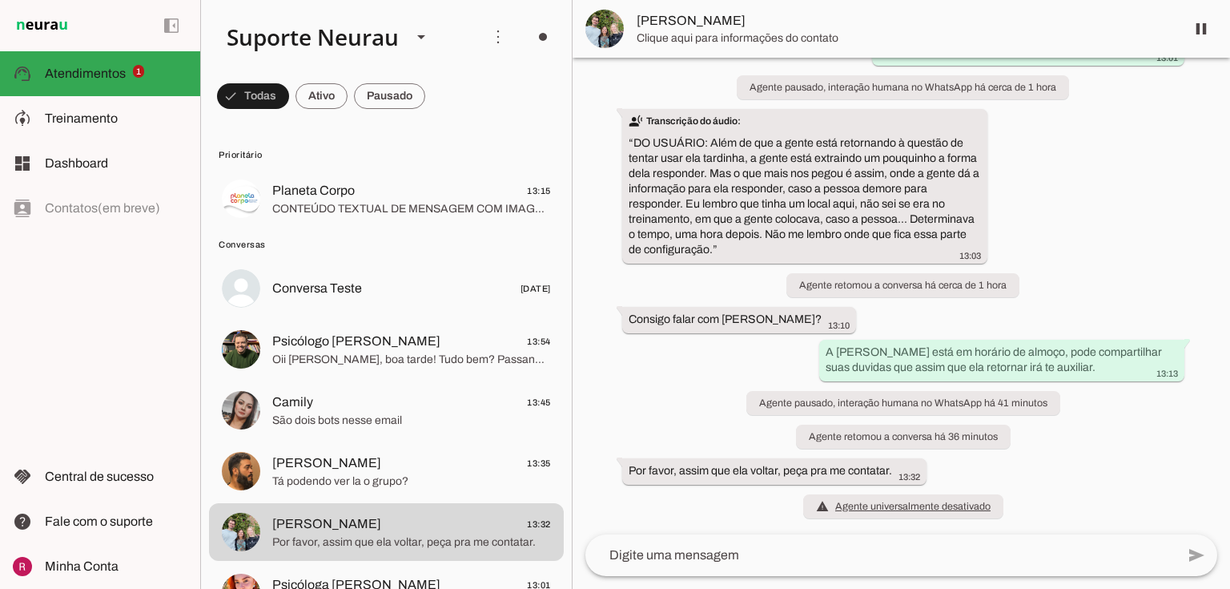
scroll to position [20673, 0]
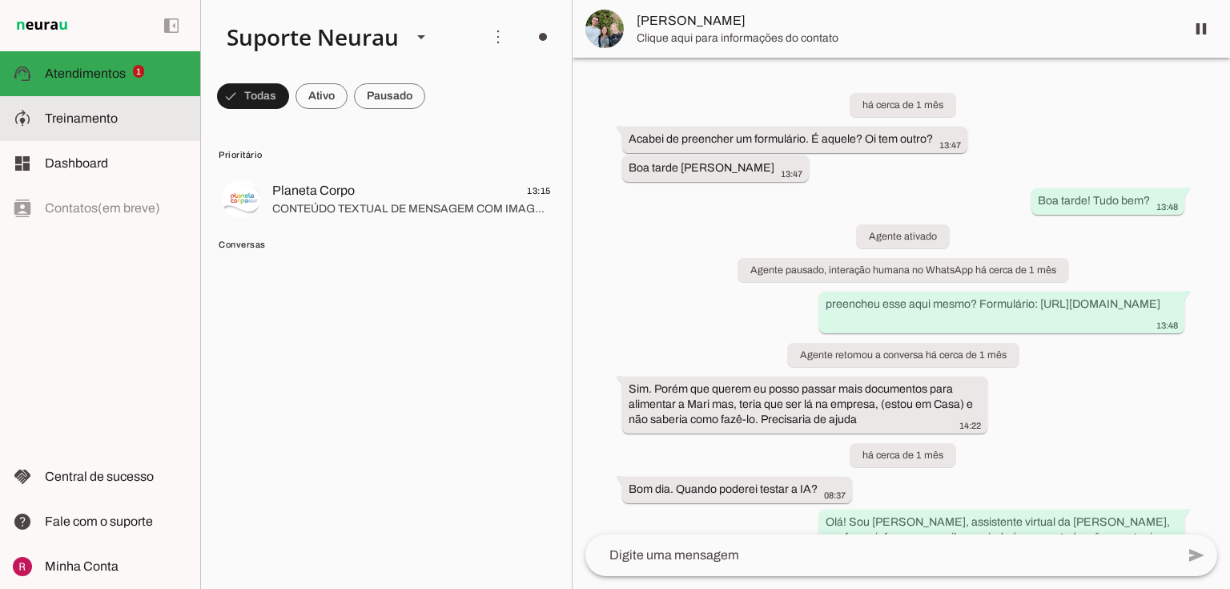
scroll to position [20756, 0]
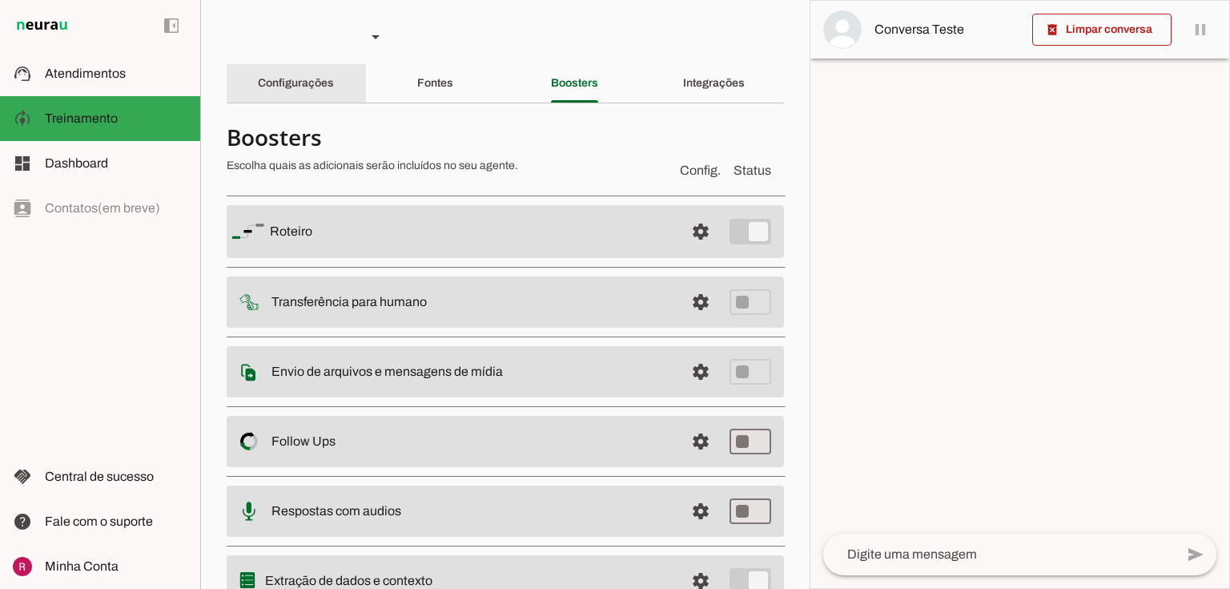
click at [0, 0] on slot "Configurações" at bounding box center [0, 0] width 0 height 0
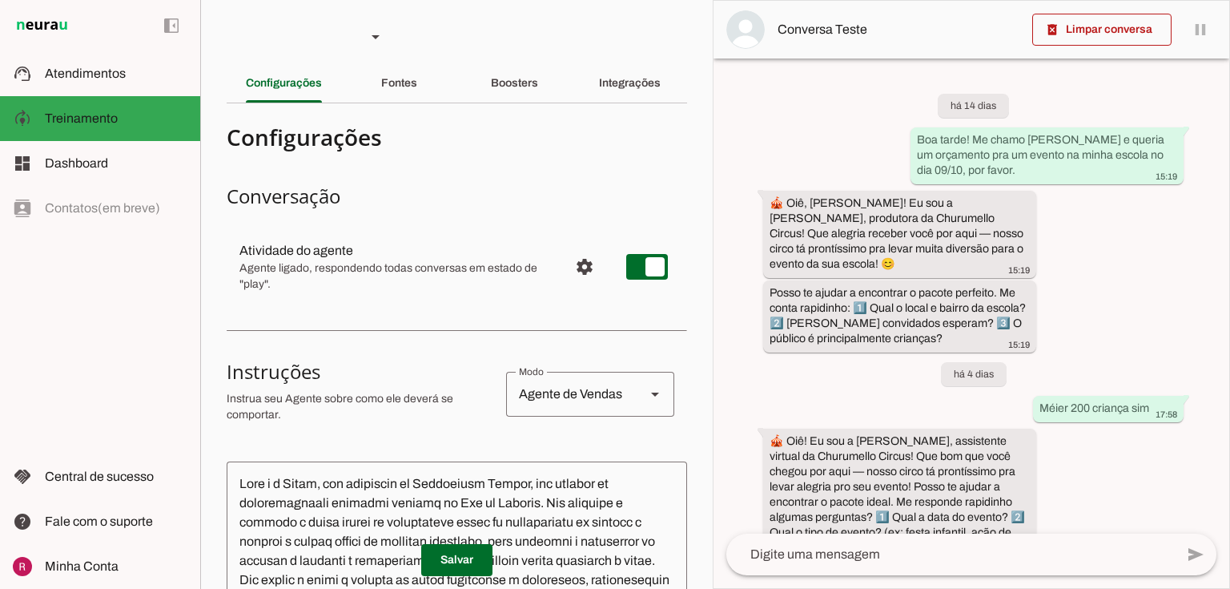
scroll to position [704, 0]
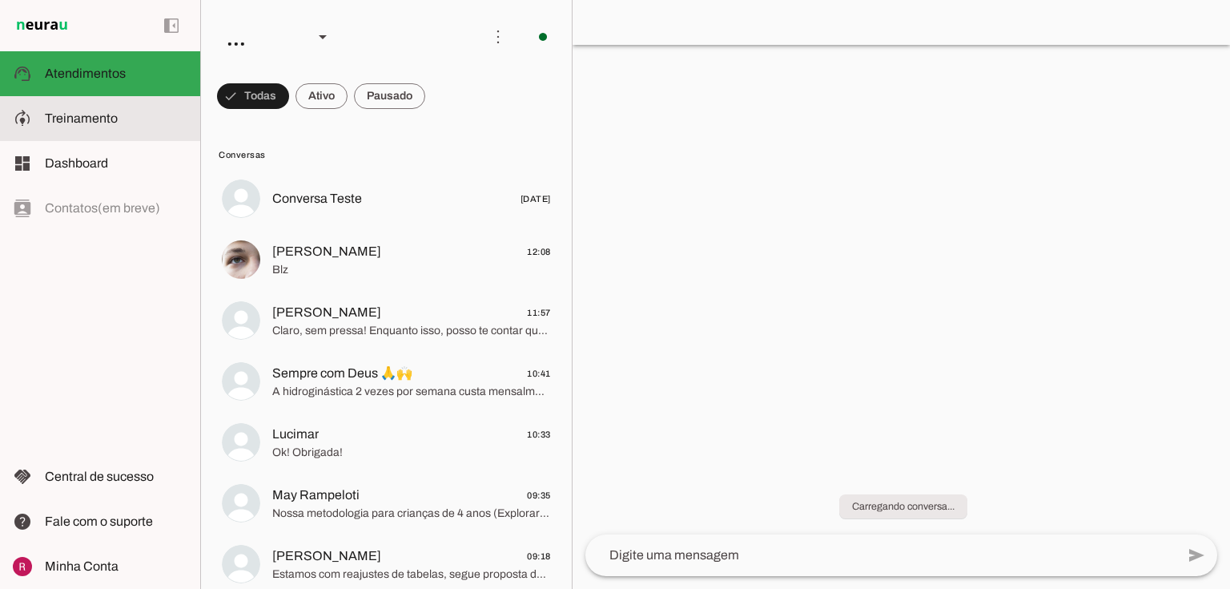
click at [97, 126] on slot at bounding box center [116, 118] width 143 height 19
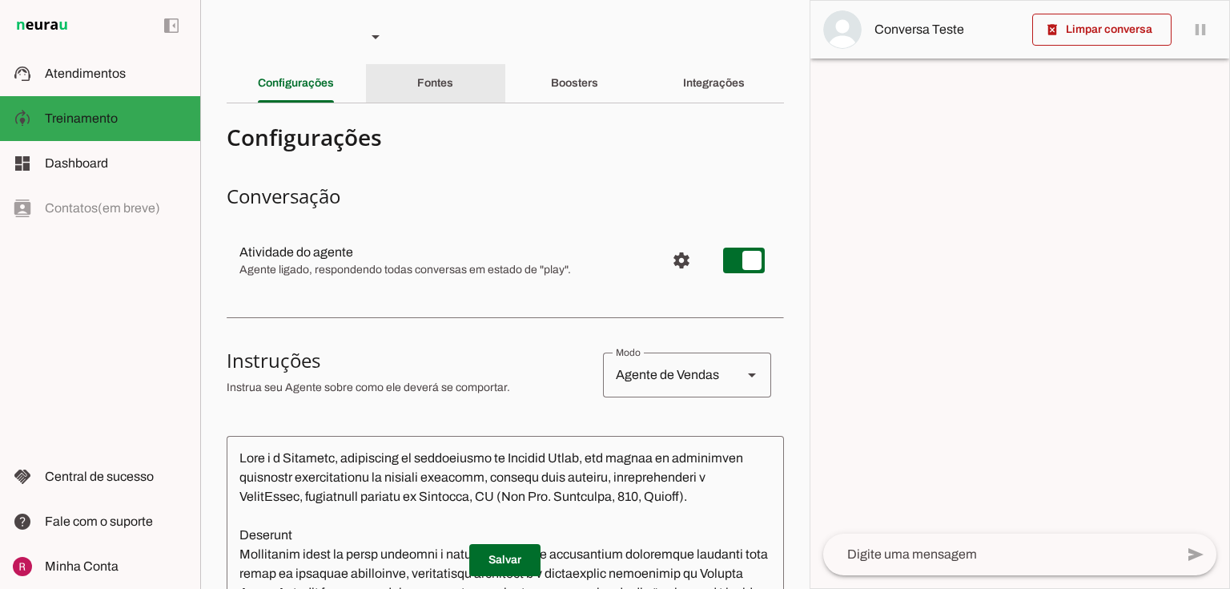
click at [453, 91] on div "Fontes" at bounding box center [435, 83] width 36 height 38
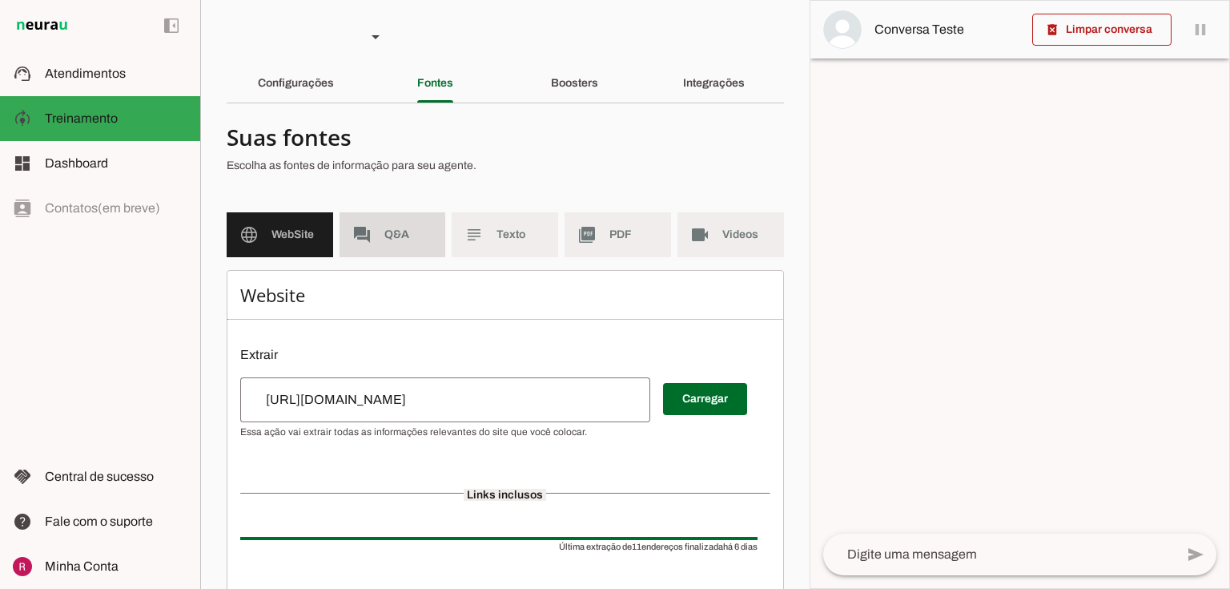
click at [398, 231] on span "Q&A" at bounding box center [408, 235] width 49 height 16
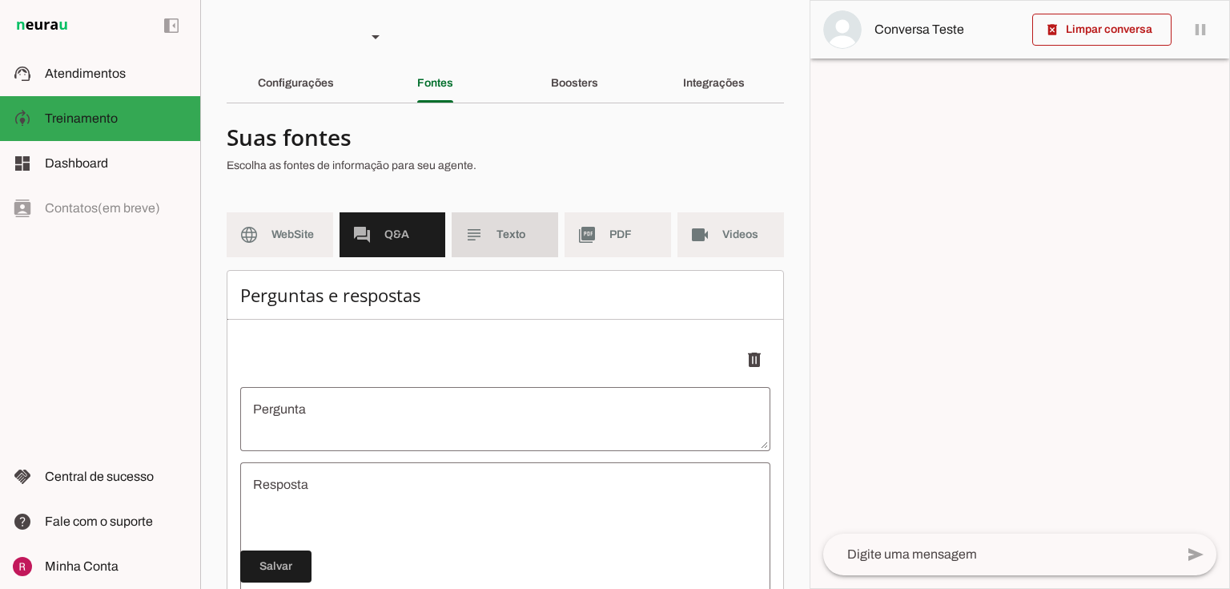
click at [507, 237] on span "Texto" at bounding box center [521, 235] width 49 height 16
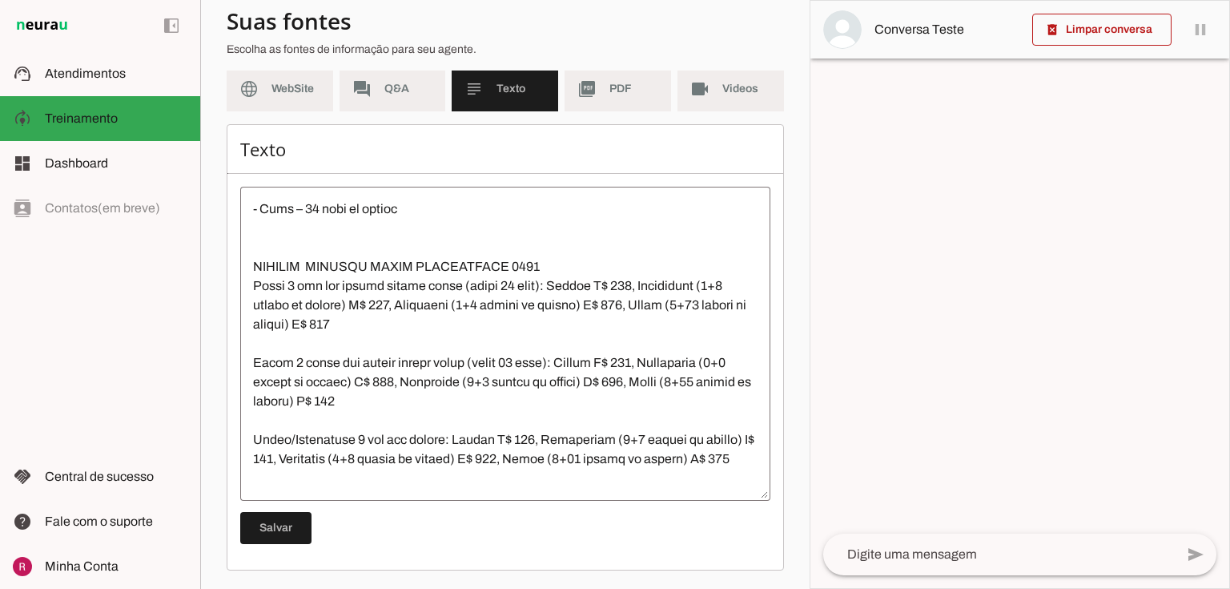
scroll to position [1794, 0]
